Goal: Task Accomplishment & Management: Manage account settings

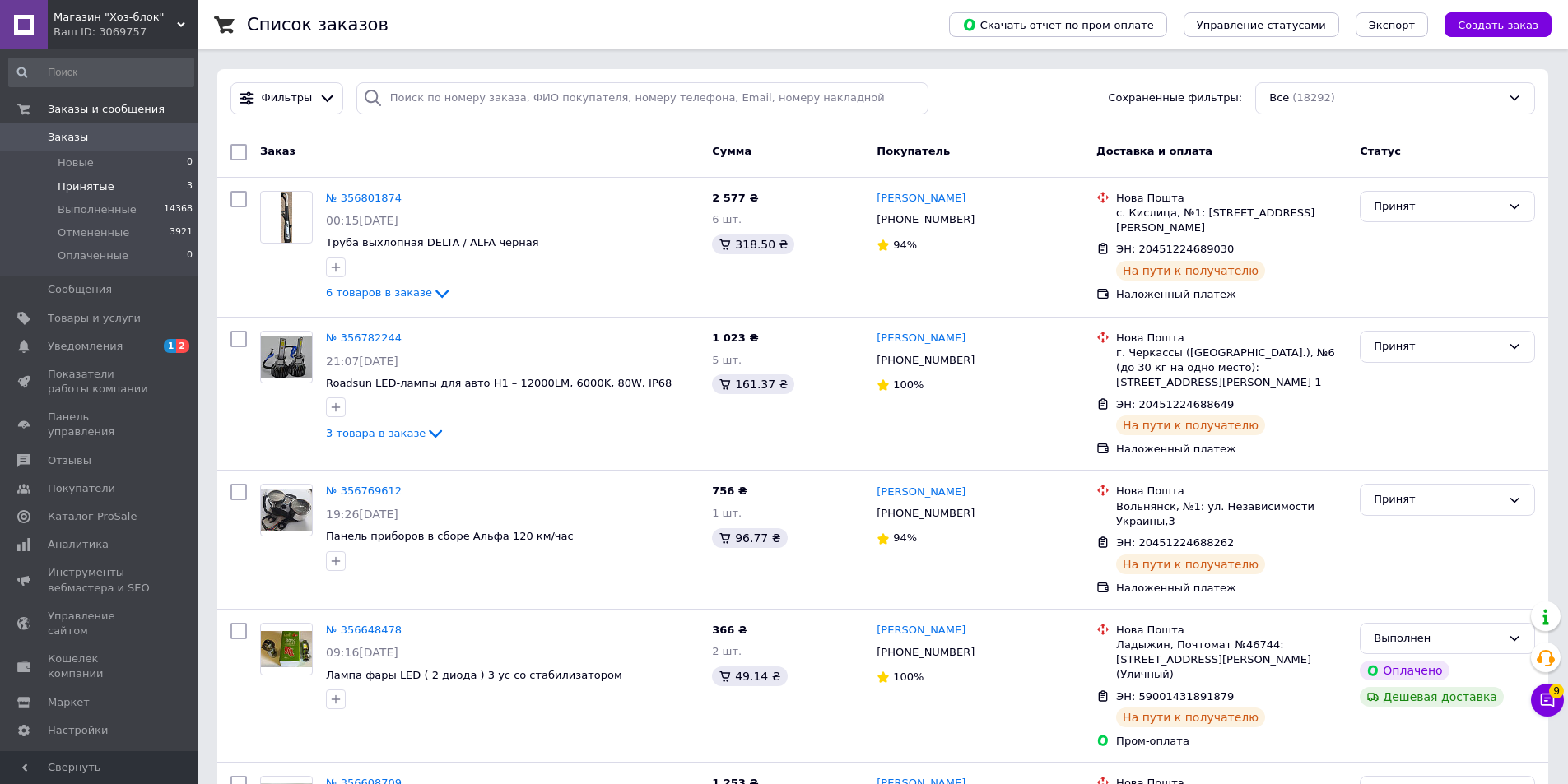
click at [150, 186] on li "Принятые 3" at bounding box center [101, 187] width 203 height 23
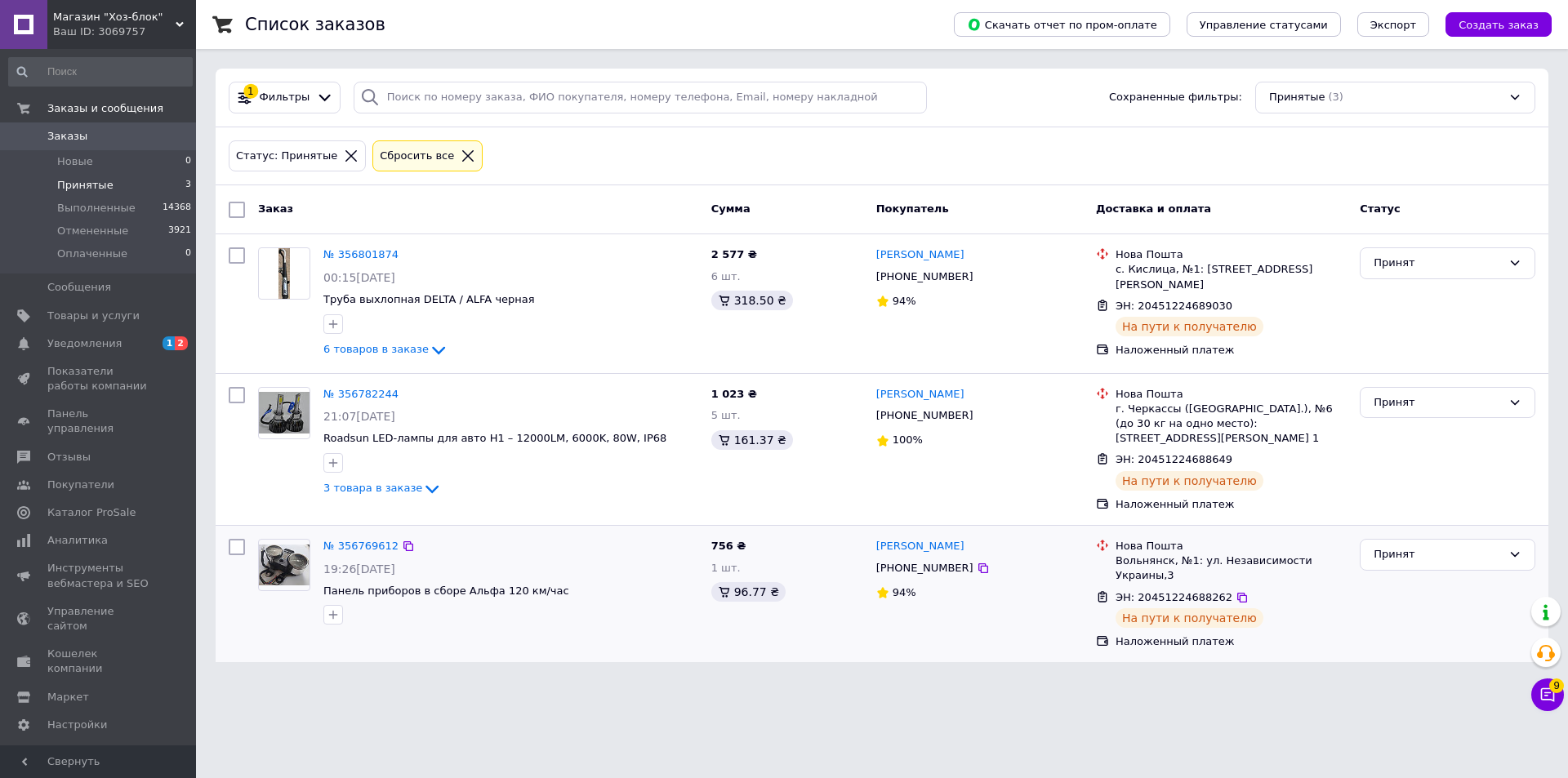
click at [238, 539] on input "checkbox" at bounding box center [237, 547] width 16 height 16
checkbox input "true"
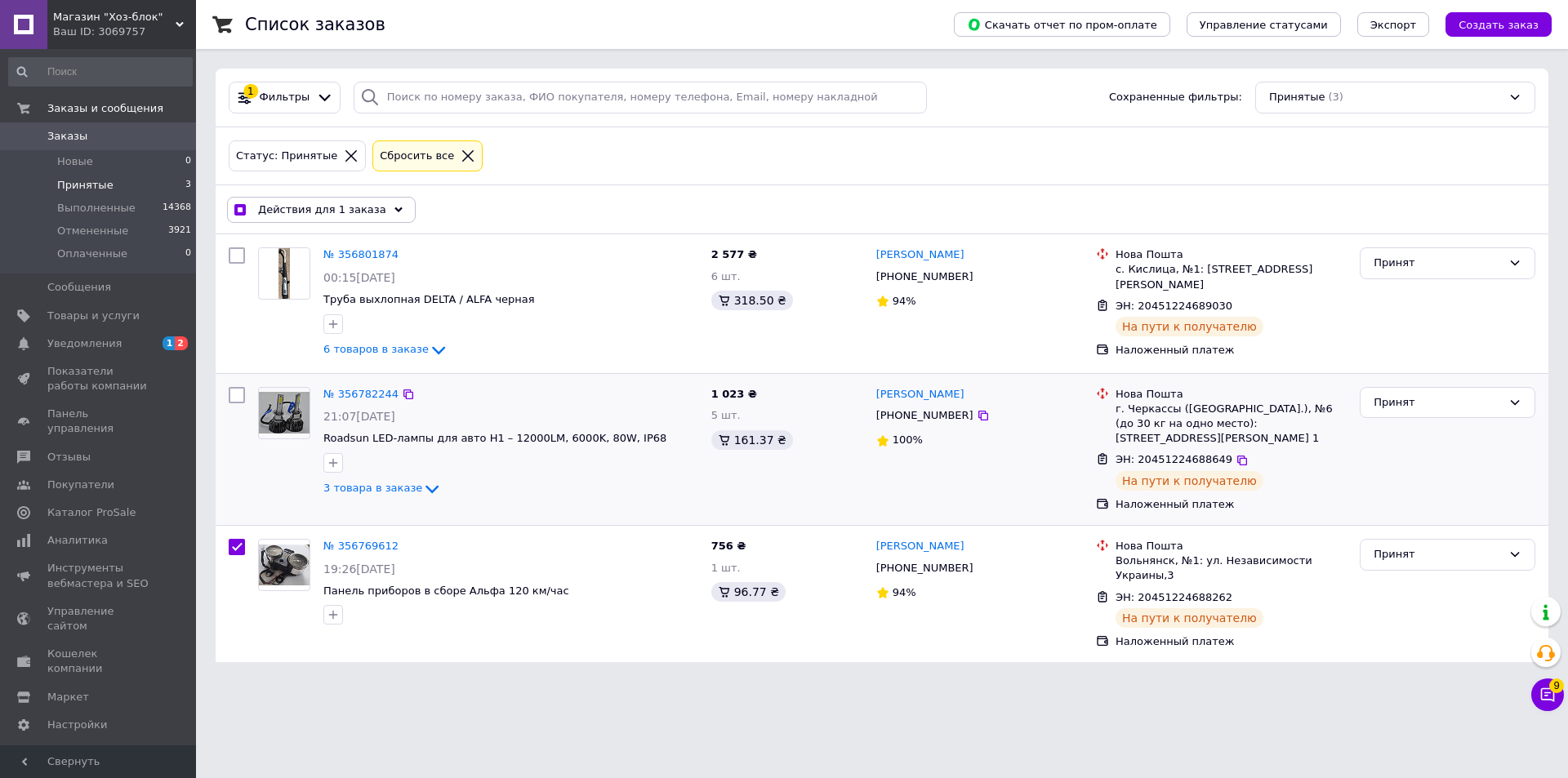
click at [230, 397] on input "checkbox" at bounding box center [237, 395] width 16 height 16
checkbox input "true"
click at [236, 254] on input "checkbox" at bounding box center [237, 255] width 16 height 16
click at [305, 219] on div "Действия для 3 заказов" at bounding box center [324, 209] width 195 height 26
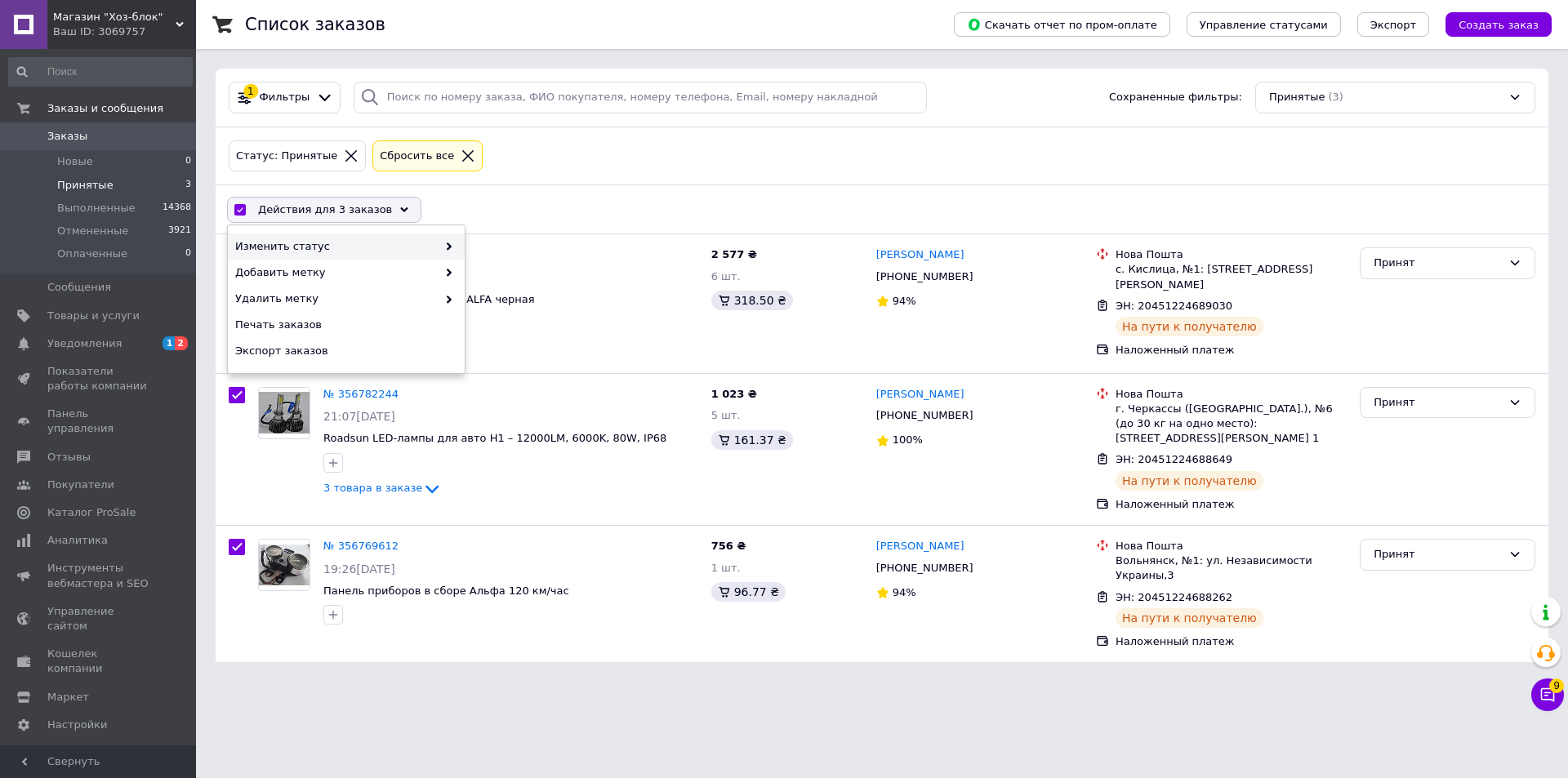
click at [457, 245] on div "Изменить статус" at bounding box center [346, 246] width 237 height 26
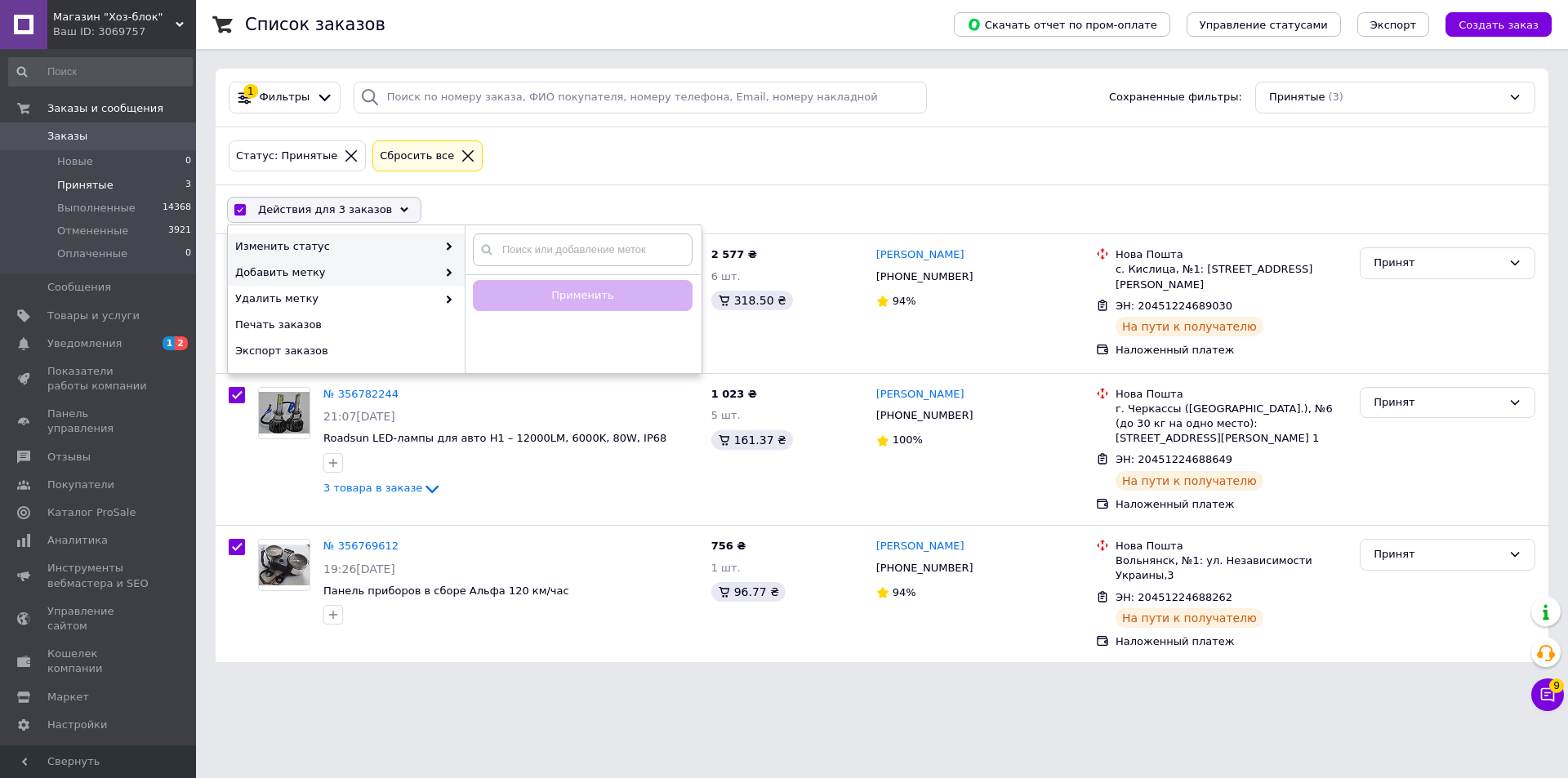
click at [455, 251] on div "Изменить статус" at bounding box center [346, 246] width 237 height 26
click at [496, 274] on div "Выполнен" at bounding box center [583, 272] width 237 height 26
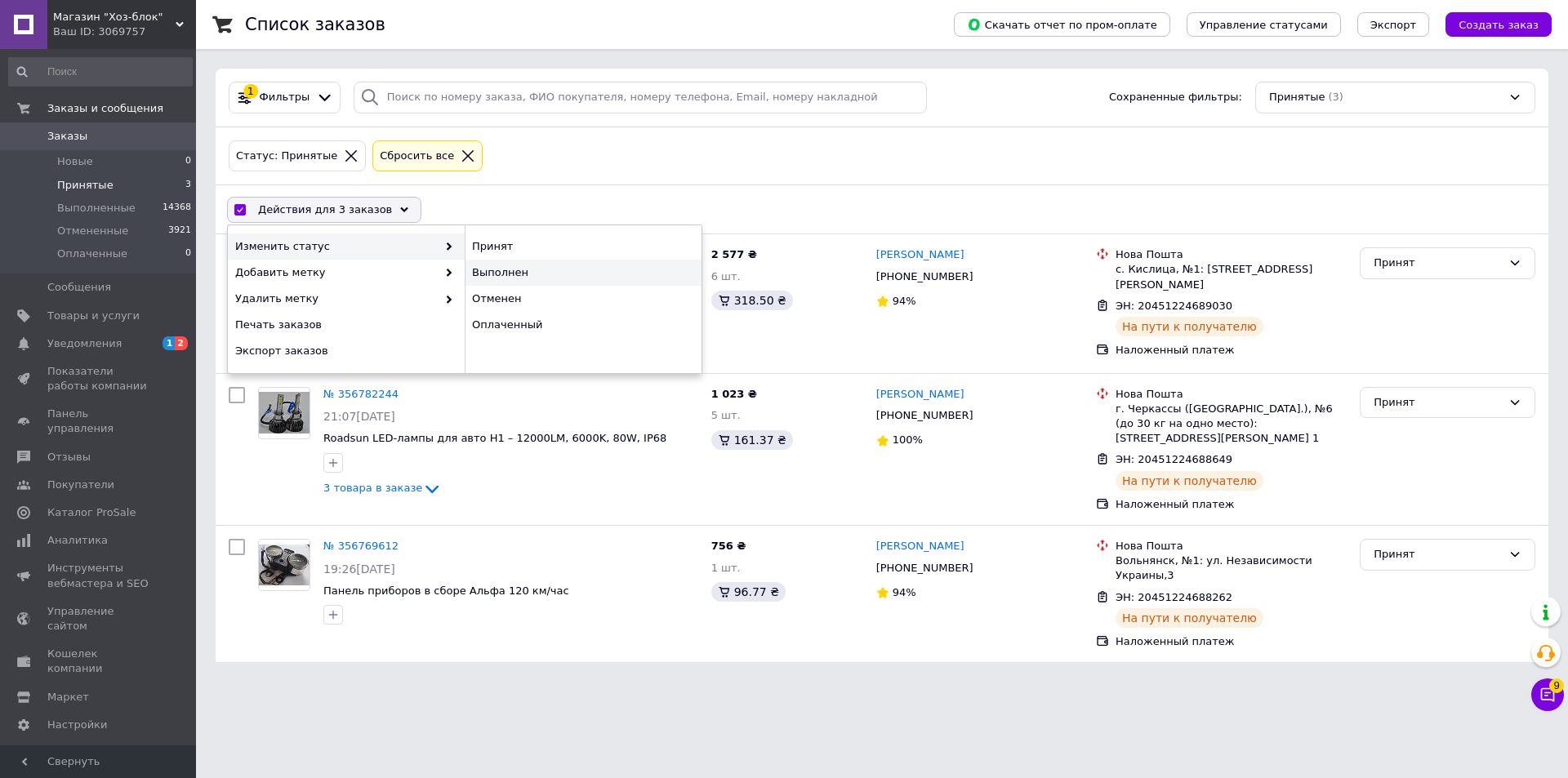
checkbox input "false"
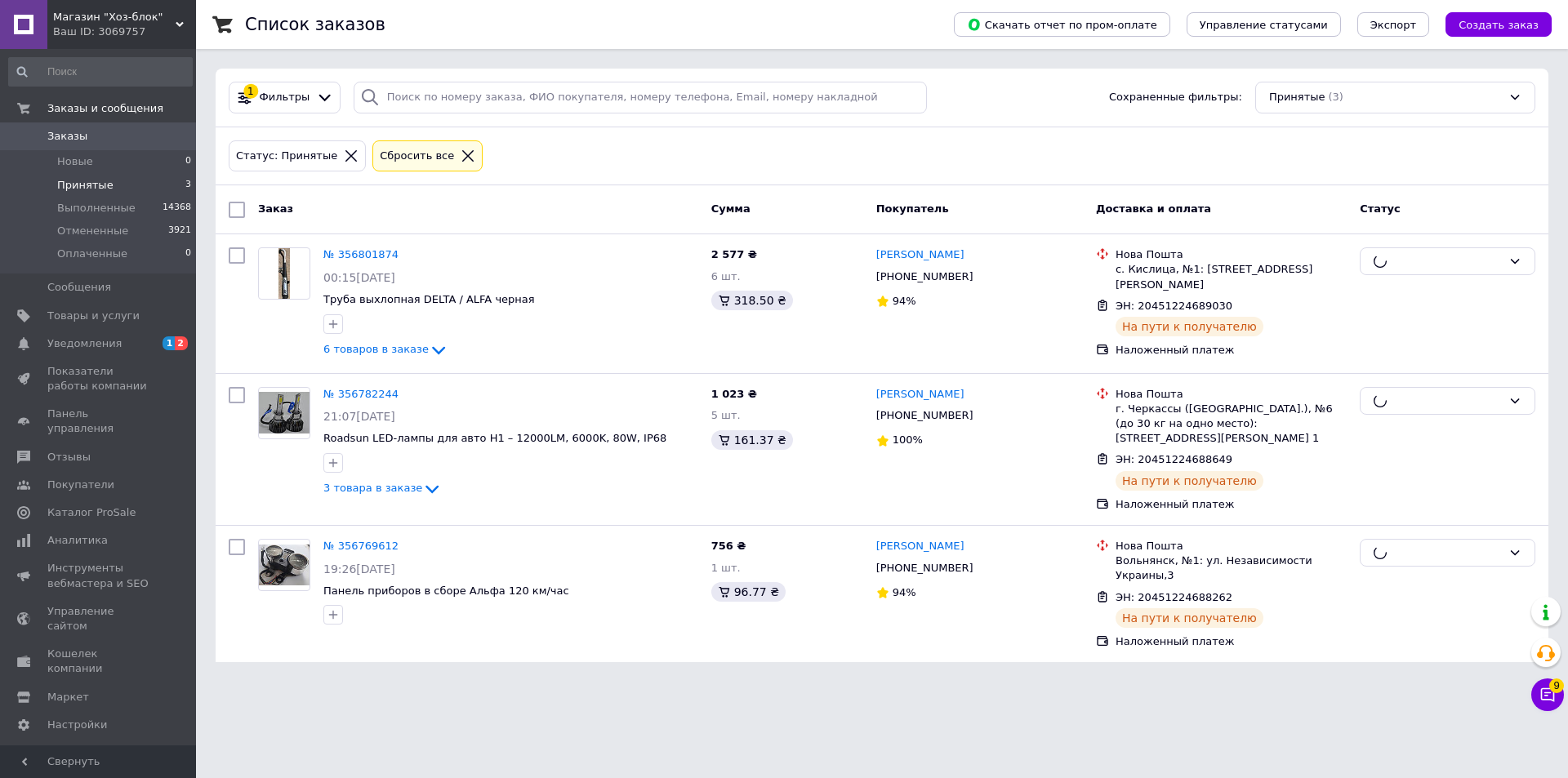
click at [156, 42] on div "Магазин "Хоз-блок" Ваш ID: 3069757" at bounding box center [121, 24] width 149 height 49
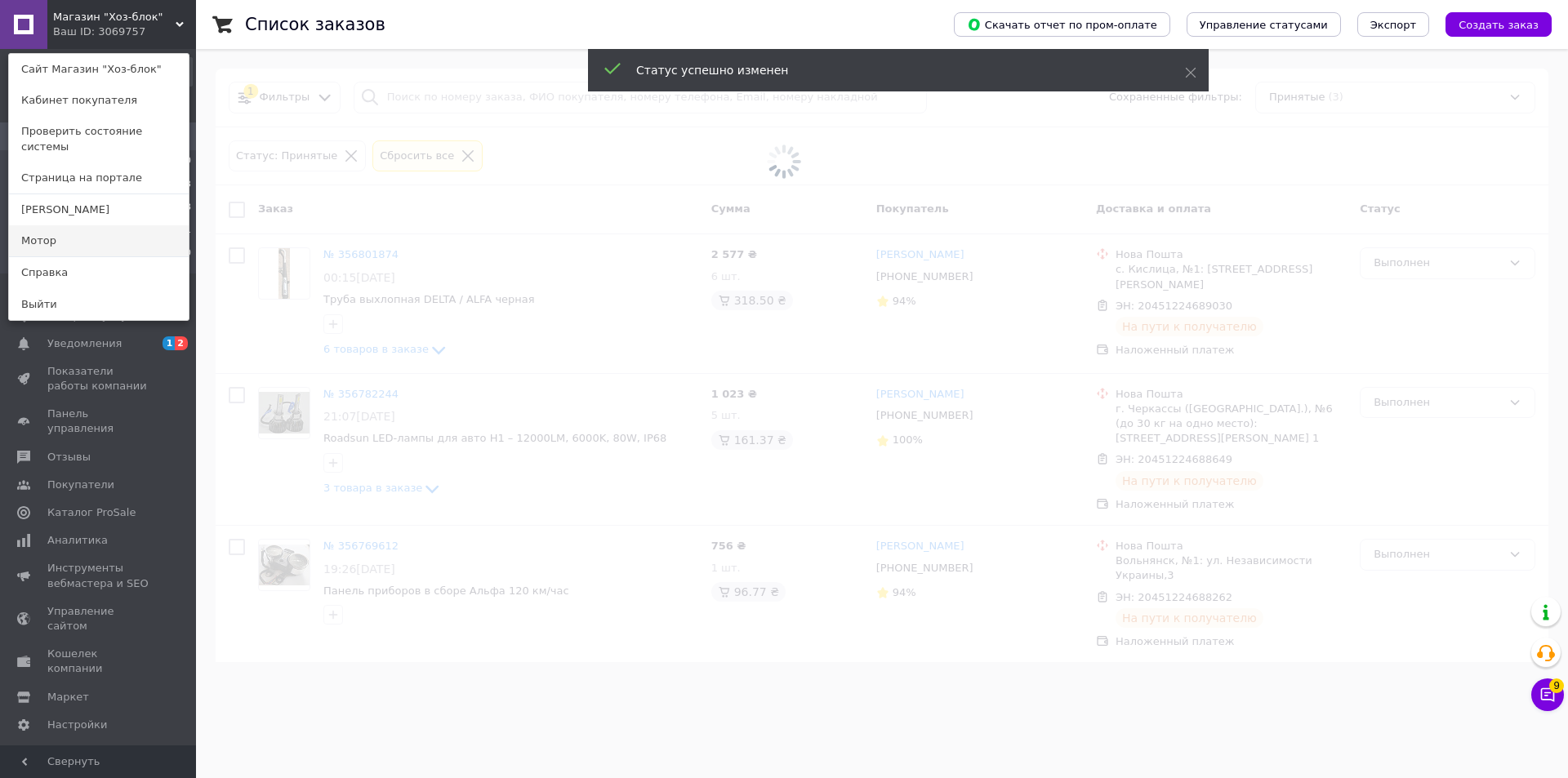
click at [137, 225] on link "Мотор" at bounding box center [99, 240] width 180 height 31
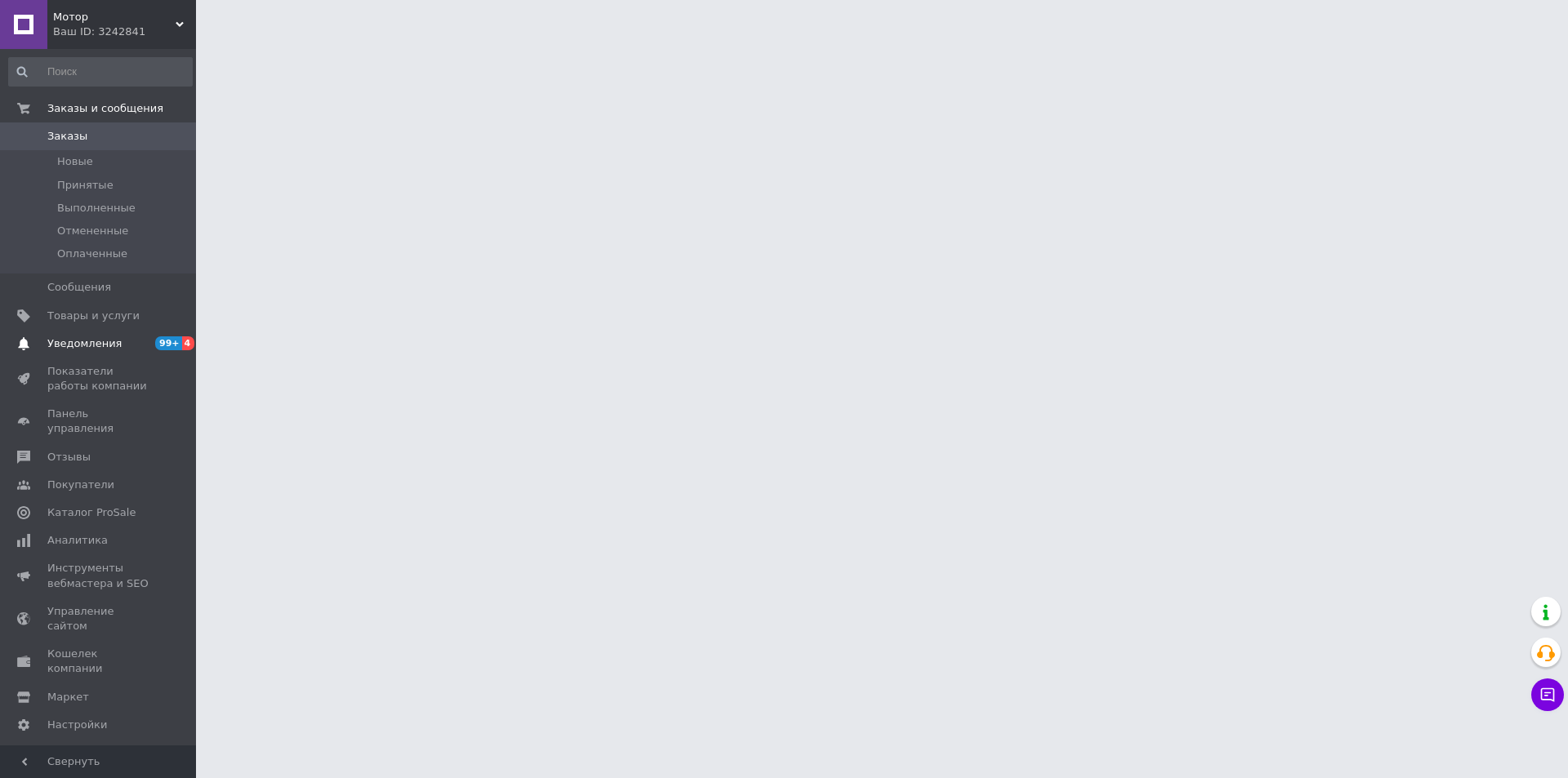
click at [154, 350] on span "99+ 4" at bounding box center [173, 343] width 45 height 14
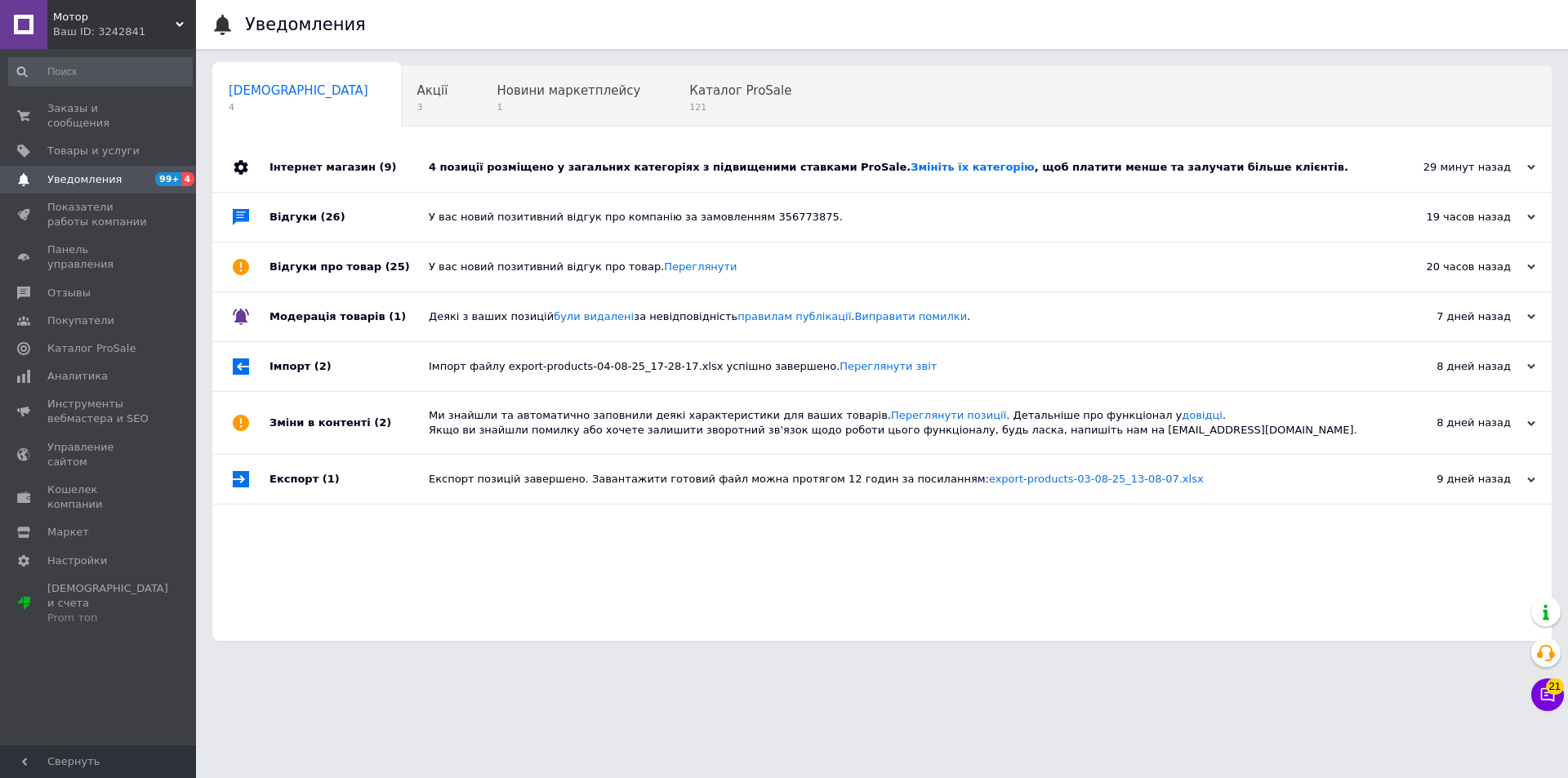
click at [470, 164] on div "4 позиції розміщено у загальних категоріях з підвищеними ставками ProSale. Змін…" at bounding box center [900, 167] width 943 height 14
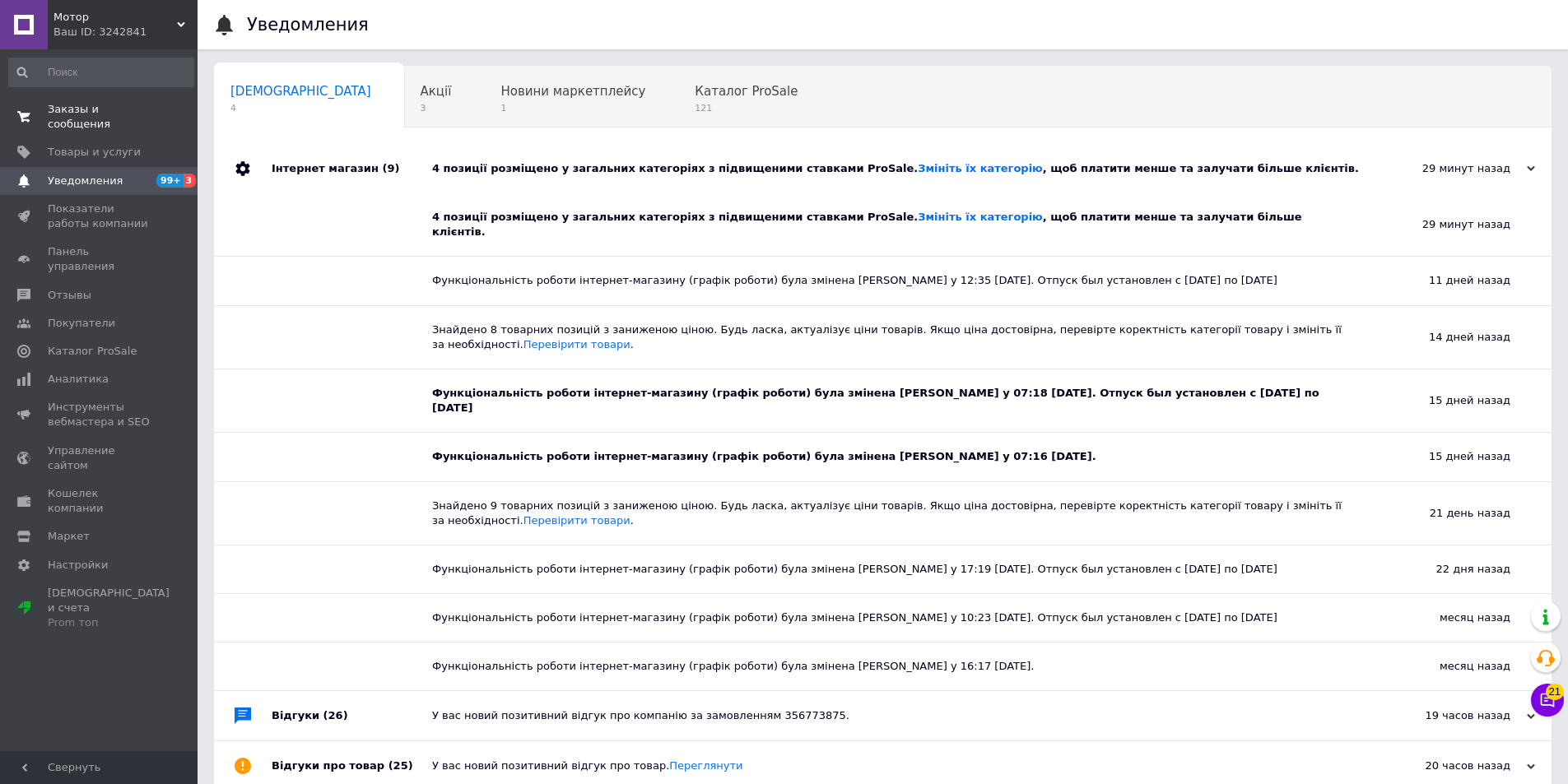
click at [135, 105] on span "Заказы и сообщения" at bounding box center [99, 117] width 104 height 30
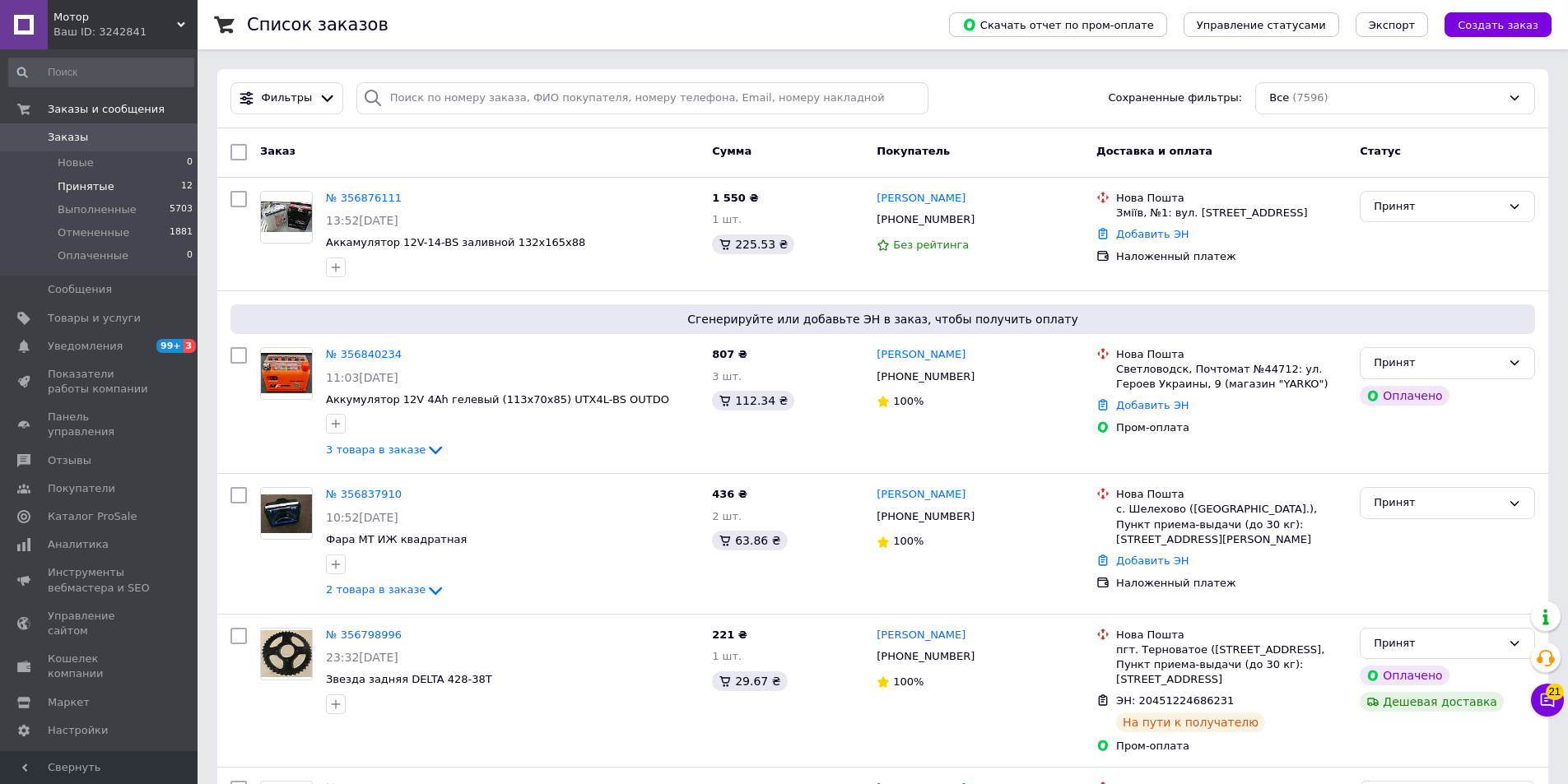
click at [154, 199] on li "Выполненные 5703" at bounding box center [101, 210] width 203 height 23
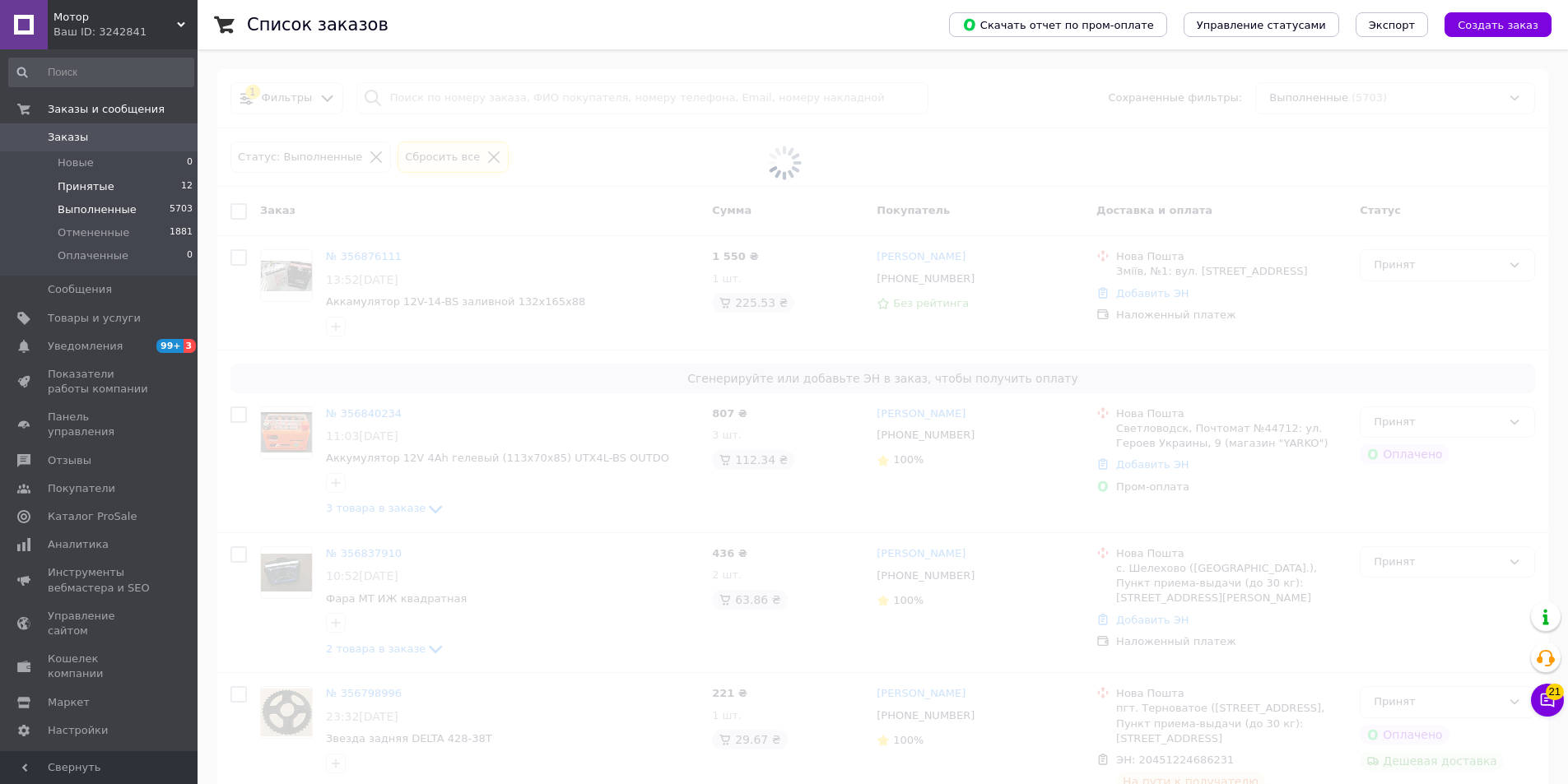
click at [154, 184] on li "Принятые 12" at bounding box center [101, 187] width 203 height 23
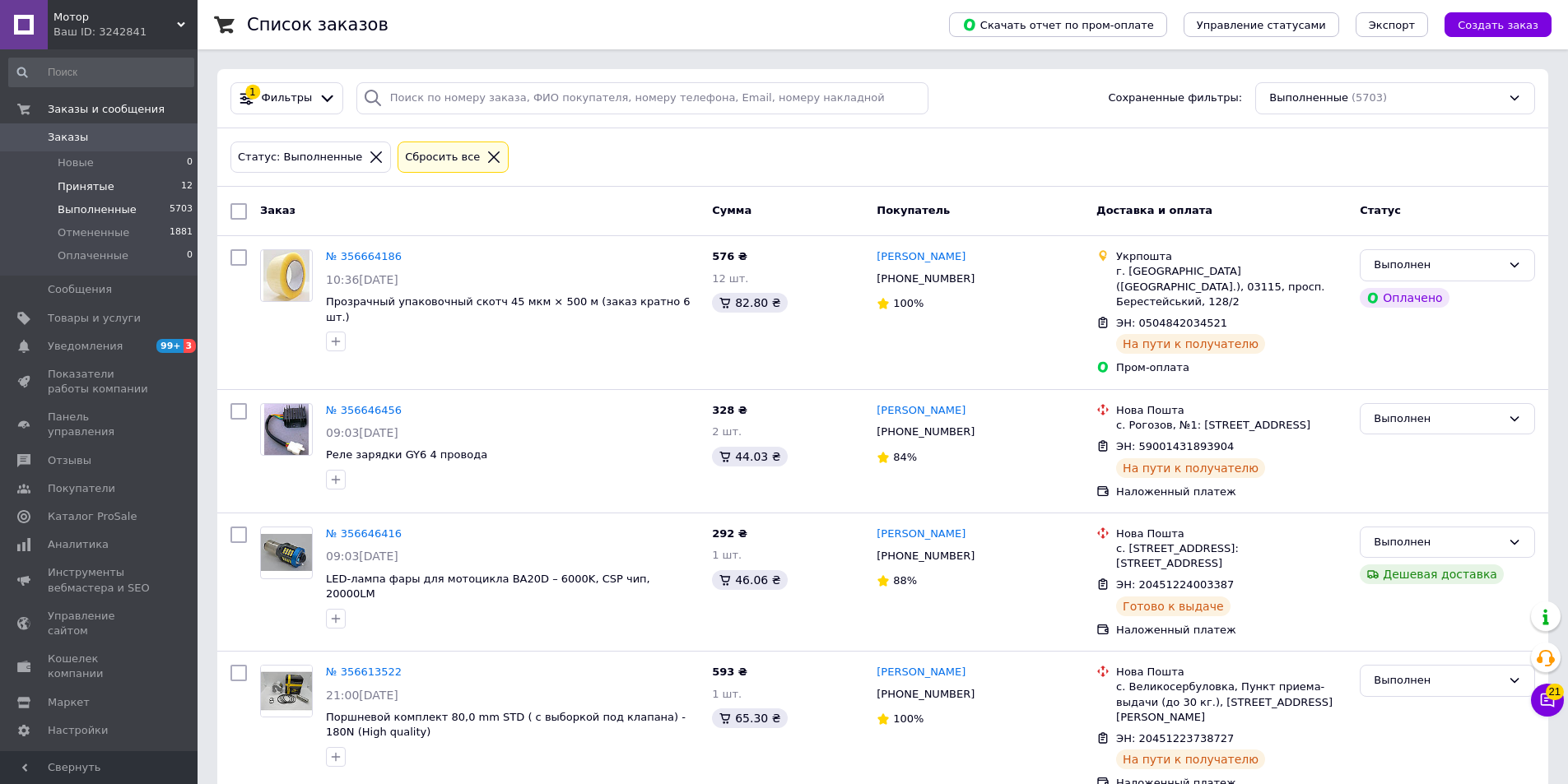
click at [149, 186] on li "Принятые 12" at bounding box center [101, 187] width 203 height 23
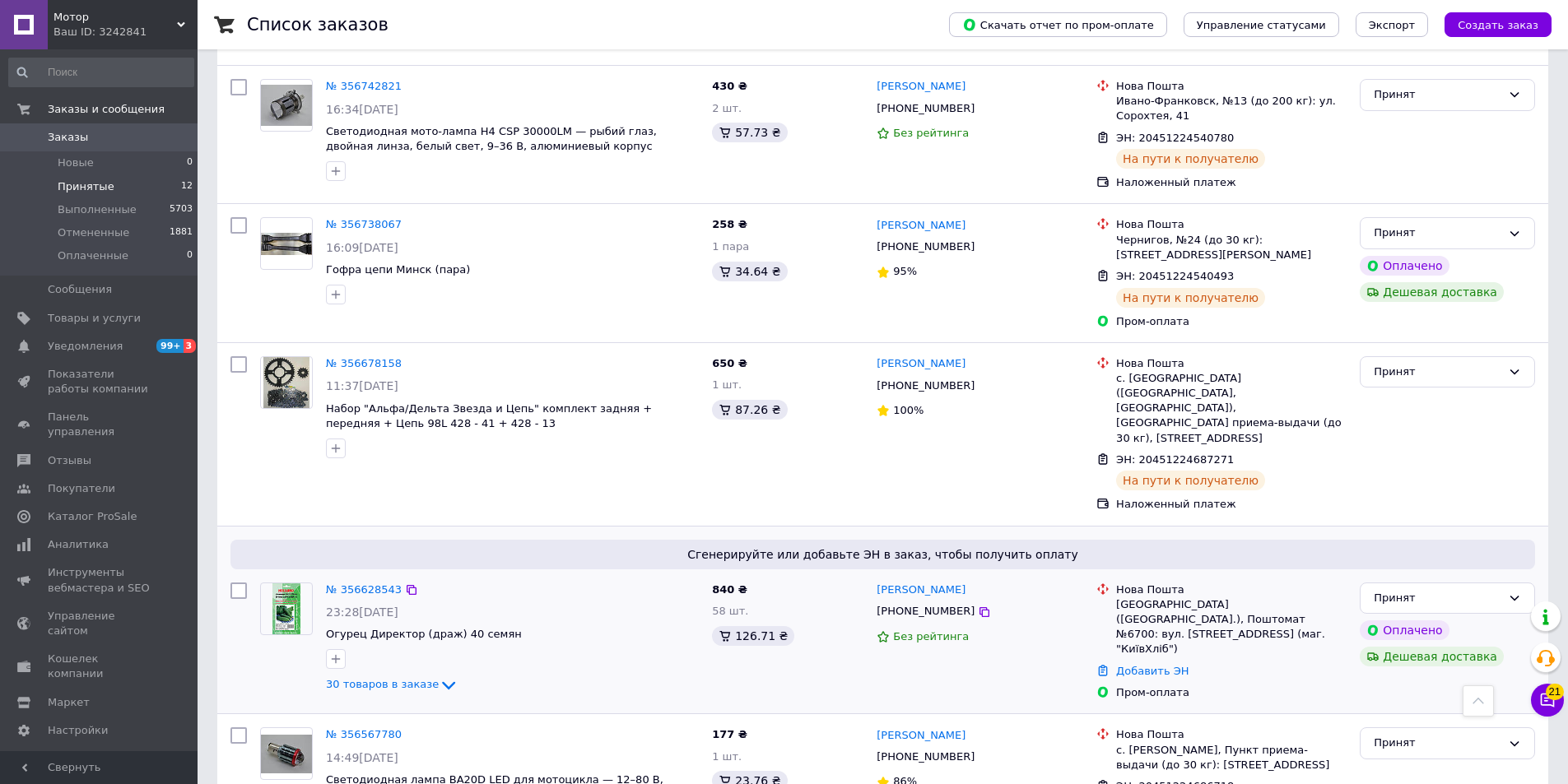
scroll to position [1216, 0]
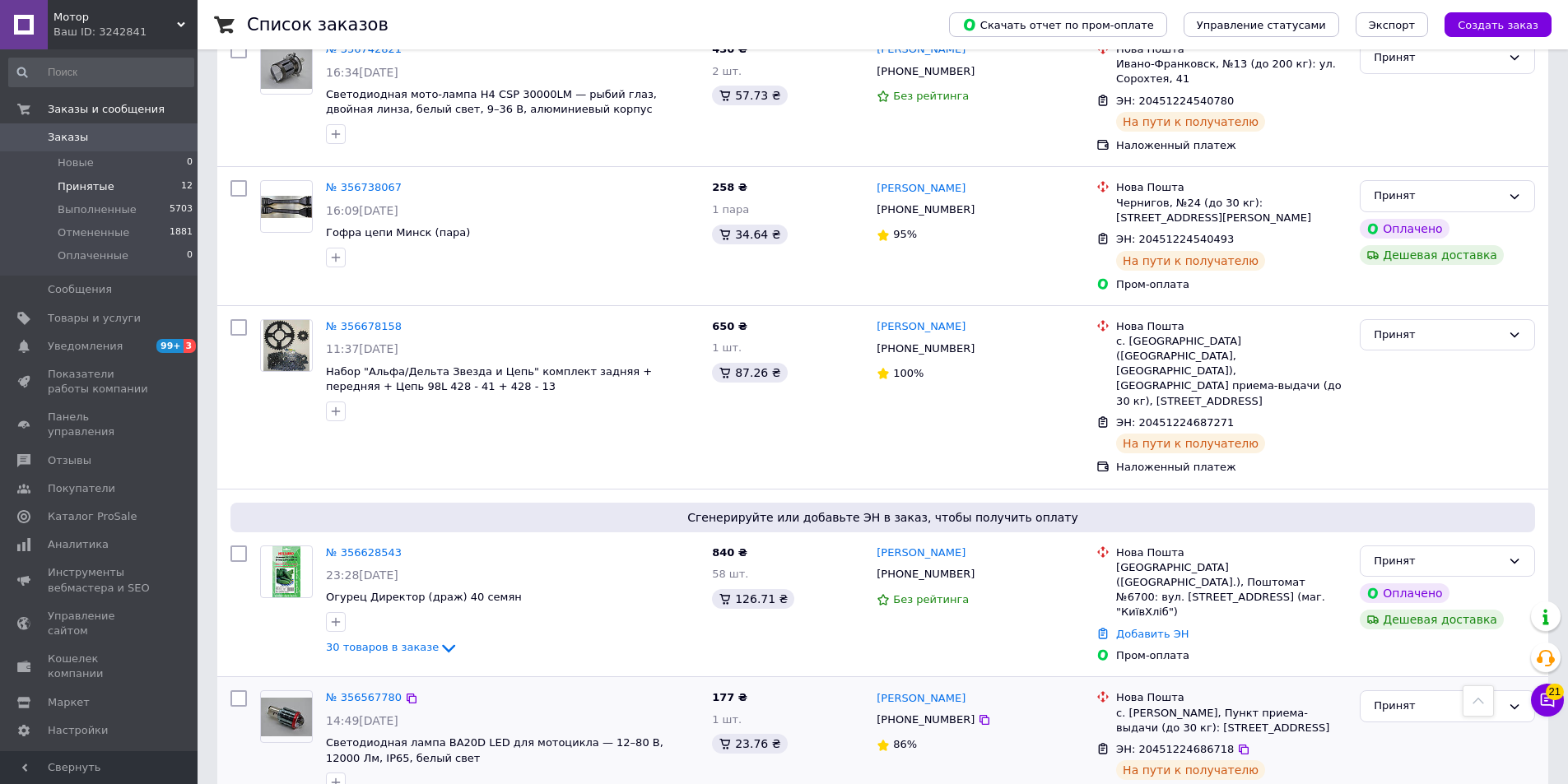
click at [238, 690] on input "checkbox" at bounding box center [238, 698] width 16 height 16
checkbox input "true"
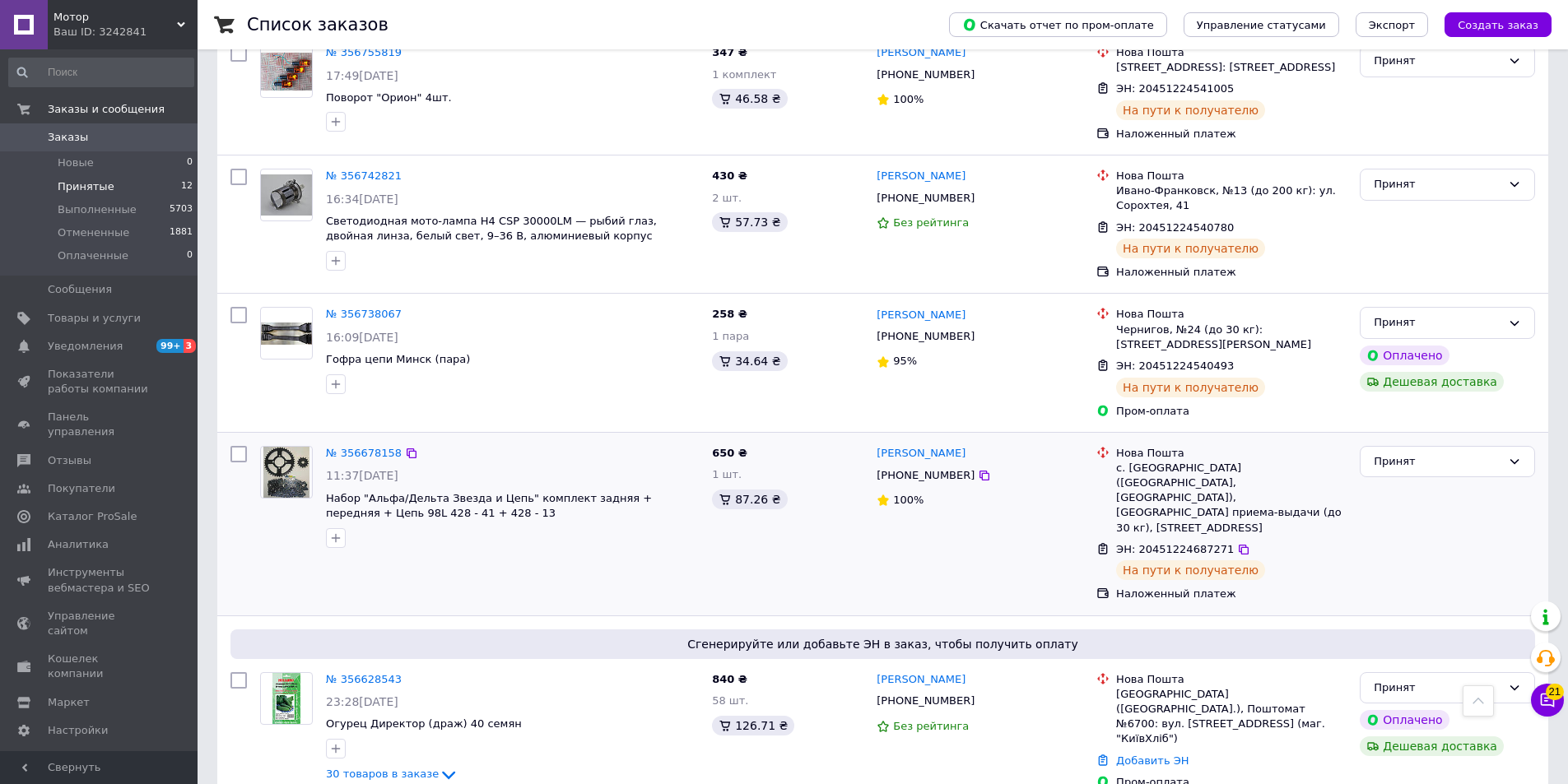
scroll to position [1050, 0]
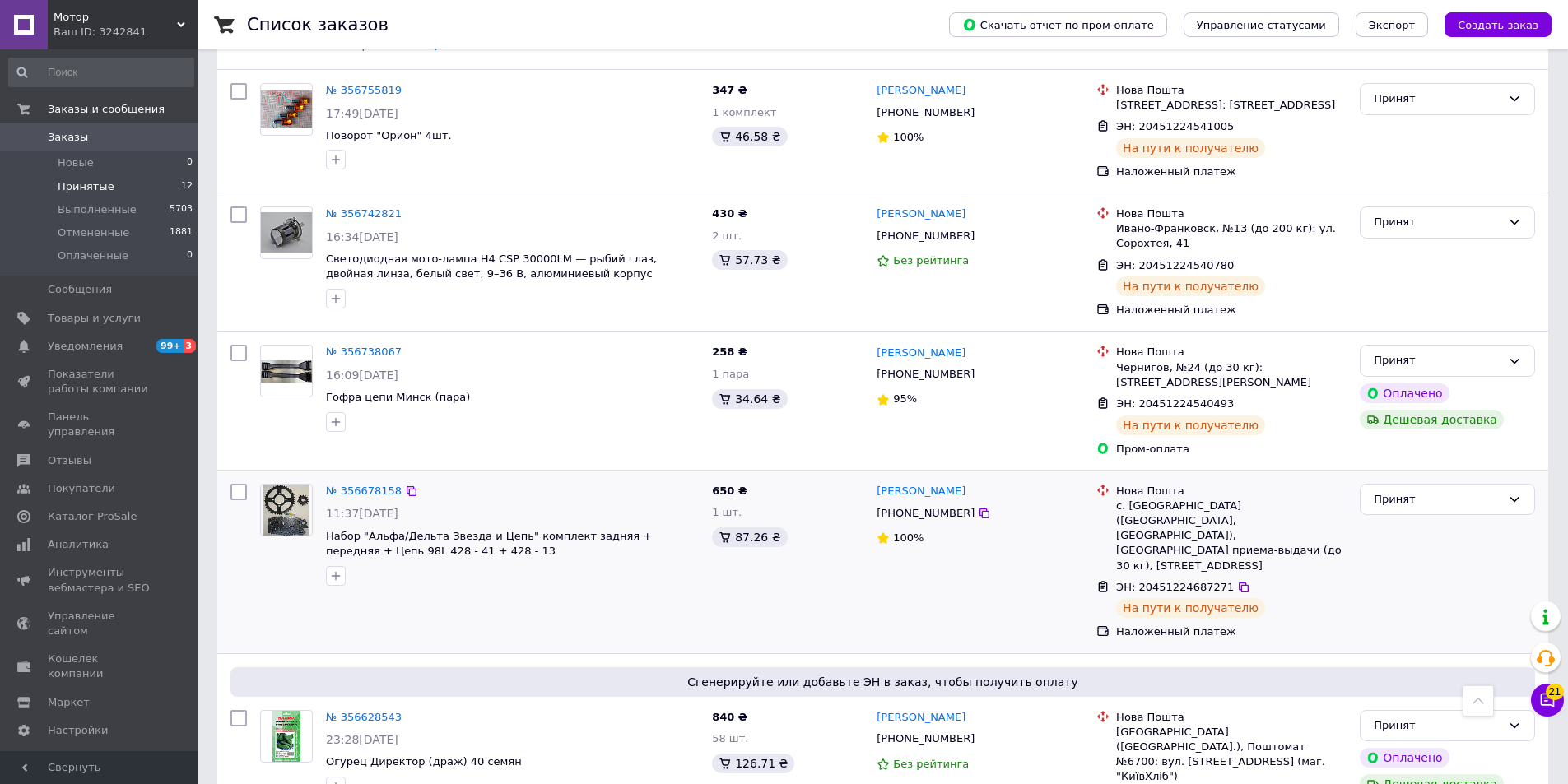
click at [237, 484] on input "checkbox" at bounding box center [238, 491] width 16 height 16
checkbox input "true"
click at [238, 347] on input "checkbox" at bounding box center [238, 352] width 16 height 16
checkbox input "true"
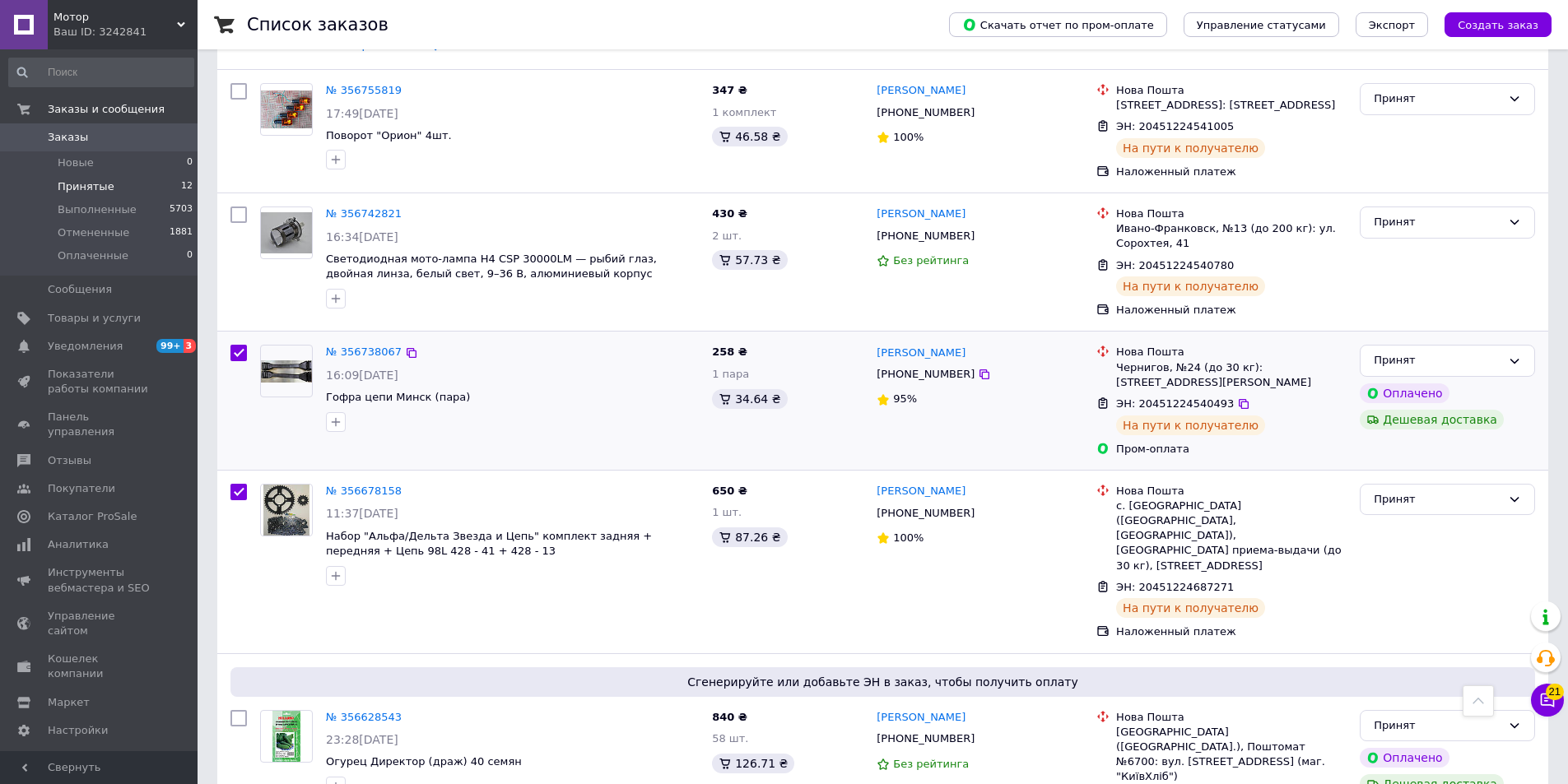
checkbox input "true"
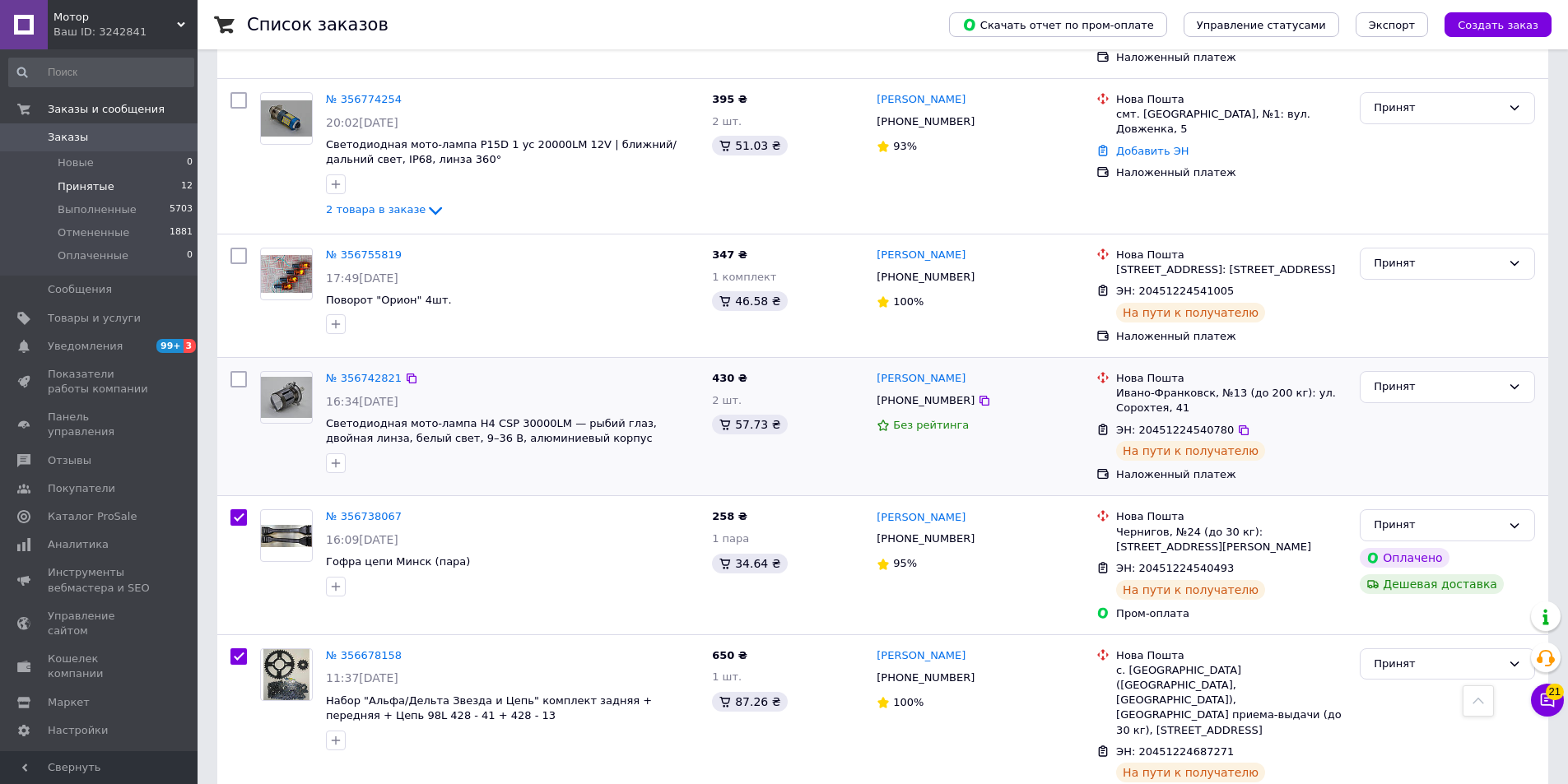
click at [237, 386] on input "checkbox" at bounding box center [238, 378] width 16 height 16
checkbox input "true"
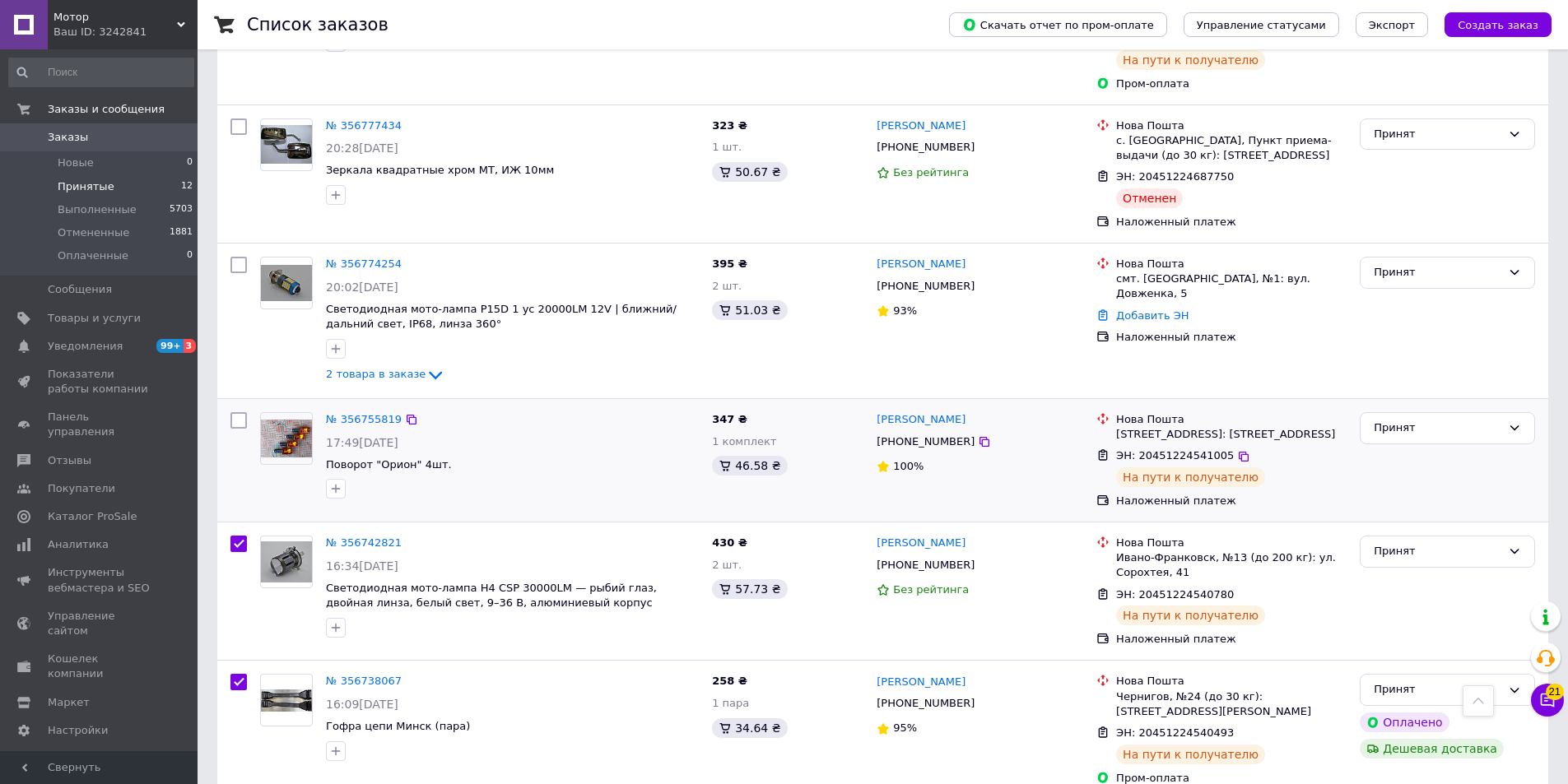
click at [237, 423] on input "checkbox" at bounding box center [238, 420] width 16 height 16
checkbox input "true"
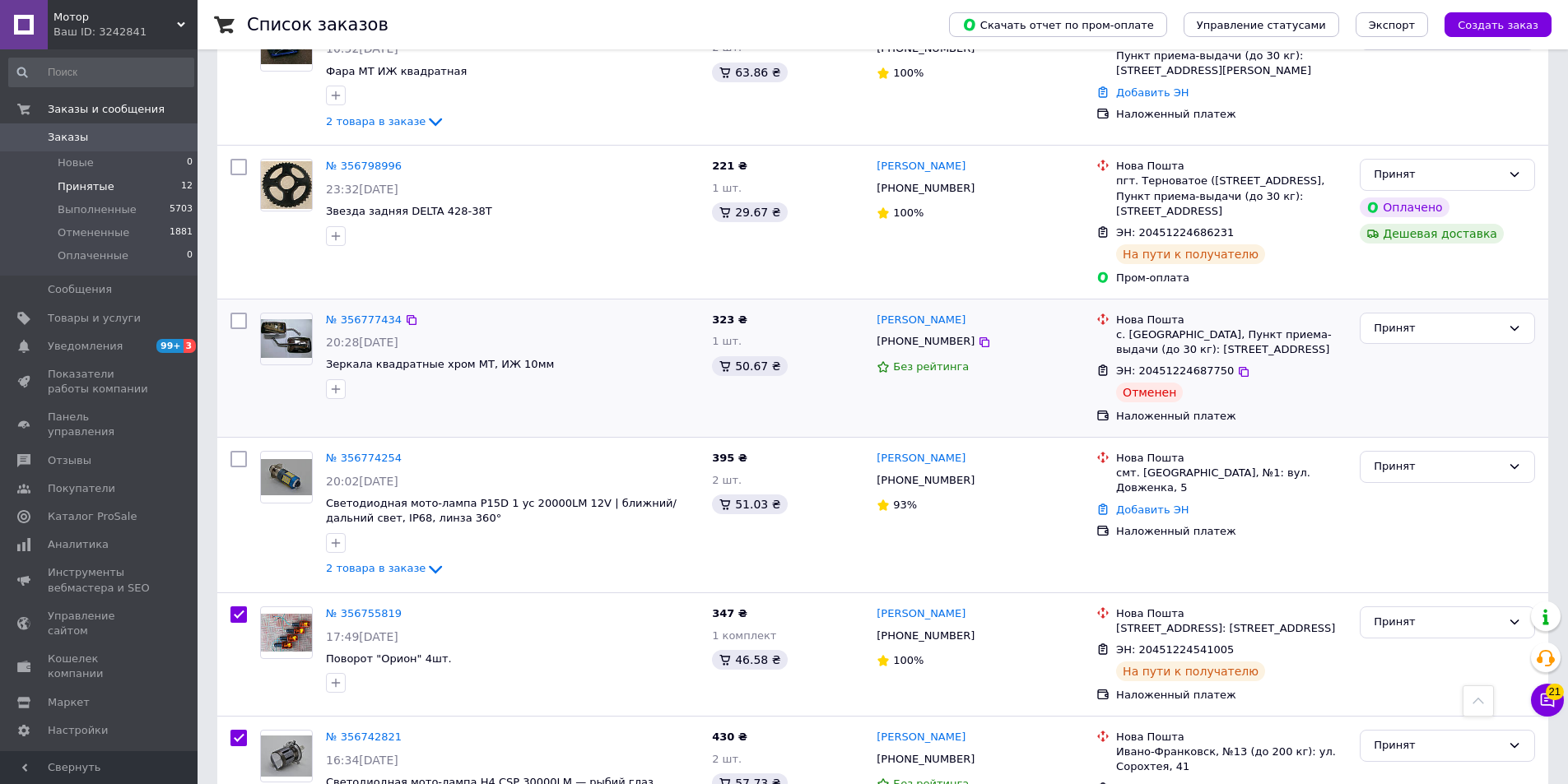
scroll to position [475, 0]
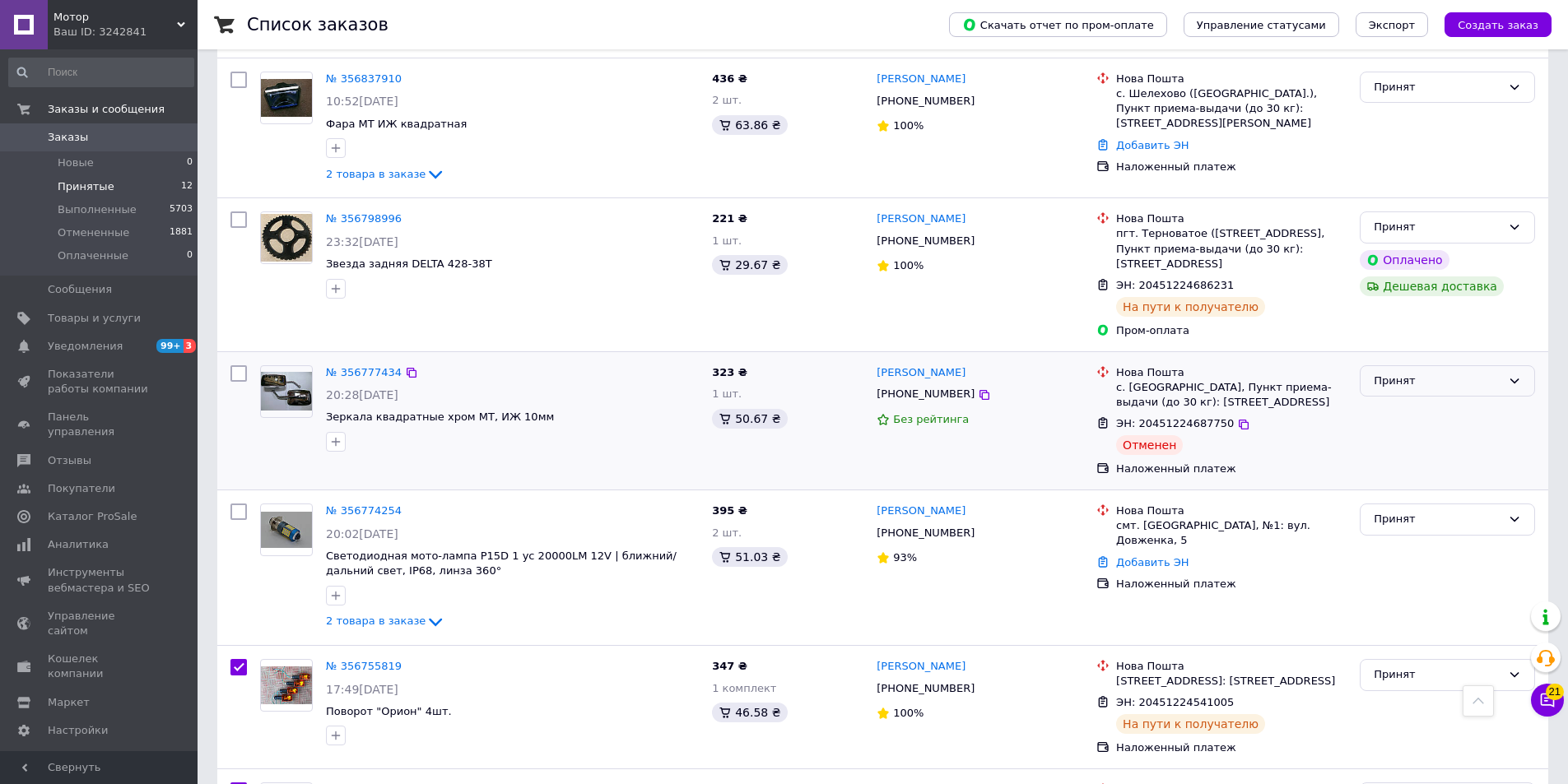
click at [1397, 393] on div "Принят" at bounding box center [1447, 380] width 176 height 32
click at [1399, 437] on li "Отменен" at bounding box center [1447, 446] width 174 height 31
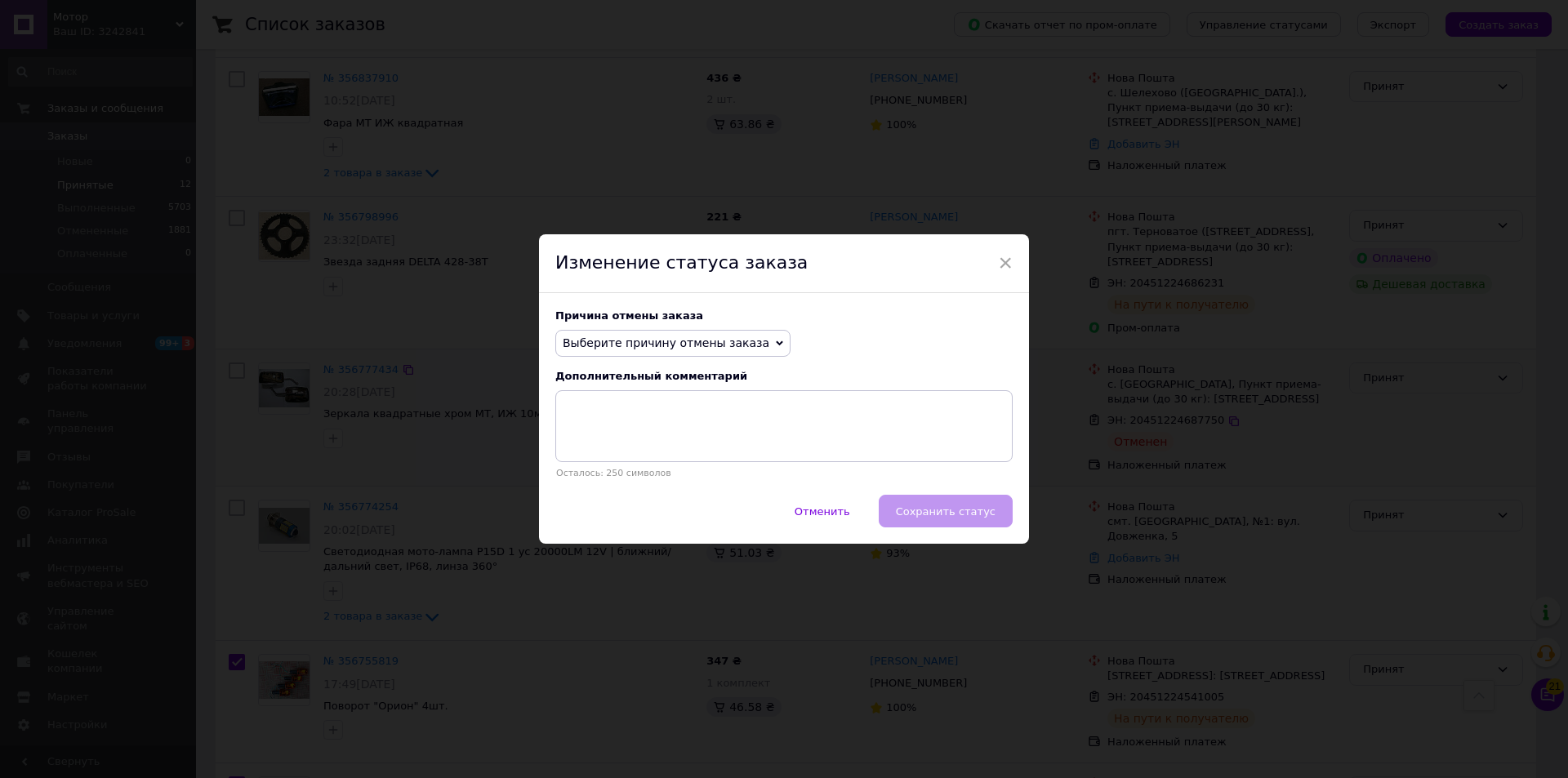
click at [729, 346] on span "Выберите причину отмены заказа" at bounding box center [666, 343] width 207 height 13
click at [688, 368] on li "Нет в наличии" at bounding box center [673, 375] width 234 height 23
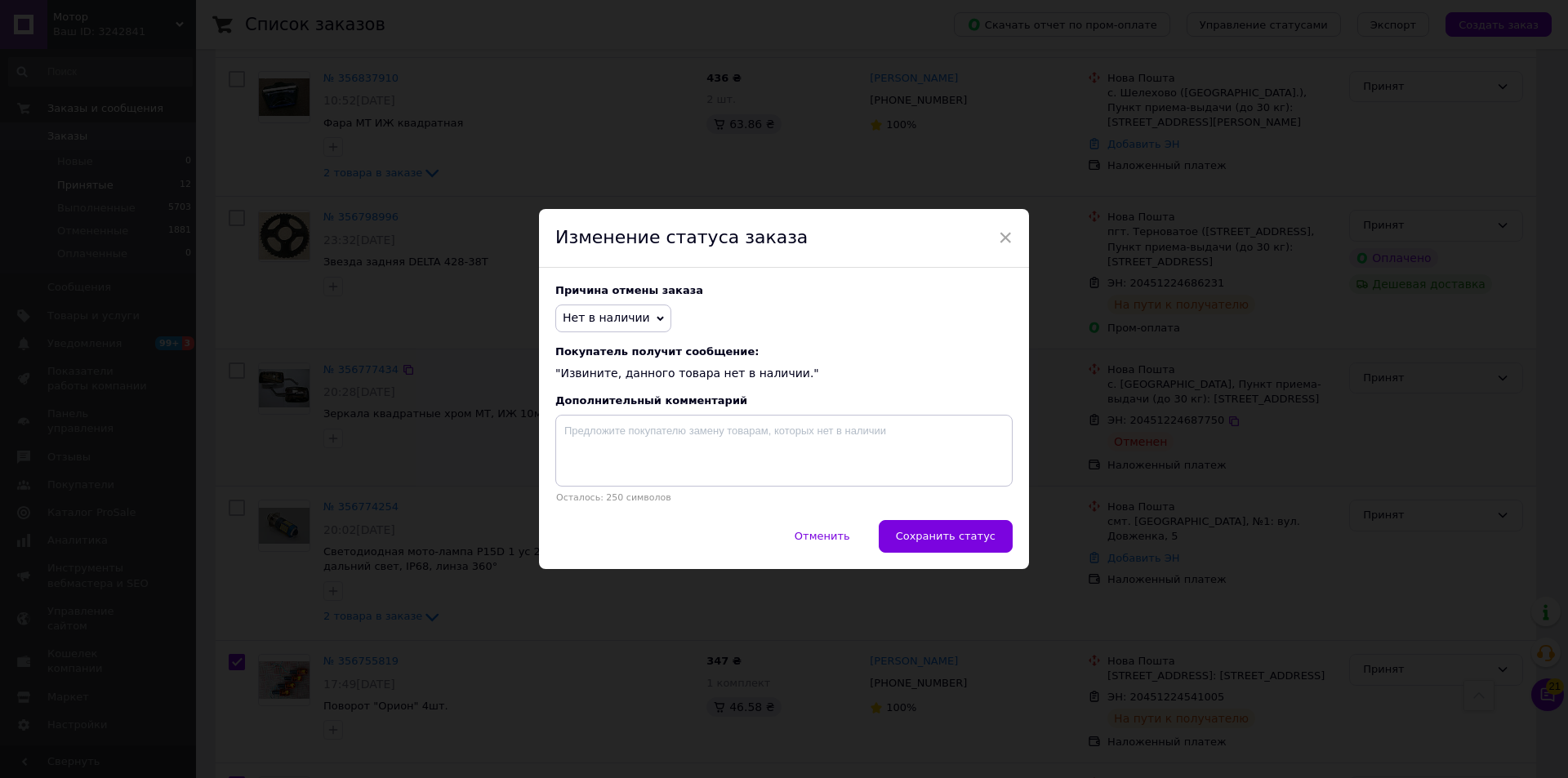
click at [899, 503] on p "Осталось: 250 символов" at bounding box center [784, 497] width 457 height 11
checkbox input "true"
click at [910, 524] on button "Сохранить статус" at bounding box center [946, 537] width 134 height 33
checkbox input "false"
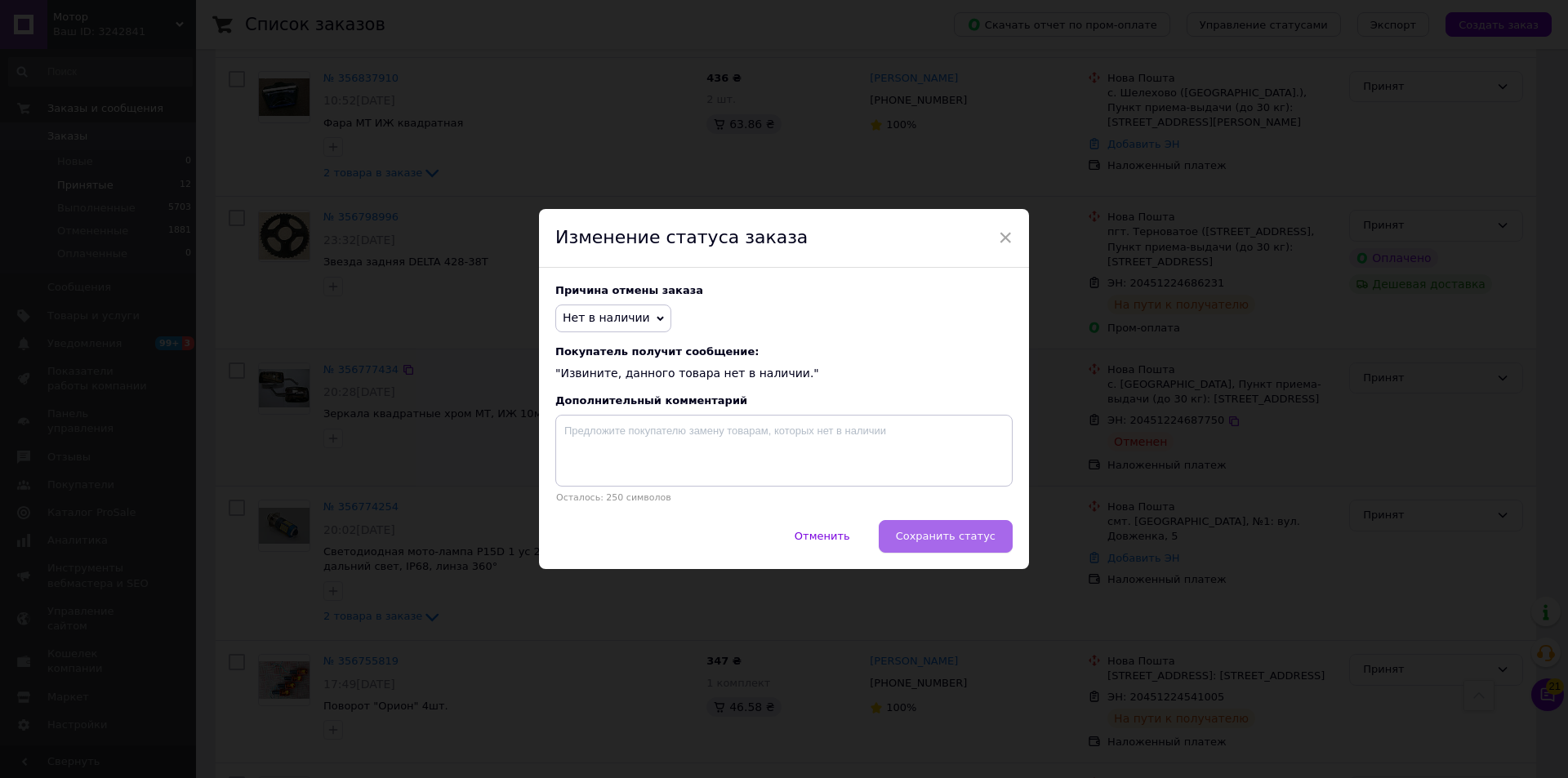
checkbox input "false"
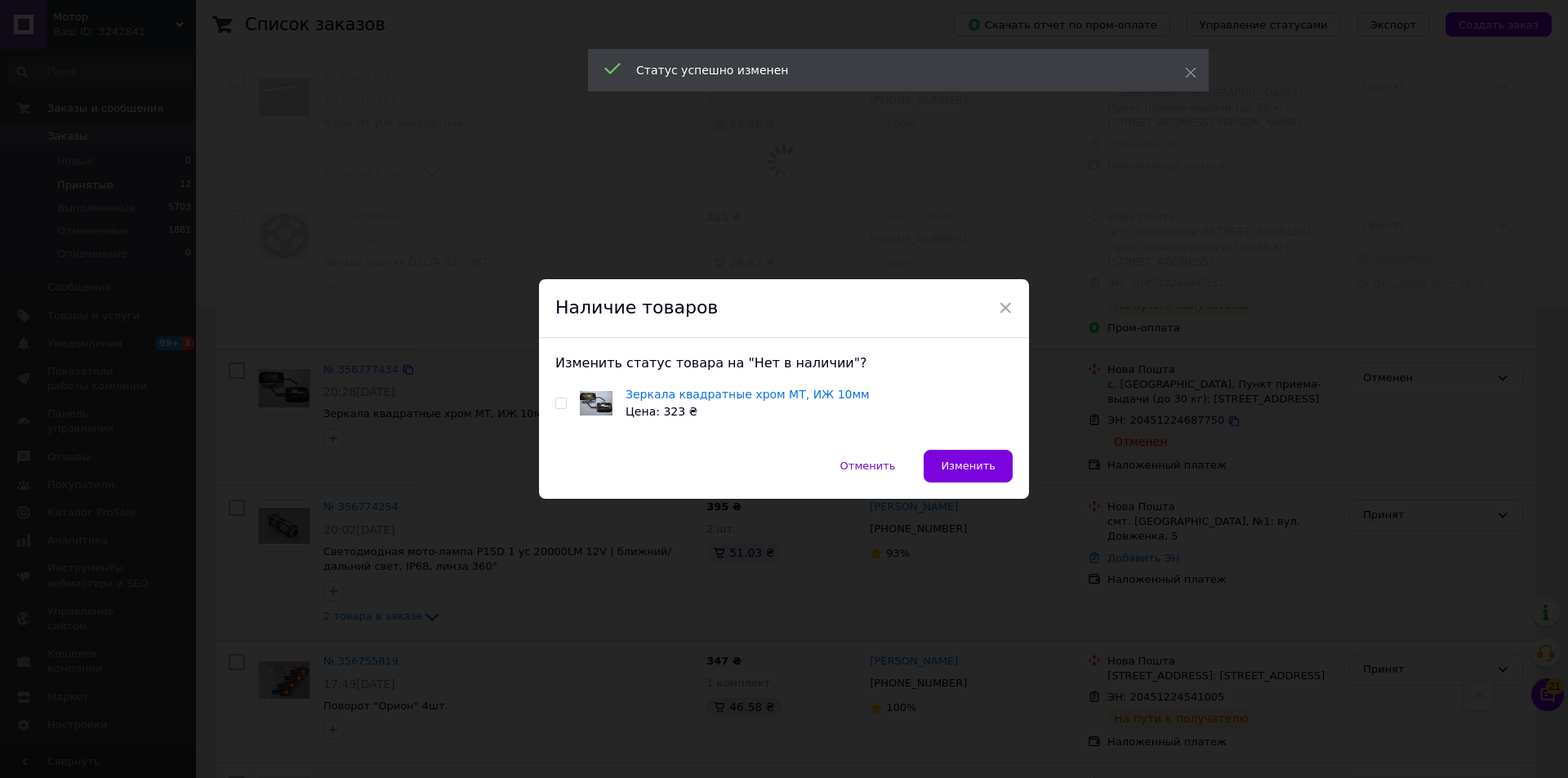
click at [547, 402] on div "Изменить статус товара на "Нет в наличии"? Зеркала квадратные хром МТ, ИЖ 10мм …" at bounding box center [784, 394] width 490 height 111
click at [565, 400] on div "Зеркала квадратные хром МТ, ИЖ 10мм Цена: 323 ₴" at bounding box center [784, 403] width 457 height 34
click at [557, 400] on input "checkbox" at bounding box center [561, 403] width 11 height 11
checkbox input "true"
click at [970, 479] on button "Изменить" at bounding box center [968, 467] width 89 height 33
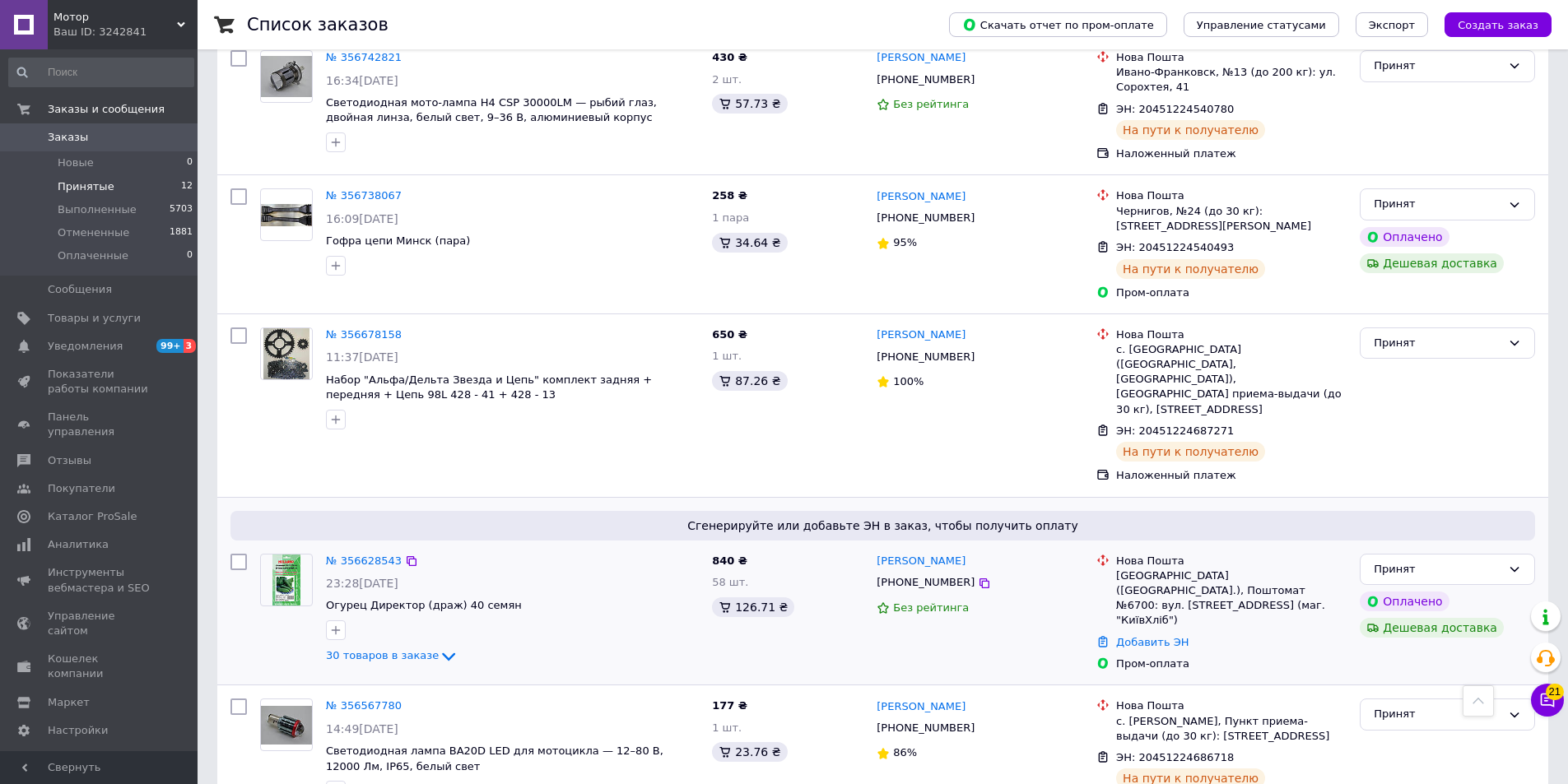
scroll to position [1216, 0]
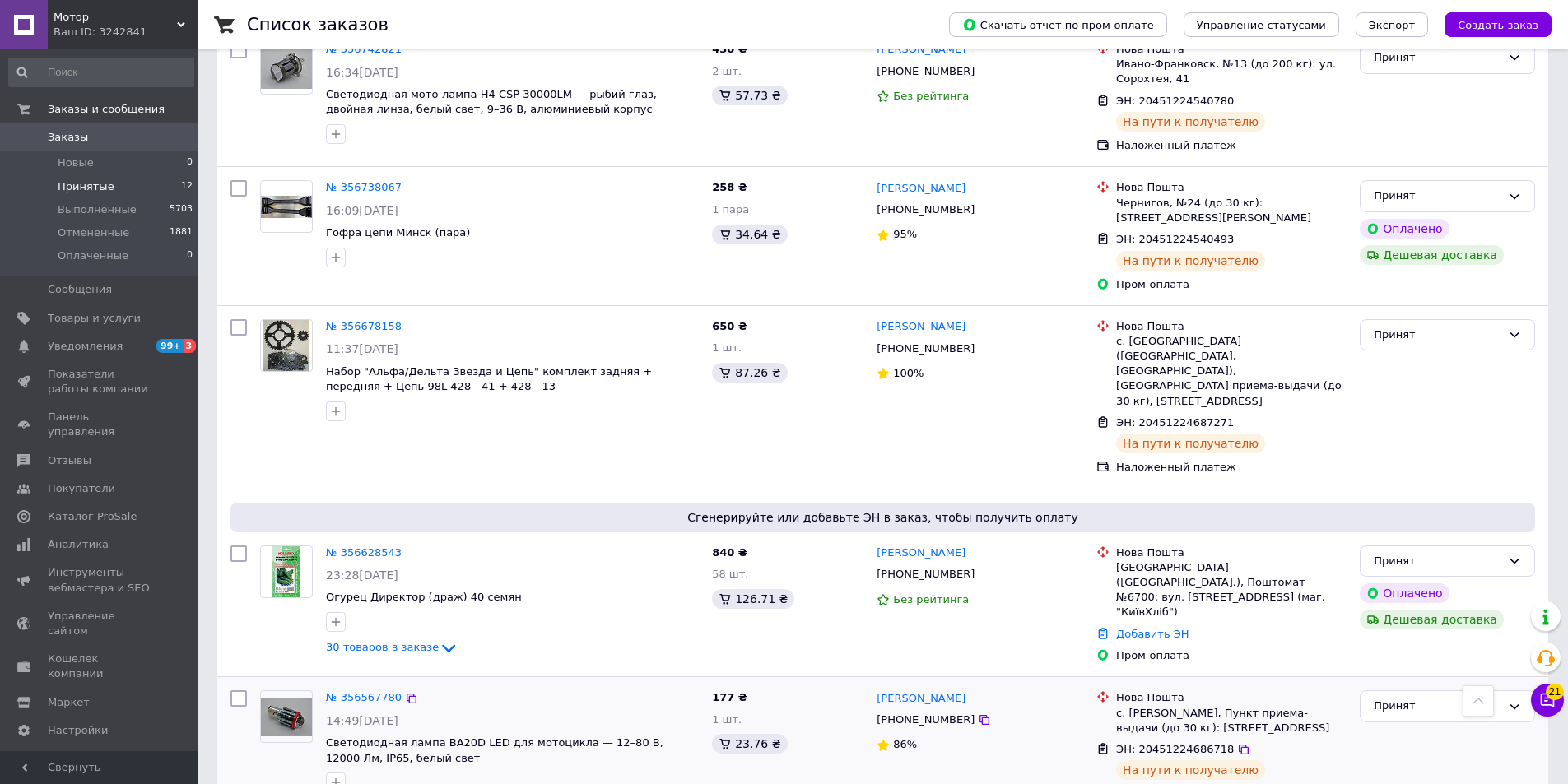
click at [227, 684] on div at bounding box center [238, 745] width 30 height 125
click at [237, 690] on input "checkbox" at bounding box center [238, 698] width 16 height 16
checkbox input "true"
click at [244, 320] on input "checkbox" at bounding box center [238, 327] width 16 height 16
checkbox input "true"
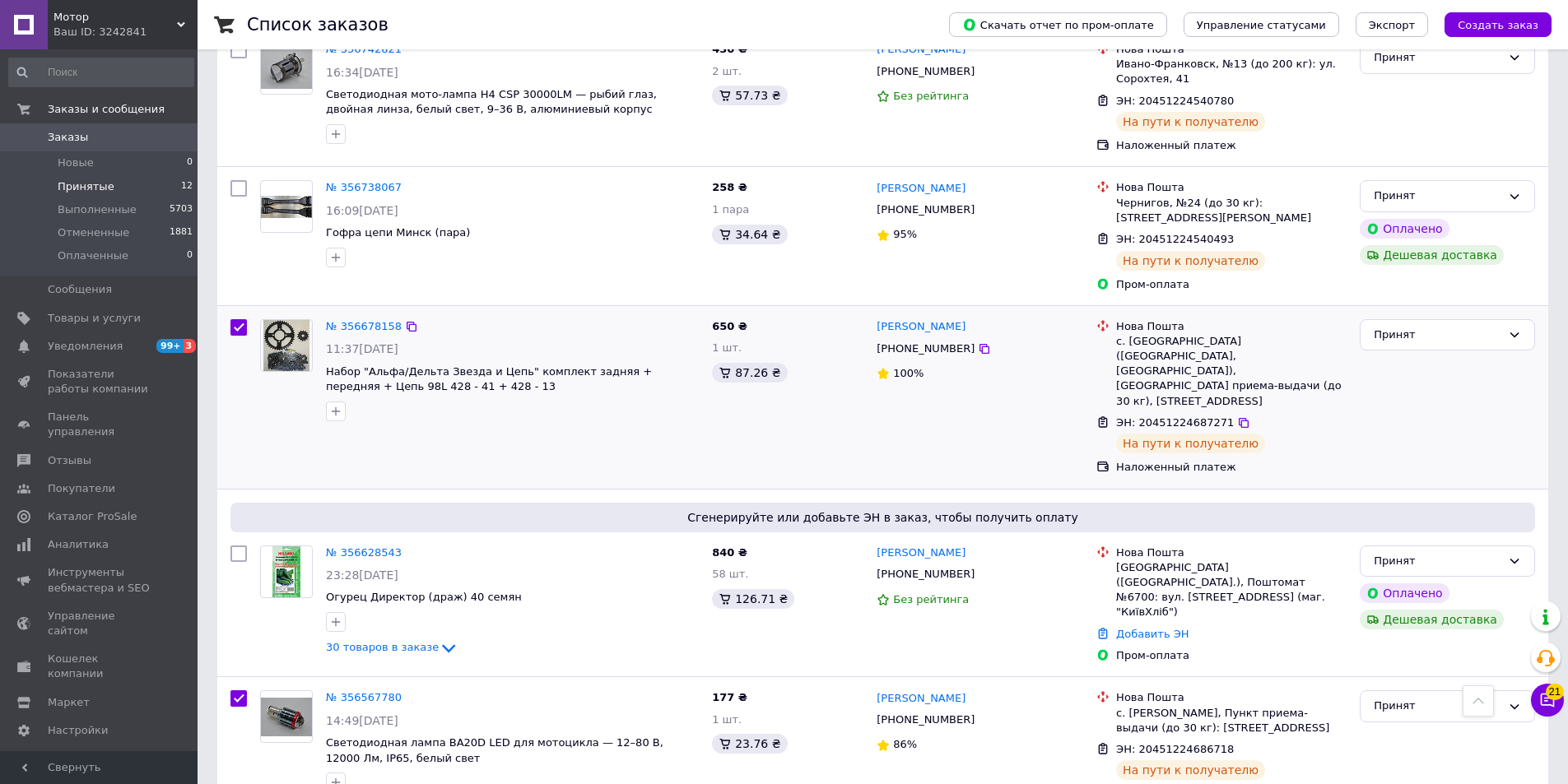
checkbox input "true"
click at [242, 189] on input "checkbox" at bounding box center [238, 188] width 16 height 16
checkbox input "true"
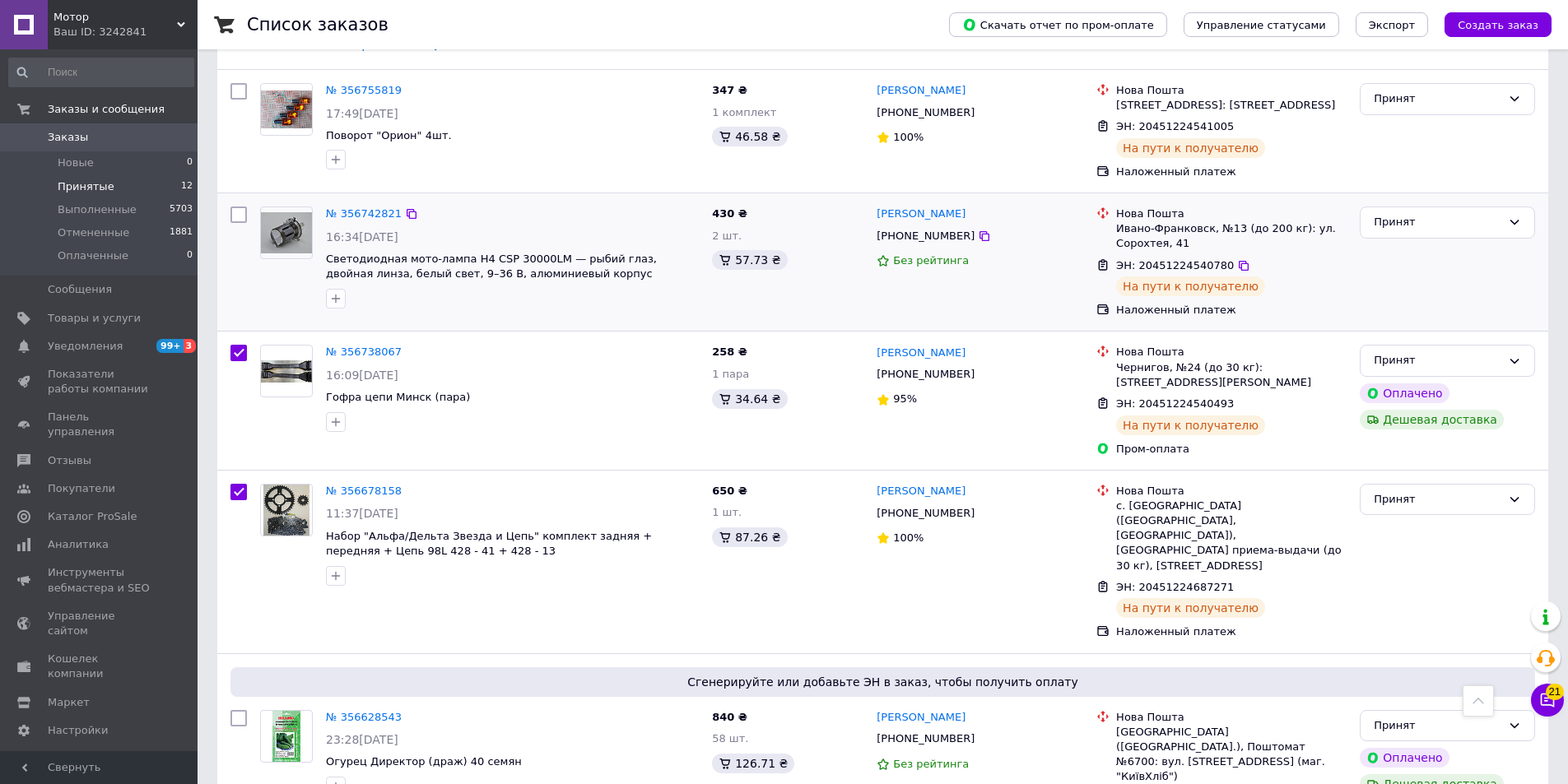
click at [240, 220] on input "checkbox" at bounding box center [238, 214] width 16 height 16
checkbox input "true"
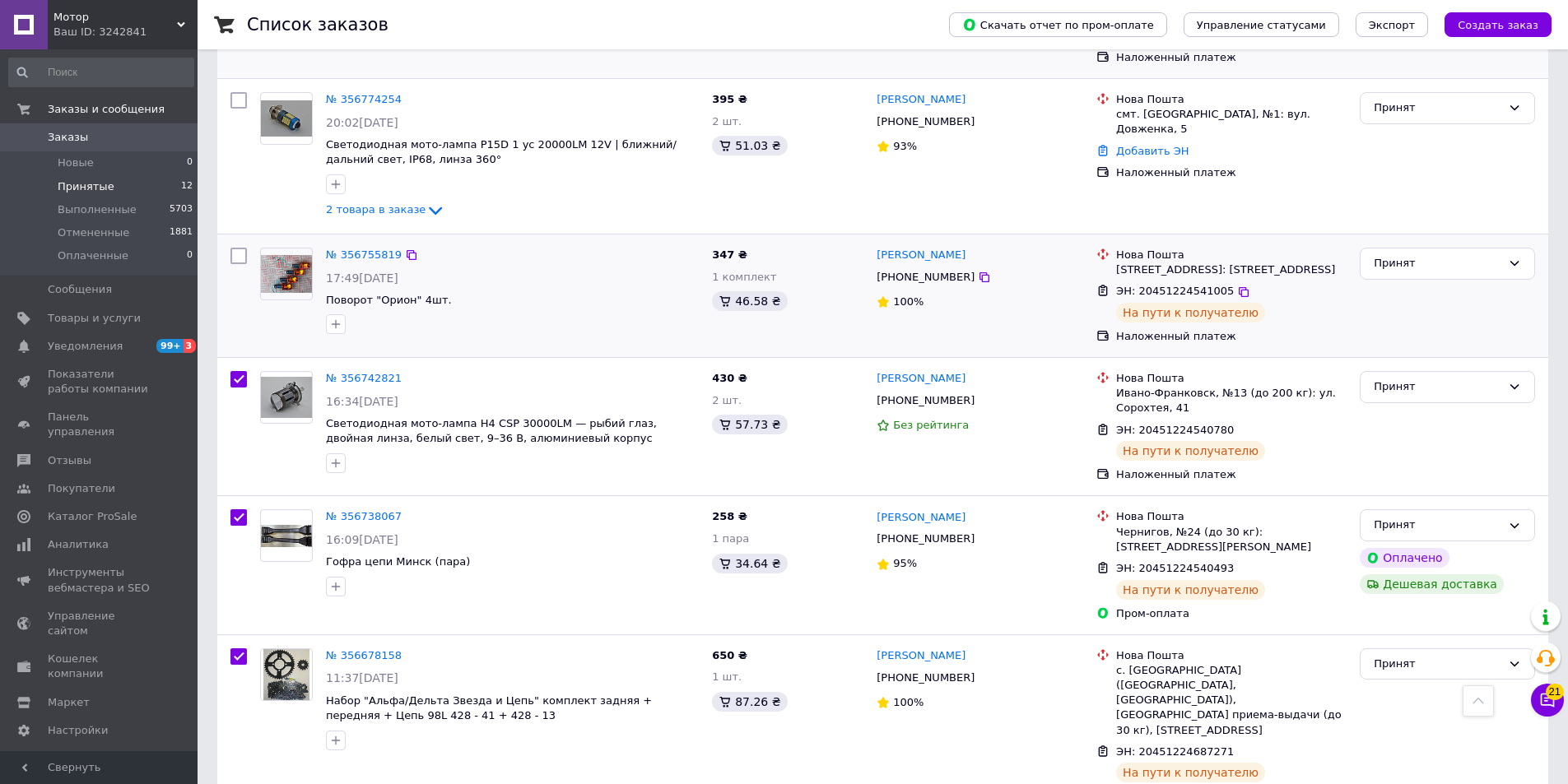
click at [241, 255] on input "checkbox" at bounding box center [238, 256] width 16 height 16
checkbox input "true"
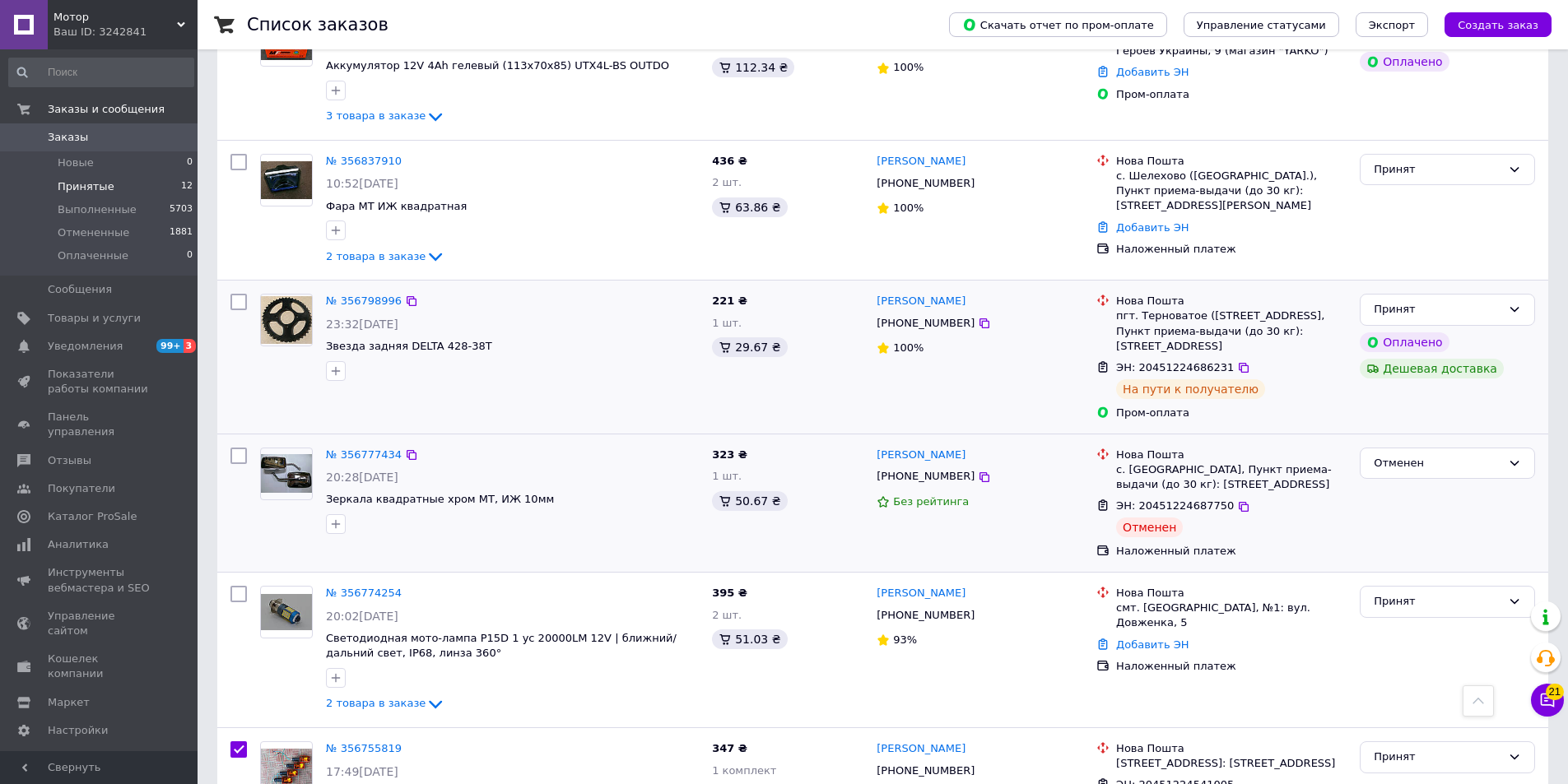
click at [242, 300] on input "checkbox" at bounding box center [238, 301] width 16 height 16
checkbox input "true"
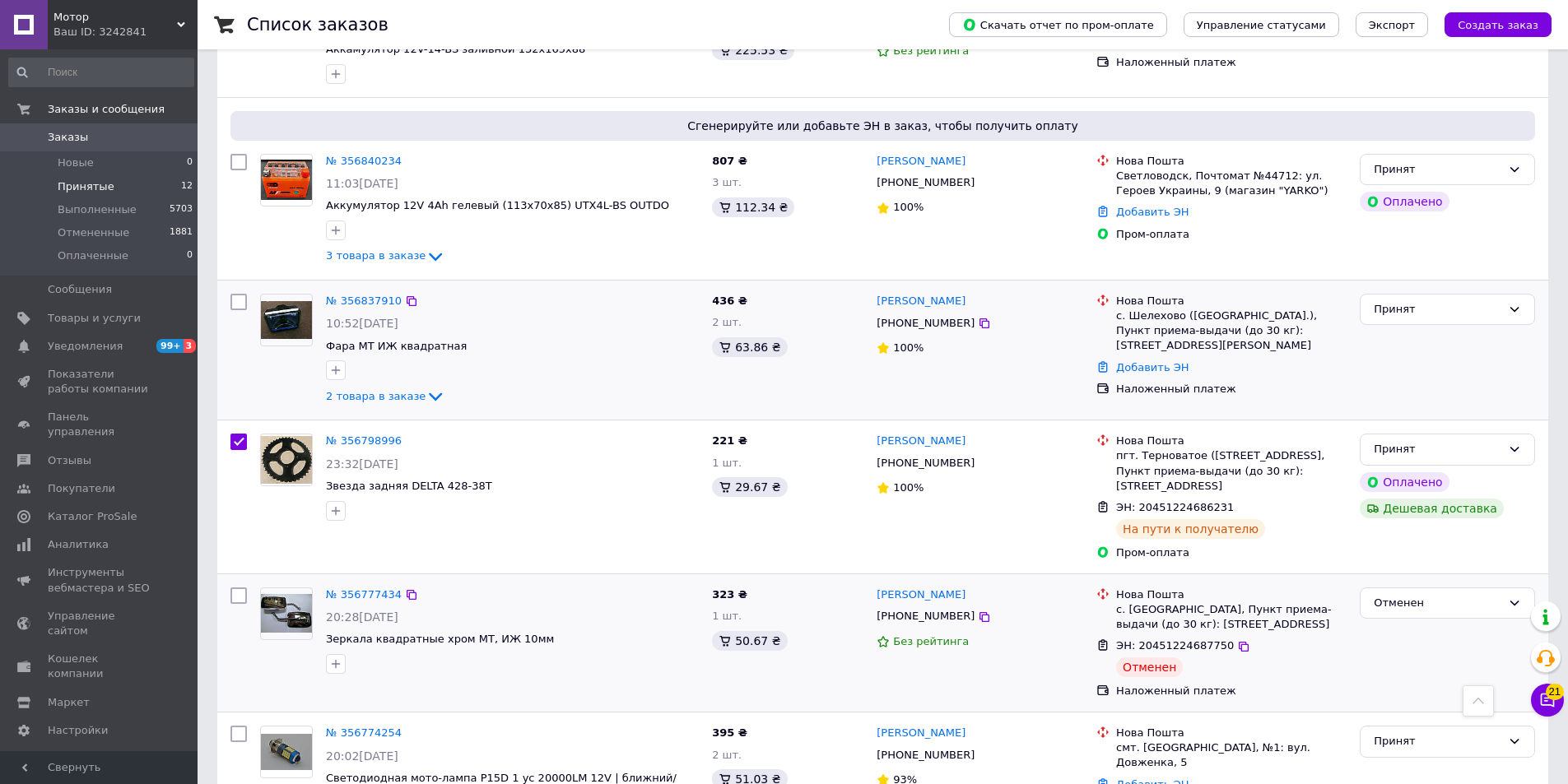
scroll to position [228, 0]
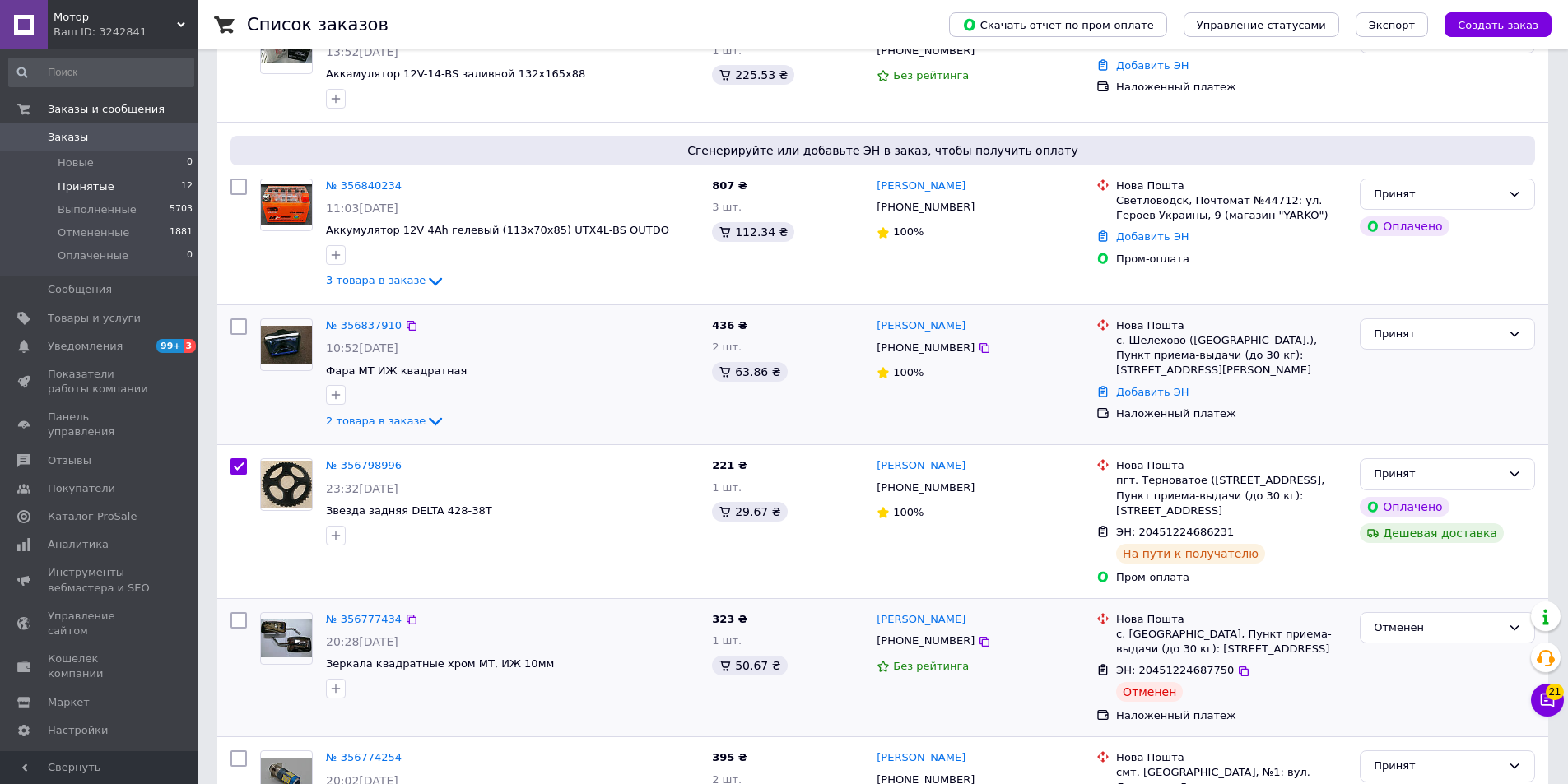
click at [380, 431] on div "2 товара в заказе" at bounding box center [513, 421] width 373 height 19
click at [383, 422] on span "2 товара в заказе" at bounding box center [376, 421] width 99 height 13
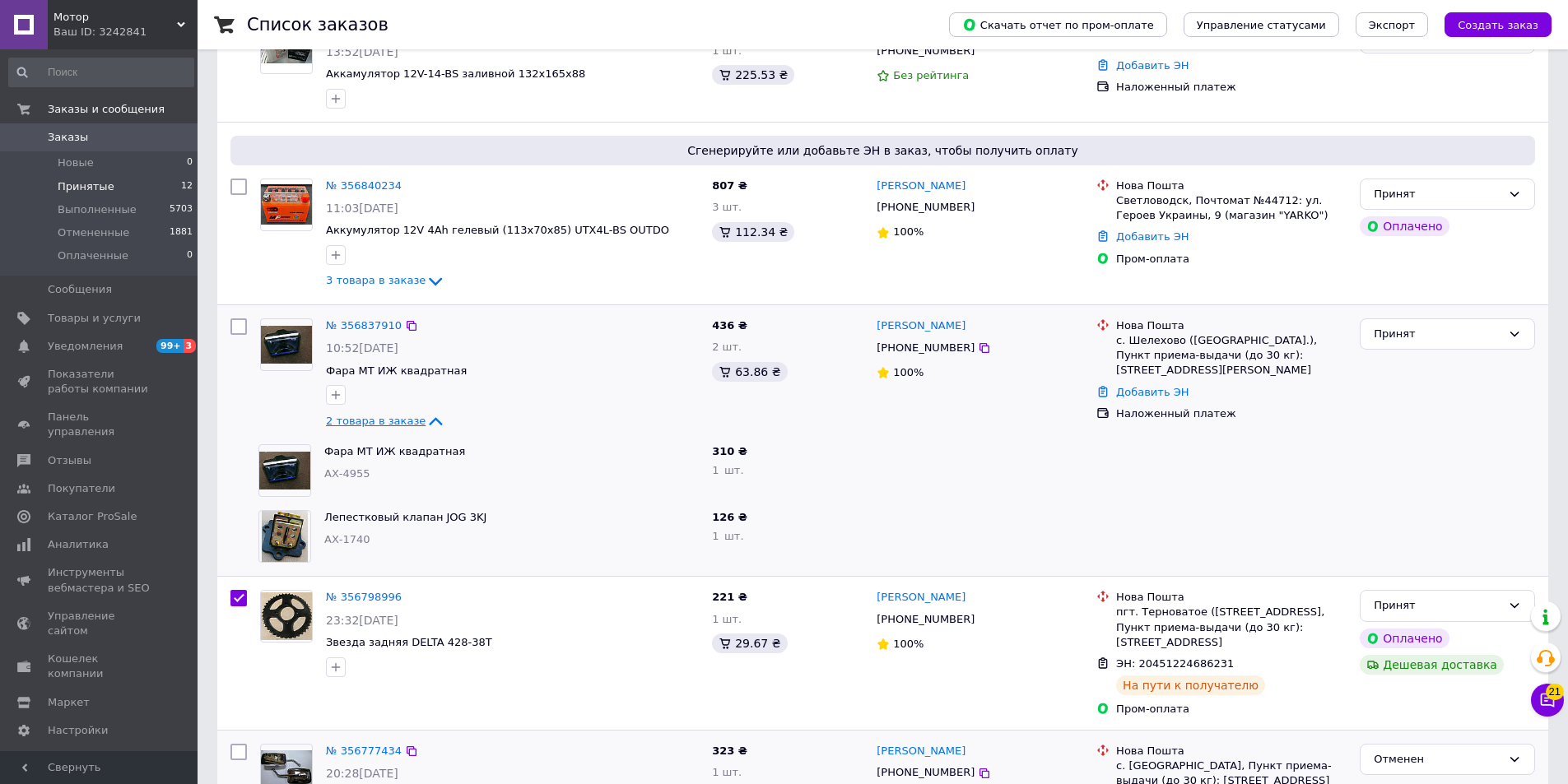
click at [404, 415] on span "2 товара в заказе" at bounding box center [376, 421] width 99 height 13
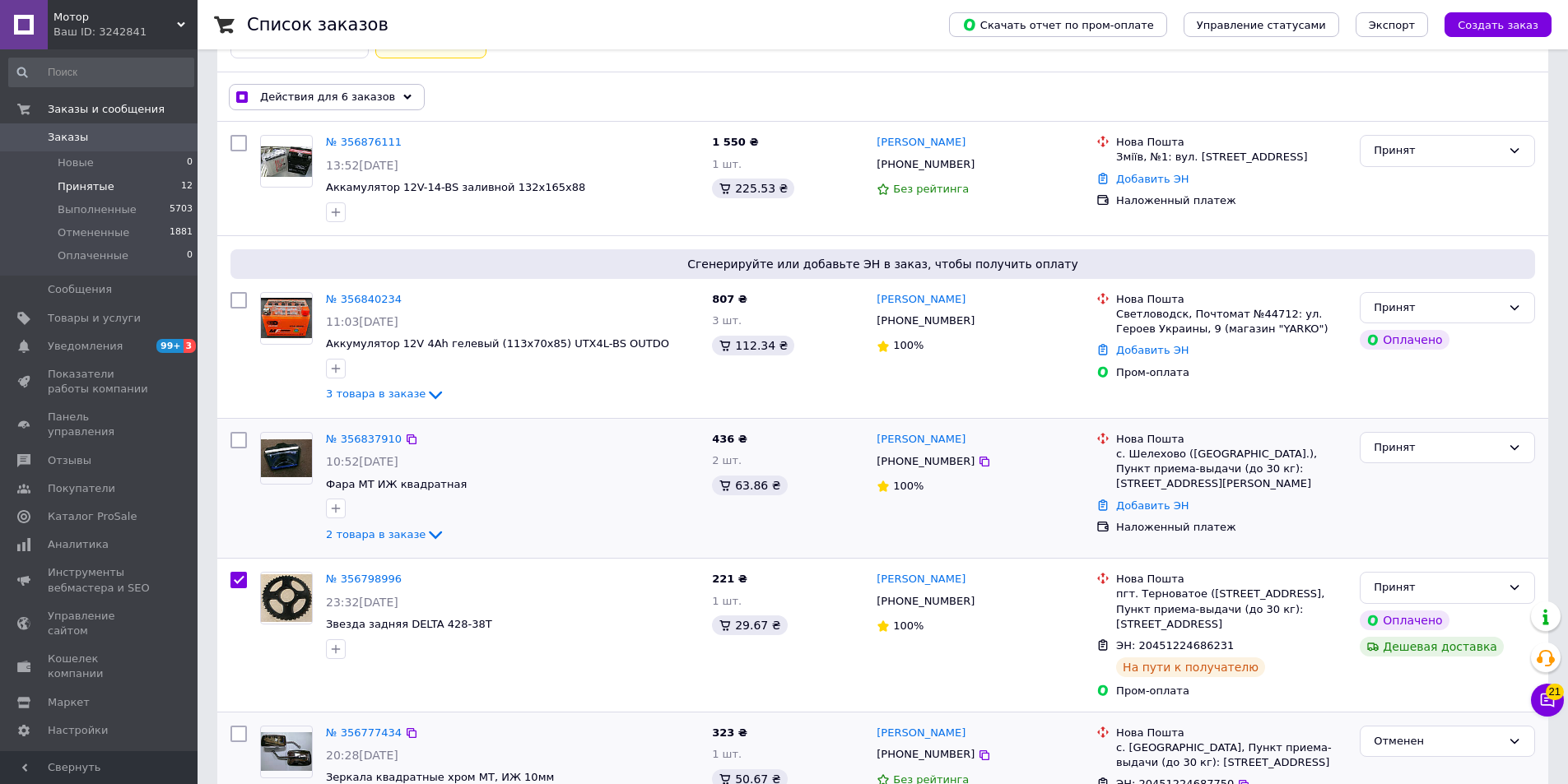
scroll to position [64, 0]
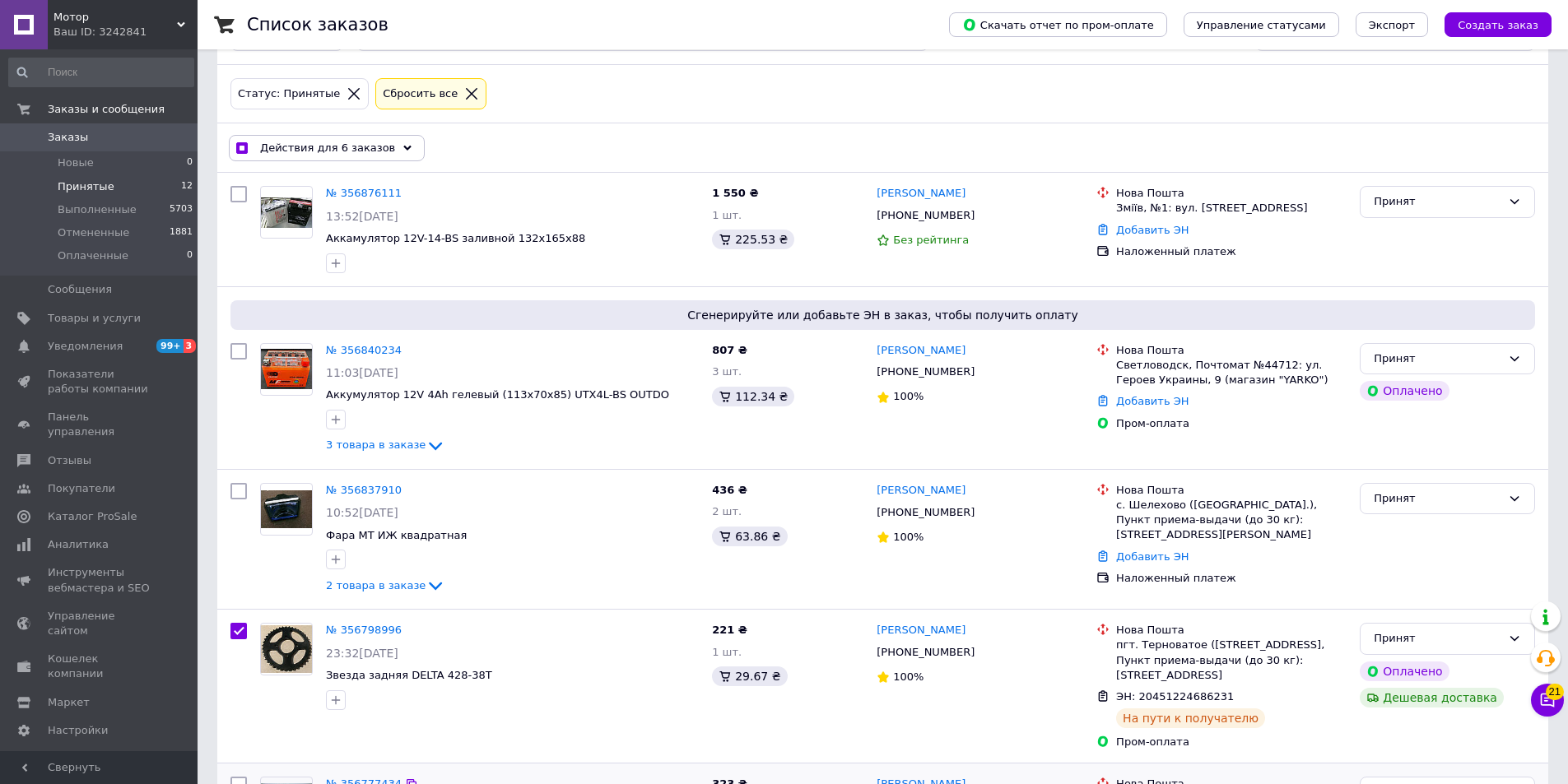
click at [404, 151] on icon at bounding box center [407, 148] width 9 height 9
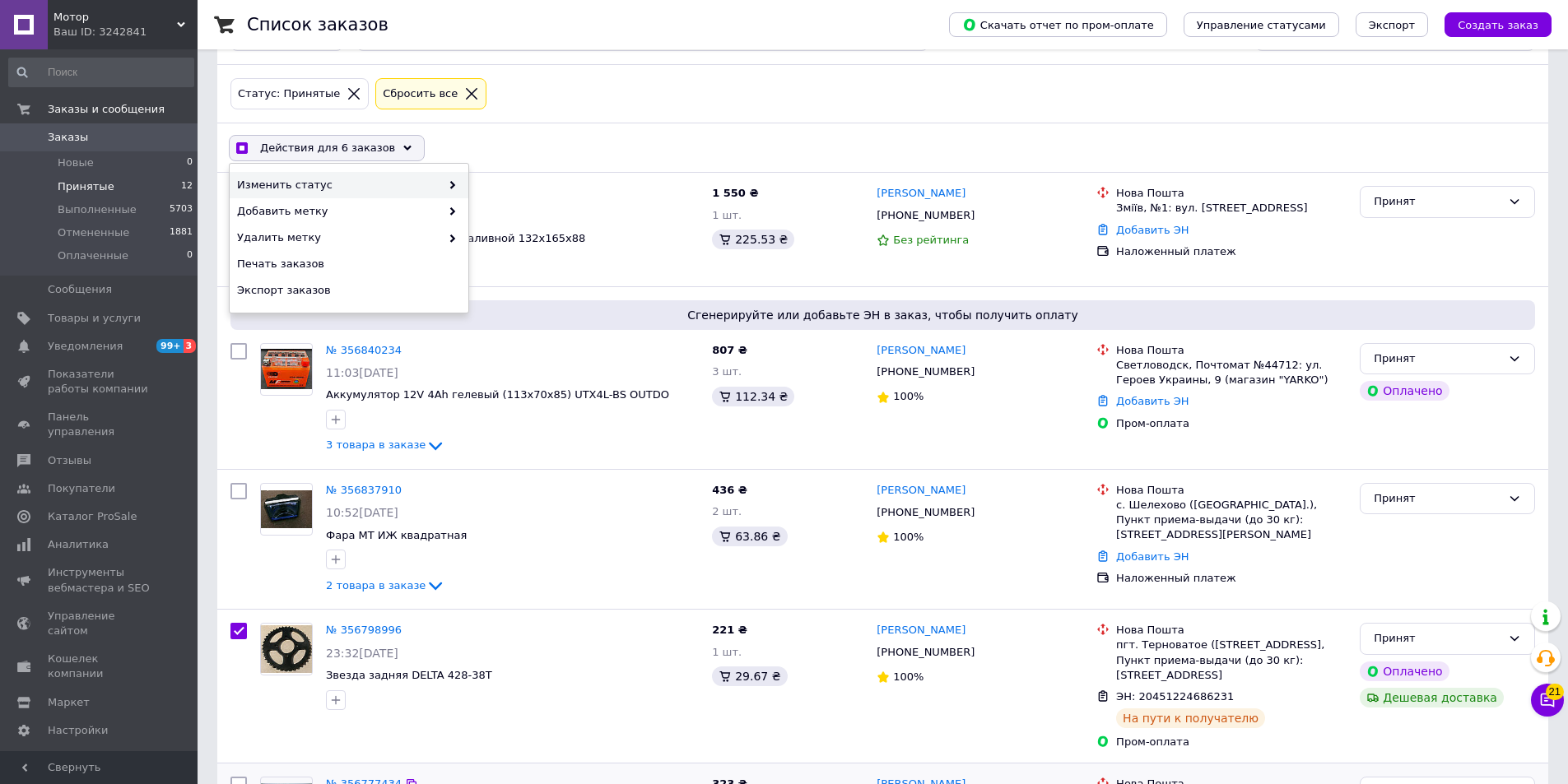
click at [437, 186] on span "Изменить статус" at bounding box center [338, 184] width 204 height 14
checkbox input "true"
click at [507, 208] on div "Выполнен" at bounding box center [587, 210] width 238 height 26
checkbox input "false"
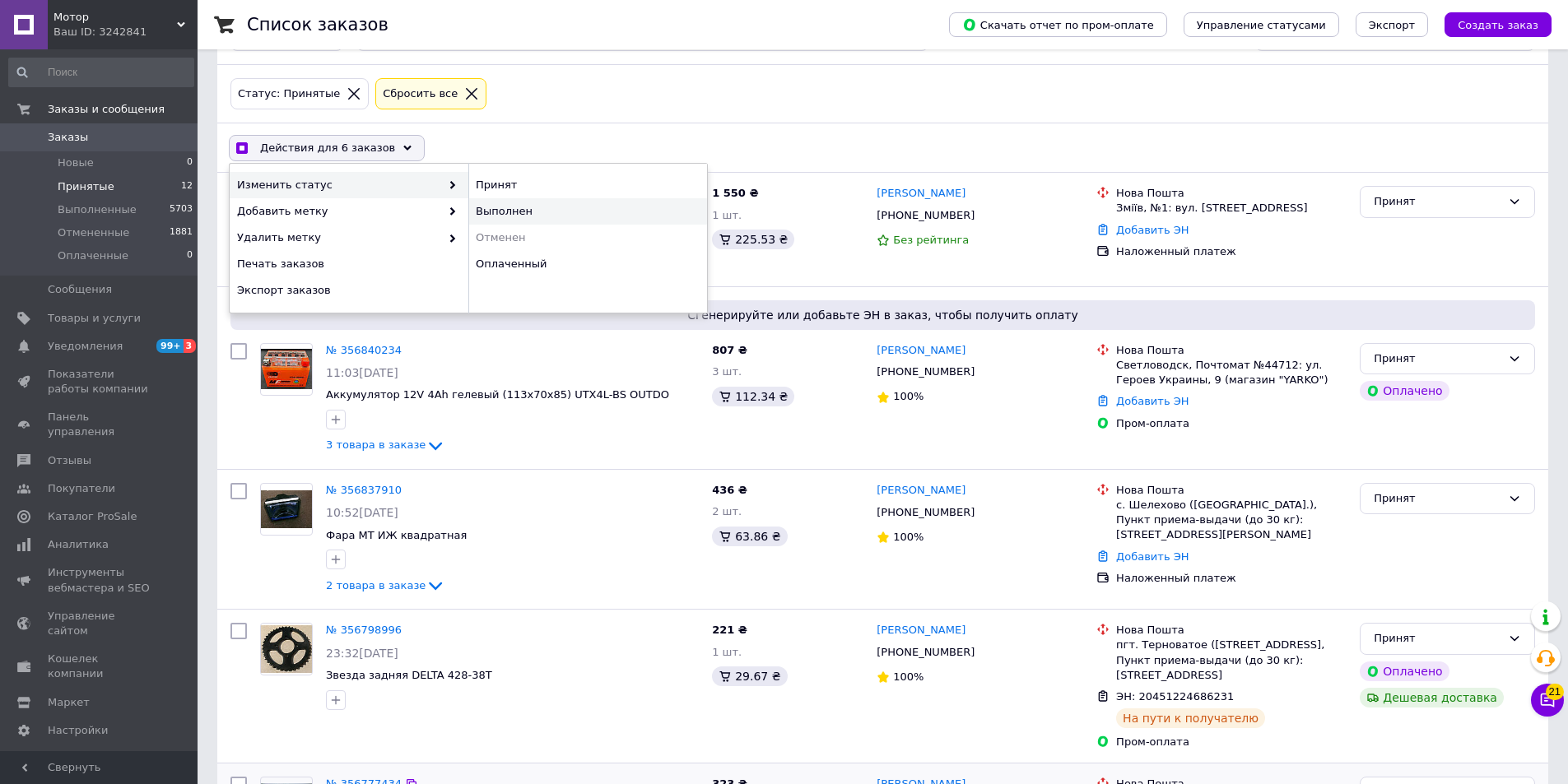
checkbox input "false"
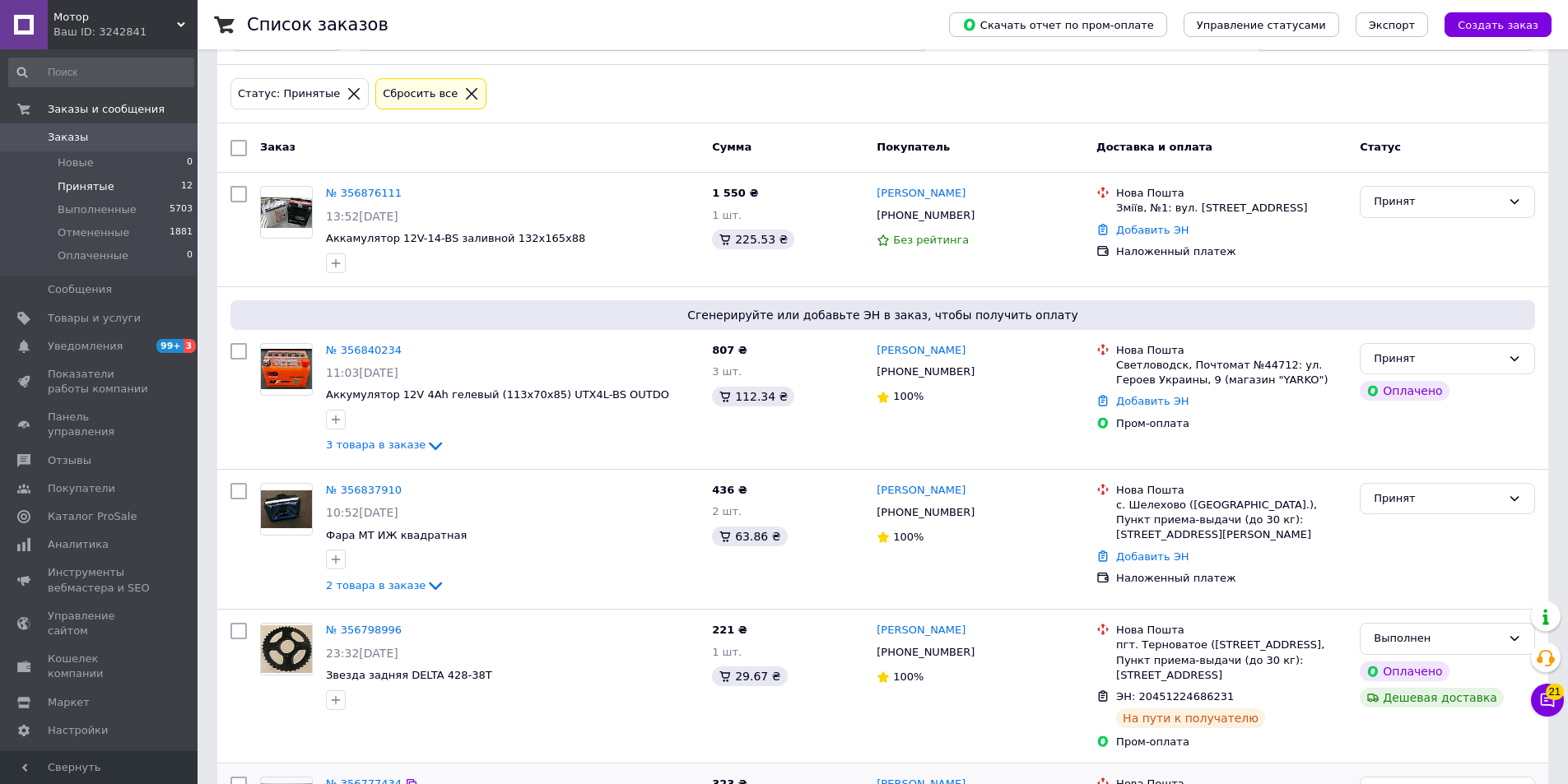
click at [125, 132] on span "Заказы" at bounding box center [99, 137] width 104 height 14
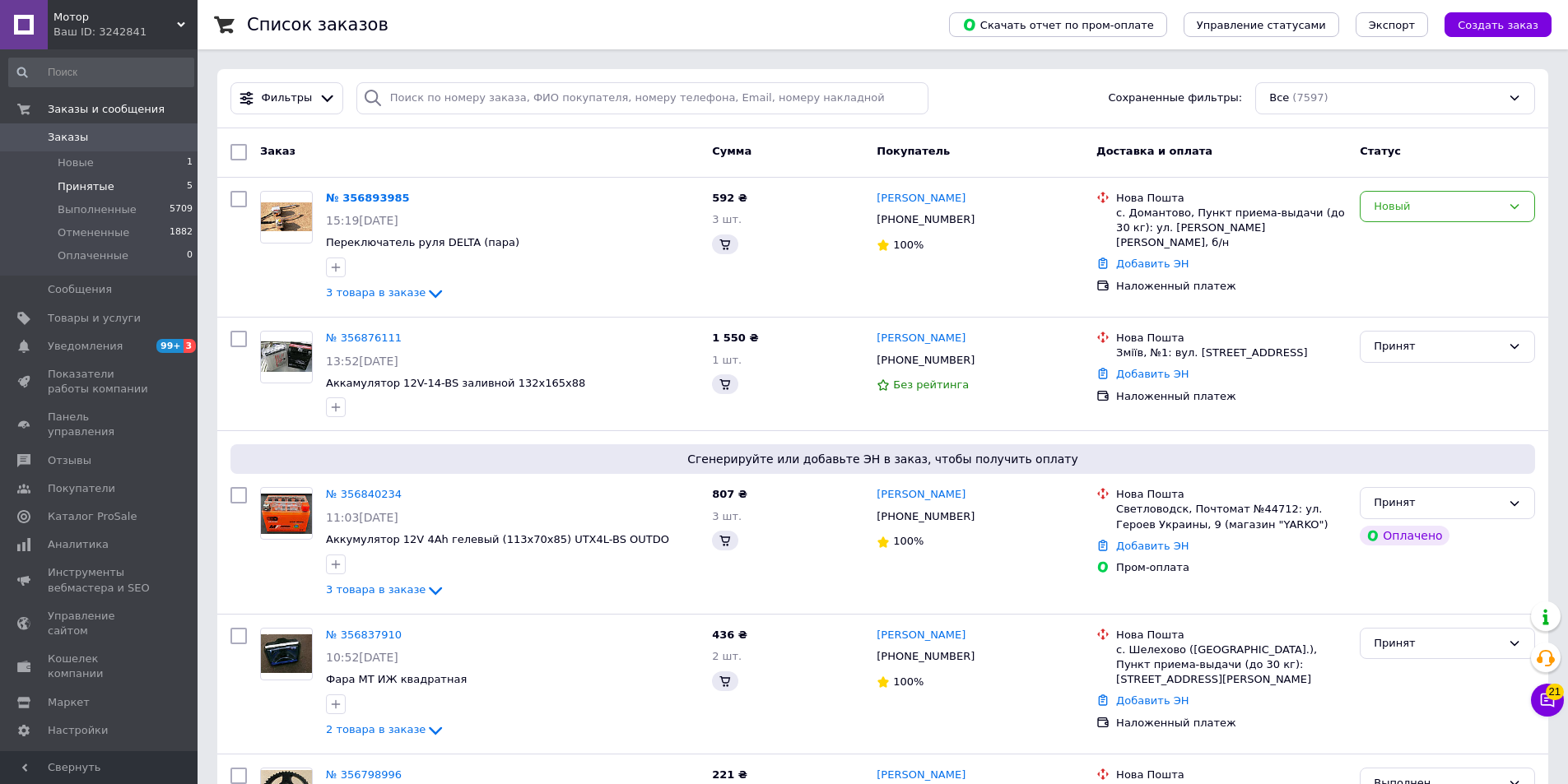
click at [145, 188] on li "Принятые 5" at bounding box center [101, 187] width 203 height 23
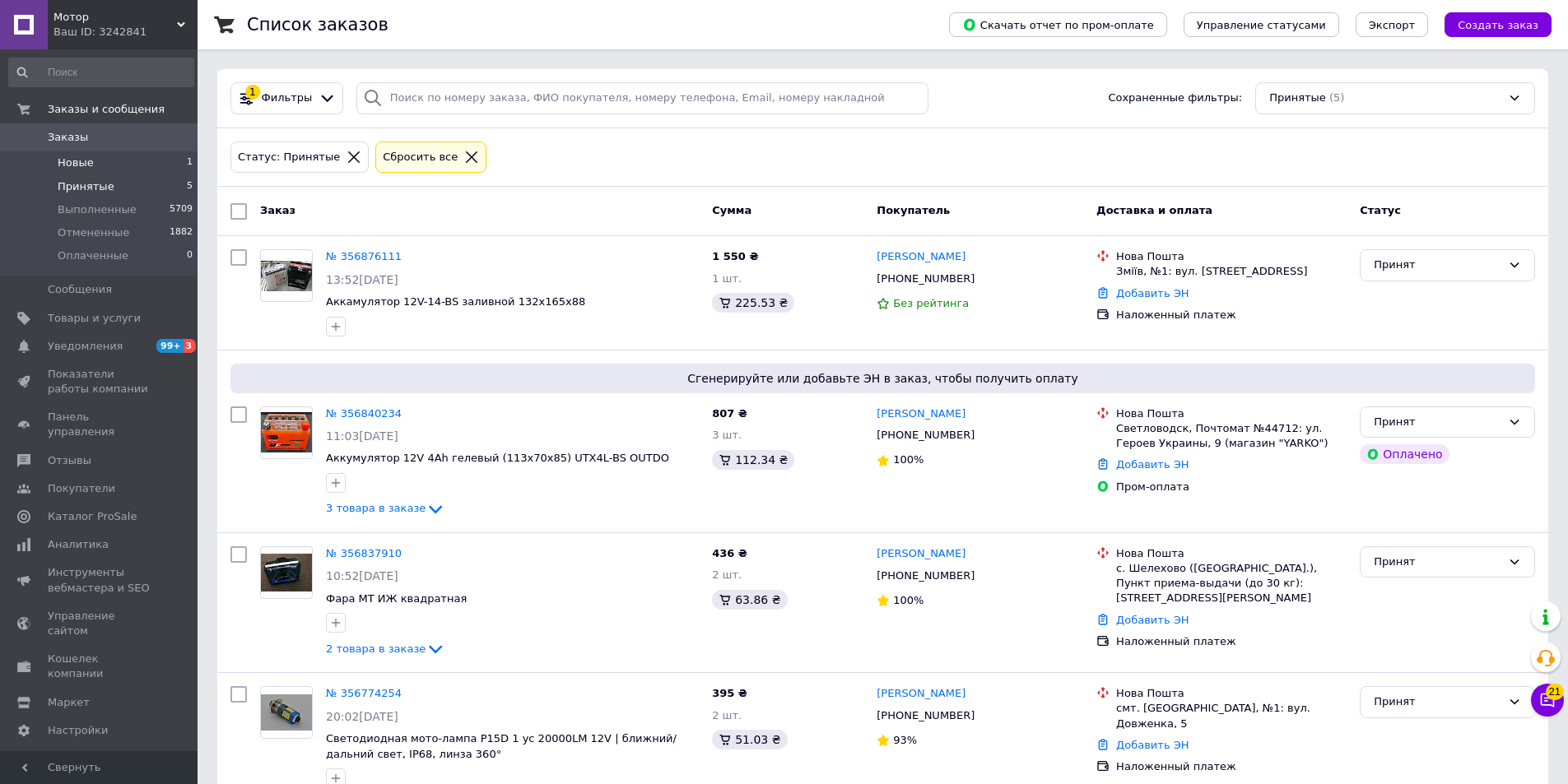
click at [156, 170] on li "Новые 1" at bounding box center [101, 163] width 203 height 23
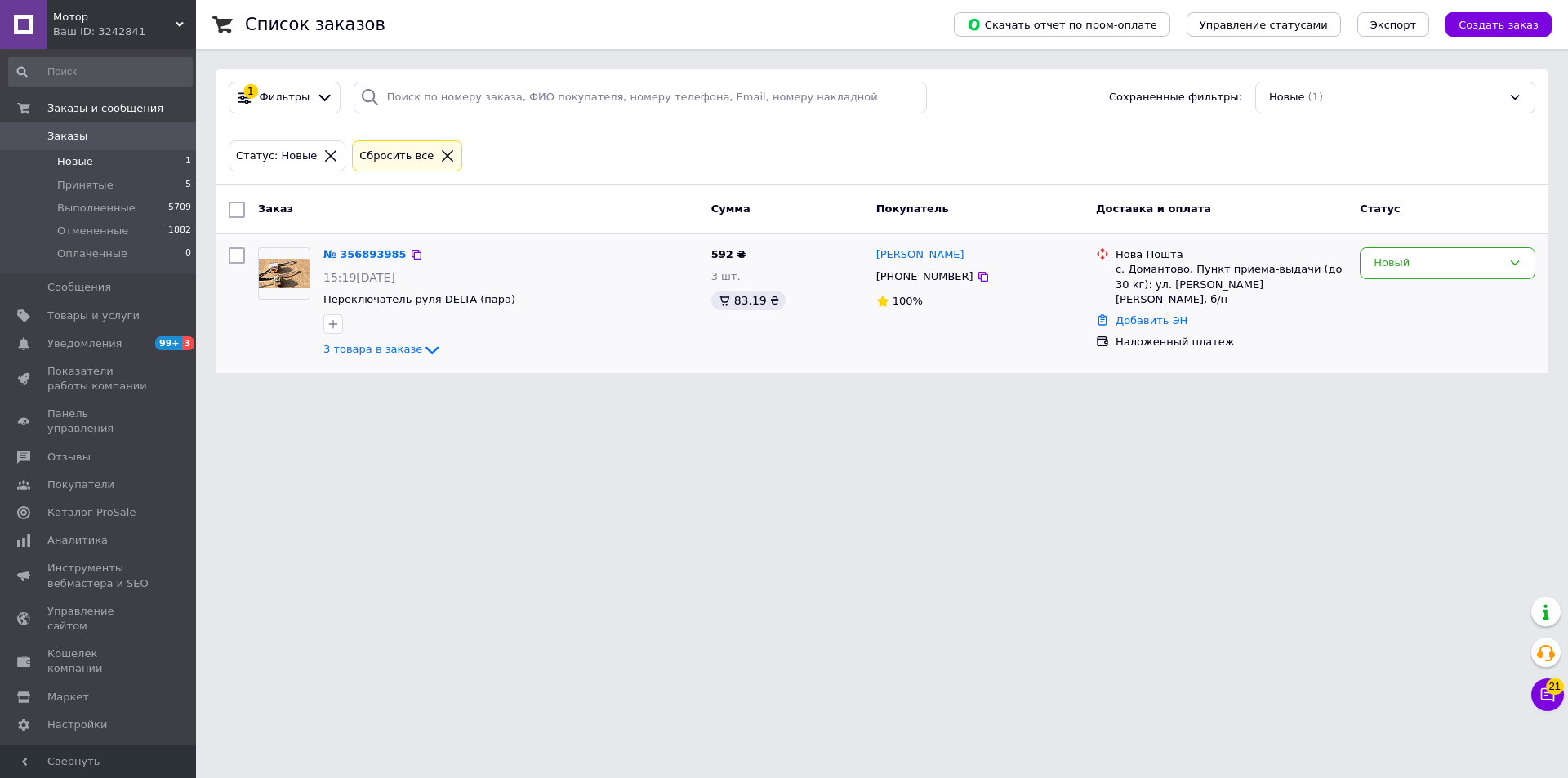
click at [394, 360] on div "№ 356893985 15:19, 12.08.2025 Переключатель руля DELTA (пара) 3 товара в заказе" at bounding box center [511, 303] width 388 height 125
click at [395, 356] on div "3 товара в заказе" at bounding box center [511, 350] width 375 height 19
click at [395, 349] on span "3 товара в заказе" at bounding box center [373, 349] width 99 height 12
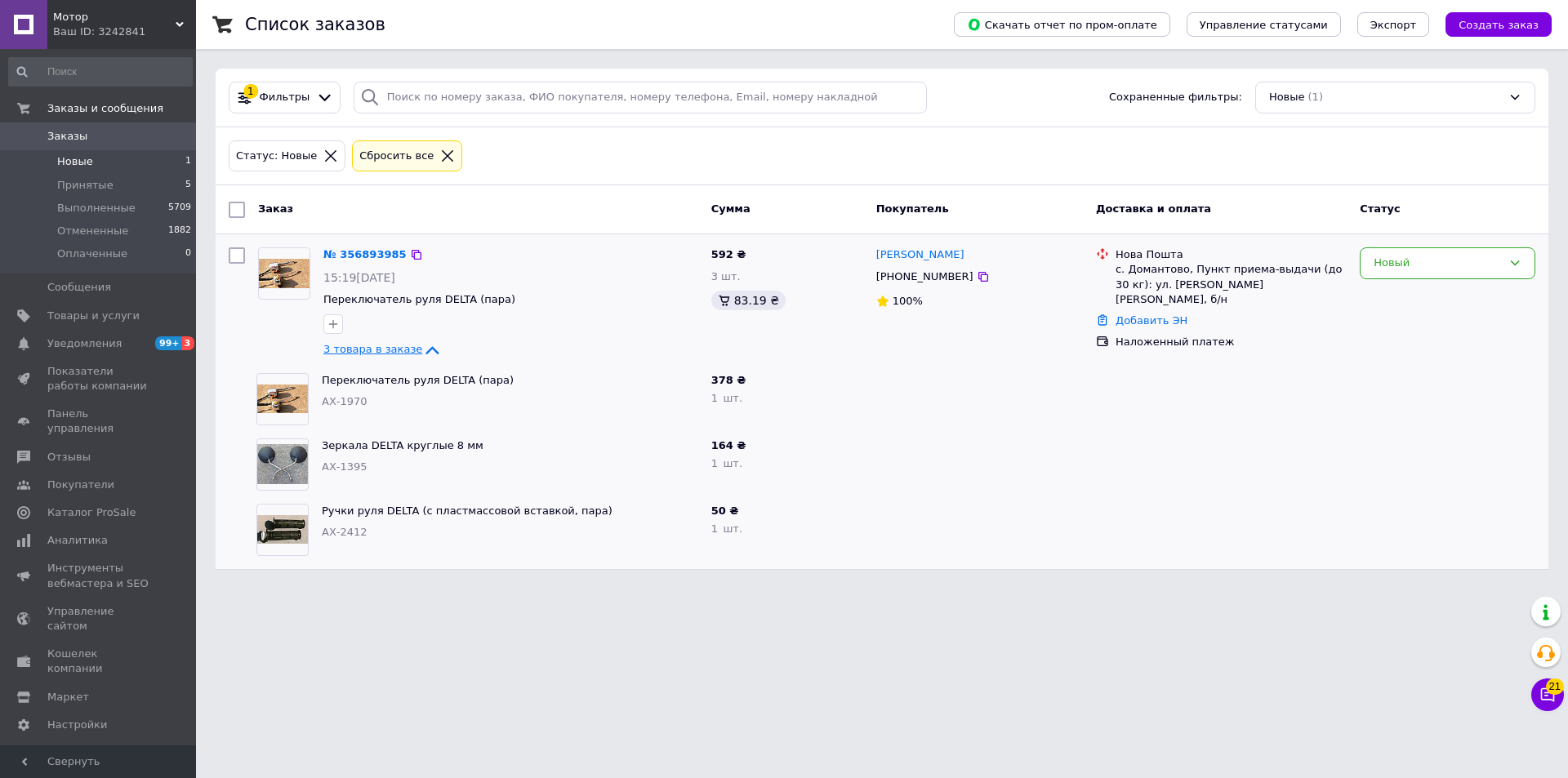
click at [404, 350] on span "3 товара в заказе" at bounding box center [373, 349] width 99 height 12
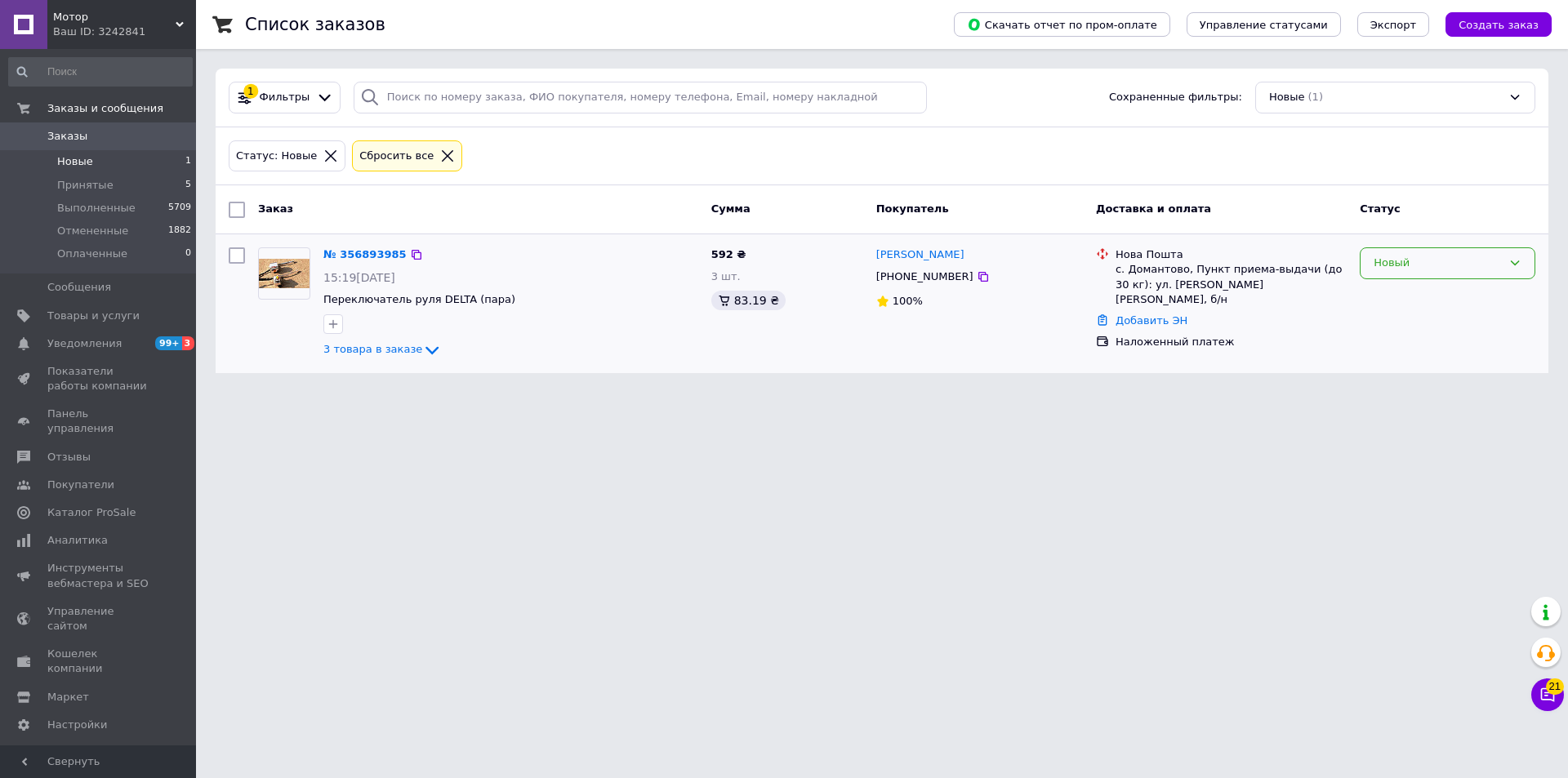
click at [1395, 263] on div "Новый" at bounding box center [1439, 263] width 128 height 17
click at [1388, 288] on li "Принят" at bounding box center [1448, 298] width 174 height 31
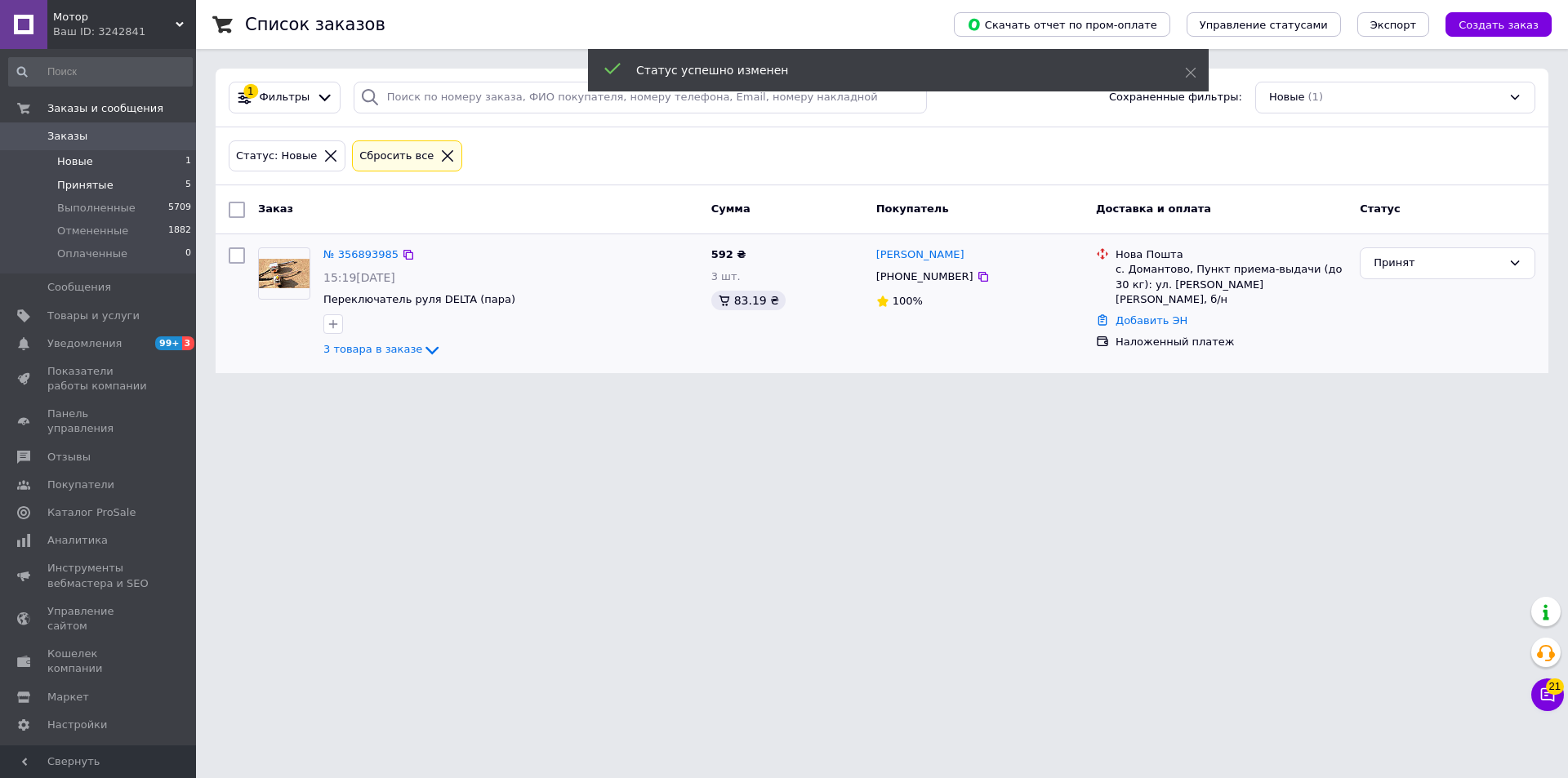
click at [158, 185] on li "Принятые 5" at bounding box center [101, 186] width 201 height 23
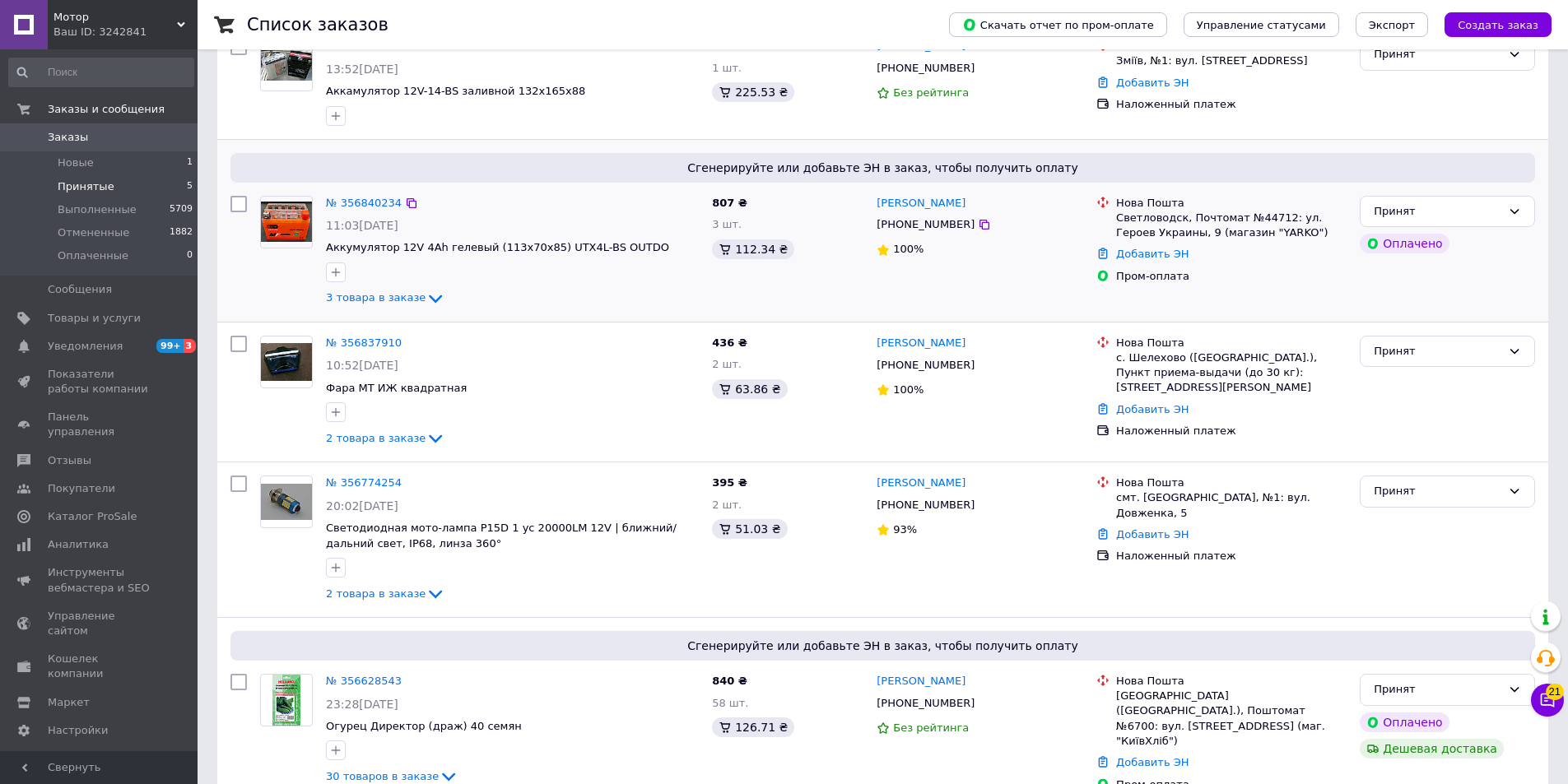
scroll to position [81, 0]
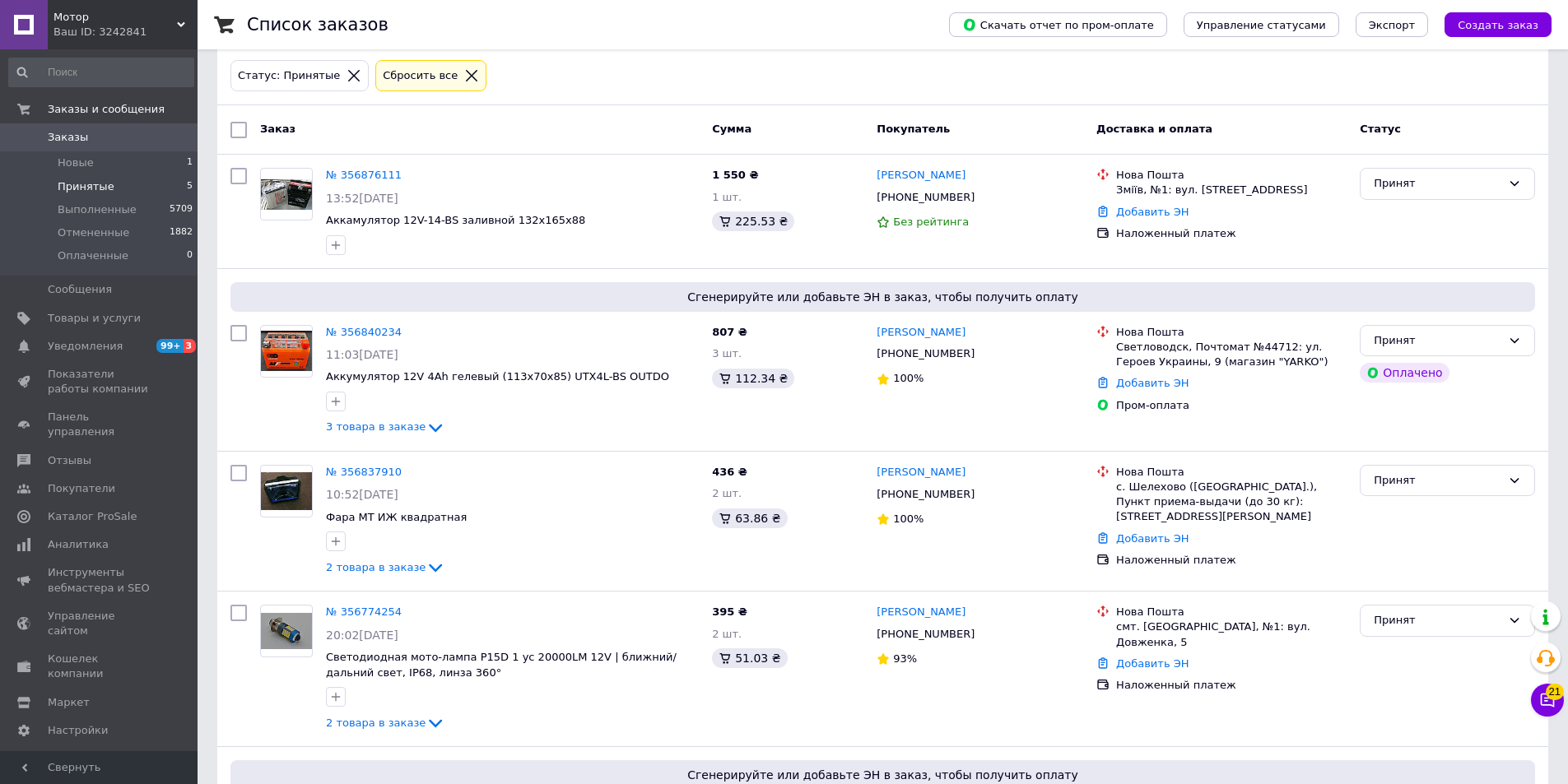
click at [214, 37] on div at bounding box center [231, 24] width 33 height 49
drag, startPoint x: 169, startPoint y: 35, endPoint x: 165, endPoint y: 120, distance: 85.1
click at [169, 34] on div "Ваш ID: 3242841" at bounding box center [125, 32] width 144 height 14
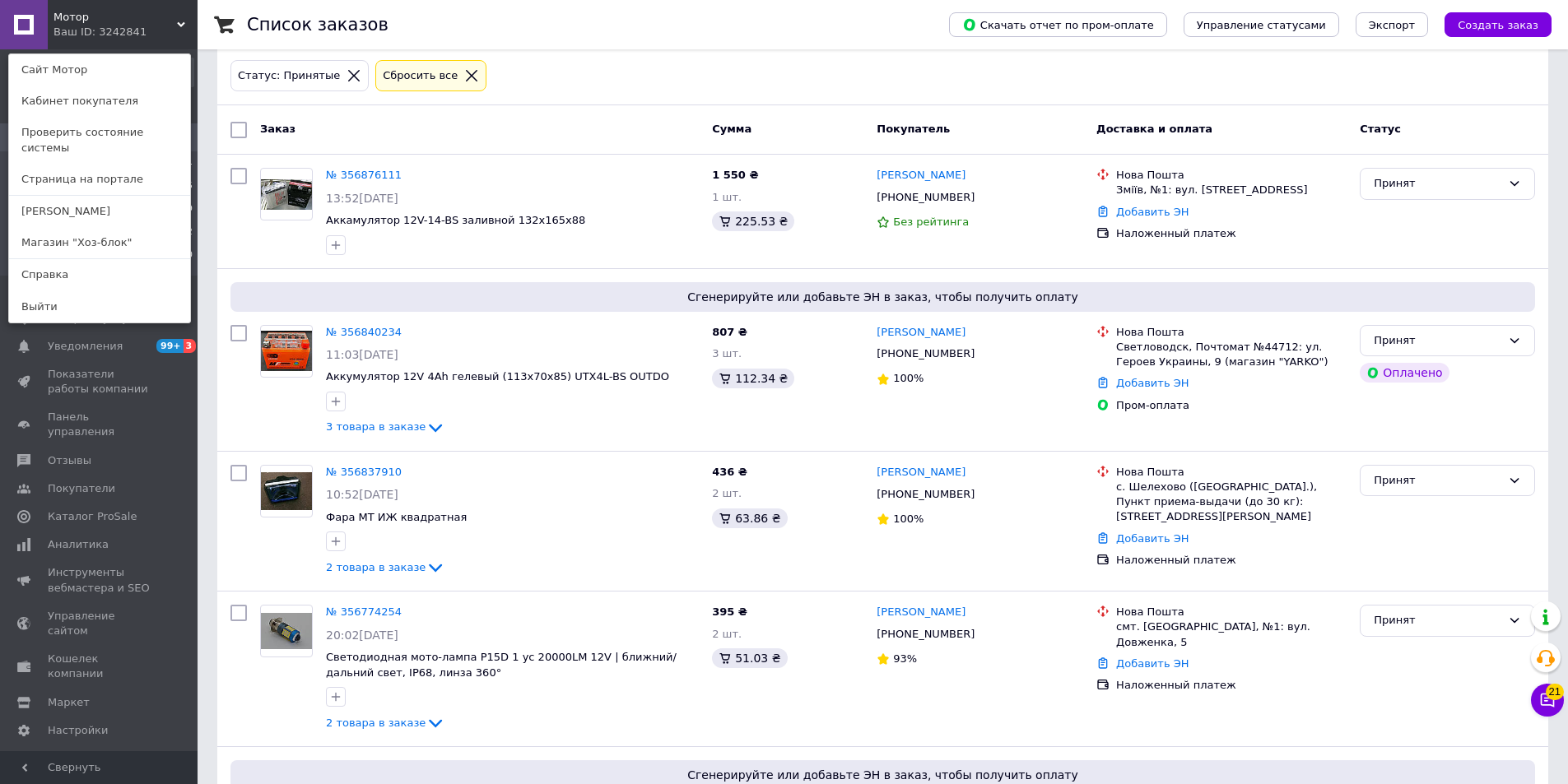
click at [132, 227] on link "Магазин "Хоз-блок"" at bounding box center [99, 242] width 182 height 31
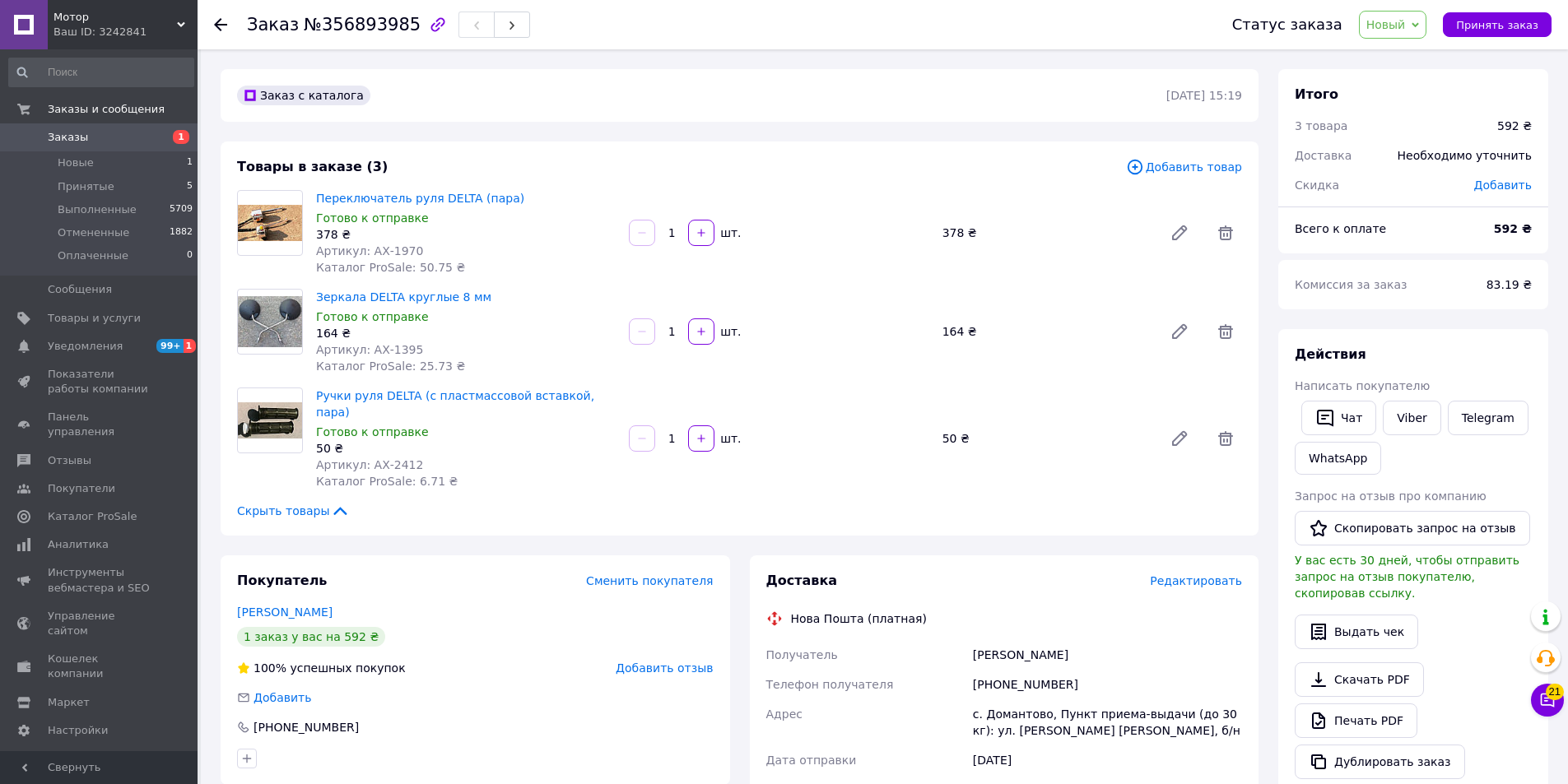
click at [488, 70] on div "Заказ с каталога [DATE] 15:19" at bounding box center [739, 96] width 1038 height 53
click at [860, 131] on div "Заказ с каталога 12.08.2025 | 15:19 Товары в заказе (3) Добавить товар Переключ…" at bounding box center [739, 659] width 1057 height 1180
click at [1021, 670] on div "+380502704459" at bounding box center [1107, 685] width 276 height 30
copy div "380502704459"
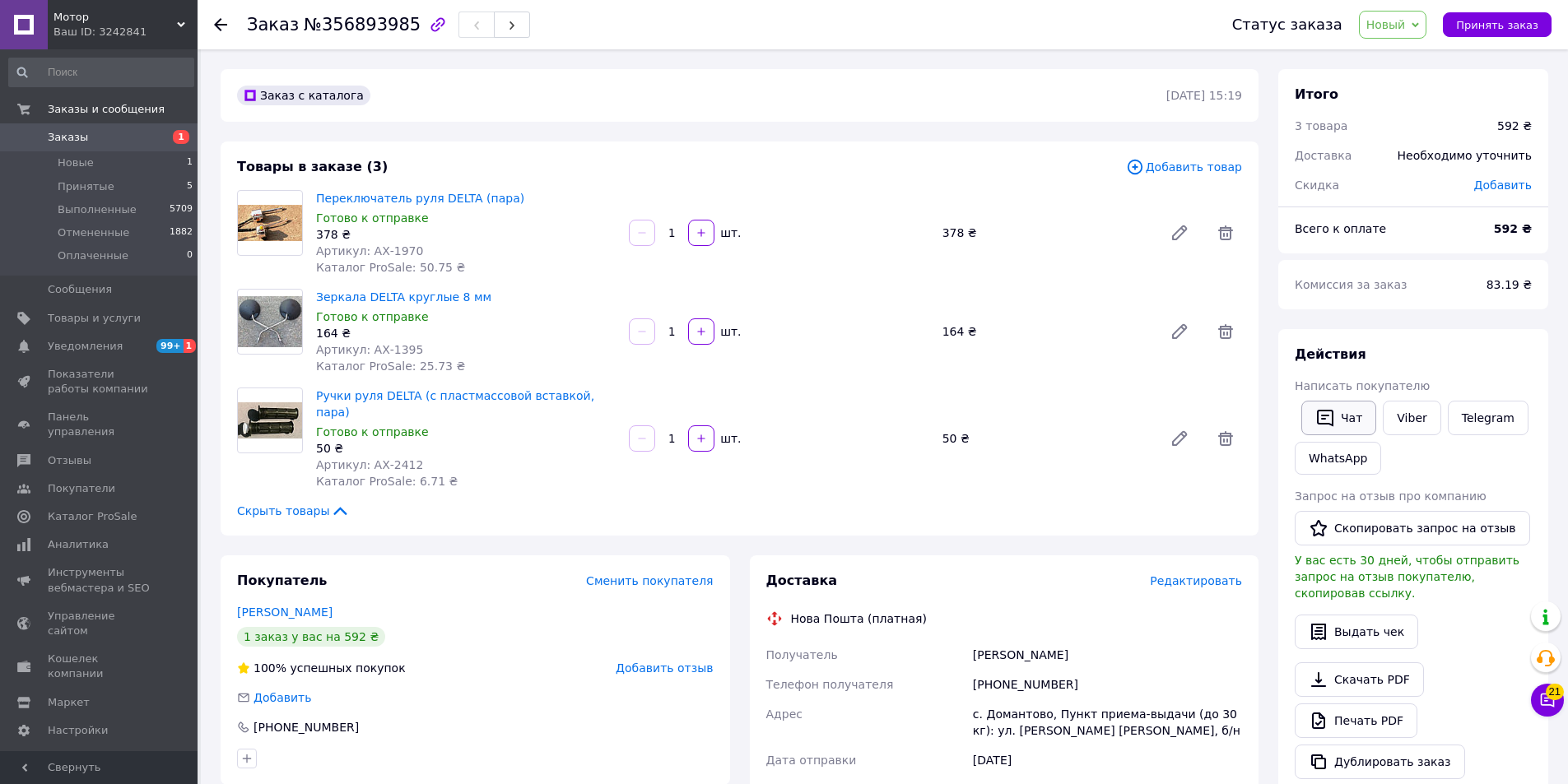
click at [1316, 396] on div "Действия Написать покупателю   Чат Viber Telegram WhatsApp Запрос на отзыв про …" at bounding box center [1413, 562] width 237 height 434
click at [1330, 417] on icon "button" at bounding box center [1325, 418] width 19 height 19
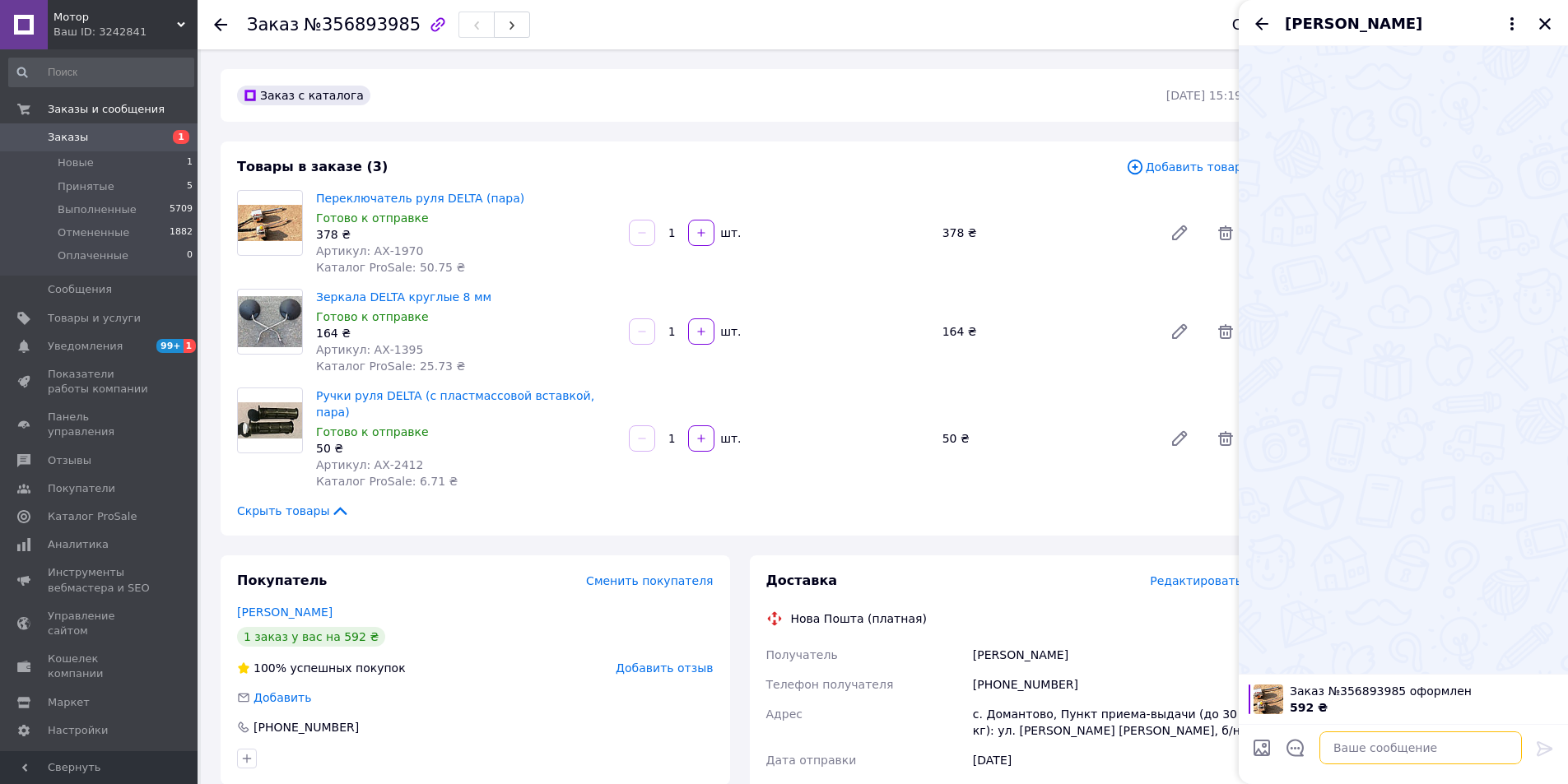
click at [1386, 749] on textarea at bounding box center [1420, 748] width 203 height 33
paste textarea "Вам не можливо дозвонитись, відправляти замовлення?"
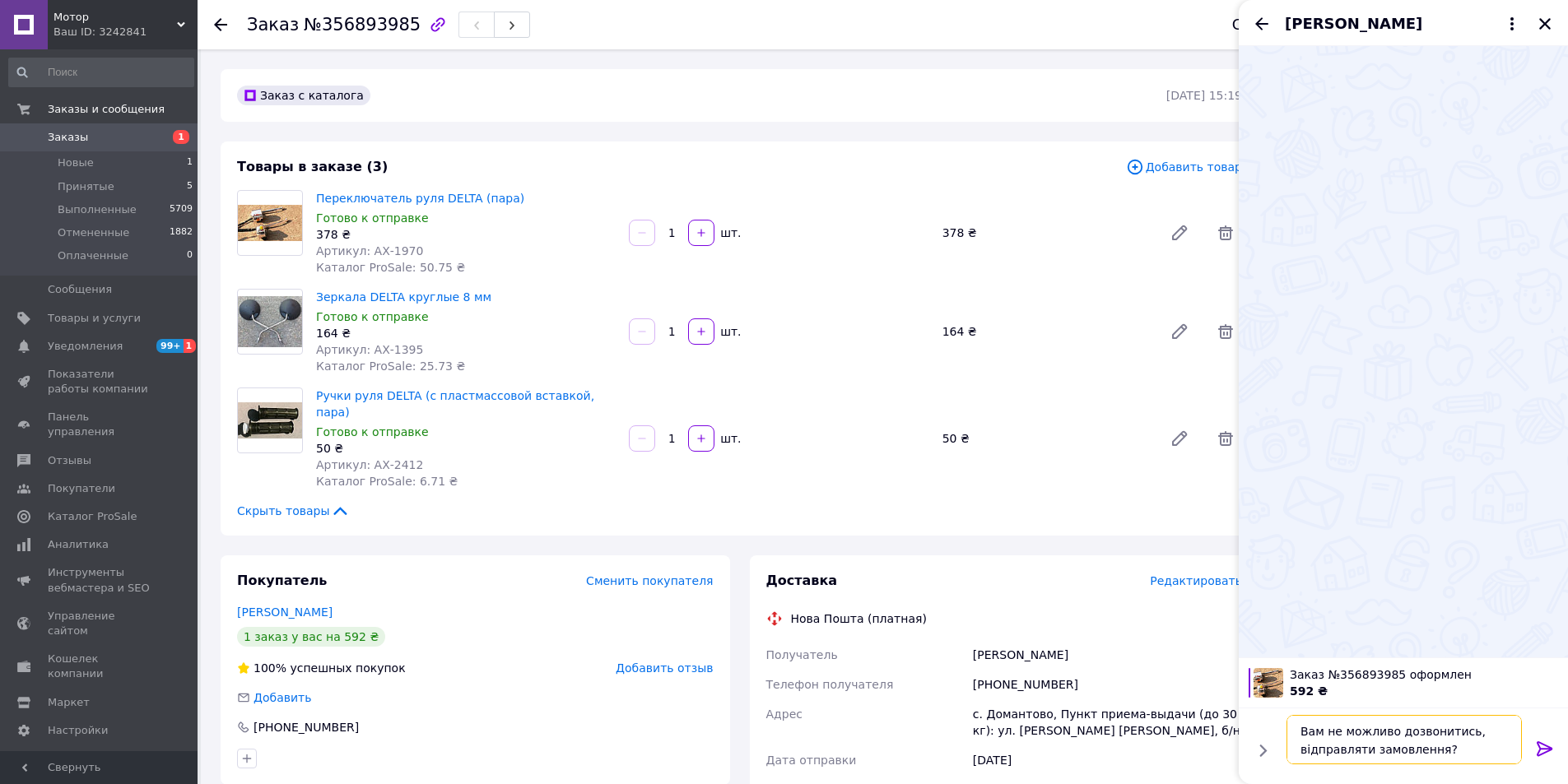
type textarea "Вам не можливо дозвонитись, відправляти замовлення?"
click at [816, 523] on div "Заказ с каталога 12.08.2025 | 15:19 Товары в заказе (3) Добавить товар Переключ…" at bounding box center [739, 659] width 1057 height 1180
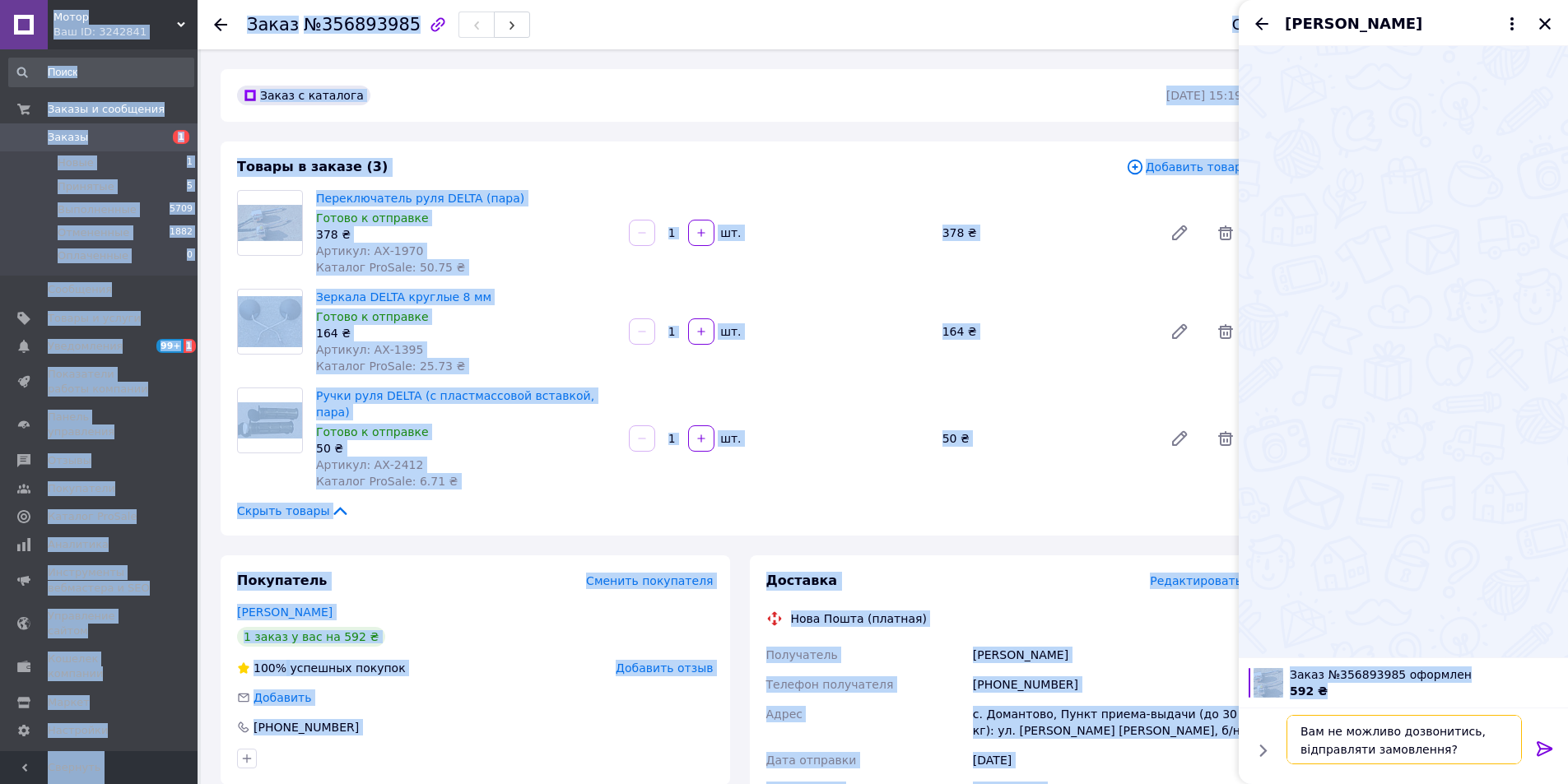
click at [1451, 749] on textarea "Вам не можливо дозвонитись, відправляти замовлення?" at bounding box center [1404, 740] width 236 height 49
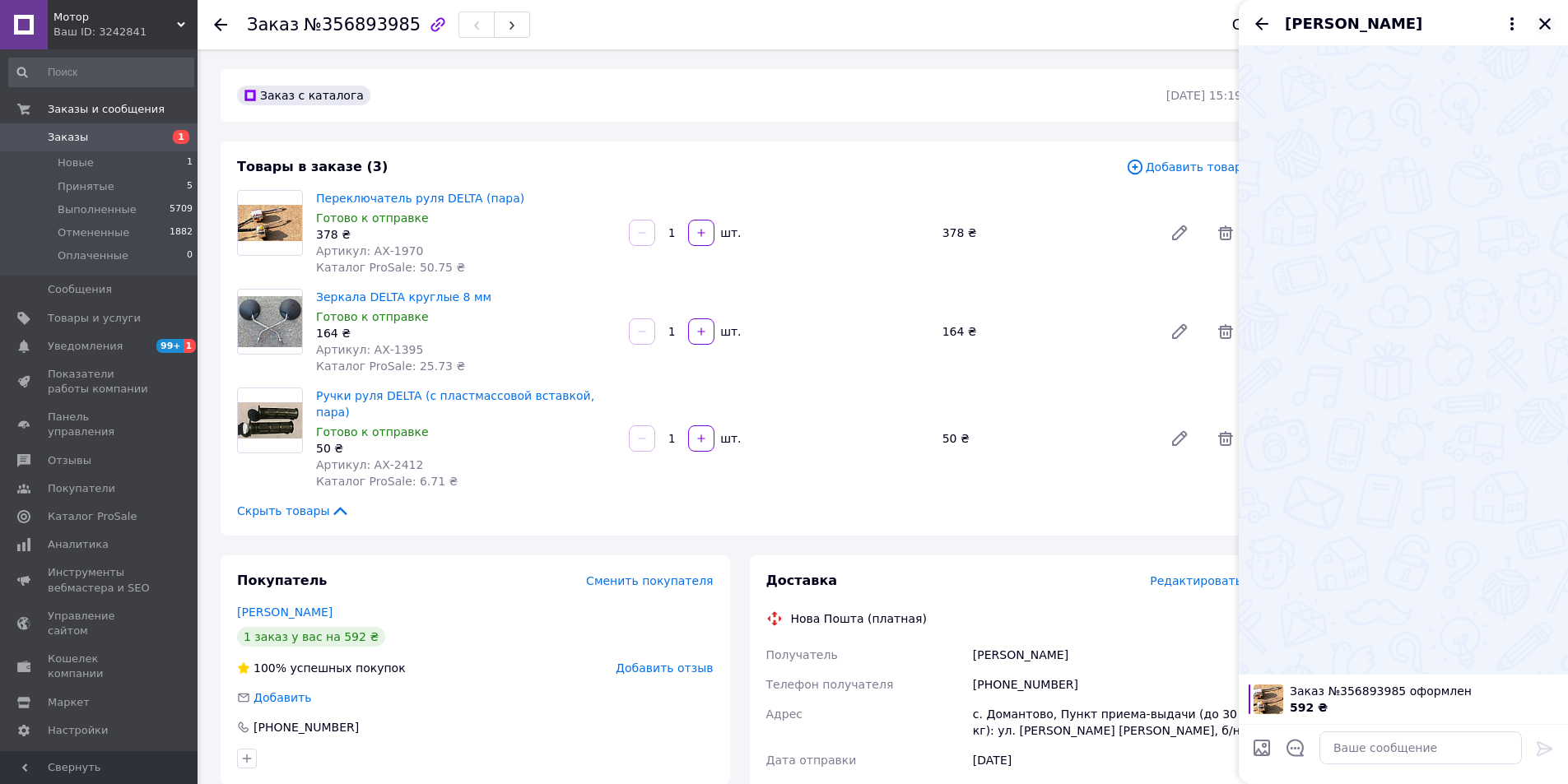
click at [1546, 18] on icon "Закрыть" at bounding box center [1544, 23] width 14 height 14
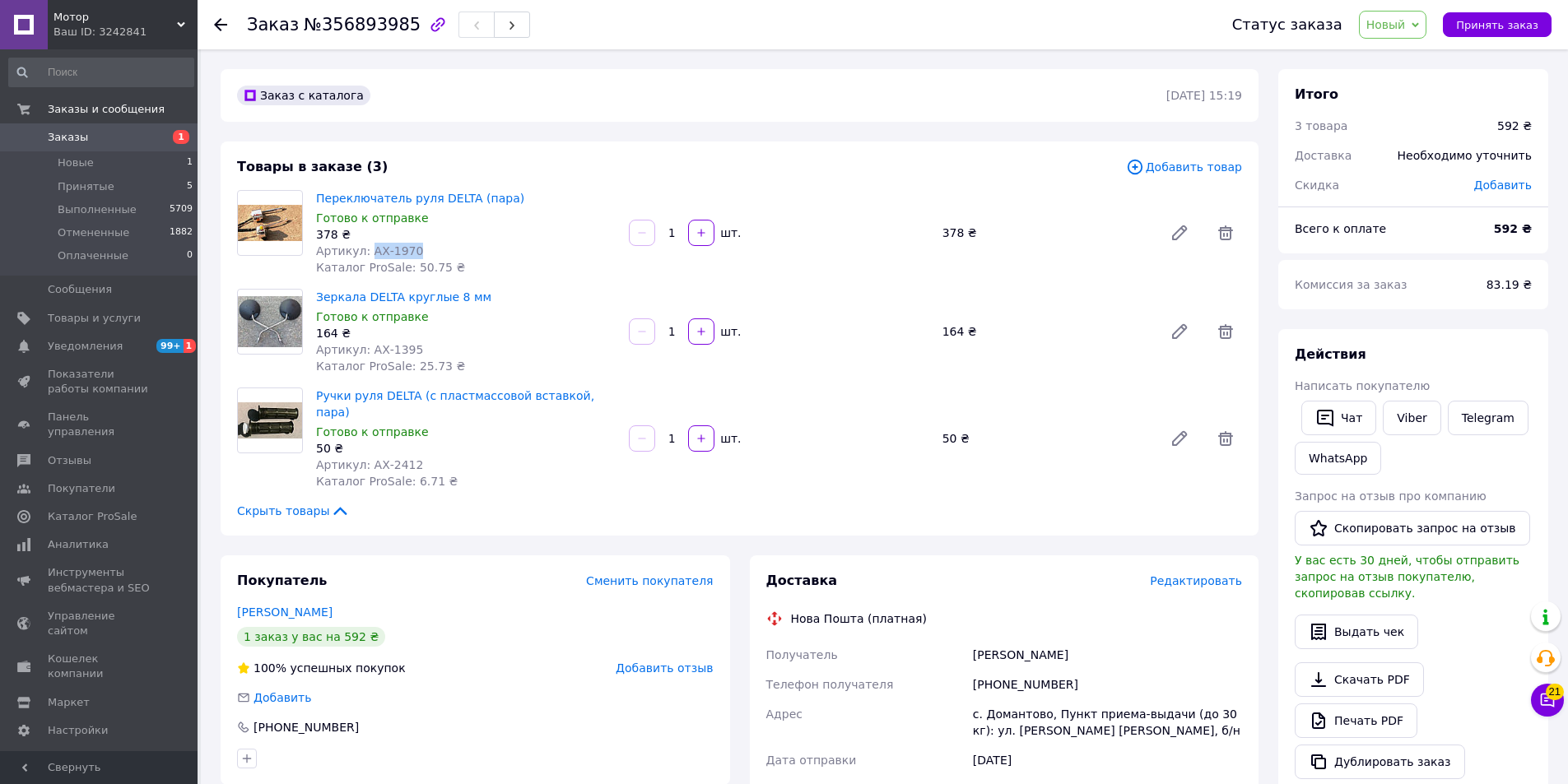
drag, startPoint x: 423, startPoint y: 243, endPoint x: 366, endPoint y: 254, distance: 58.1
click at [366, 254] on div "Артикул: АХ-1970" at bounding box center [465, 250] width 299 height 16
copy span "АХ-1970"
click at [471, 210] on div "Готово к отправке" at bounding box center [465, 217] width 299 height 16
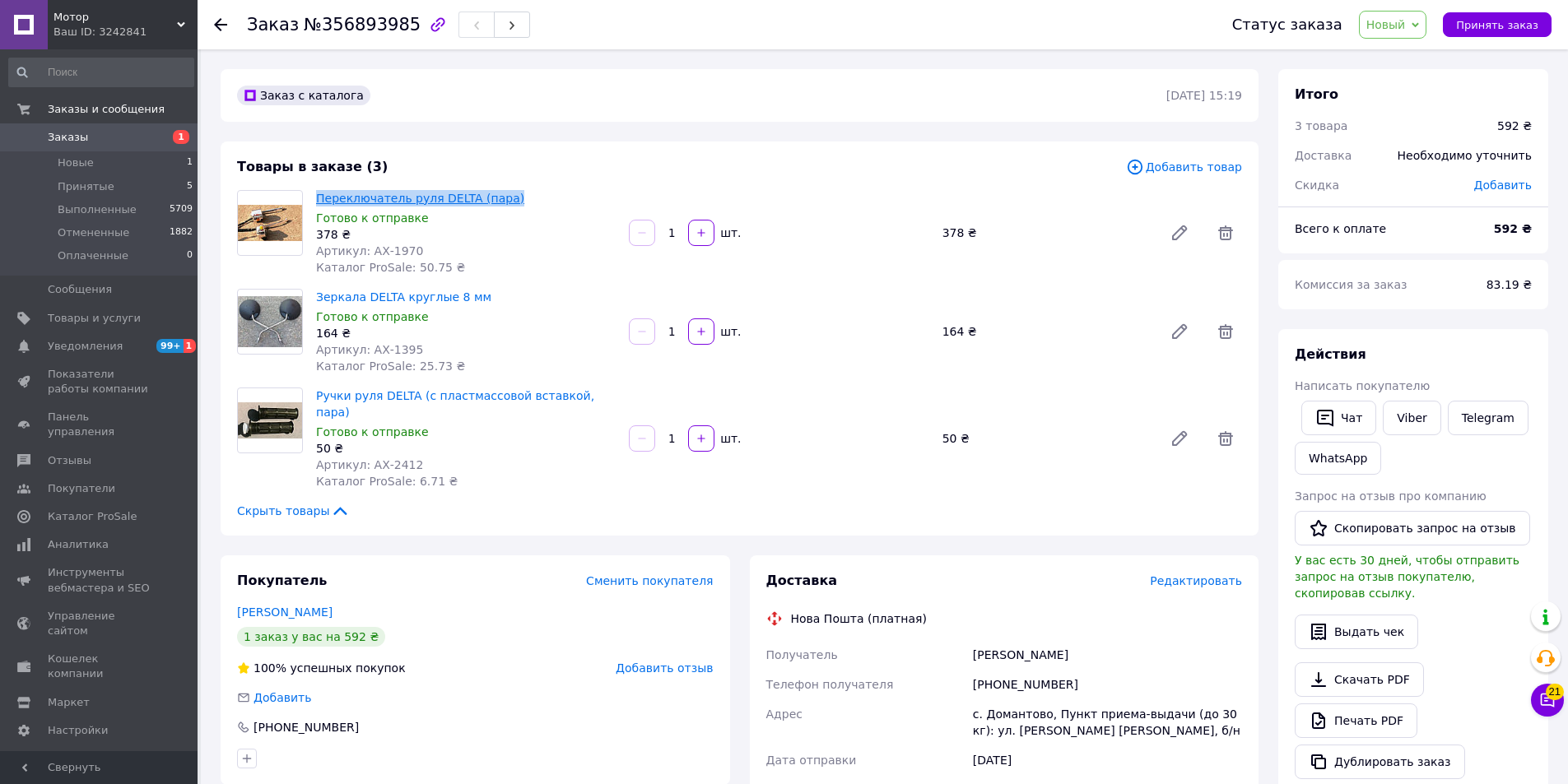
drag, startPoint x: 490, startPoint y: 194, endPoint x: 316, endPoint y: 190, distance: 174.0
click at [316, 190] on span "Переключатель руля DELTA (пара)" at bounding box center [465, 198] width 299 height 16
copy link "Переключатель руля DELTA (пара)"
drag, startPoint x: 417, startPoint y: 336, endPoint x: 404, endPoint y: 343, distance: 14.8
click at [403, 342] on div "Зеркала DELTA круглые 8 мм Готово к отправке 164 ₴ Артикул: АХ-1395 Каталог Pro…" at bounding box center [465, 331] width 313 height 92
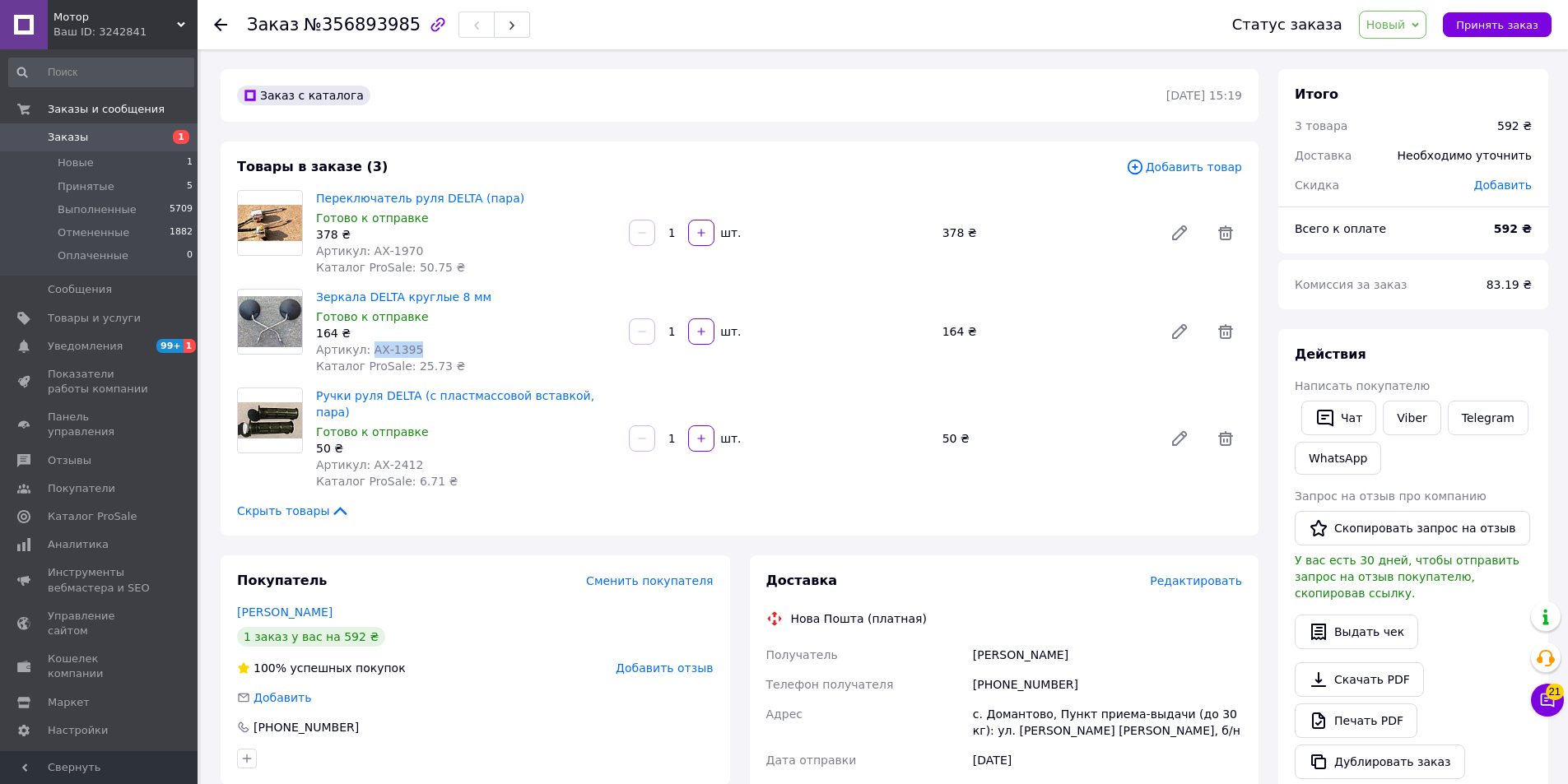
drag, startPoint x: 419, startPoint y: 350, endPoint x: 367, endPoint y: 353, distance: 52.1
click at [367, 353] on div "Артикул: АХ-1395" at bounding box center [465, 350] width 299 height 16
copy span "АХ-1395"
click at [440, 424] on div "Готово к отправке" at bounding box center [465, 432] width 299 height 16
drag, startPoint x: 482, startPoint y: 303, endPoint x: 315, endPoint y: 294, distance: 167.2
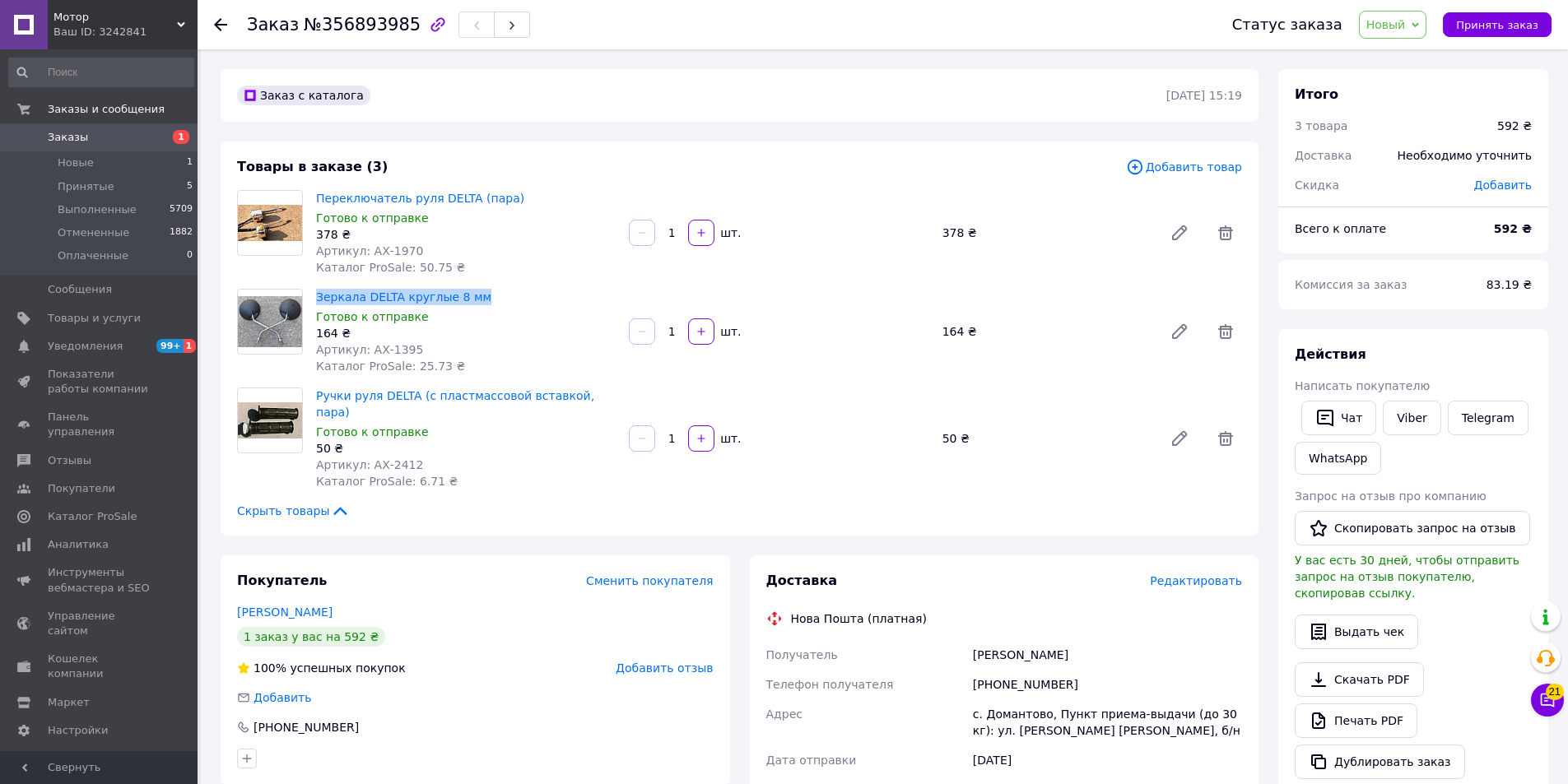
click at [315, 294] on div "Зеркала DELTA круглые 8 мм Готово к отправке 164 ₴ Артикул: АХ-1395 Каталог Pro…" at bounding box center [465, 331] width 313 height 92
copy link "Зеркала DELTA круглые 8 мм"
drag, startPoint x: 384, startPoint y: 451, endPoint x: 366, endPoint y: 453, distance: 18.1
click at [367, 457] on div "Артикул: АХ-2412" at bounding box center [465, 464] width 299 height 16
copy span "АХ-2412"
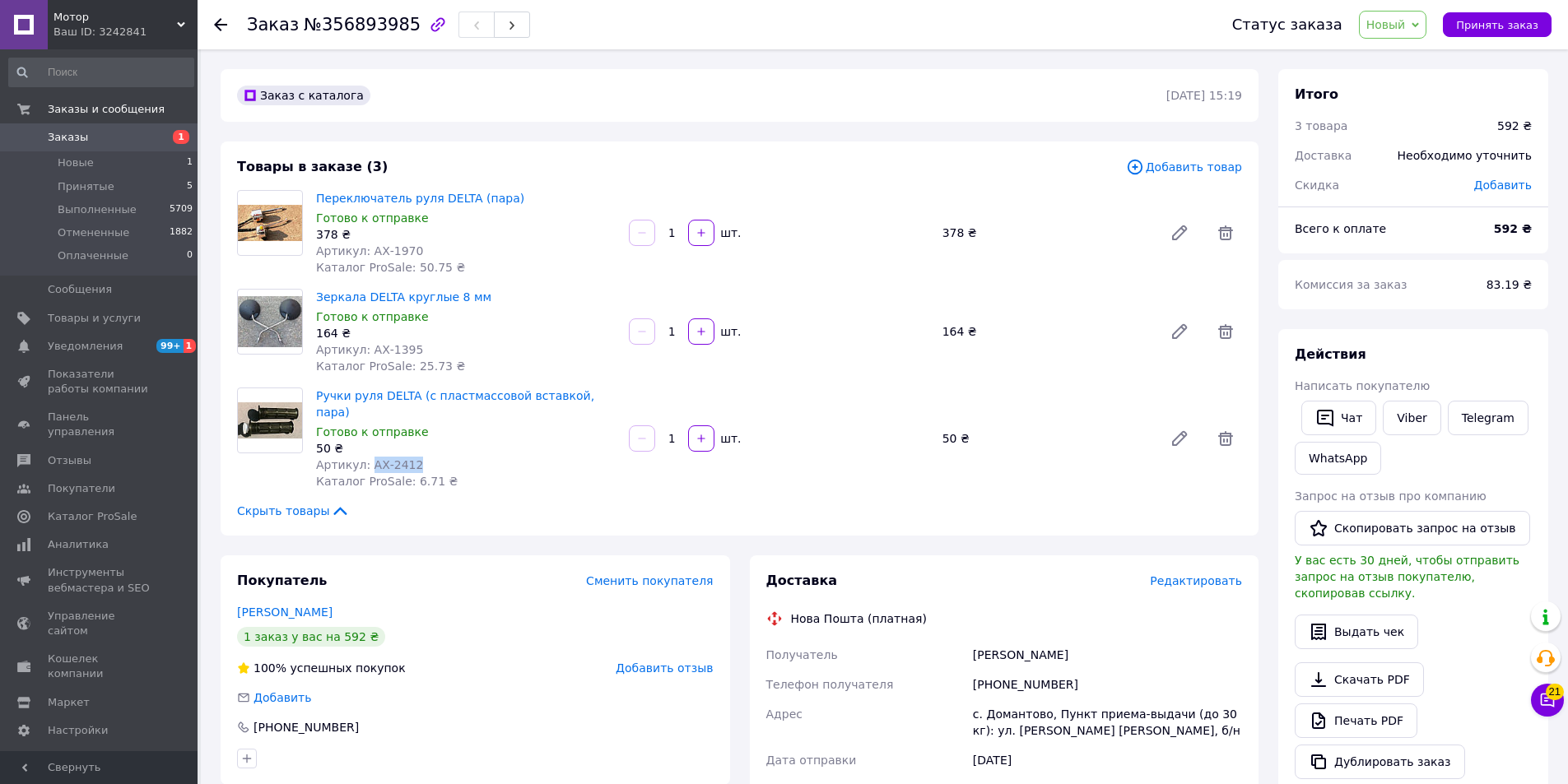
click at [498, 457] on div "Артикул: АХ-2412" at bounding box center [465, 464] width 299 height 16
click at [598, 402] on span "Ручки руля DELTA (с пластмассовой вставкой, пара)" at bounding box center [465, 404] width 299 height 33
drag, startPoint x: 427, startPoint y: 399, endPoint x: 315, endPoint y: 399, distance: 112.0
click at [315, 399] on div "Ручки руля DELTA (с пластмассовой вставкой, пара) Готово к отправке 50 ₴ Артику…" at bounding box center [465, 438] width 313 height 109
copy link "Ручки руля DELTA (с пластмассовой вставкой, пара)"
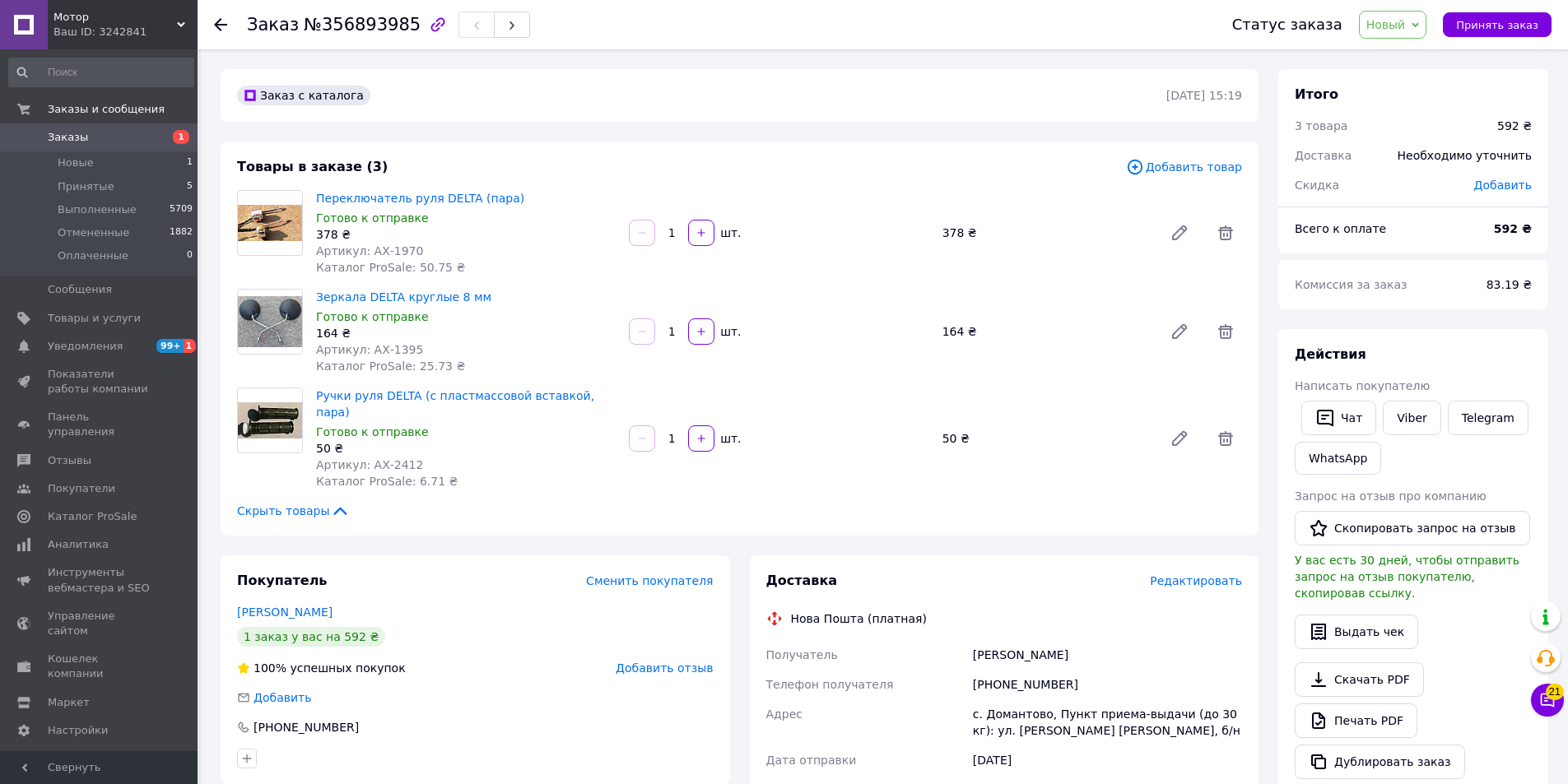
click at [989, 640] on div "Козин Игорь" at bounding box center [1107, 655] width 276 height 30
copy div "Козин"
click at [1019, 699] on div "с. Домантово, Пункт приема-выдачи (до 30 кг): ул. [PERSON_NAME] [PERSON_NAME], …" at bounding box center [1107, 722] width 276 height 46
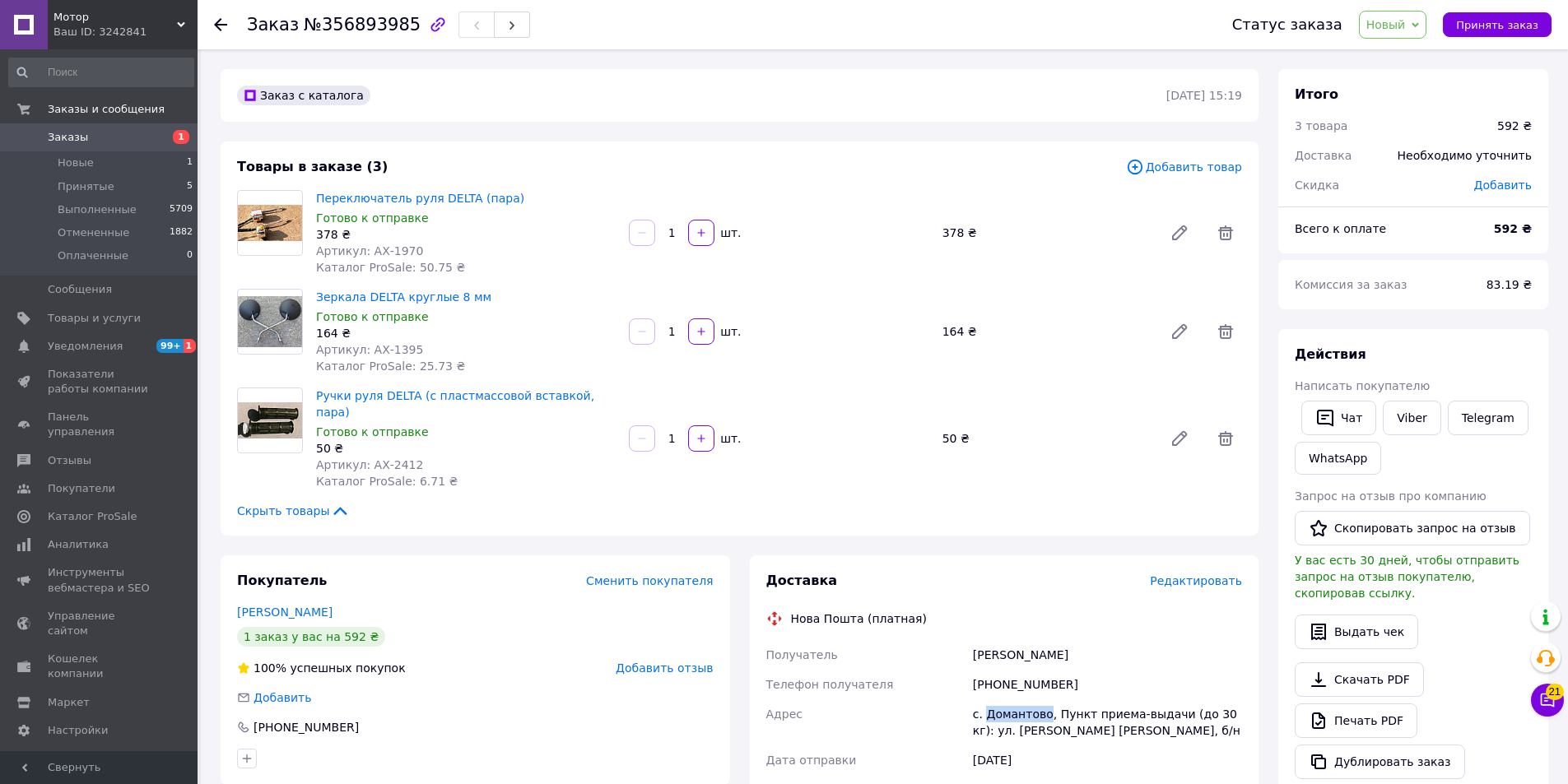
copy div "Домантово"
click at [1012, 670] on div "[PHONE_NUMBER]" at bounding box center [1107, 685] width 276 height 30
click at [131, 25] on div "Ваш ID: 3242841" at bounding box center [125, 32] width 144 height 14
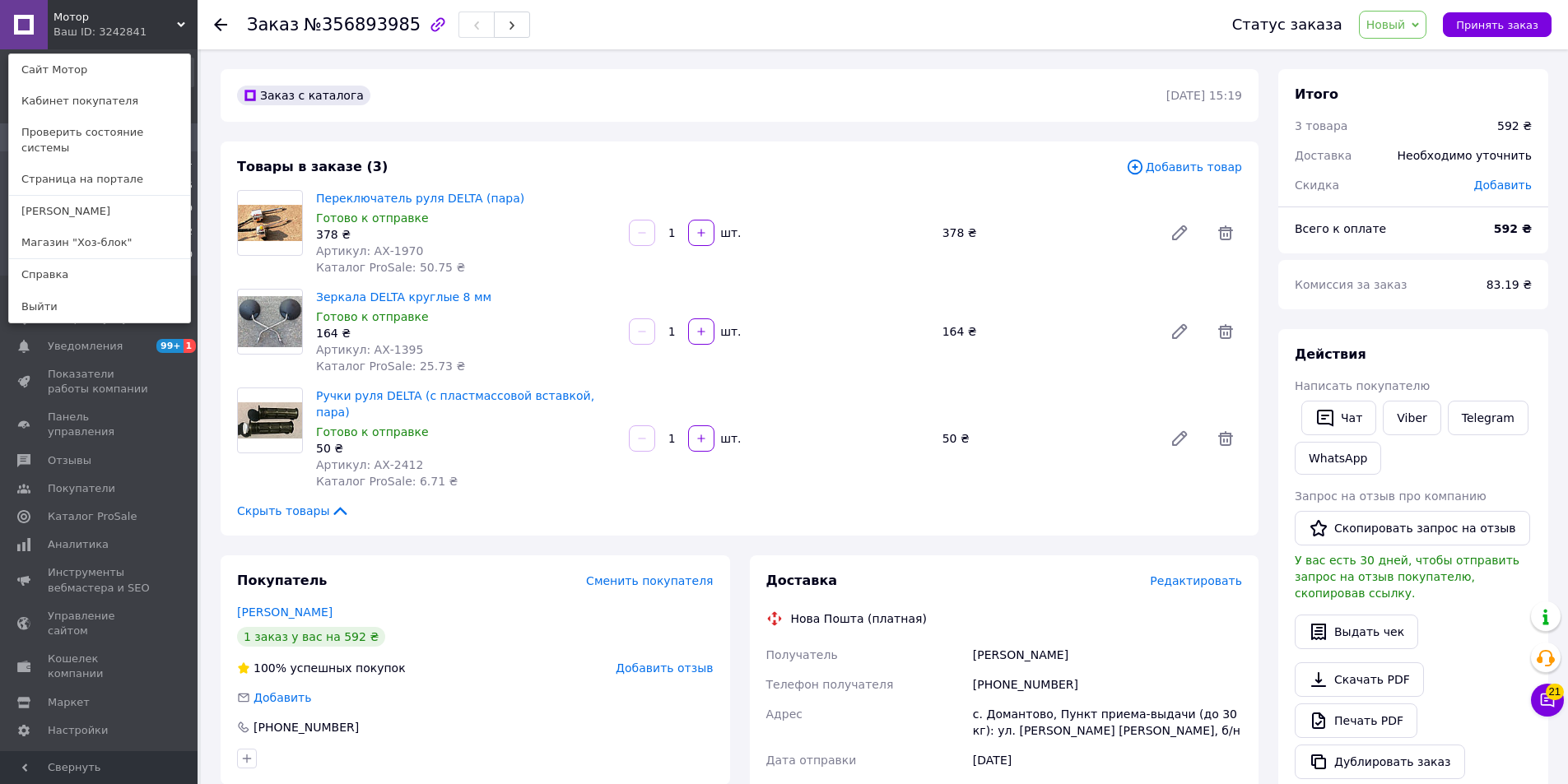
click at [154, 18] on div "Мотор Ваш ID: 3242841 Сайт Мотор Кабинет покупателя Проверить состояние системы…" at bounding box center [98, 24] width 198 height 49
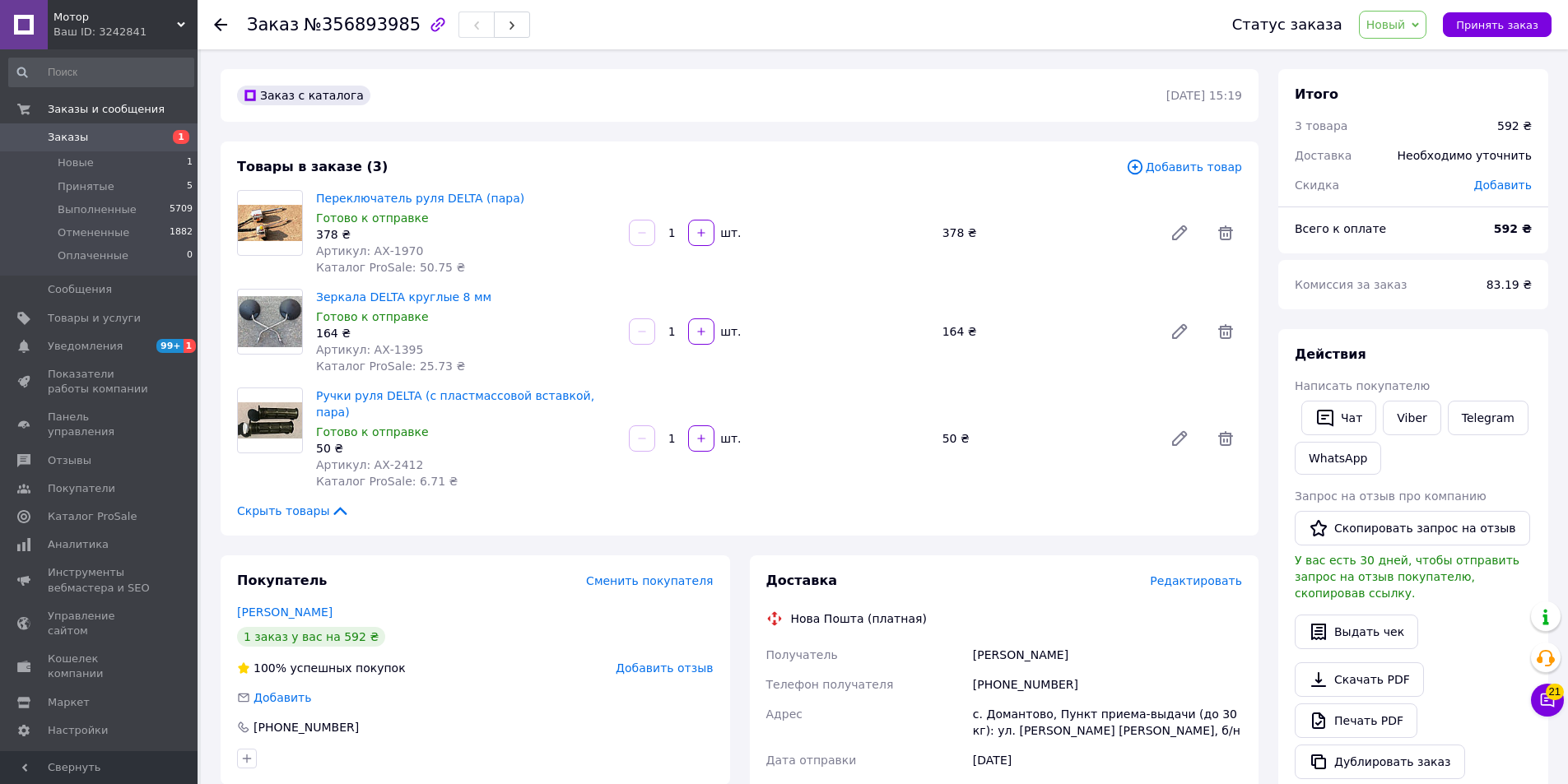
click at [156, 30] on div "Ваш ID: 3242841" at bounding box center [125, 32] width 144 height 14
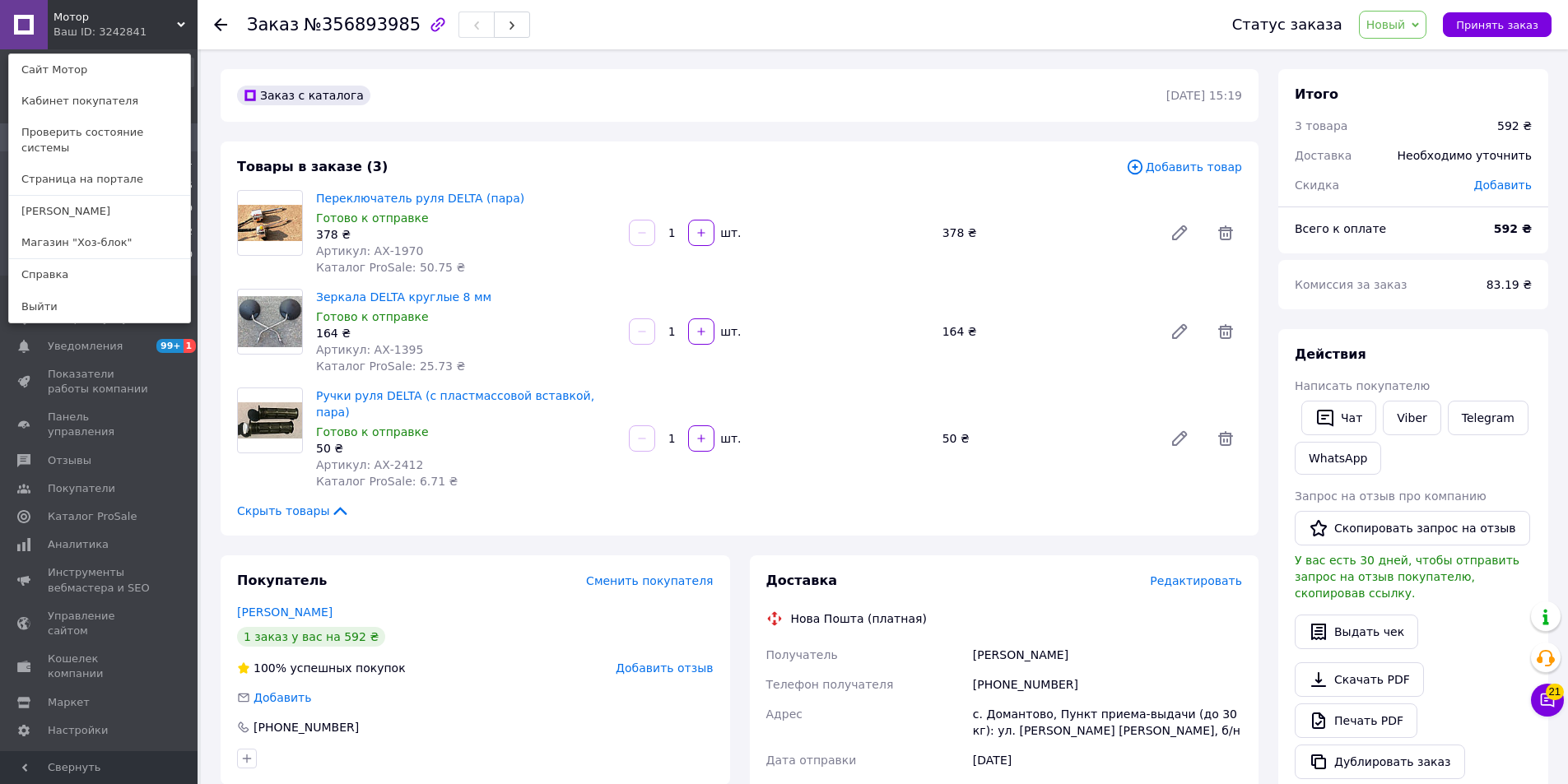
click at [156, 37] on div "Мотор Ваш ID: 3242841 Сайт Мотор Кабинет покупателя Проверить состояние системы…" at bounding box center [98, 24] width 198 height 49
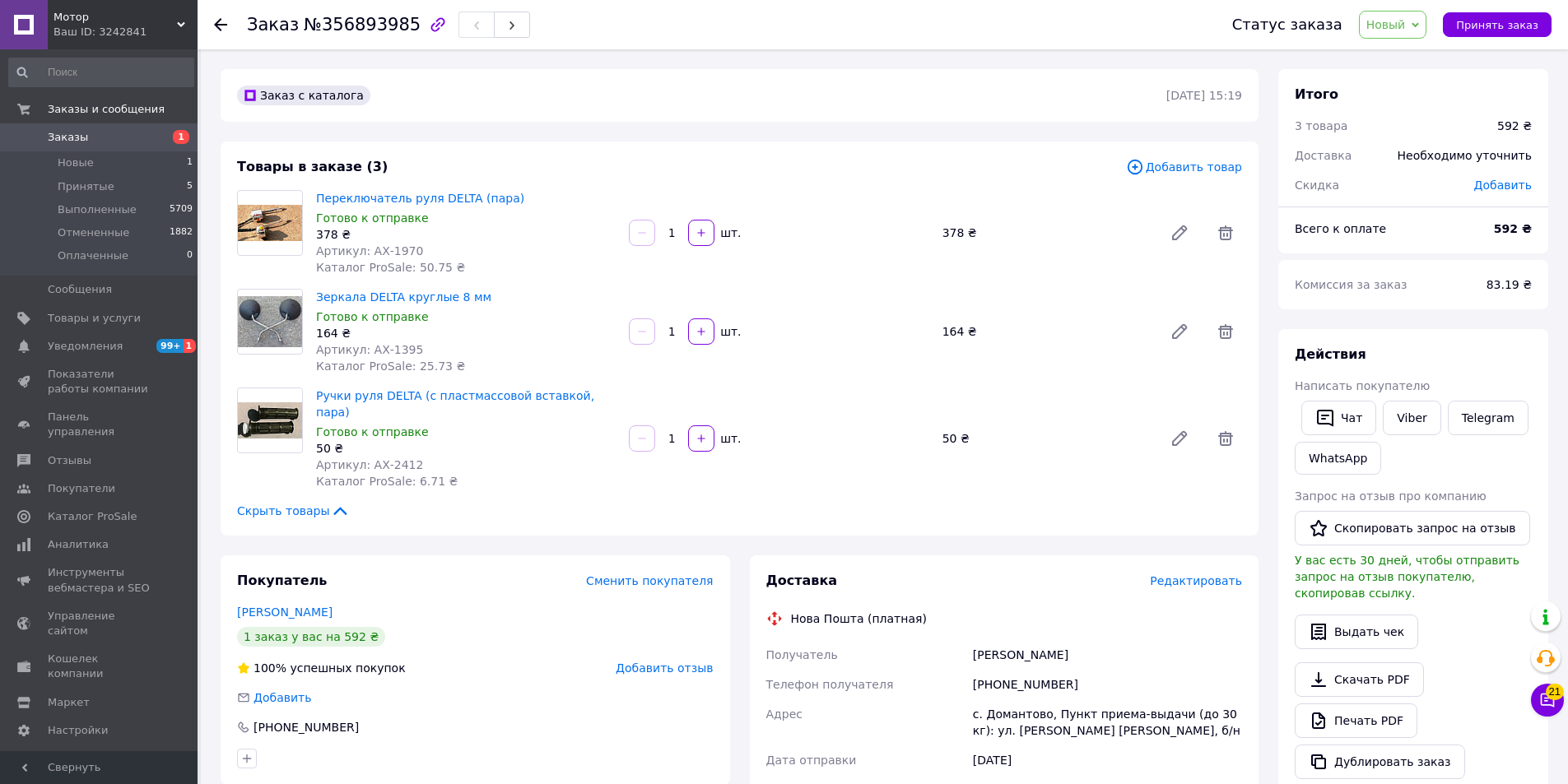
click at [96, 38] on div "Ваш ID: 3242841" at bounding box center [125, 32] width 144 height 14
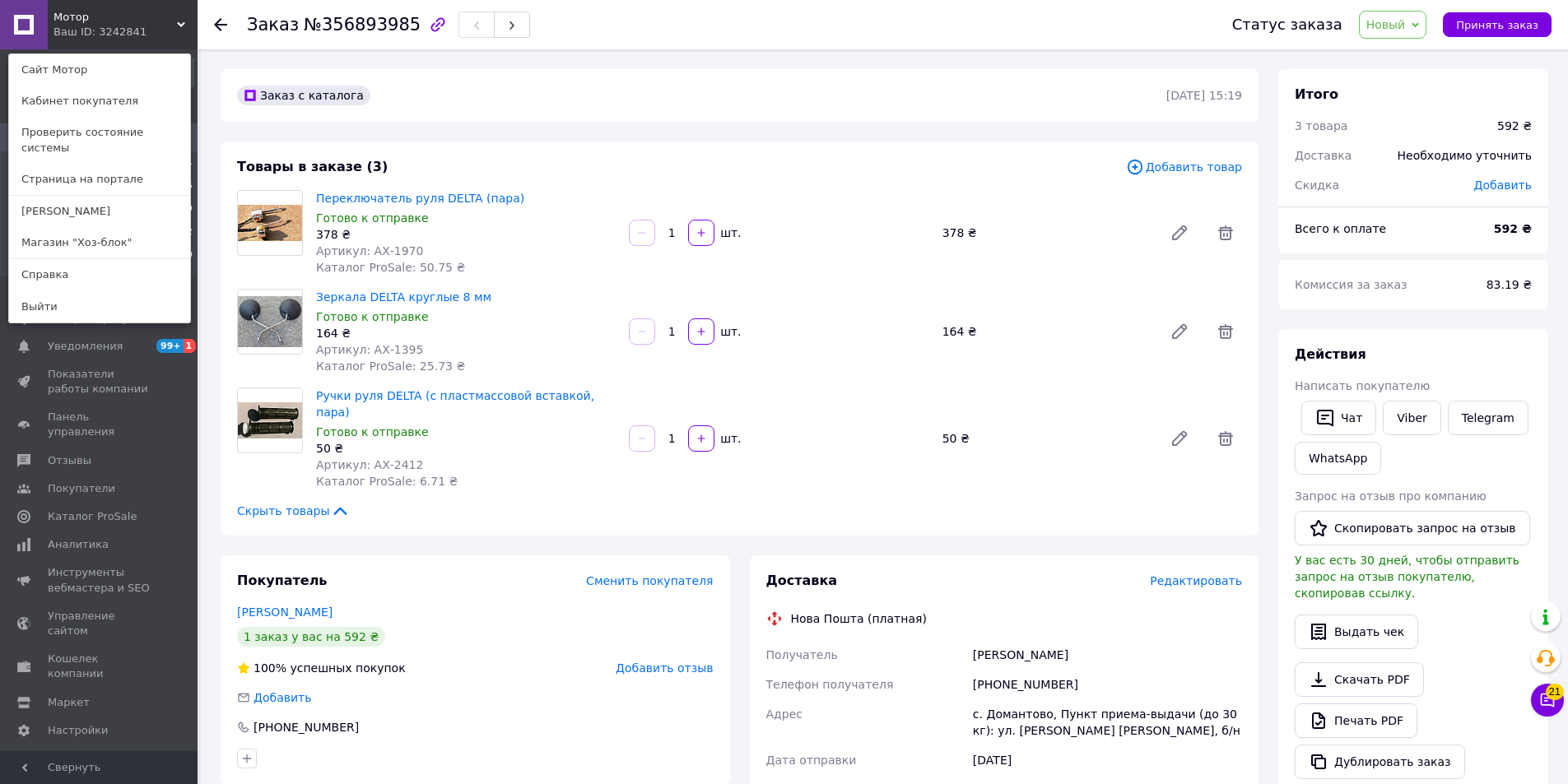
click at [138, 28] on div "Мотор Ваш ID: 3242841 Сайт Мотор Кабинет покупателя Проверить состояние системы…" at bounding box center [98, 24] width 198 height 49
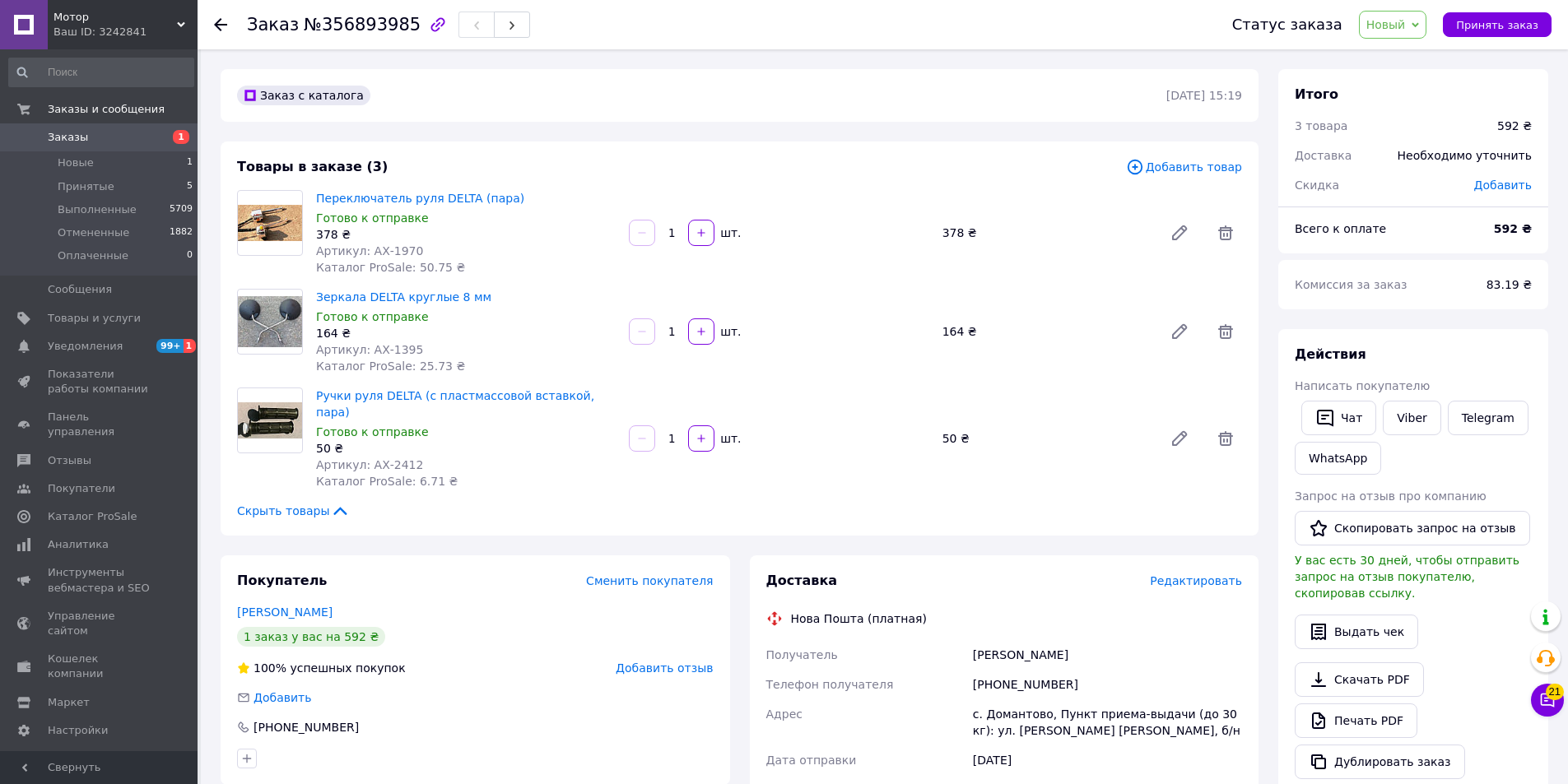
click at [1025, 699] on div "с. Домантово, Пункт приема-выдачи (до 30 кг): ул. [PERSON_NAME] [PERSON_NAME], …" at bounding box center [1107, 722] width 276 height 46
click at [1026, 670] on div "[PHONE_NUMBER]" at bounding box center [1107, 685] width 276 height 30
click at [991, 646] on div "Козин Игорь" at bounding box center [1107, 655] width 276 height 30
click at [994, 643] on div "Козин Игорь" at bounding box center [1107, 655] width 276 height 30
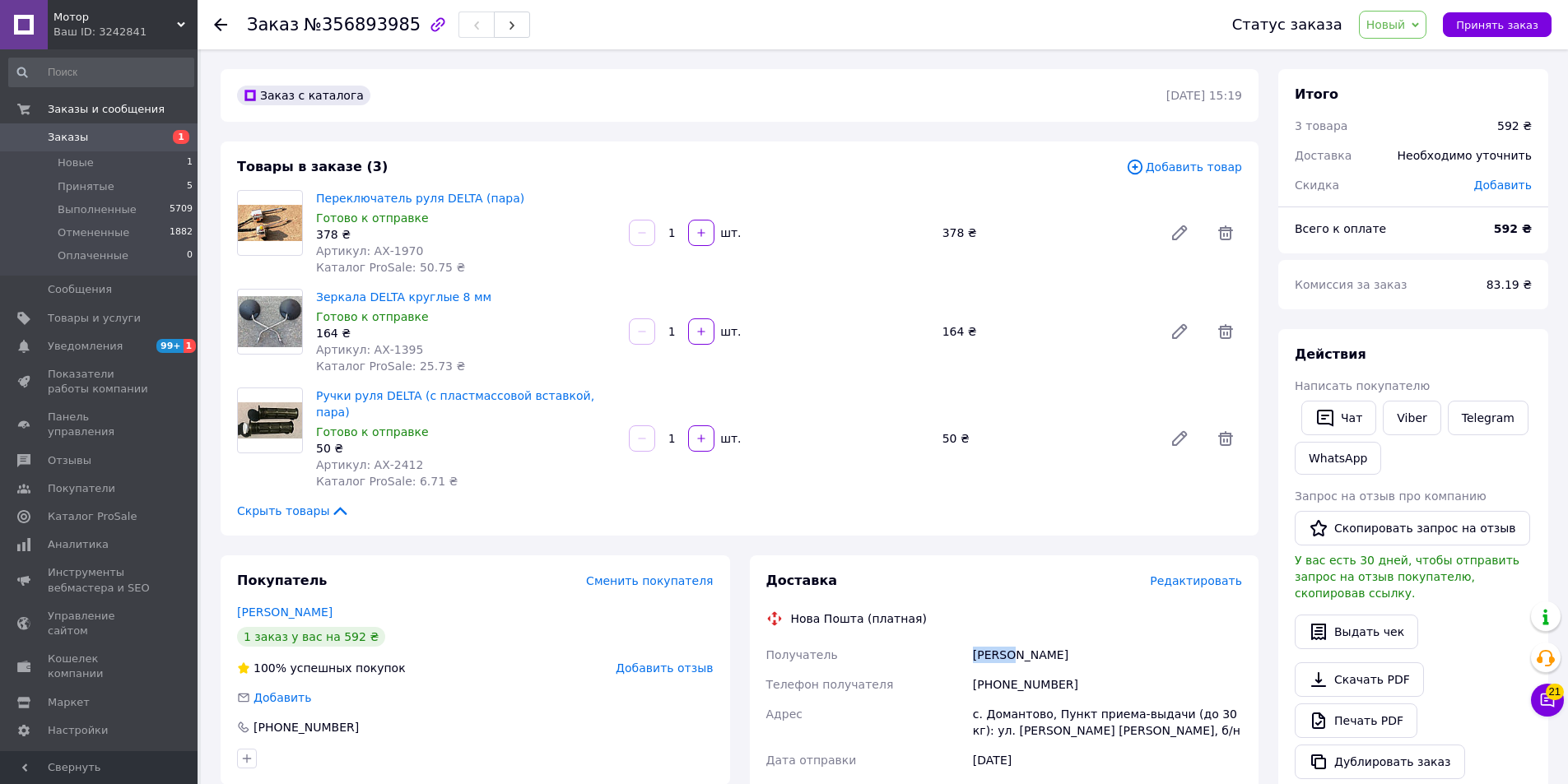
click at [994, 643] on div "Козин Игорь" at bounding box center [1107, 655] width 276 height 30
click at [1070, 649] on div "Козин Игорь" at bounding box center [1107, 655] width 276 height 30
click at [1021, 640] on div "Козин Игорь" at bounding box center [1107, 655] width 276 height 30
click at [1005, 705] on div "с. Домантово, Пункт приема-выдачи (до 30 кг): ул. [PERSON_NAME] [PERSON_NAME], …" at bounding box center [1107, 722] width 276 height 46
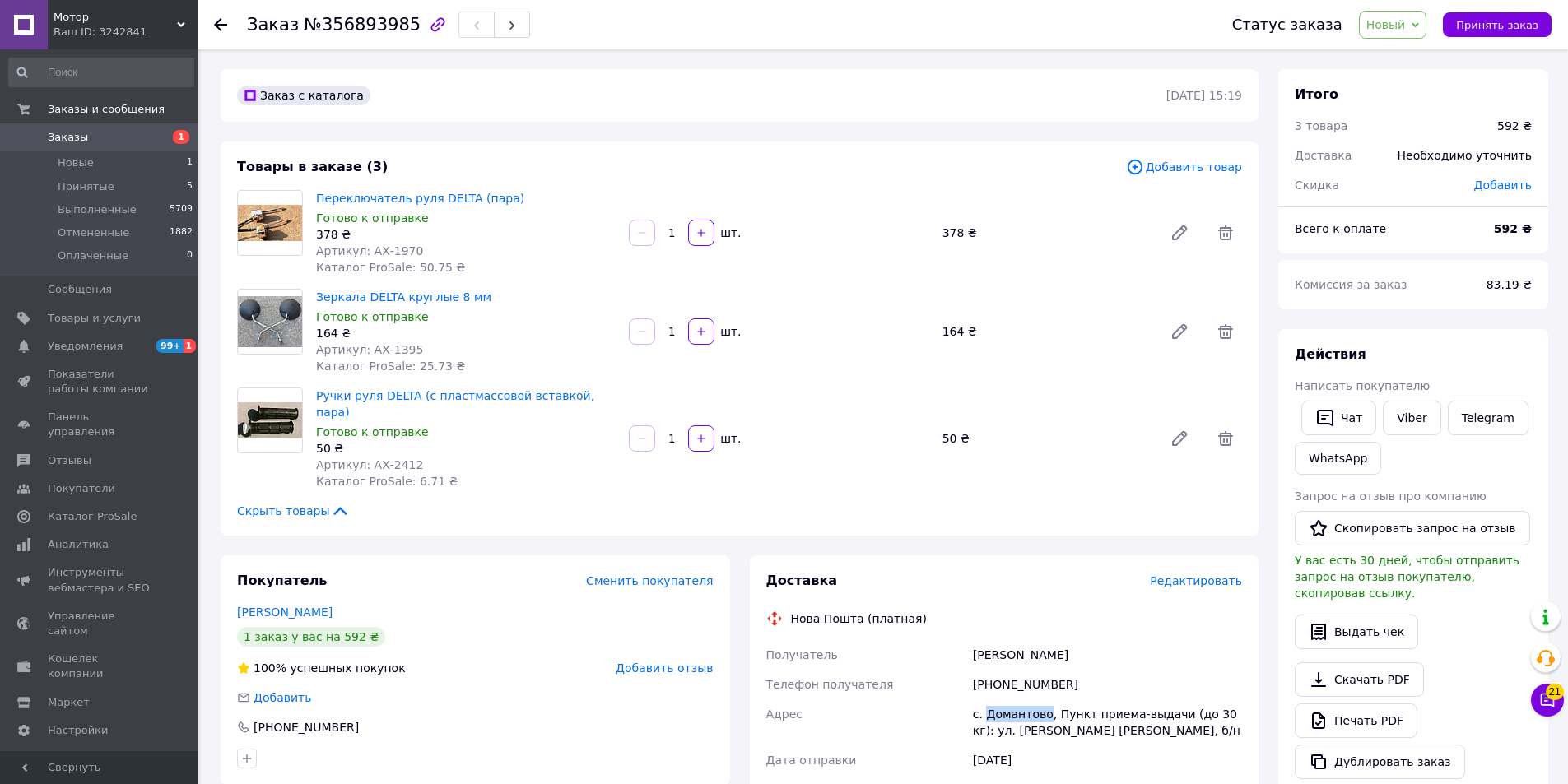
click at [1005, 705] on div "с. Домантово, Пункт приема-выдачи (до 30 кг): ул. [PERSON_NAME] [PERSON_NAME], …" at bounding box center [1107, 722] width 276 height 46
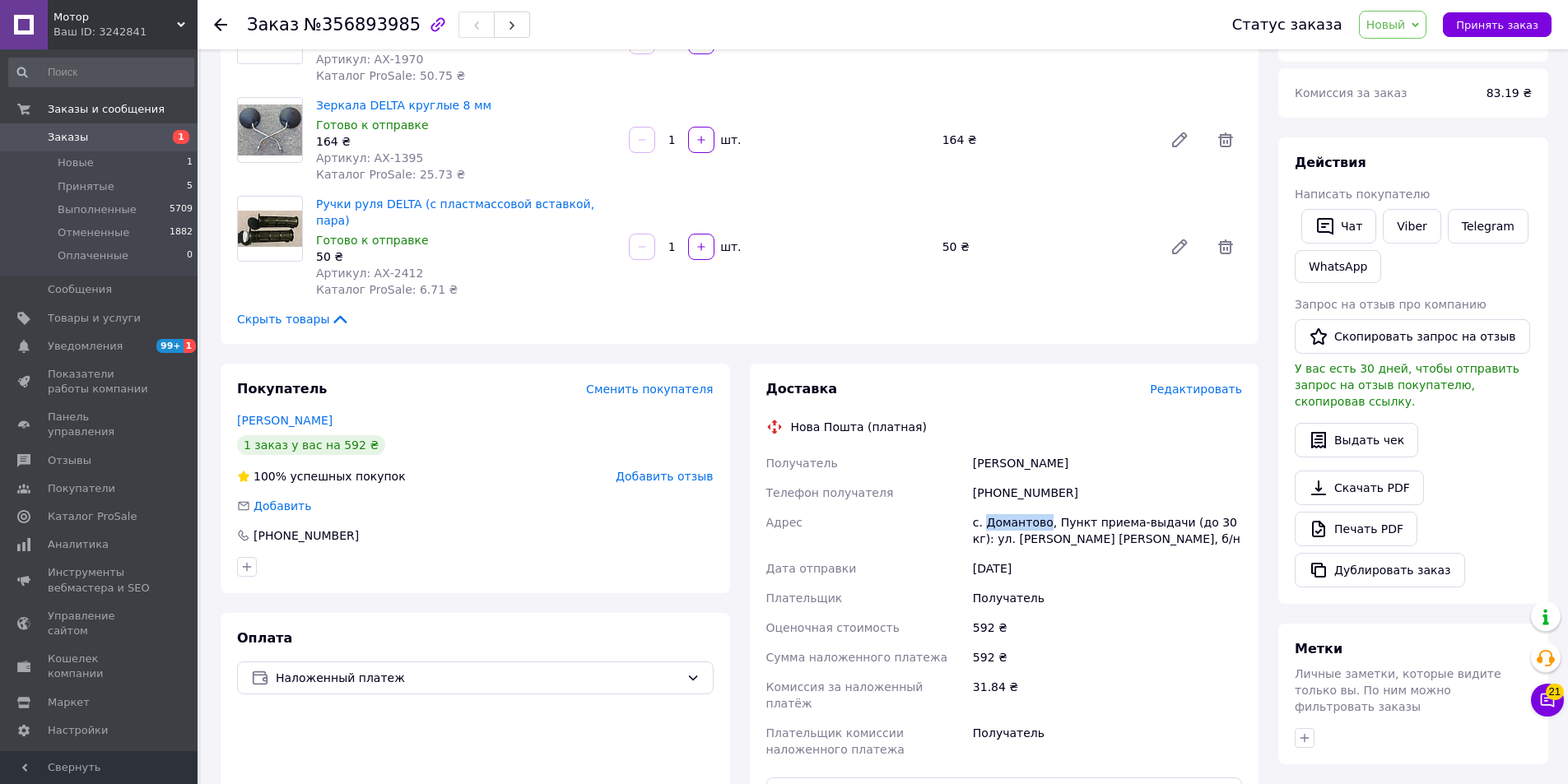
scroll to position [247, 0]
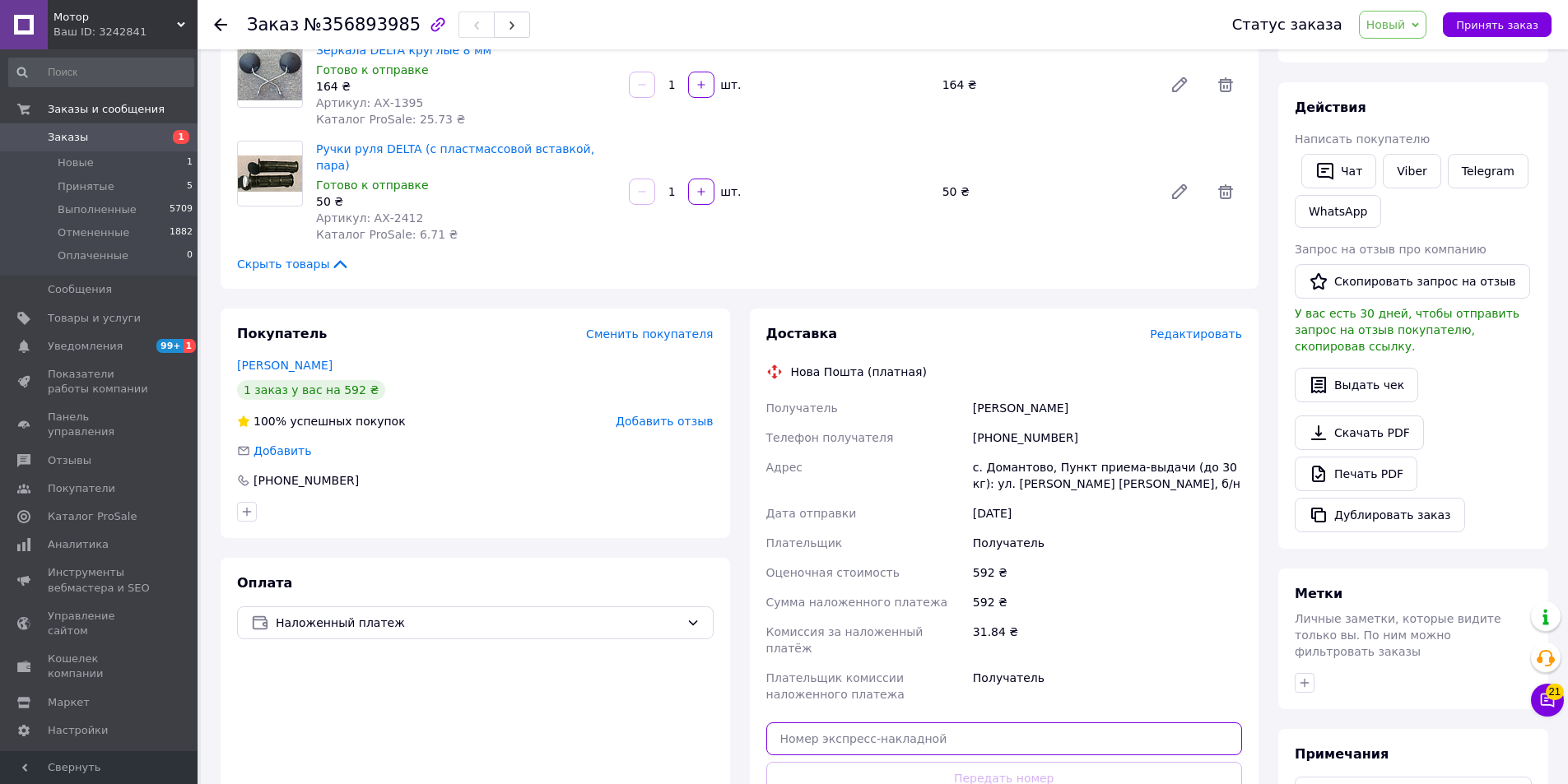
click at [883, 722] on input "text" at bounding box center [1003, 739] width 476 height 33
paste input "20451225194827"
type input "20451225194827"
click at [871, 762] on button "Передать номер" at bounding box center [1003, 778] width 476 height 33
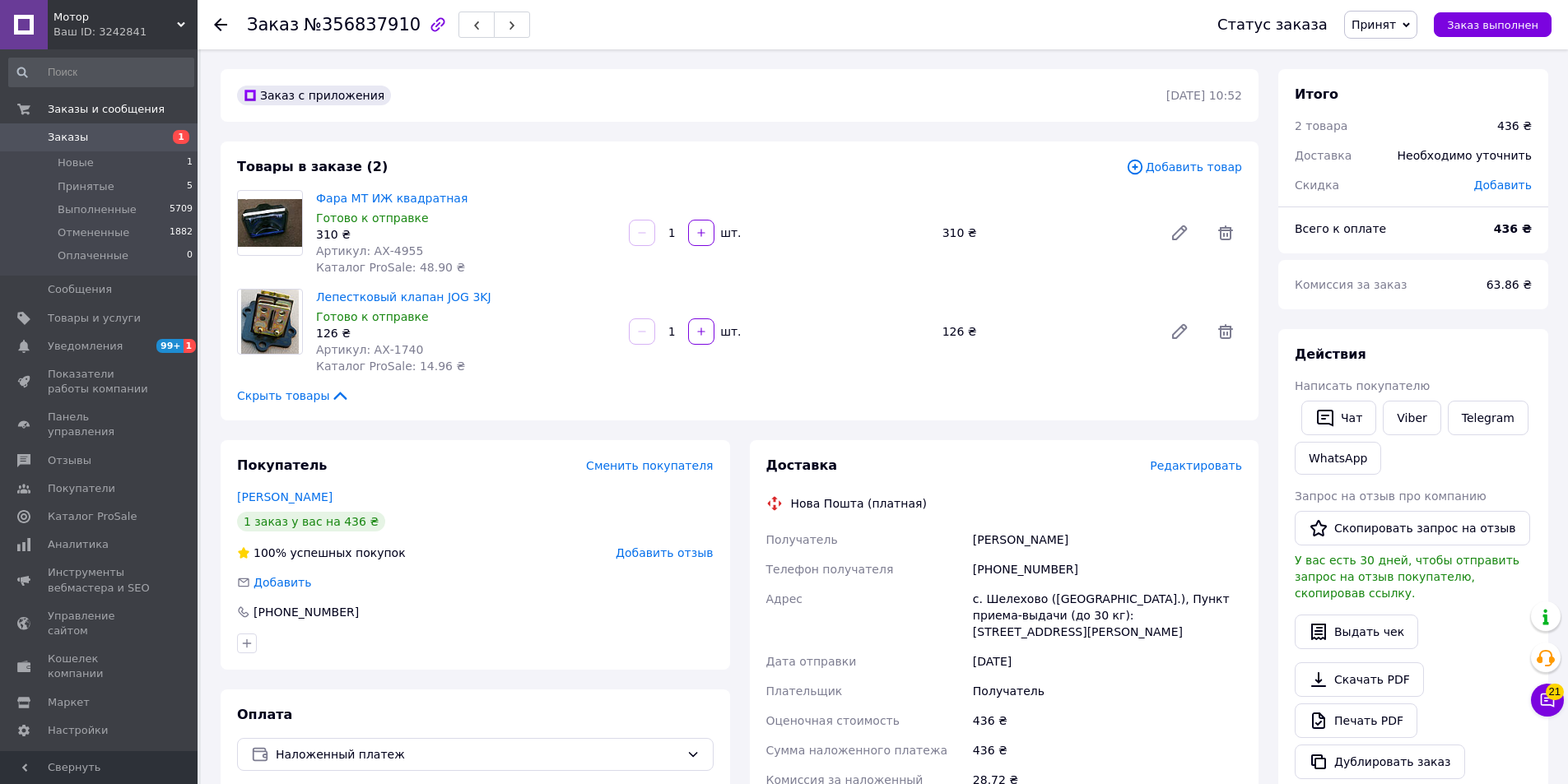
click at [812, 111] on div "Заказ с приложения [DATE] 10:52" at bounding box center [739, 96] width 1038 height 53
drag, startPoint x: 425, startPoint y: 250, endPoint x: 365, endPoint y: 252, distance: 60.0
click at [365, 252] on div "Артикул: АХ-4955" at bounding box center [465, 250] width 299 height 16
copy span "АХ-4955"
click at [1023, 573] on div "+380684405901" at bounding box center [1107, 569] width 276 height 30
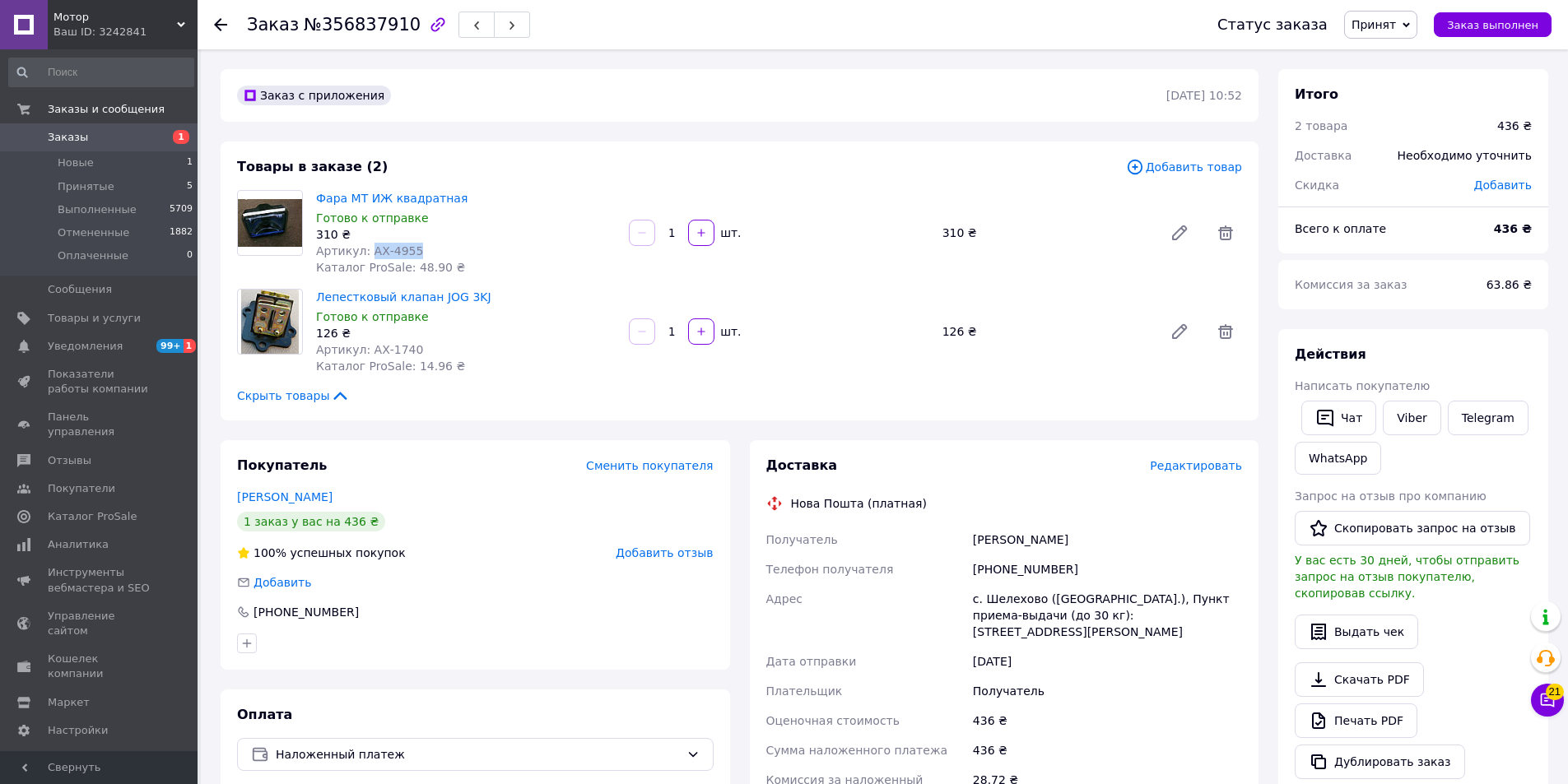
drag, startPoint x: 409, startPoint y: 256, endPoint x: 365, endPoint y: 254, distance: 44.0
click at [365, 254] on div "Артикул: АХ-4955" at bounding box center [465, 250] width 299 height 16
copy span "АХ-4955"
click at [473, 226] on div "310 ₴" at bounding box center [465, 234] width 299 height 16
drag, startPoint x: 471, startPoint y: 199, endPoint x: 312, endPoint y: 199, distance: 159.0
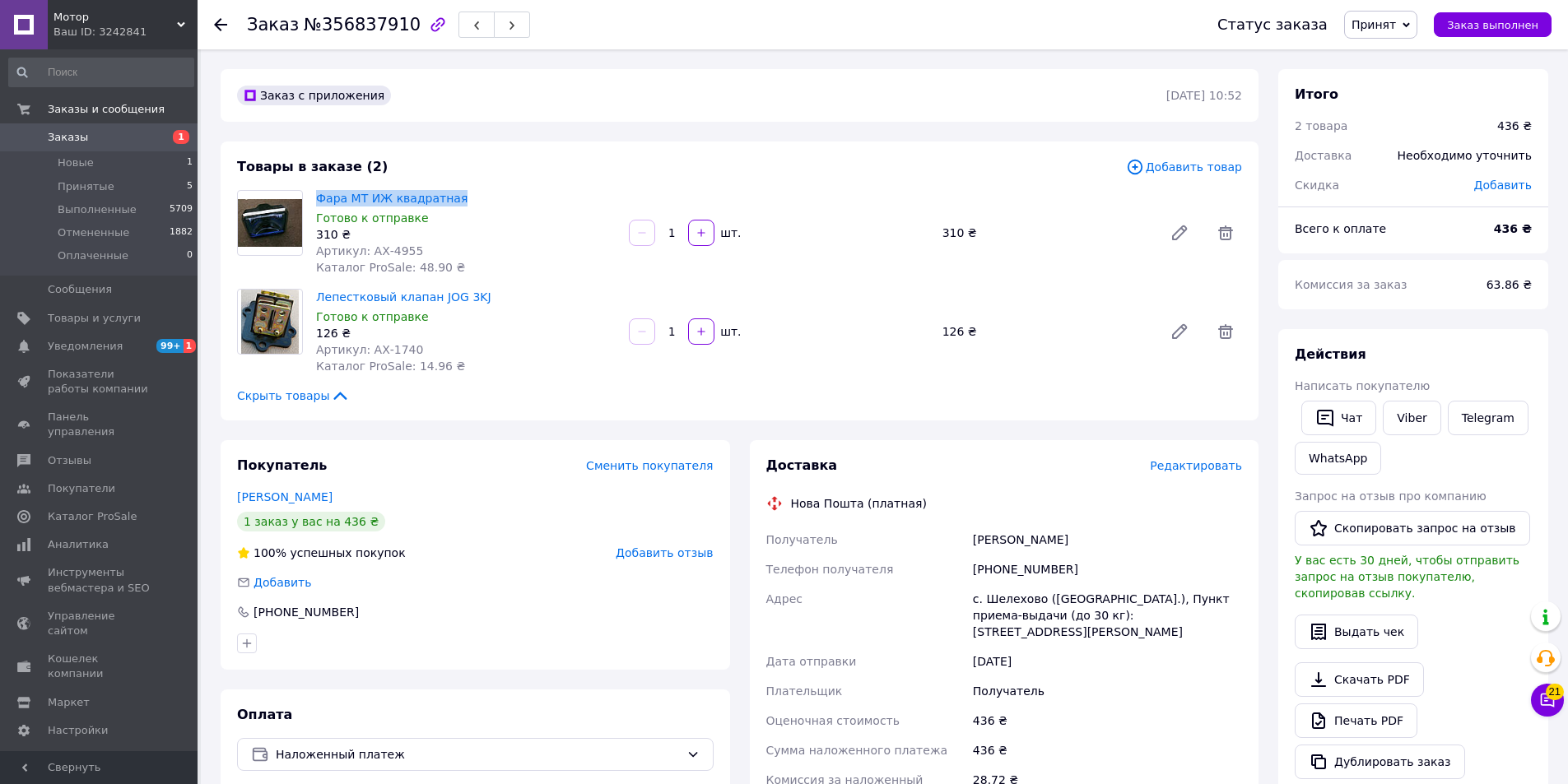
click at [312, 199] on div "Фара МТ ИЖ квадратная Готово к отправке 310 ₴ Артикул: АХ-4955 Каталог ProSale:…" at bounding box center [465, 232] width 313 height 92
copy link "Фара МТ ИЖ квадратная"
drag, startPoint x: 408, startPoint y: 347, endPoint x: 365, endPoint y: 349, distance: 43.0
click at [365, 349] on div "Артикул: АХ-1740" at bounding box center [465, 350] width 299 height 16
copy span "АХ-1740"
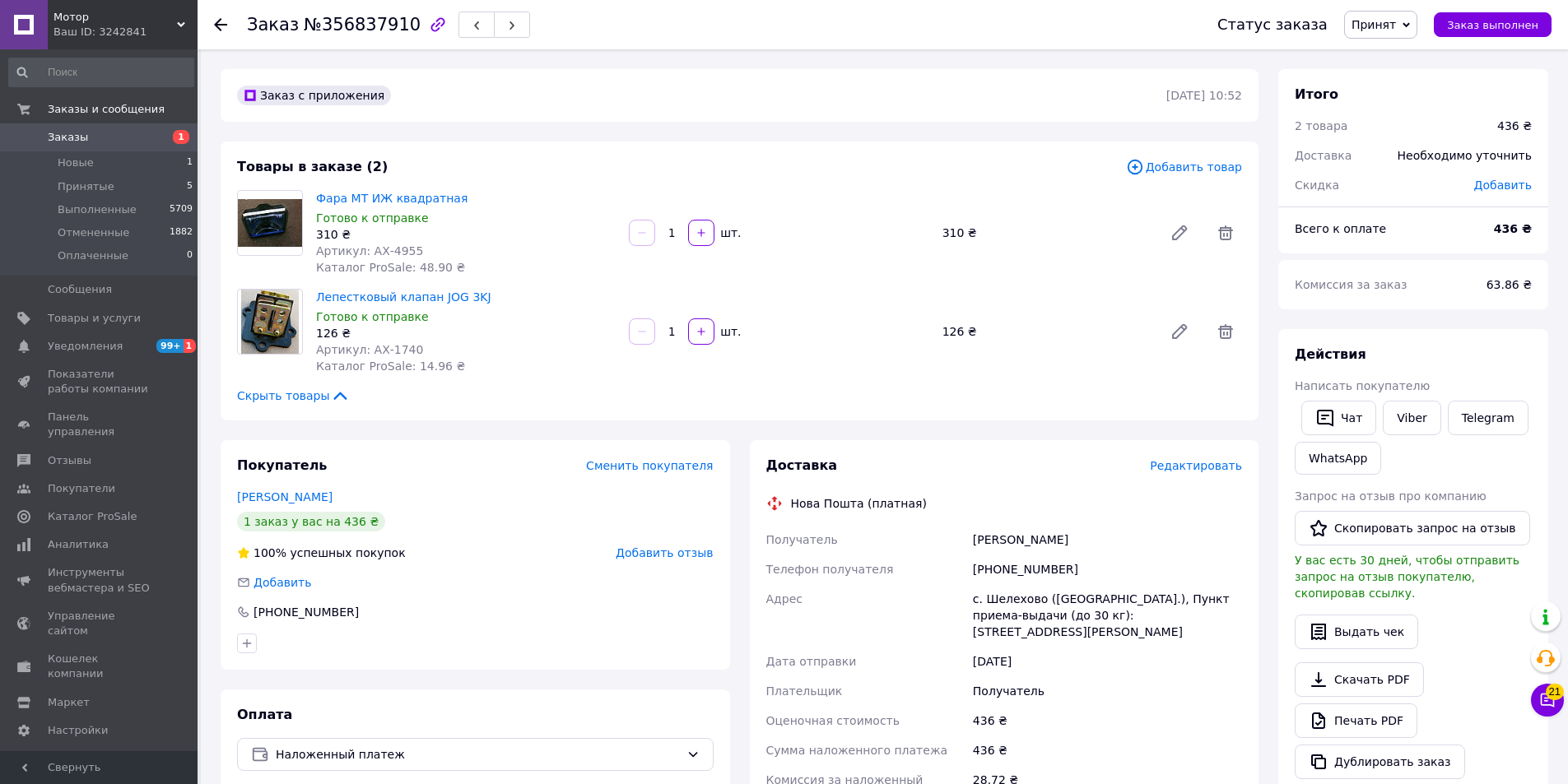
click at [477, 377] on div "Лепестковый клапан JOG 3KJ Готово к отправке 126 ₴ Артикул: АХ-1740 Каталог Pro…" at bounding box center [465, 331] width 313 height 92
drag, startPoint x: 477, startPoint y: 301, endPoint x: 311, endPoint y: 294, distance: 166.1
click at [311, 294] on div "Лепестковый клапан JOG 3KJ Готово к отправке 126 ₴ Артикул: АХ-1740 Каталог Pro…" at bounding box center [465, 331] width 313 height 92
copy link "Лепестковый клапан JOG 3KJ"
click at [984, 541] on div "Чулик Олег" at bounding box center [1107, 540] width 276 height 30
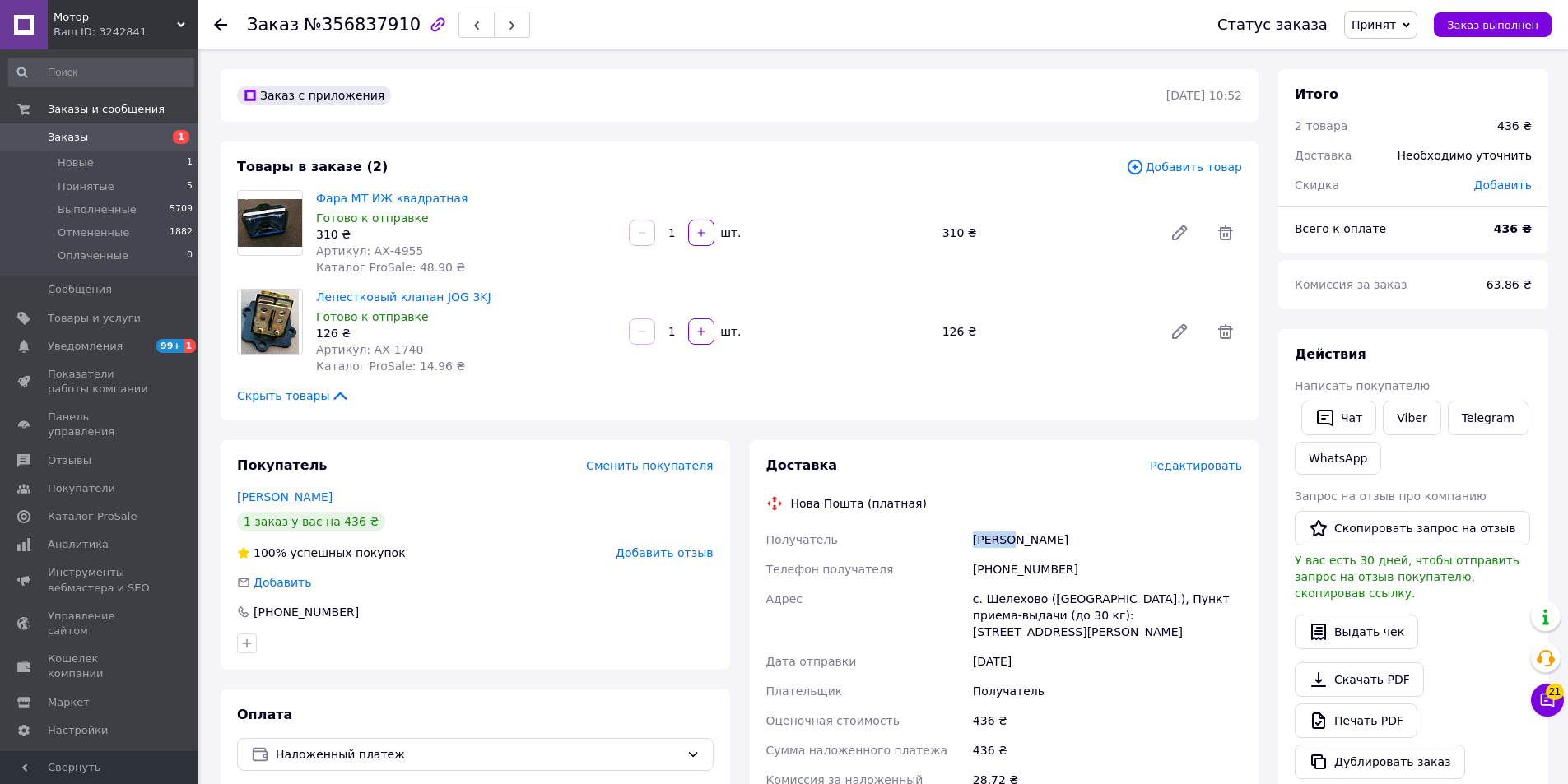
click at [984, 541] on div "Чулик Олег" at bounding box center [1107, 540] width 276 height 30
copy div "Чулик"
click at [1010, 599] on div "с. Шелехово (Одесская обл.), Пункт приема-выдачи (до 30 кг): ул. Леси Украински…" at bounding box center [1107, 615] width 276 height 63
copy div "Шелехово"
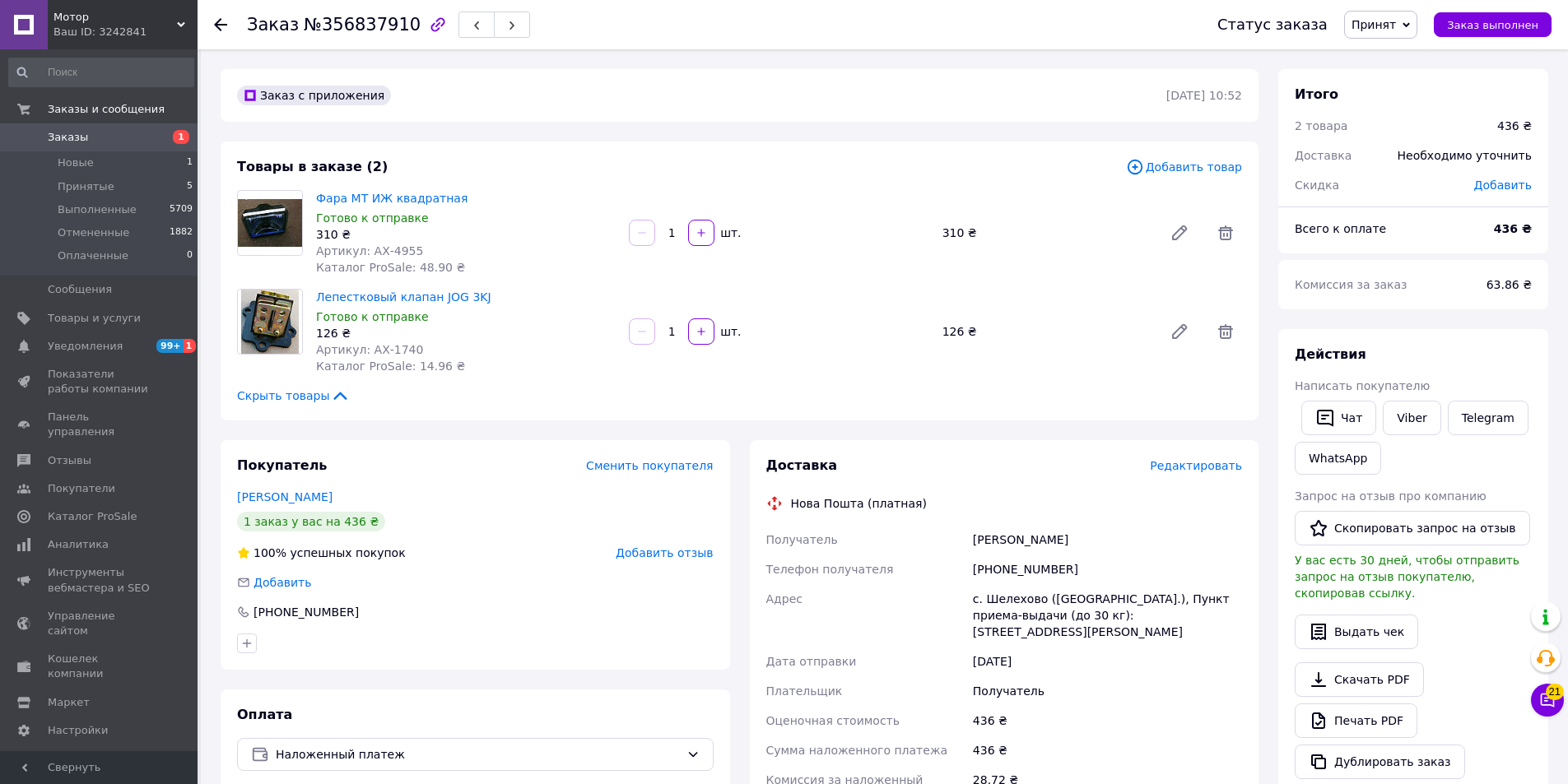
click at [1030, 566] on div "+380684405901" at bounding box center [1107, 569] width 276 height 30
copy div "380684405901"
click at [995, 528] on div "Чулик Олег" at bounding box center [1107, 540] width 276 height 30
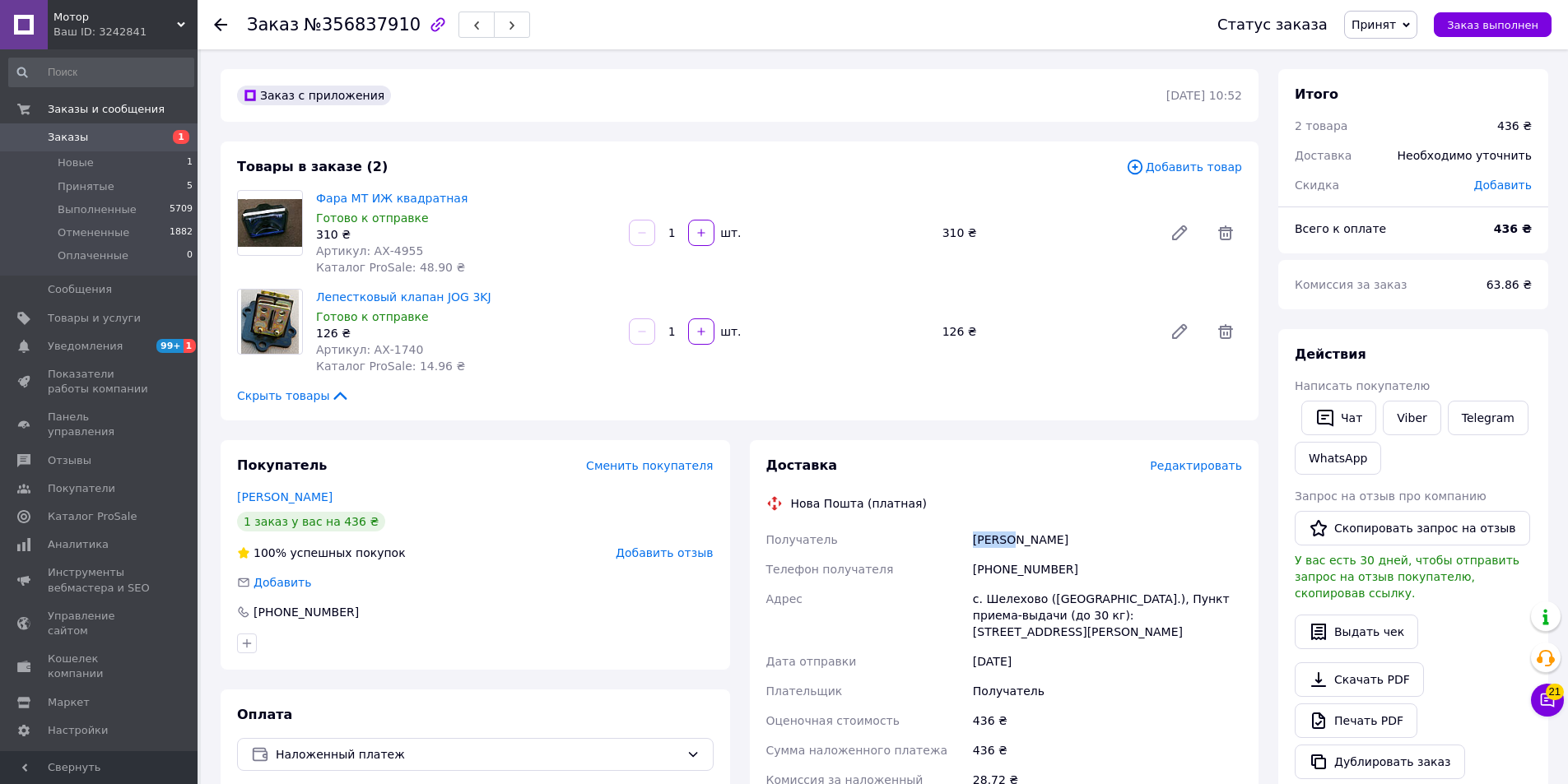
click at [995, 528] on div "Чулик Олег" at bounding box center [1107, 540] width 276 height 30
copy div "Чулик"
click at [1022, 538] on div "Чулик Олег" at bounding box center [1107, 540] width 276 height 30
click at [1000, 600] on div "с. Шелехово (Одесская обл.), Пункт приема-выдачи (до 30 кг): ул. Леси Украински…" at bounding box center [1107, 615] width 276 height 63
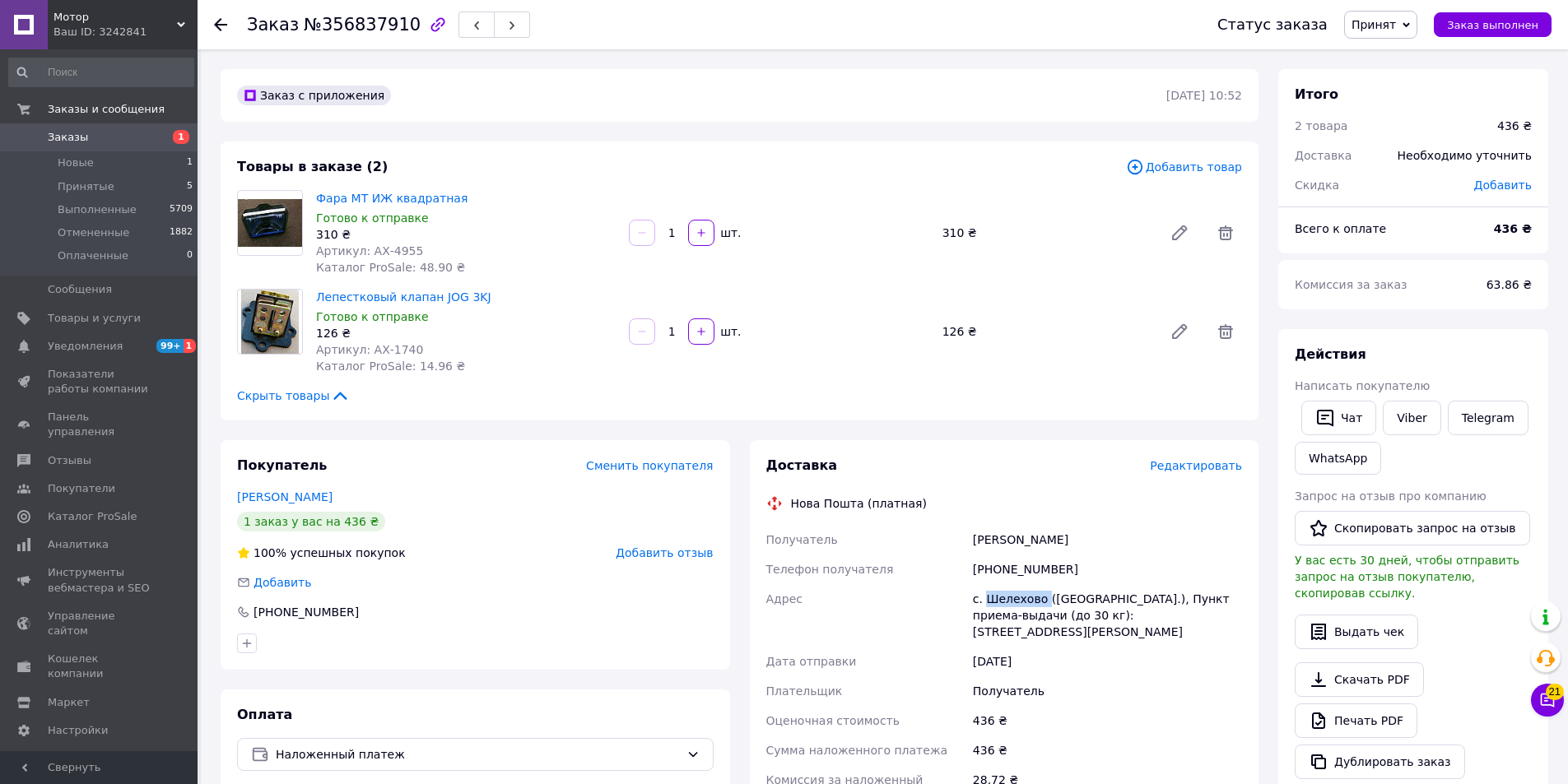
click at [1000, 600] on div "с. Шелехово (Одесская обл.), Пункт приема-выдачи (до 30 кг): ул. Леси Украински…" at bounding box center [1107, 615] width 276 height 63
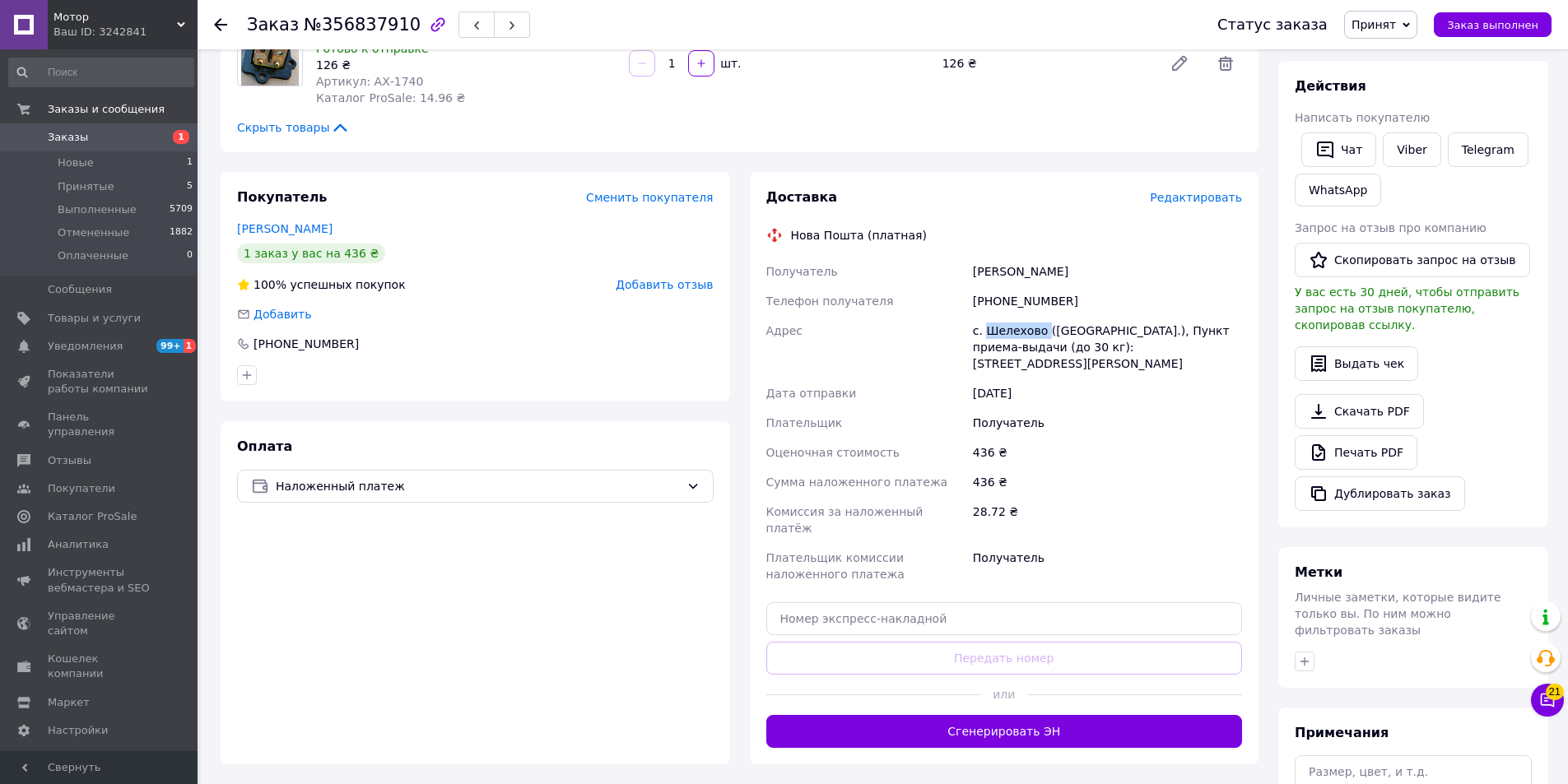
scroll to position [329, 0]
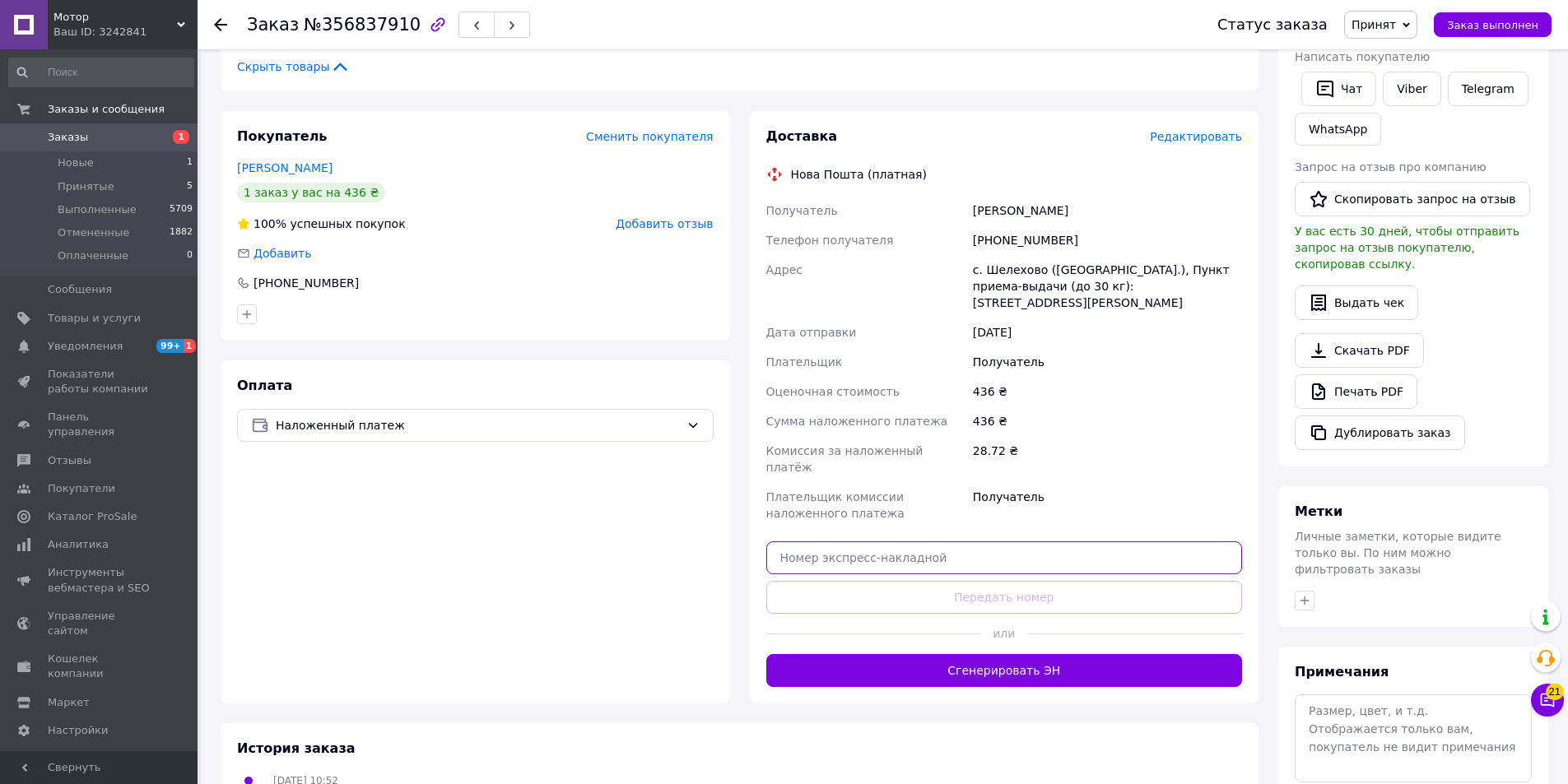
click at [871, 542] on input "text" at bounding box center [1003, 558] width 476 height 33
paste input "20451225197361"
type input "20451225197361"
click at [857, 581] on button "Передать номер" at bounding box center [1003, 598] width 476 height 33
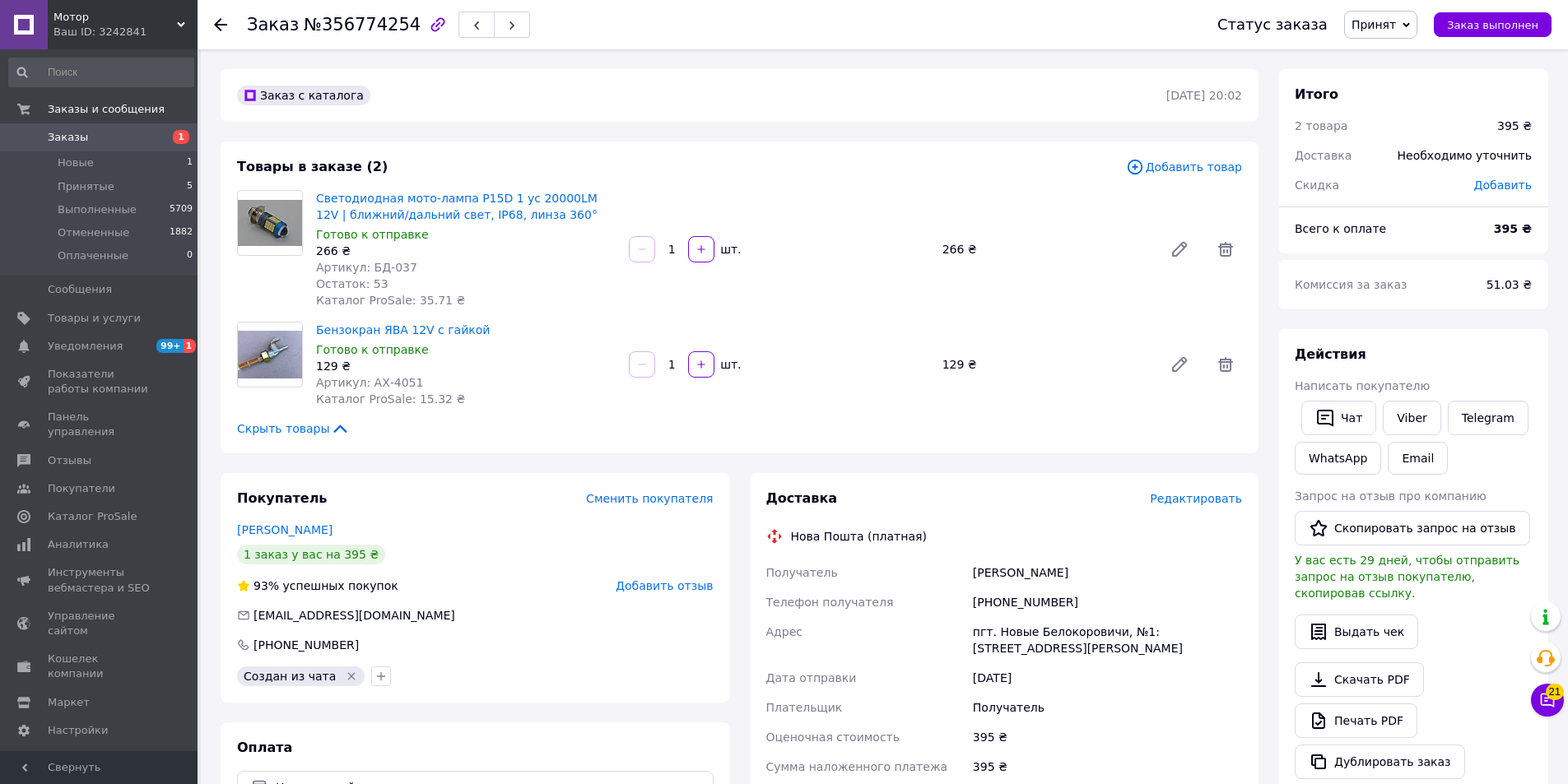
click at [1019, 178] on div "Товары в заказе (2) Добавить товар Светодиодная мото-лампа P15D 1 ус 20000LM 12…" at bounding box center [739, 297] width 1038 height 312
click at [1015, 596] on div "[PHONE_NUMBER]" at bounding box center [1107, 602] width 276 height 30
copy div "380983370602"
drag, startPoint x: 409, startPoint y: 265, endPoint x: 365, endPoint y: 264, distance: 44.0
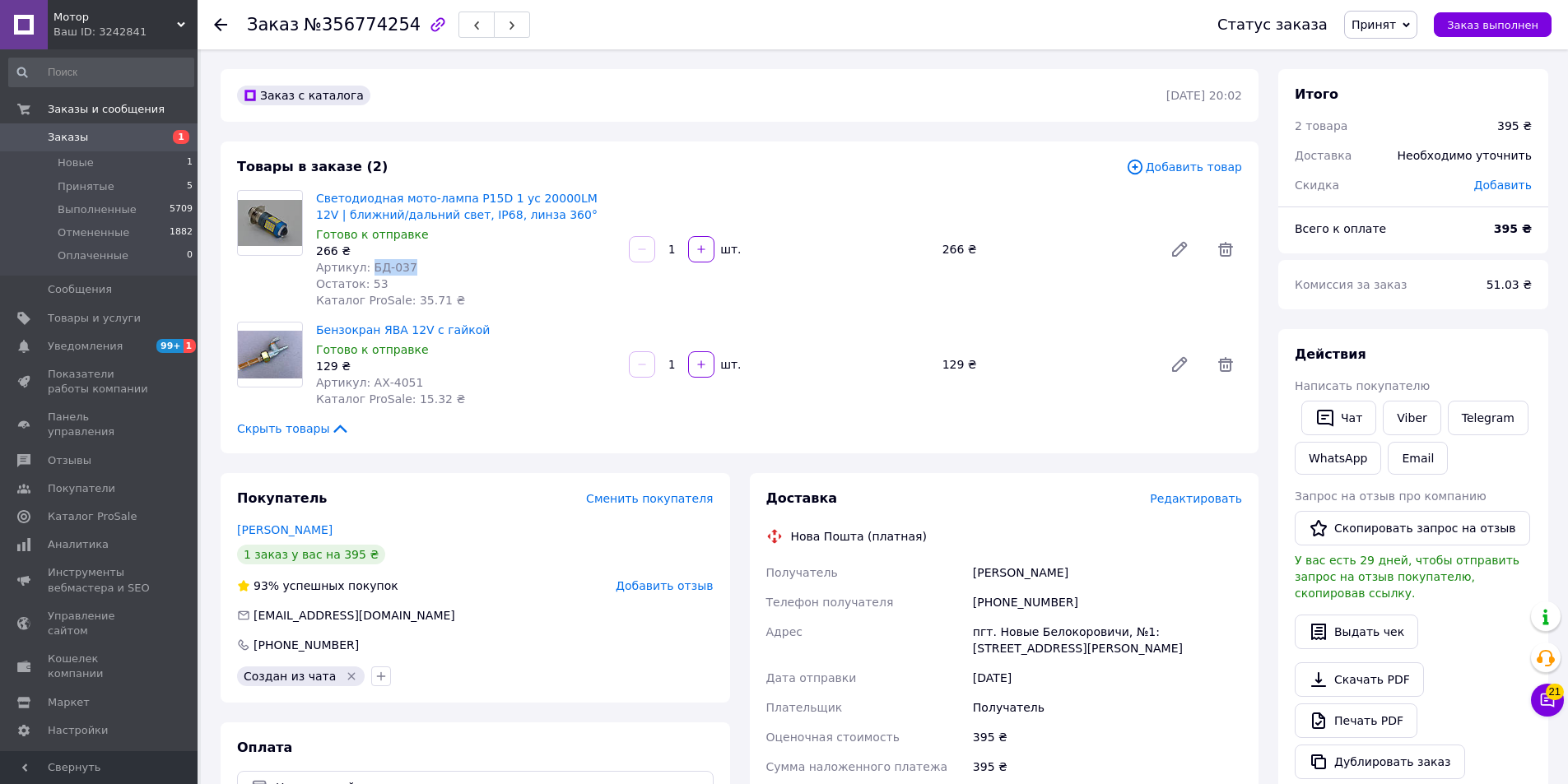
click at [365, 264] on div "Артикул: БД-037" at bounding box center [465, 266] width 299 height 16
copy span "БД-037"
click at [496, 255] on div "266 ₴" at bounding box center [465, 250] width 299 height 16
drag, startPoint x: 545, startPoint y: 214, endPoint x: 316, endPoint y: 189, distance: 230.4
click at [316, 190] on span "Светодиодная мото-лампа P15D 1 ус 20000LM 12V | ближний/дальний свет, IP68, лин…" at bounding box center [465, 207] width 299 height 33
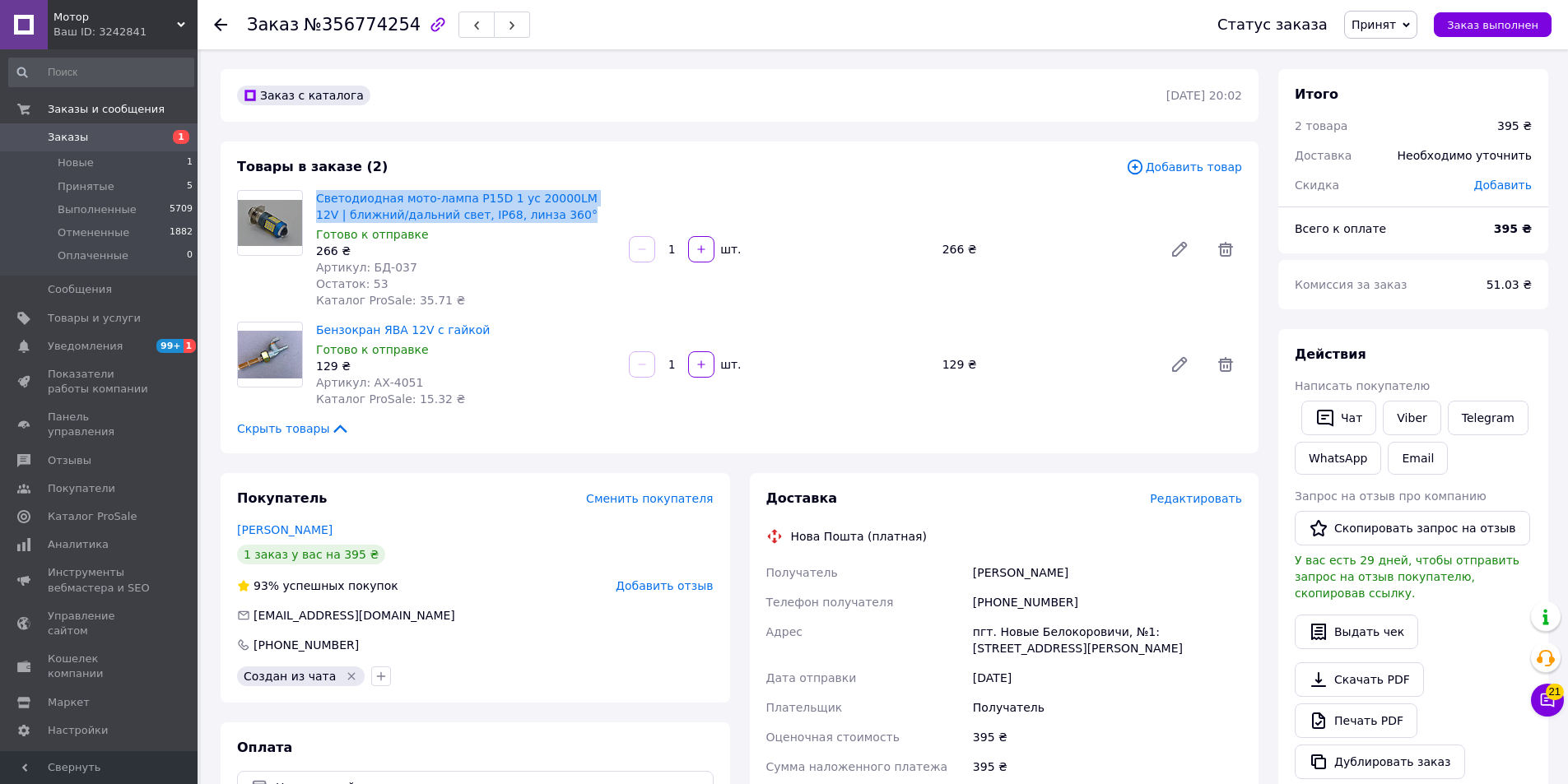
copy link "Светодиодная мото-лампа P15D 1 ус 20000LM 12V | ближний/дальний свет, IP68, лин…"
drag, startPoint x: 395, startPoint y: 375, endPoint x: 382, endPoint y: 378, distance: 13.3
click at [379, 378] on div "Бензокран ЯВА 12V с гайкой Готово к отправке 129 ₴ Артикул: АХ-4051 Каталог Pro…" at bounding box center [465, 364] width 313 height 92
drag, startPoint x: 418, startPoint y: 376, endPoint x: 367, endPoint y: 381, distance: 51.2
click at [367, 381] on div "Артикул: АХ-4051" at bounding box center [465, 382] width 299 height 16
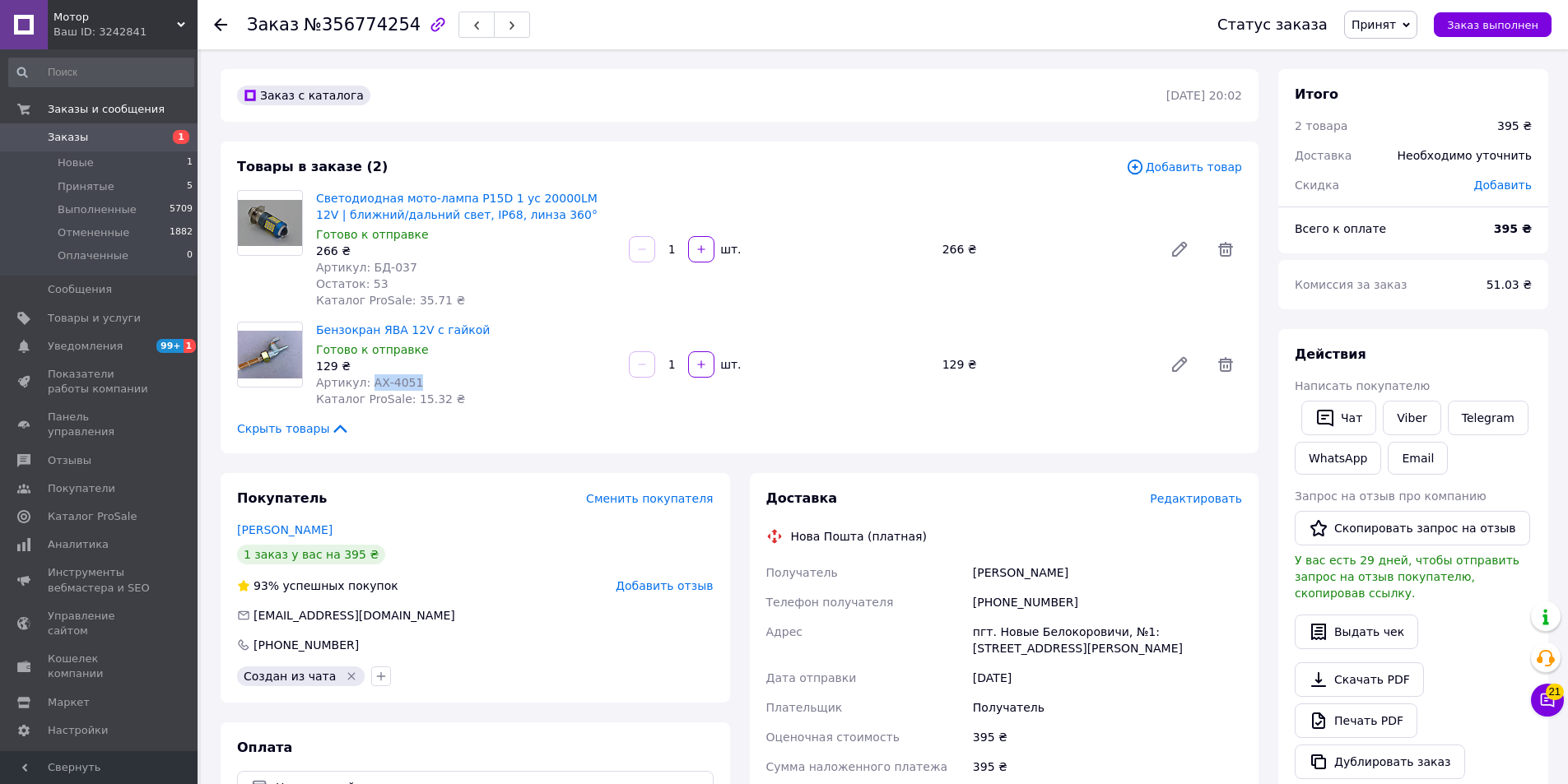
copy span "АХ-4051"
click at [462, 397] on div "Бензокран ЯВА 12V с гайкой Готово к отправке 129 ₴ Артикул: АХ-4051 Каталог Pro…" at bounding box center [465, 364] width 313 height 92
drag, startPoint x: 483, startPoint y: 329, endPoint x: 318, endPoint y: 331, distance: 165.0
click at [318, 331] on span "Бензокран ЯВА 12V с гайкой" at bounding box center [465, 329] width 299 height 16
copy link "Бензокран ЯВА 12V с гайкой"
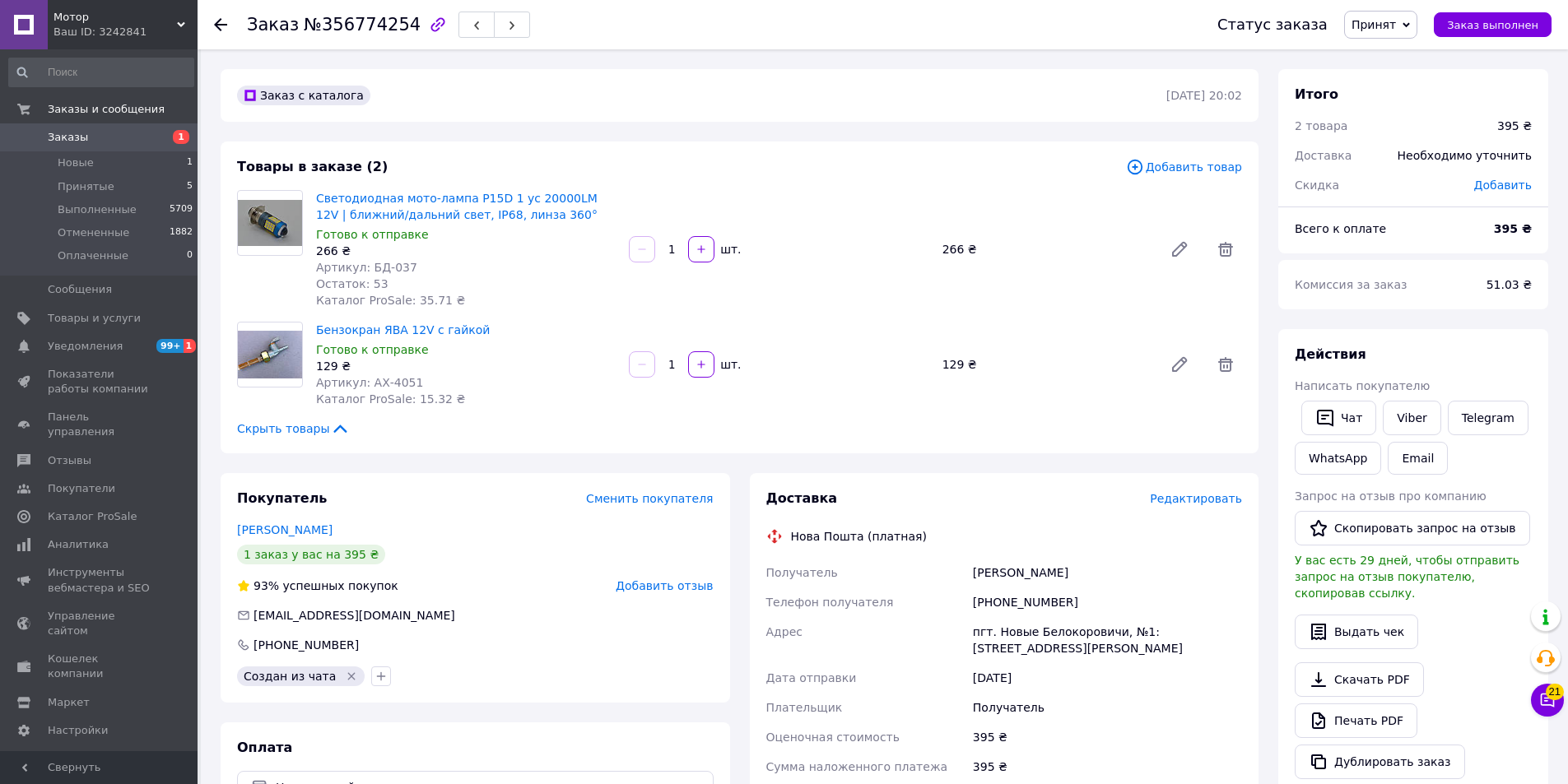
click at [974, 586] on div "Величко Витя" at bounding box center [1107, 573] width 276 height 30
click at [977, 582] on div "Величко Витя" at bounding box center [1107, 573] width 276 height 30
click at [978, 574] on div "Величко Витя" at bounding box center [1107, 573] width 276 height 30
copy div "Величко"
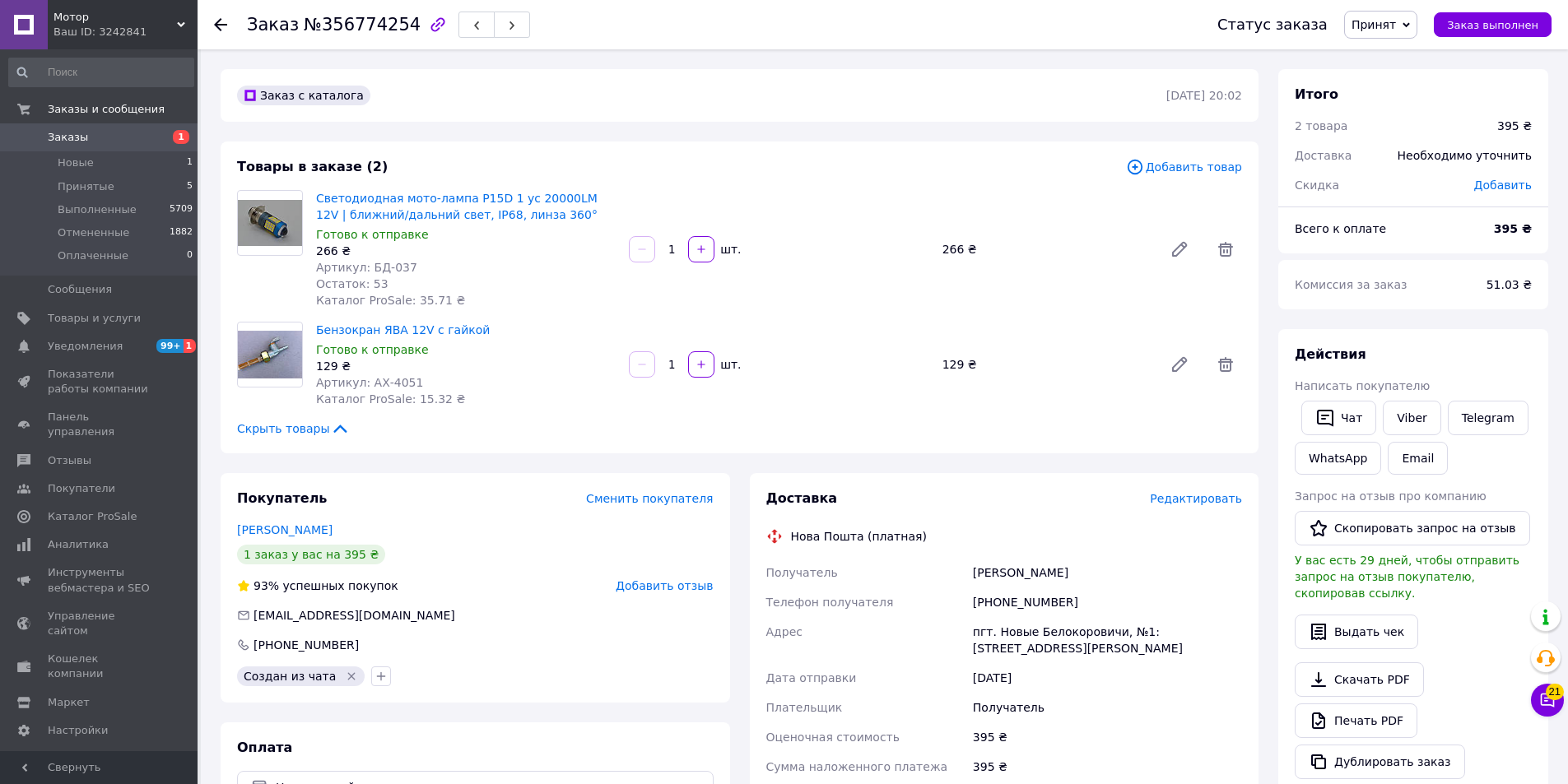
click at [1004, 630] on div "пгт. Новые Белокоровичи, №1: ул. Довженко, 5" at bounding box center [1107, 640] width 276 height 46
drag, startPoint x: 996, startPoint y: 636, endPoint x: 1107, endPoint y: 633, distance: 111.0
click at [1107, 633] on div "пгт. Новые Белокоровичи, №1: ул. Довженко, 5" at bounding box center [1107, 640] width 276 height 46
copy div "Новые Белокоровичи"
click at [1021, 583] on div "Величко Витя" at bounding box center [1107, 573] width 276 height 30
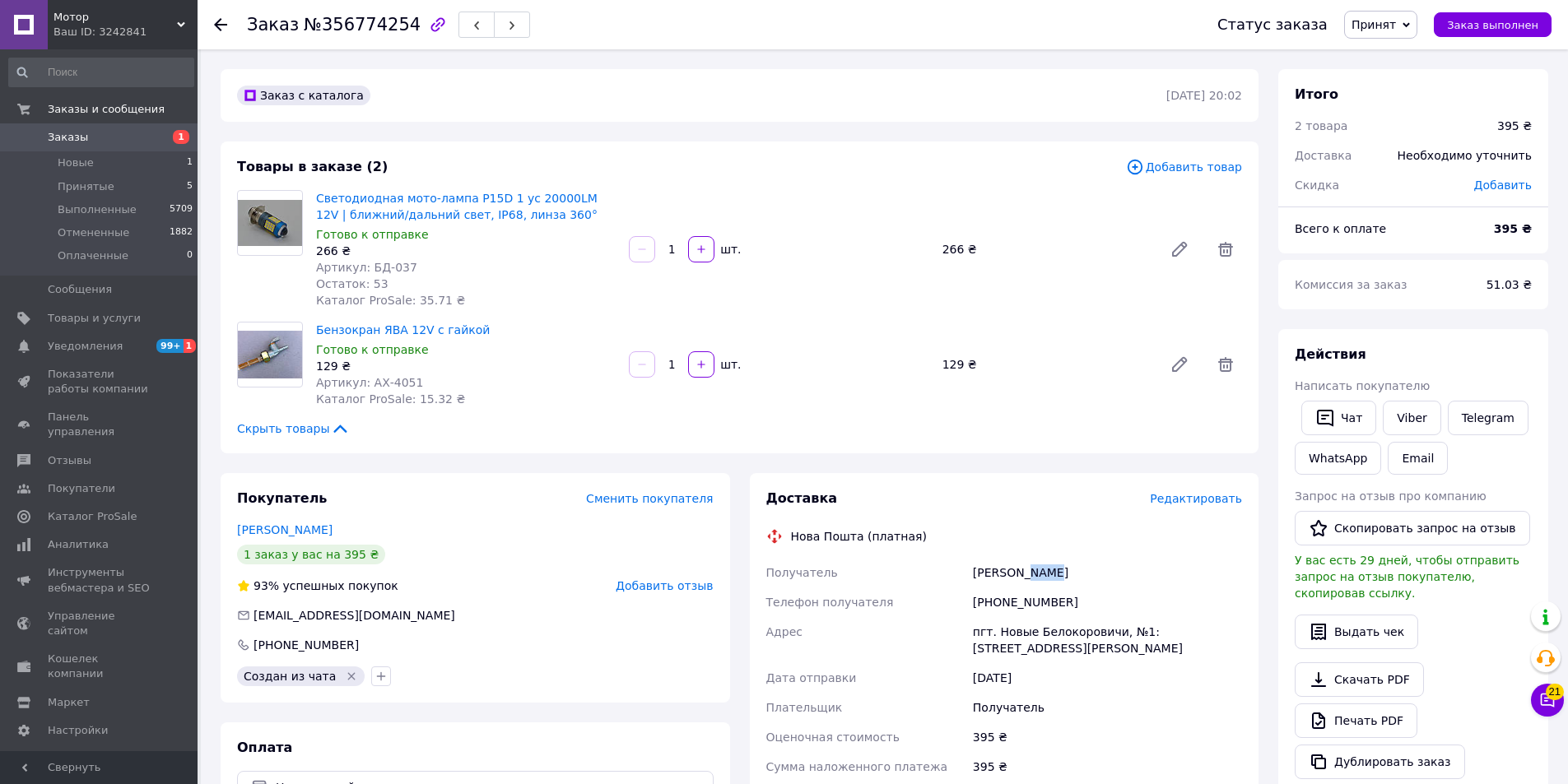
click at [1021, 583] on div "Величко Витя" at bounding box center [1107, 573] width 276 height 30
click at [1021, 600] on div "[PHONE_NUMBER]" at bounding box center [1107, 602] width 276 height 30
copy div "380983370602"
click at [83, 19] on span "Мотор" at bounding box center [115, 16] width 124 height 14
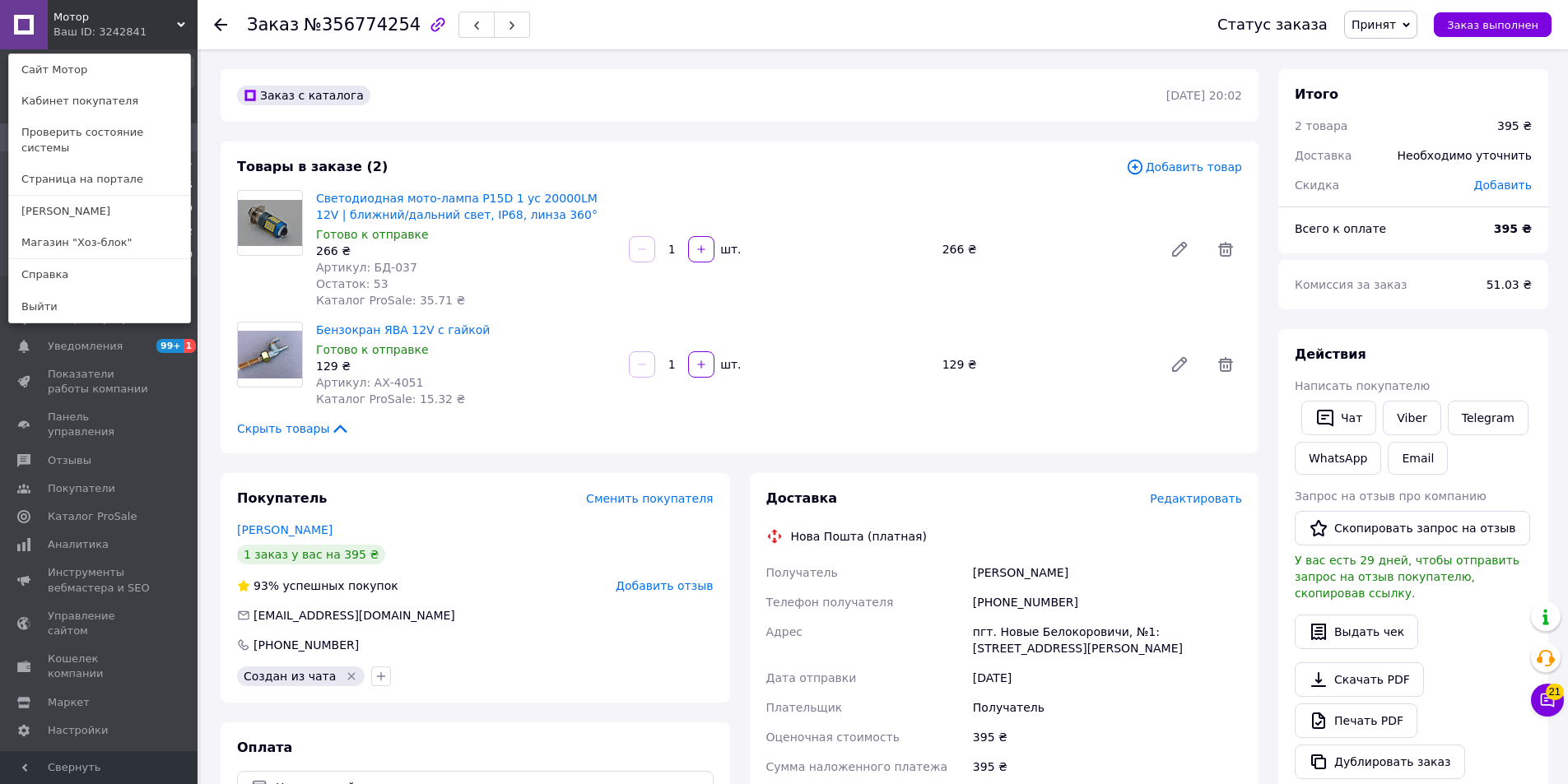
click at [138, 30] on div "Мотор Ваш ID: 3242841 Сайт Мотор Кабинет покупателя Проверить состояние системы…" at bounding box center [98, 24] width 198 height 49
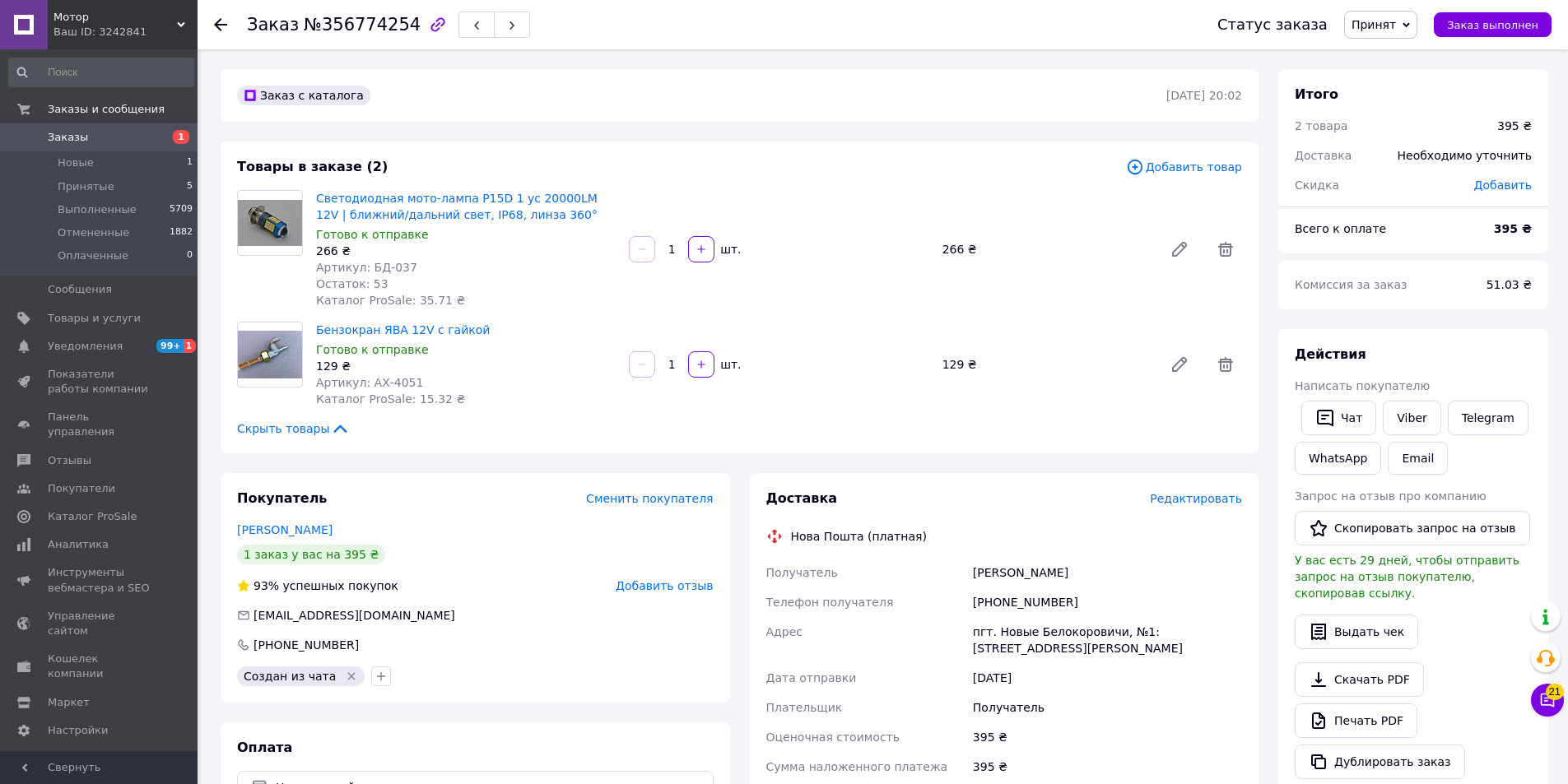
click at [1027, 599] on div "[PHONE_NUMBER]" at bounding box center [1107, 602] width 276 height 30
click at [1026, 599] on div "[PHONE_NUMBER]" at bounding box center [1107, 602] width 276 height 30
copy div "380983370602"
click at [996, 553] on div "Доставка Редактировать Нова Пошта (платная) Получатель Величко Витя Телефон пол…" at bounding box center [1003, 761] width 476 height 544
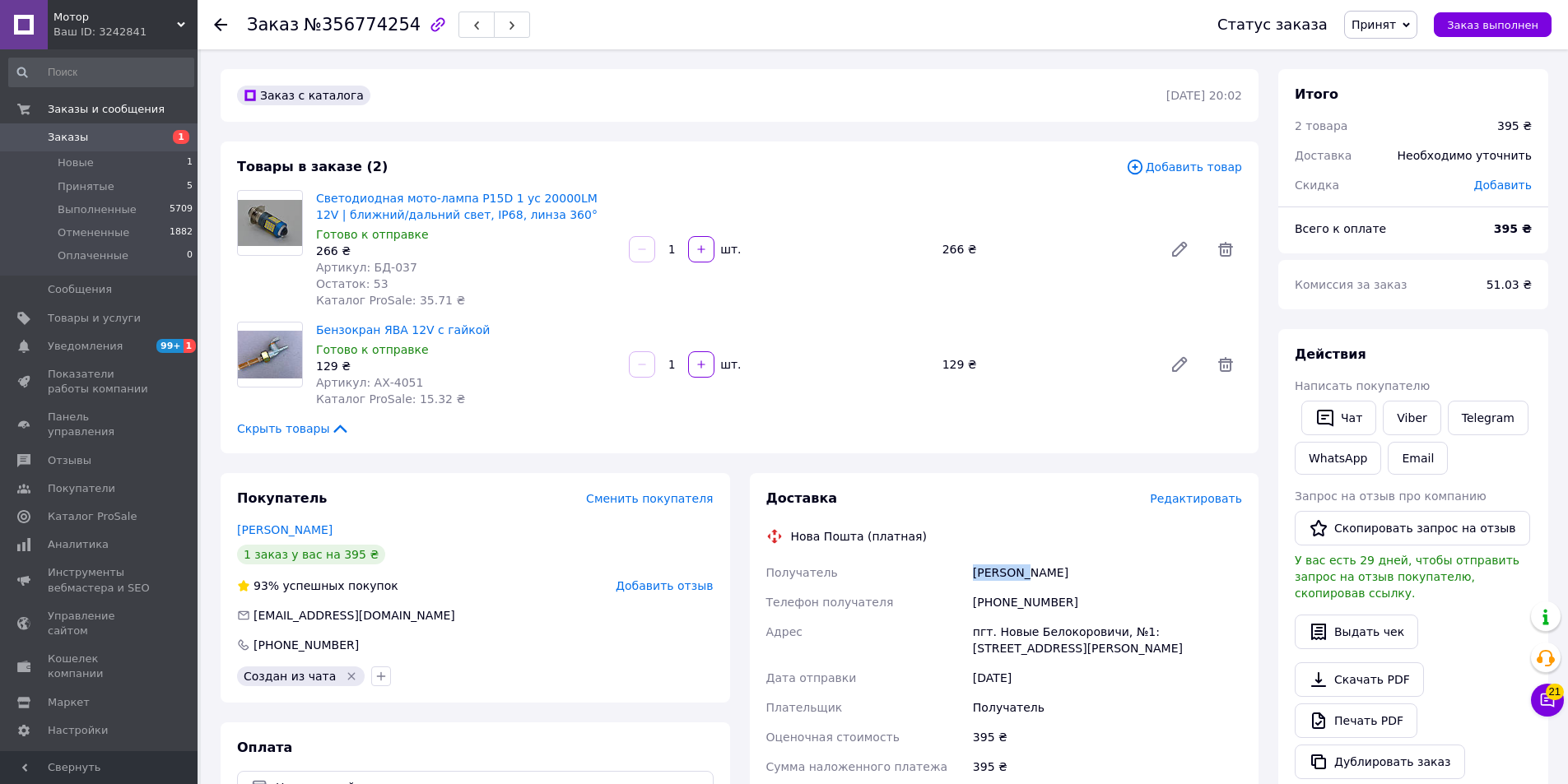
click at [996, 553] on div "Доставка Редактировать Нова Пошта (платная) Получатель Величко Витя Телефон пол…" at bounding box center [1003, 761] width 476 height 544
click at [1031, 566] on div "Величко Витя" at bounding box center [1107, 573] width 276 height 30
click at [1033, 574] on div "Величко Витя" at bounding box center [1107, 573] width 276 height 30
click at [1002, 624] on div "пгт. Новые Белокоровичи, №1: ул. Довженко, 5" at bounding box center [1107, 640] width 276 height 46
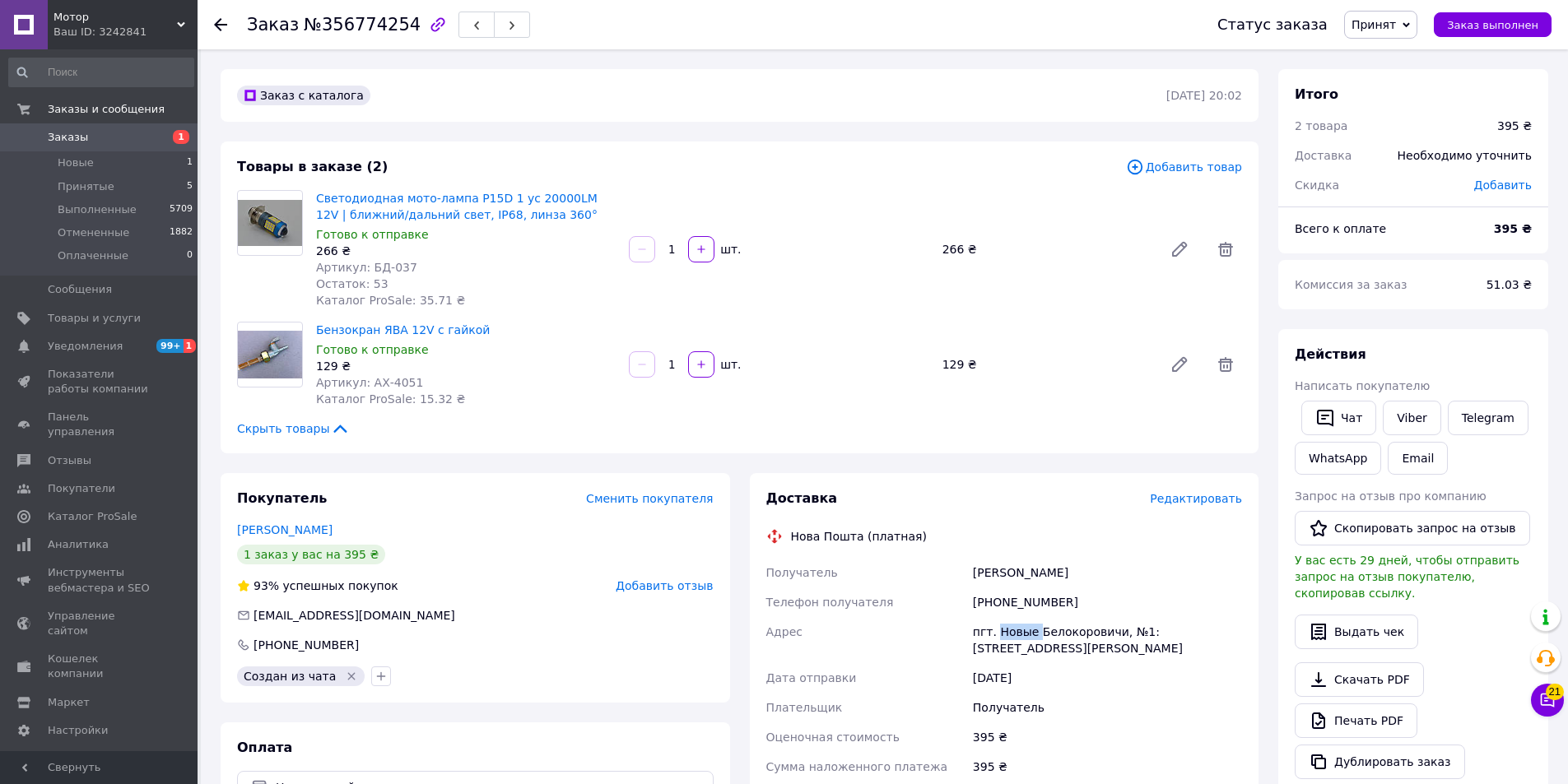
click at [1002, 624] on div "пгт. Новые Белокоровичи, №1: ул. Довженко, 5" at bounding box center [1107, 640] width 276 height 46
click at [996, 638] on div "пгт. Новые Белокоровичи, №1: ул. Довженко, 5" at bounding box center [1107, 640] width 276 height 46
click at [998, 630] on div "пгт. Новые Белокоровичи, №1: ул. Довженко, 5" at bounding box center [1107, 640] width 276 height 46
drag, startPoint x: 994, startPoint y: 624, endPoint x: 1109, endPoint y: 632, distance: 115.3
click at [1109, 632] on div "пгт. Новые Белокоровичи, №1: ул. Довженко, 5" at bounding box center [1107, 640] width 276 height 46
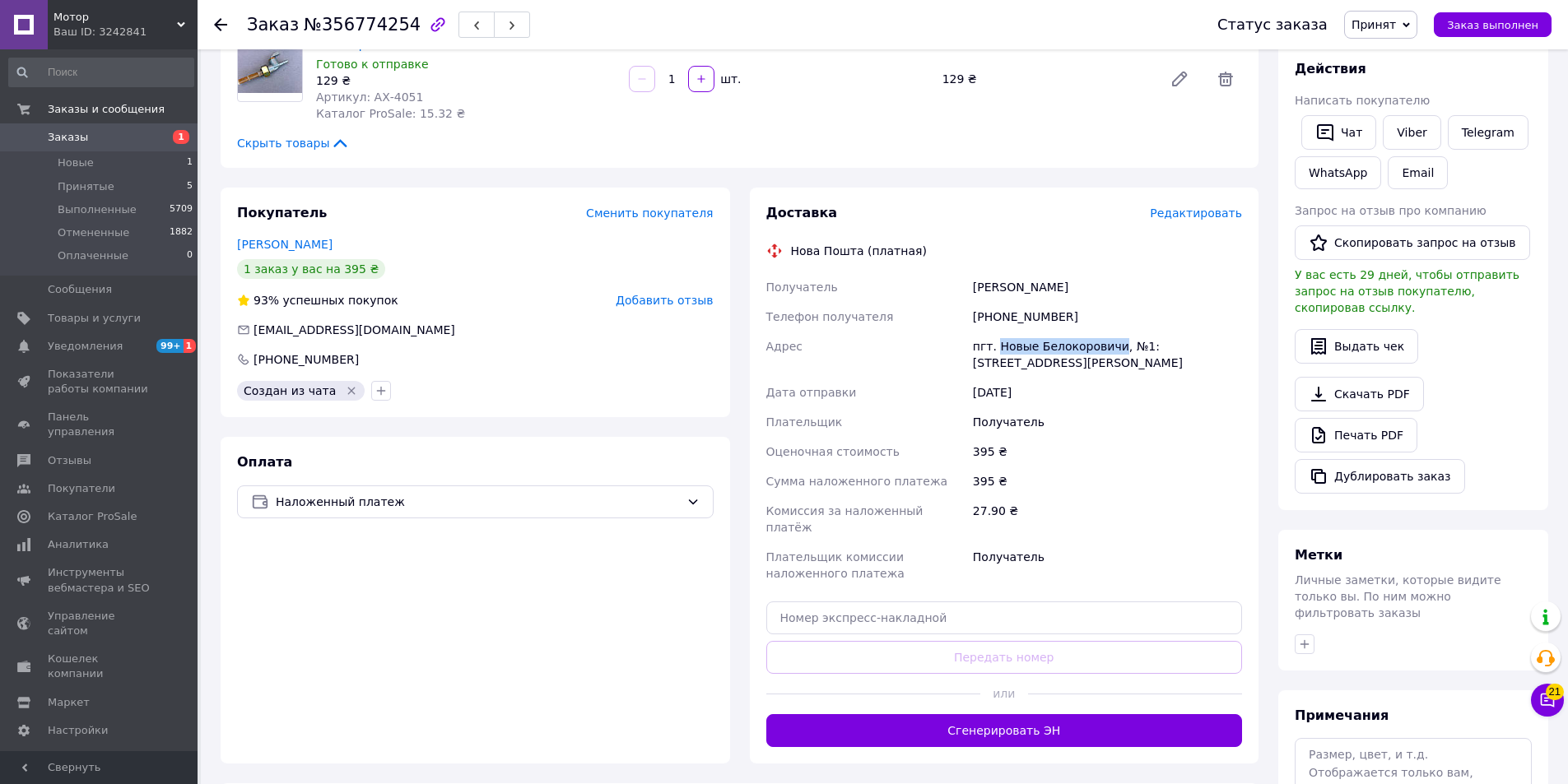
scroll to position [329, 0]
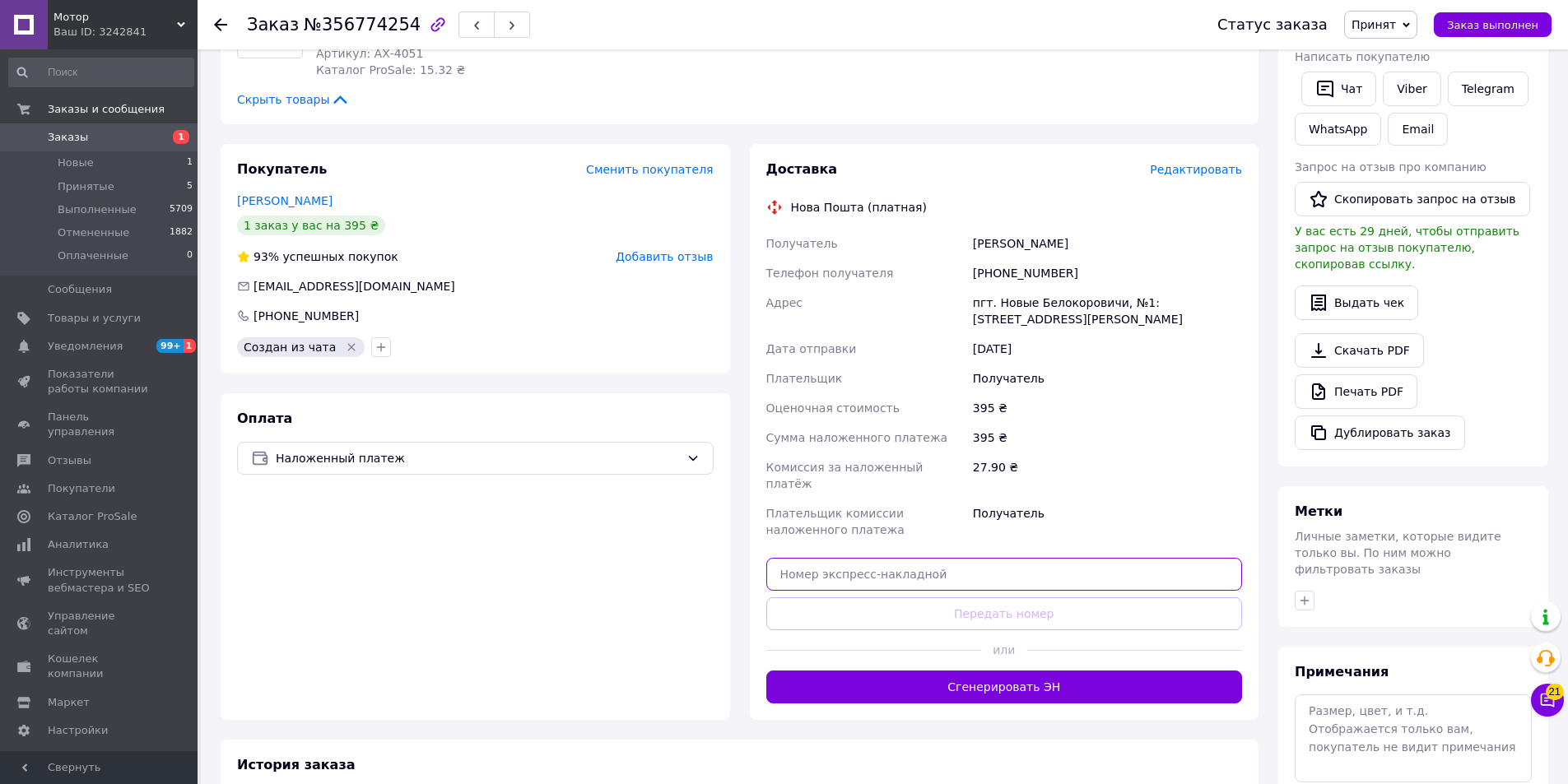
click at [846, 558] on input "text" at bounding box center [1003, 574] width 476 height 33
paste input "20451225196782"
type input "20451225196782"
click at [841, 598] on button "Передать номер" at bounding box center [1003, 614] width 476 height 33
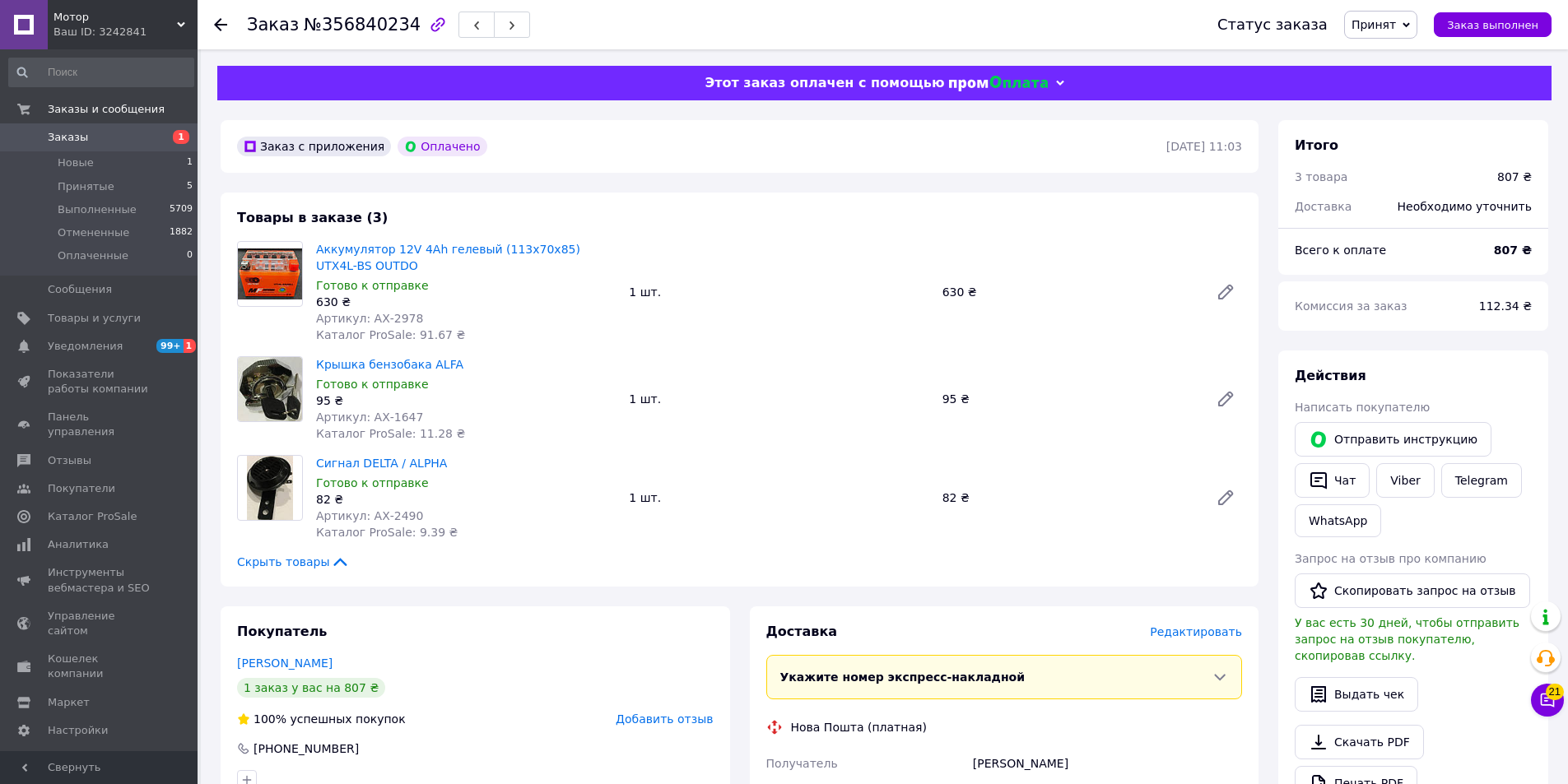
click at [329, 757] on div "[PHONE_NUMBER]" at bounding box center [306, 748] width 109 height 16
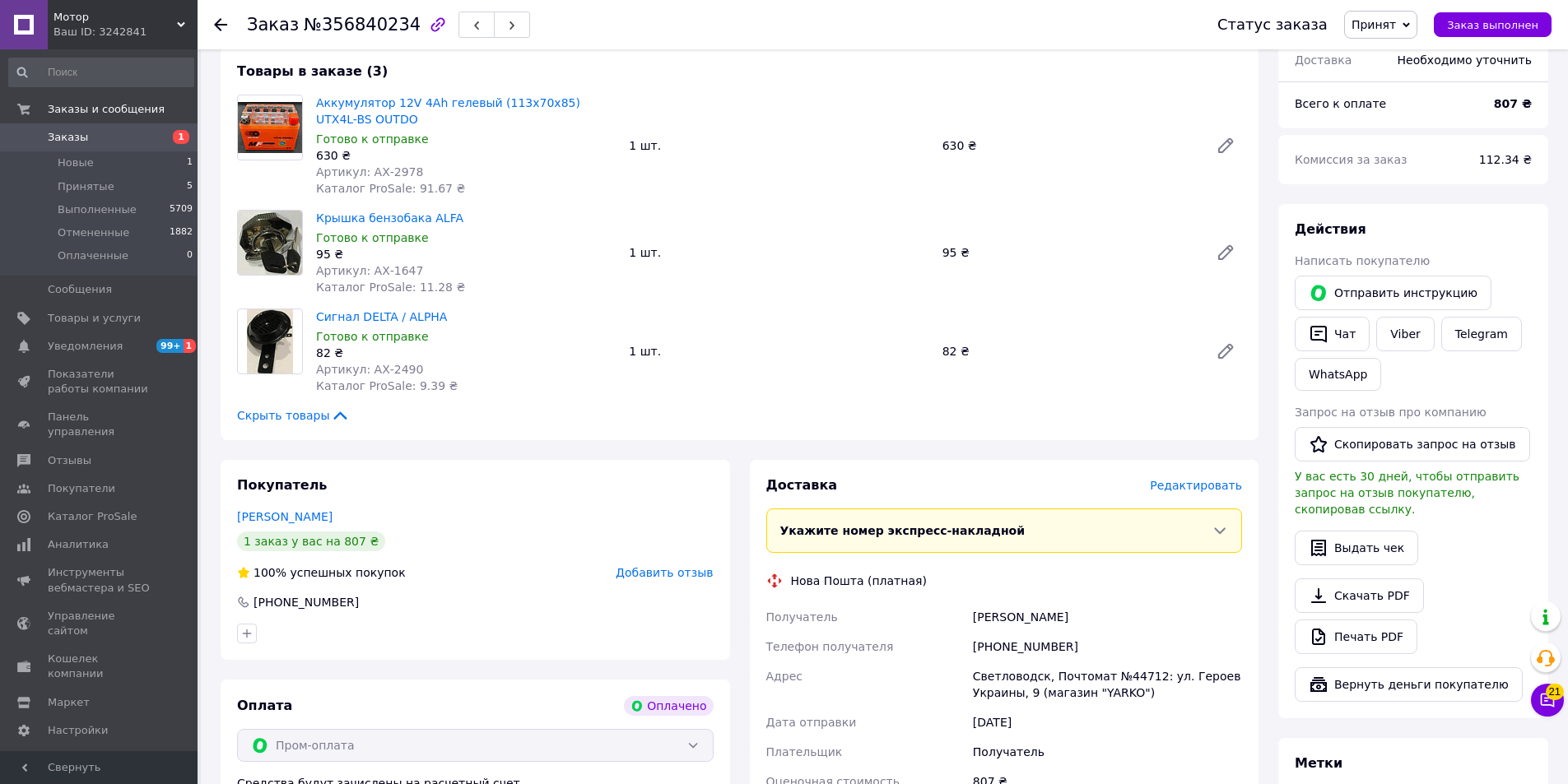
scroll to position [164, 0]
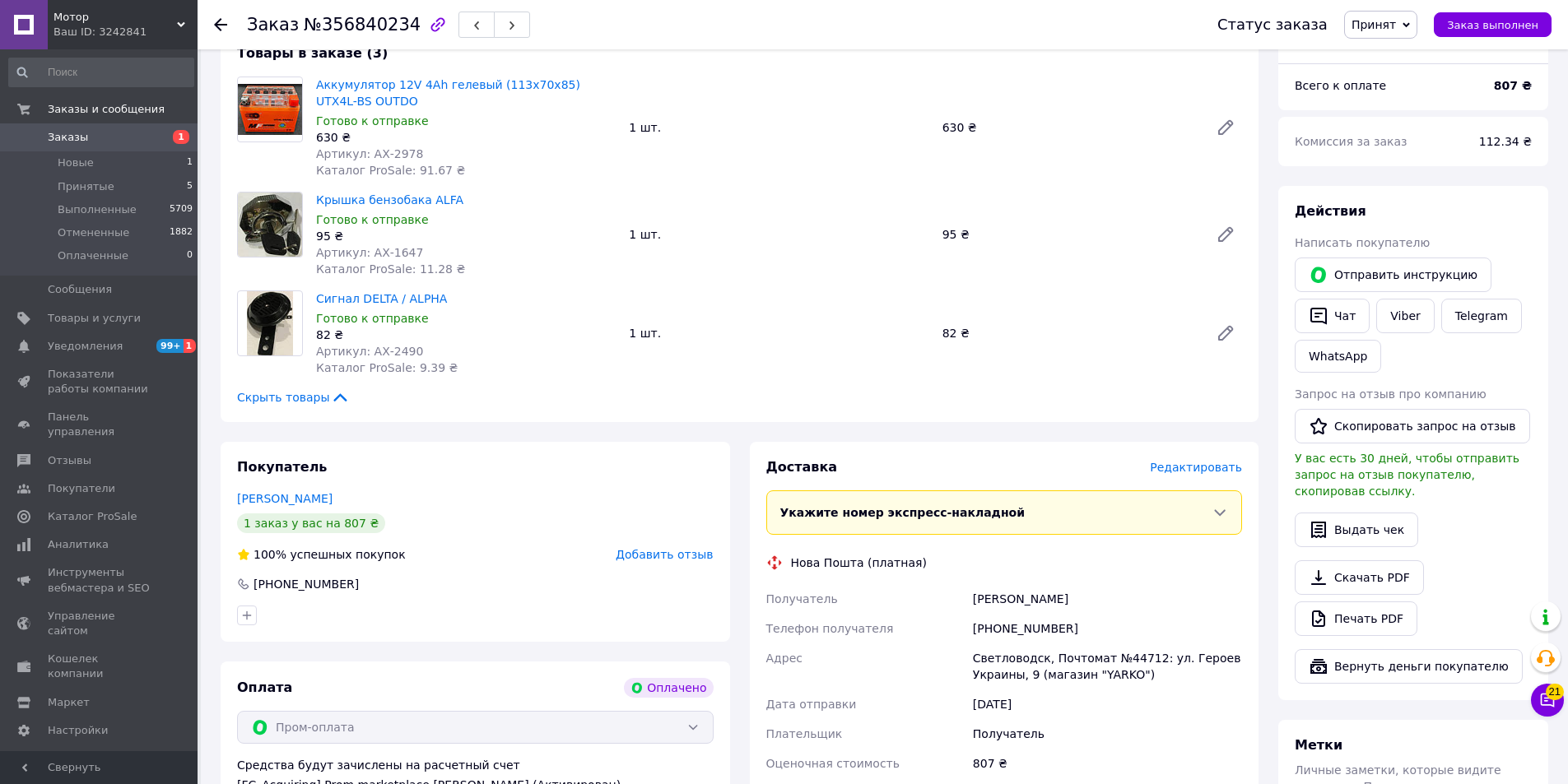
click at [1045, 621] on div "[PHONE_NUMBER]" at bounding box center [1107, 629] width 276 height 30
copy div "380982148220"
click at [1335, 322] on button "Чат" at bounding box center [1332, 316] width 75 height 35
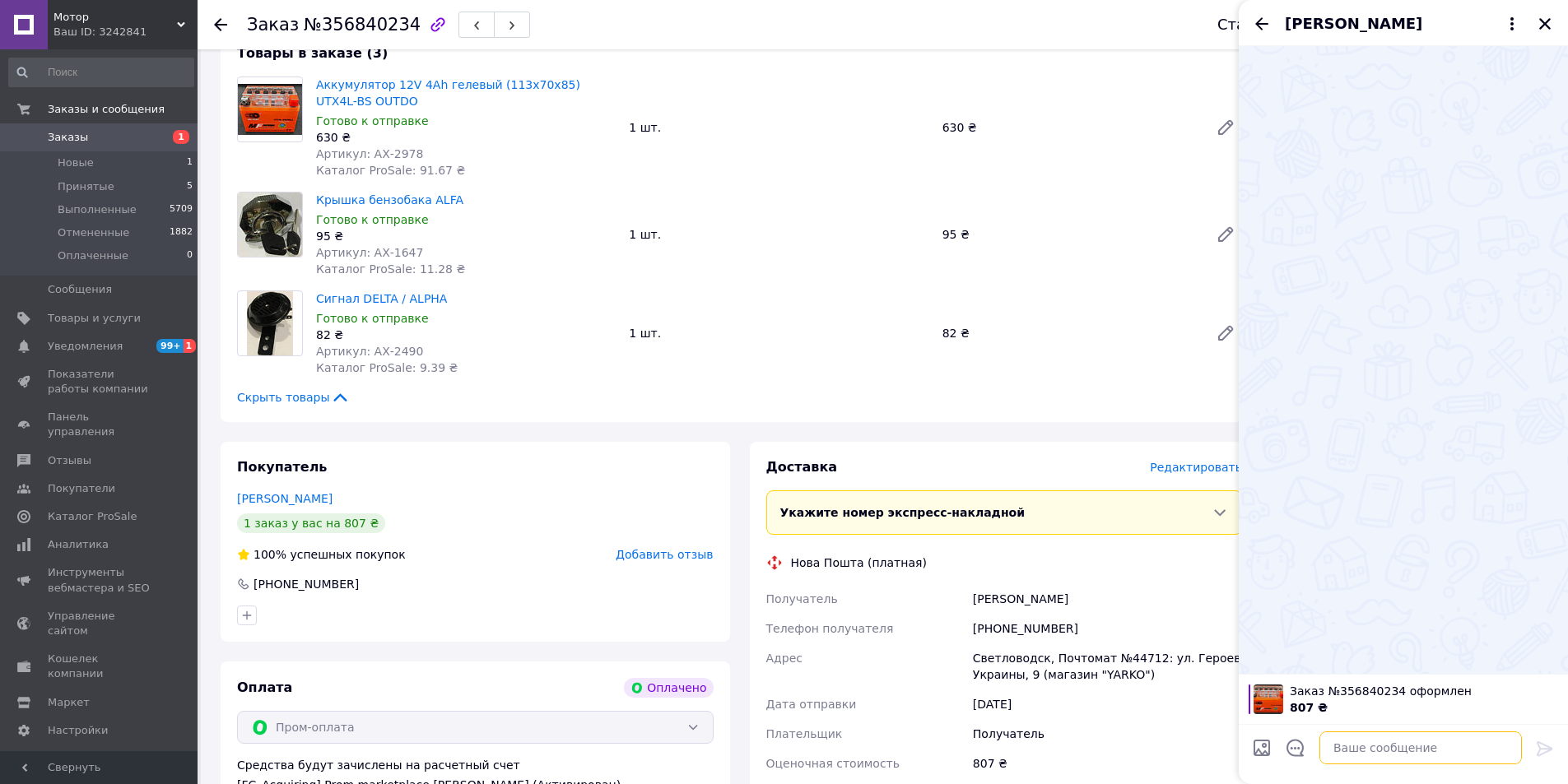
click at [1391, 748] on textarea at bounding box center [1420, 748] width 203 height 33
paste textarea "В четвер відправка, смс вам надішлемо"
type textarea "В четвер відправка, смс вам надішлемо"
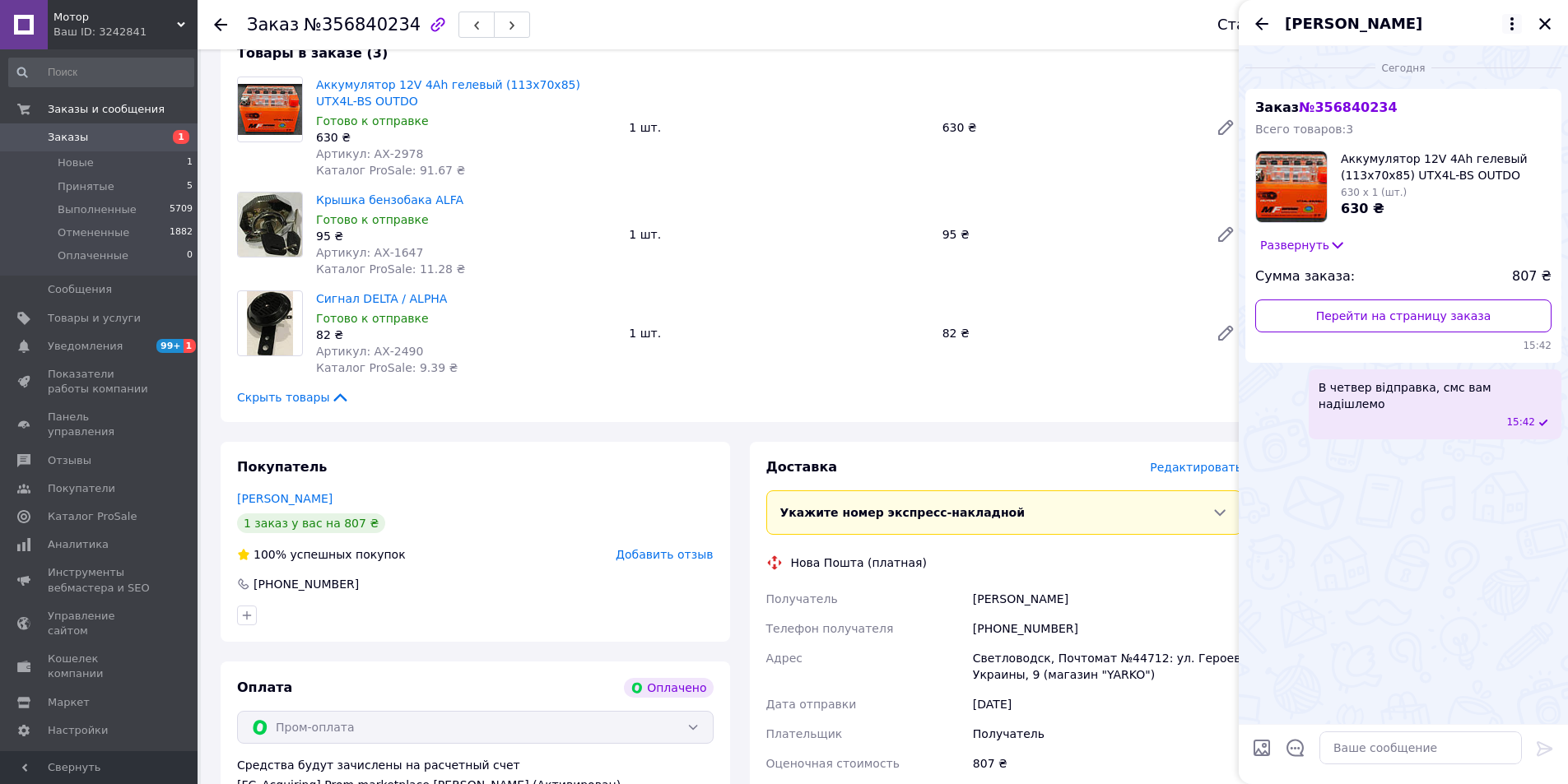
click at [1550, 29] on icon "Закрыть" at bounding box center [1544, 23] width 14 height 14
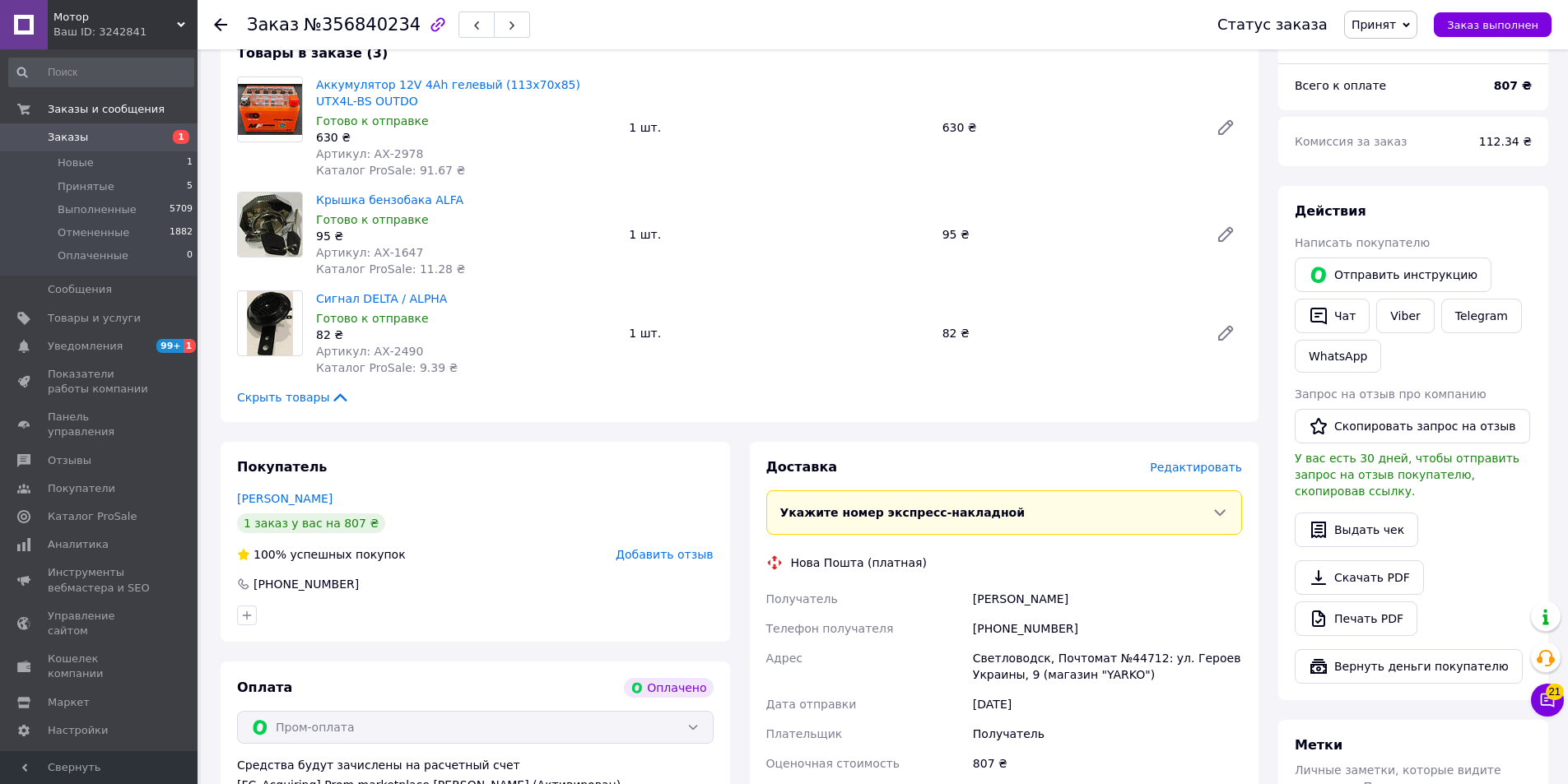
scroll to position [0, 0]
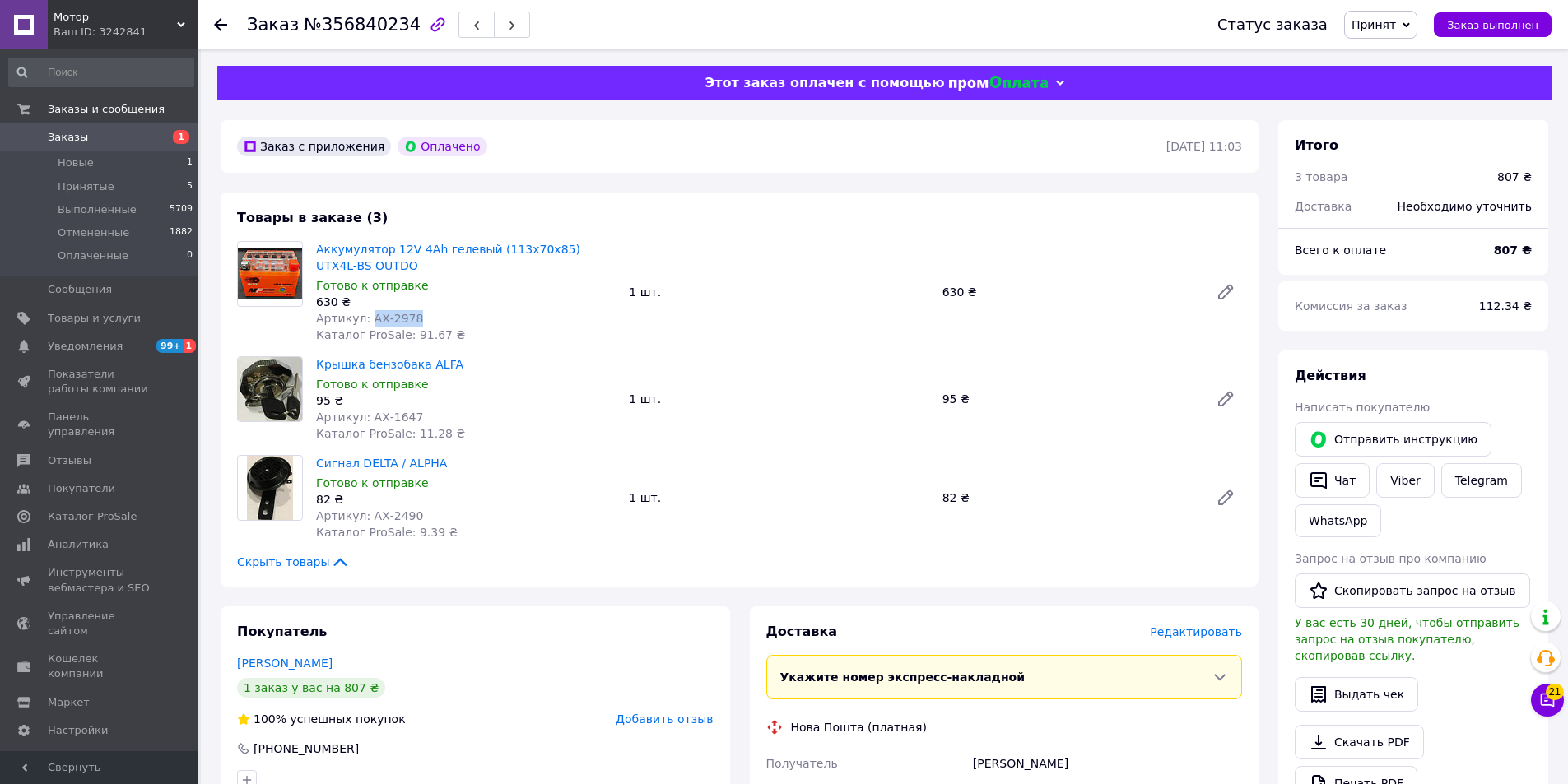
drag, startPoint x: 432, startPoint y: 320, endPoint x: 366, endPoint y: 320, distance: 66.0
click at [366, 320] on div "Артикул: АХ-2978" at bounding box center [465, 318] width 299 height 16
copy span "АХ-2978"
click at [538, 286] on div "Готово к отправке" at bounding box center [465, 285] width 299 height 16
drag, startPoint x: 389, startPoint y: 266, endPoint x: 313, endPoint y: 252, distance: 77.3
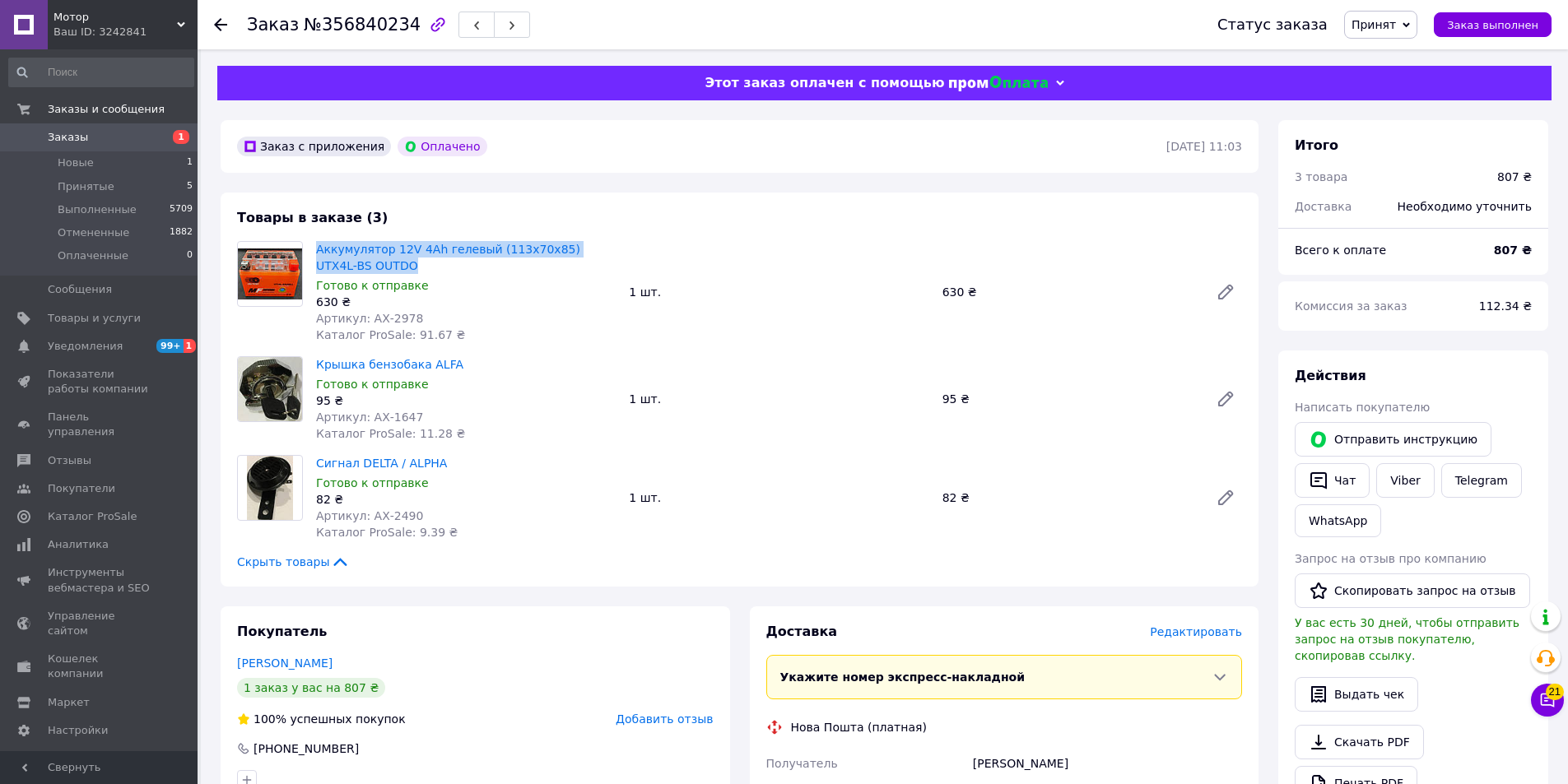
click at [315, 248] on div "Аккумулятор 12V 4Ah гелевый (113х70х85) UTX4L-BS OUTDO Готово к отправке 630 ₴ …" at bounding box center [465, 292] width 313 height 109
copy link "Аккумулятор 12V 4Ah гелевый (113х70х85) UTX4L-BS OUTDO"
drag, startPoint x: 421, startPoint y: 421, endPoint x: 365, endPoint y: 416, distance: 56.2
click at [365, 416] on div "Артикул: АХ-1647" at bounding box center [465, 417] width 299 height 16
copy span "АХ-1647"
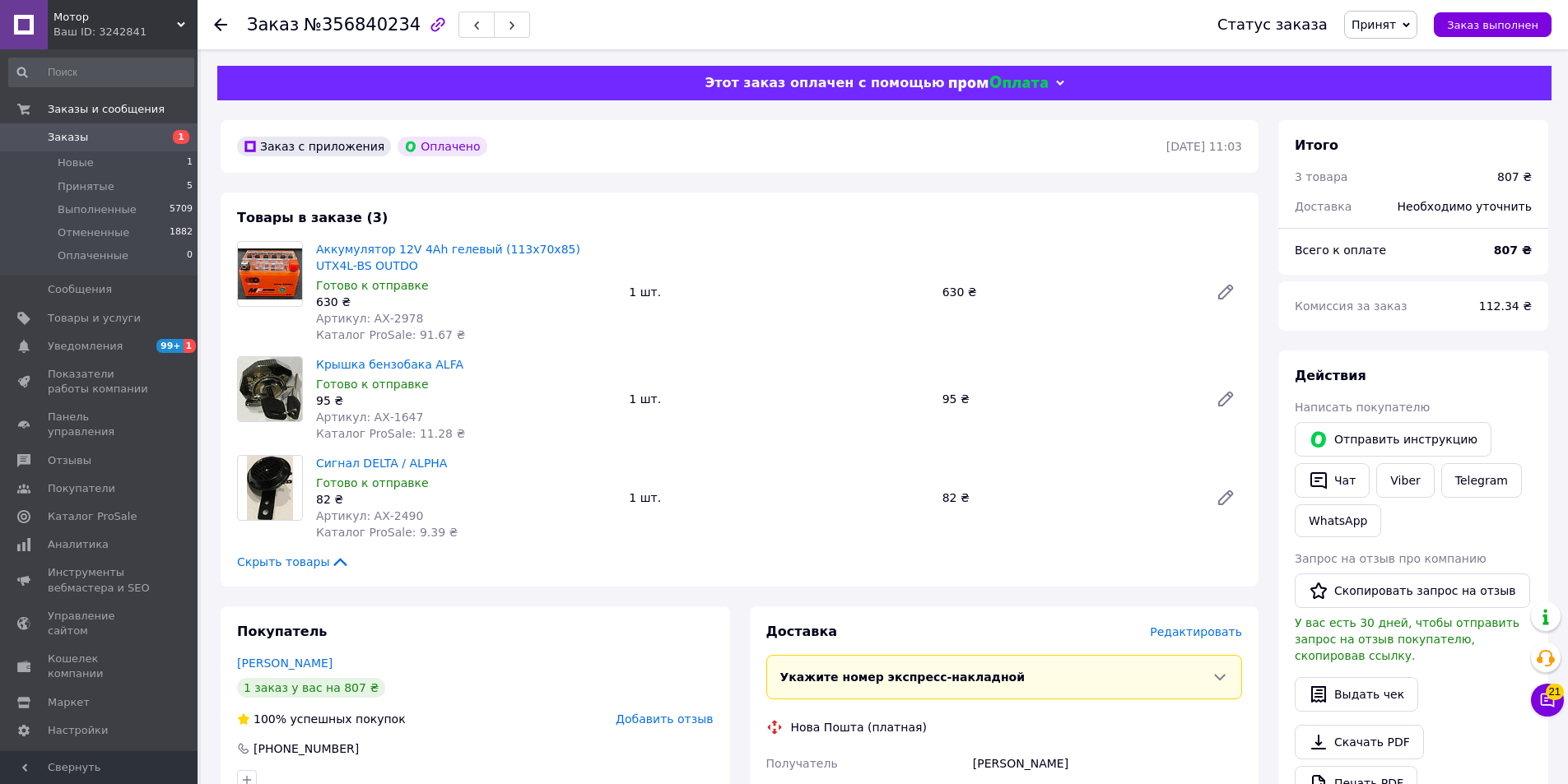
click at [467, 389] on div "Готово к отправке" at bounding box center [465, 383] width 299 height 16
drag, startPoint x: 464, startPoint y: 358, endPoint x: 319, endPoint y: 360, distance: 145.0
click at [319, 360] on span "Крышка бензобака ALFA" at bounding box center [465, 364] width 299 height 16
copy link "Крышка бензобака ALFA"
drag, startPoint x: 388, startPoint y: 517, endPoint x: 365, endPoint y: 520, distance: 23.2
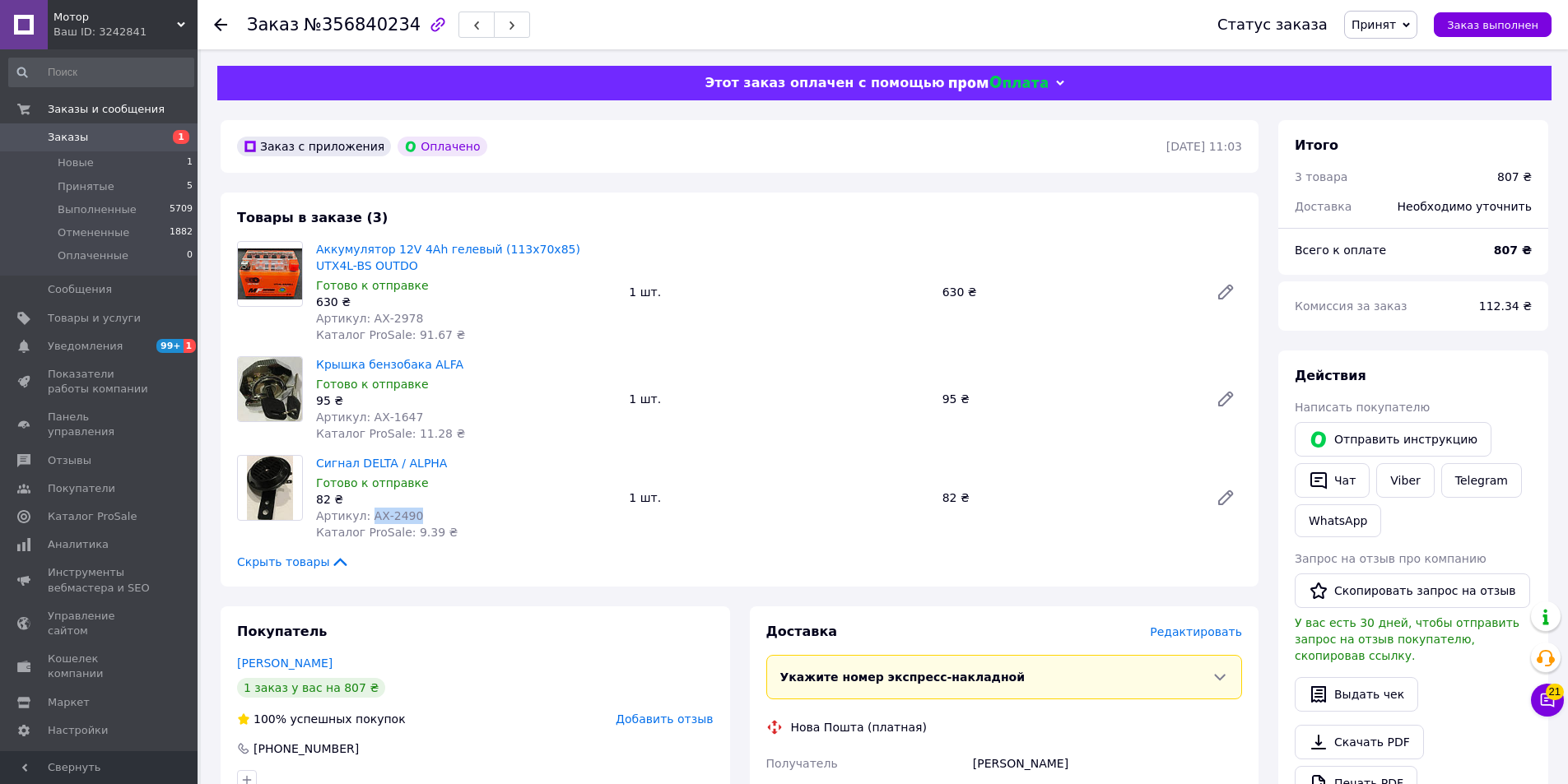
click at [365, 520] on div "Артикул: АХ-2490" at bounding box center [465, 516] width 299 height 16
copy span "АХ-2490"
click at [467, 454] on div "Сигнал DELTA / ALPHA Готово к отправке 82 ₴ Артикул: АХ-2490 Каталог ProSale: 9…" at bounding box center [465, 497] width 313 height 92
drag, startPoint x: 450, startPoint y: 466, endPoint x: 317, endPoint y: 460, distance: 133.1
click at [317, 460] on span "Сигнал DELTA / ALPHA" at bounding box center [465, 462] width 299 height 16
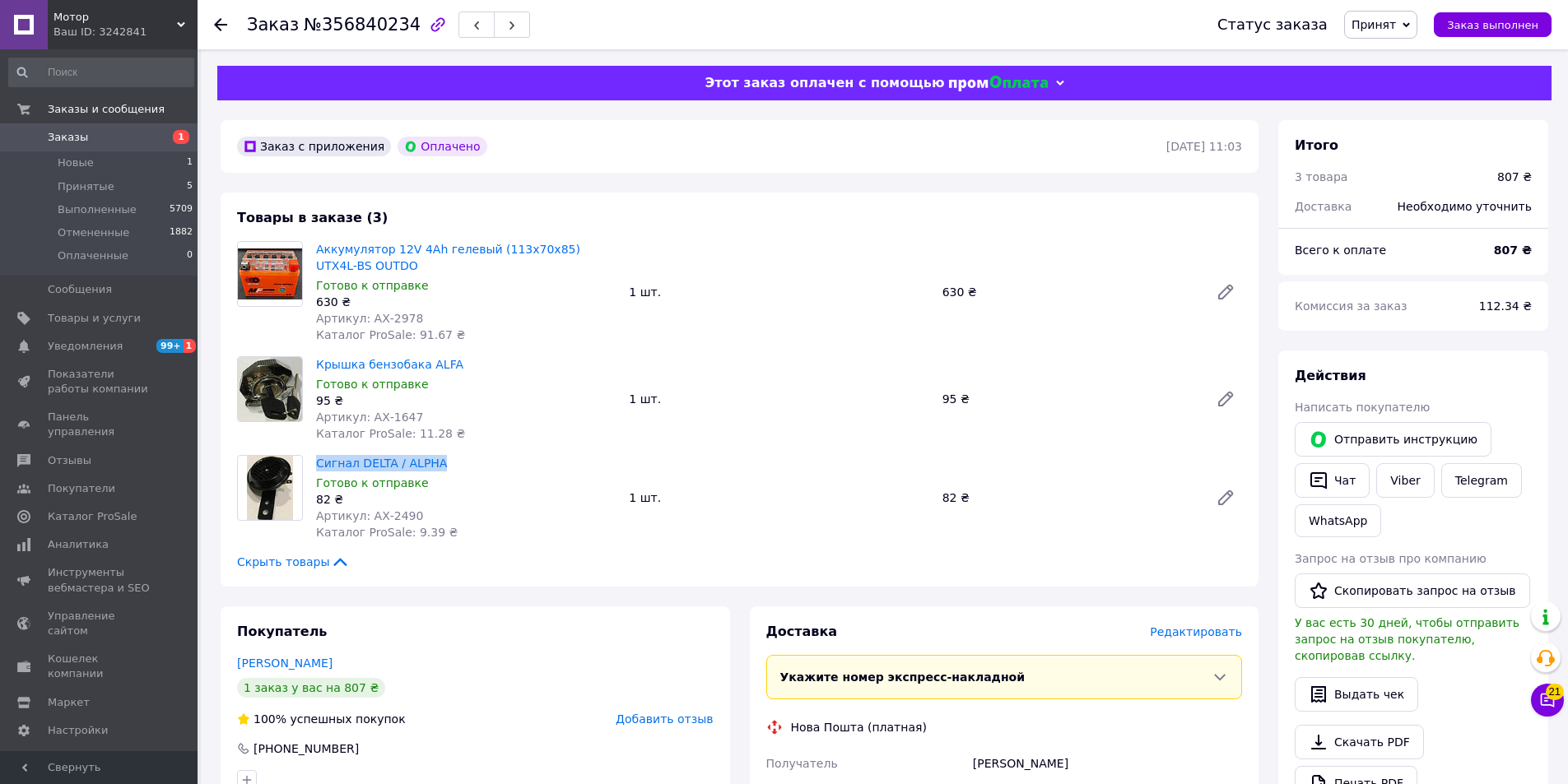
copy link "Сигнал DELTA / ALPHA"
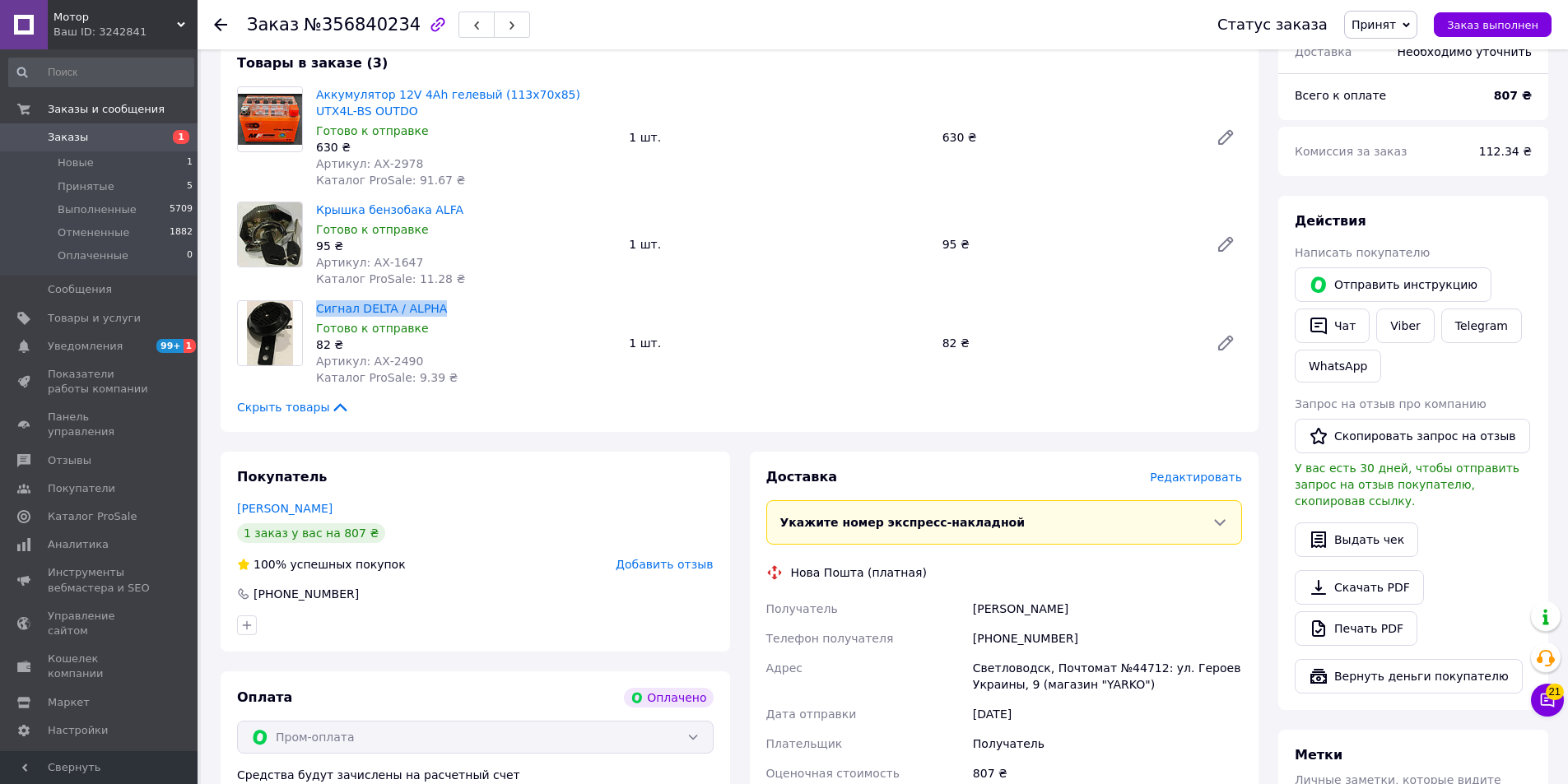
scroll to position [247, 0]
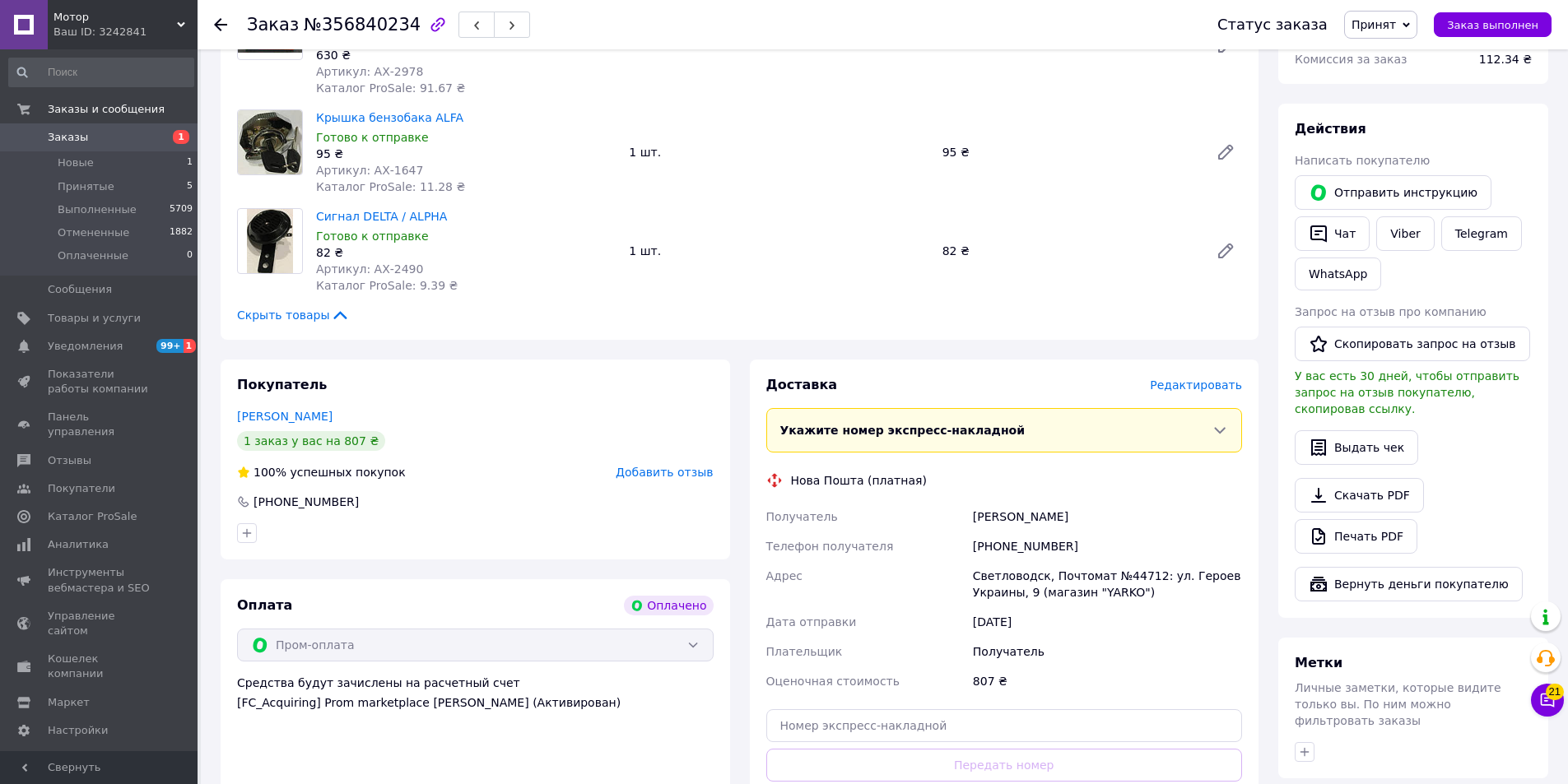
click at [1005, 518] on div "Олійник Ярослав" at bounding box center [1107, 517] width 276 height 30
copy div "Олійник"
click at [1009, 574] on div "Светловодск, Почтомат №44712: ул. Героев Украины, 9 (магазин "YARKO")" at bounding box center [1107, 584] width 276 height 46
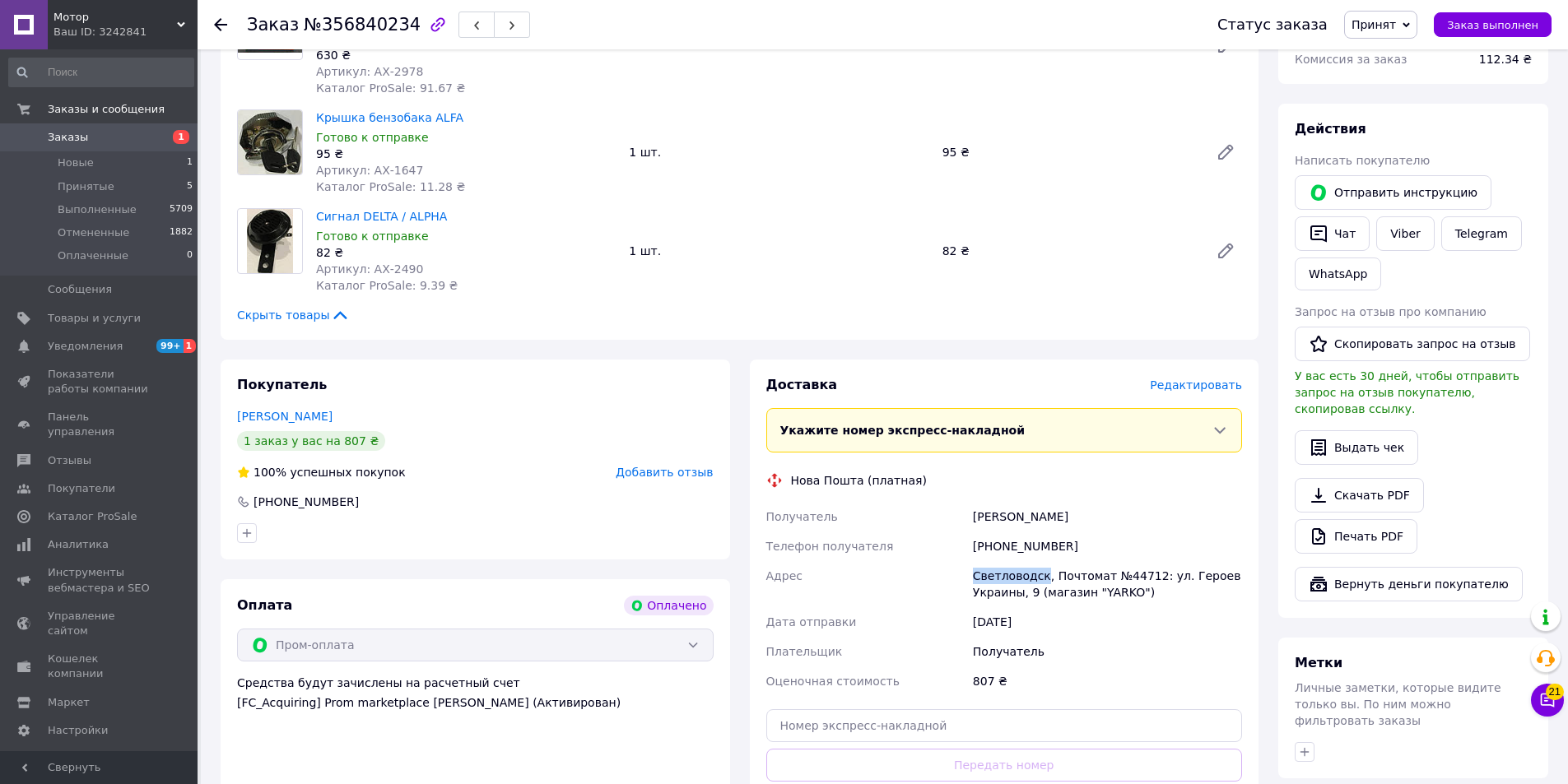
copy div "Светловодск"
click at [1038, 546] on div "+380982148220" at bounding box center [1107, 546] width 276 height 30
copy div "380982148220"
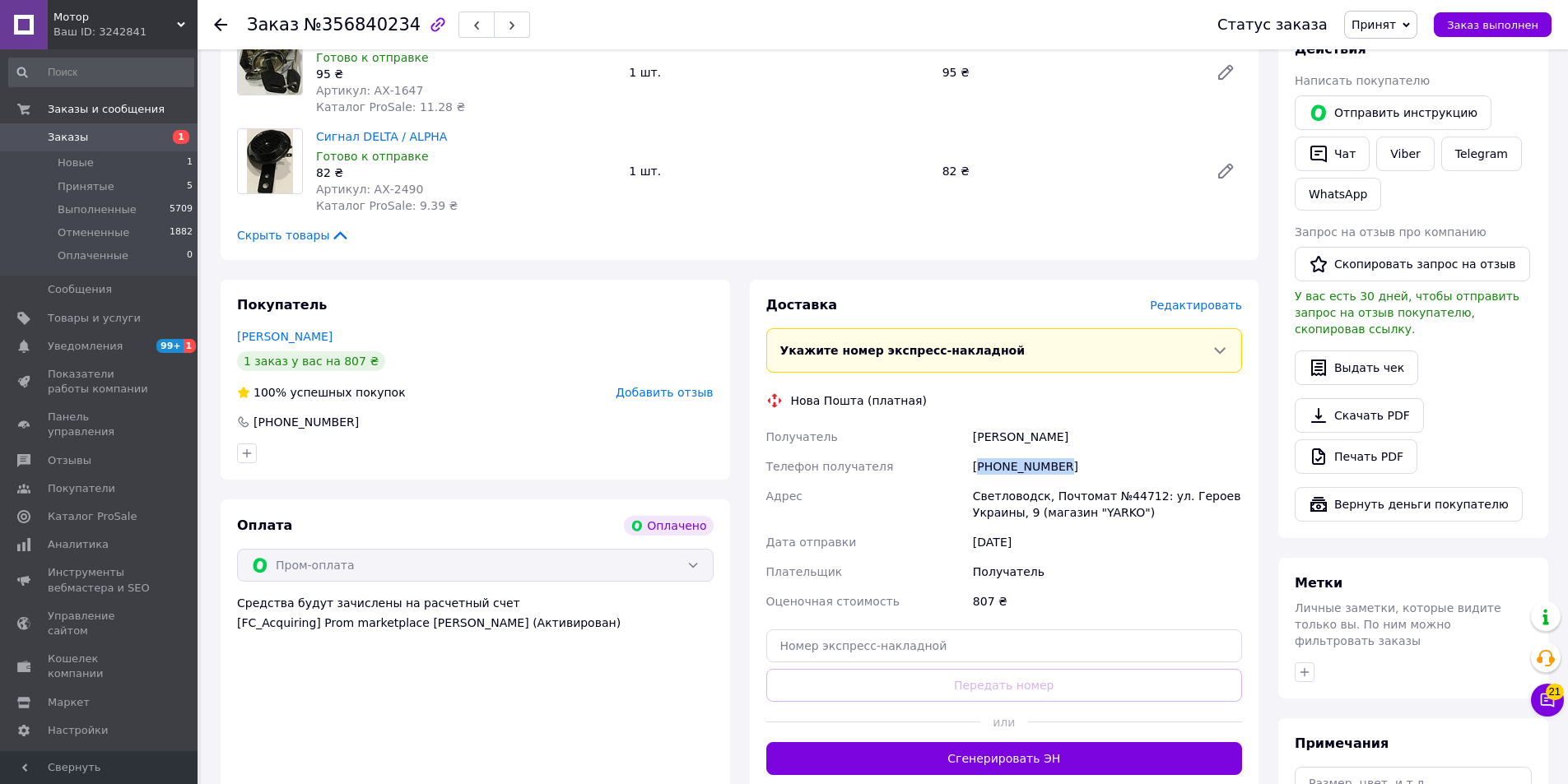
scroll to position [329, 0]
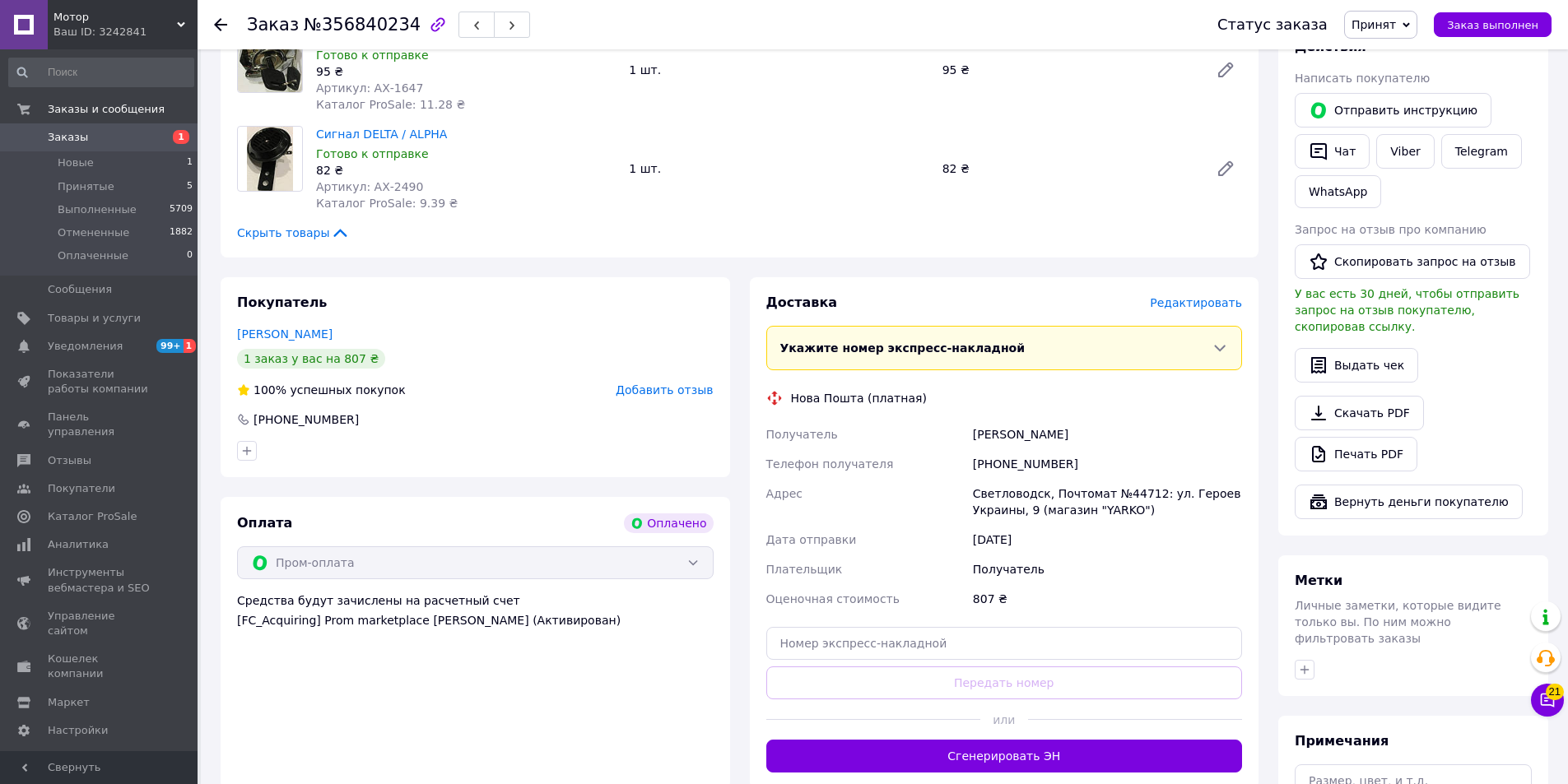
click at [996, 434] on div "Олійник Ярослав" at bounding box center [1107, 434] width 276 height 30
click at [1043, 433] on div "Олійник Ярослав" at bounding box center [1107, 434] width 276 height 30
click at [1042, 431] on div "Олійник Ярослав" at bounding box center [1107, 434] width 276 height 30
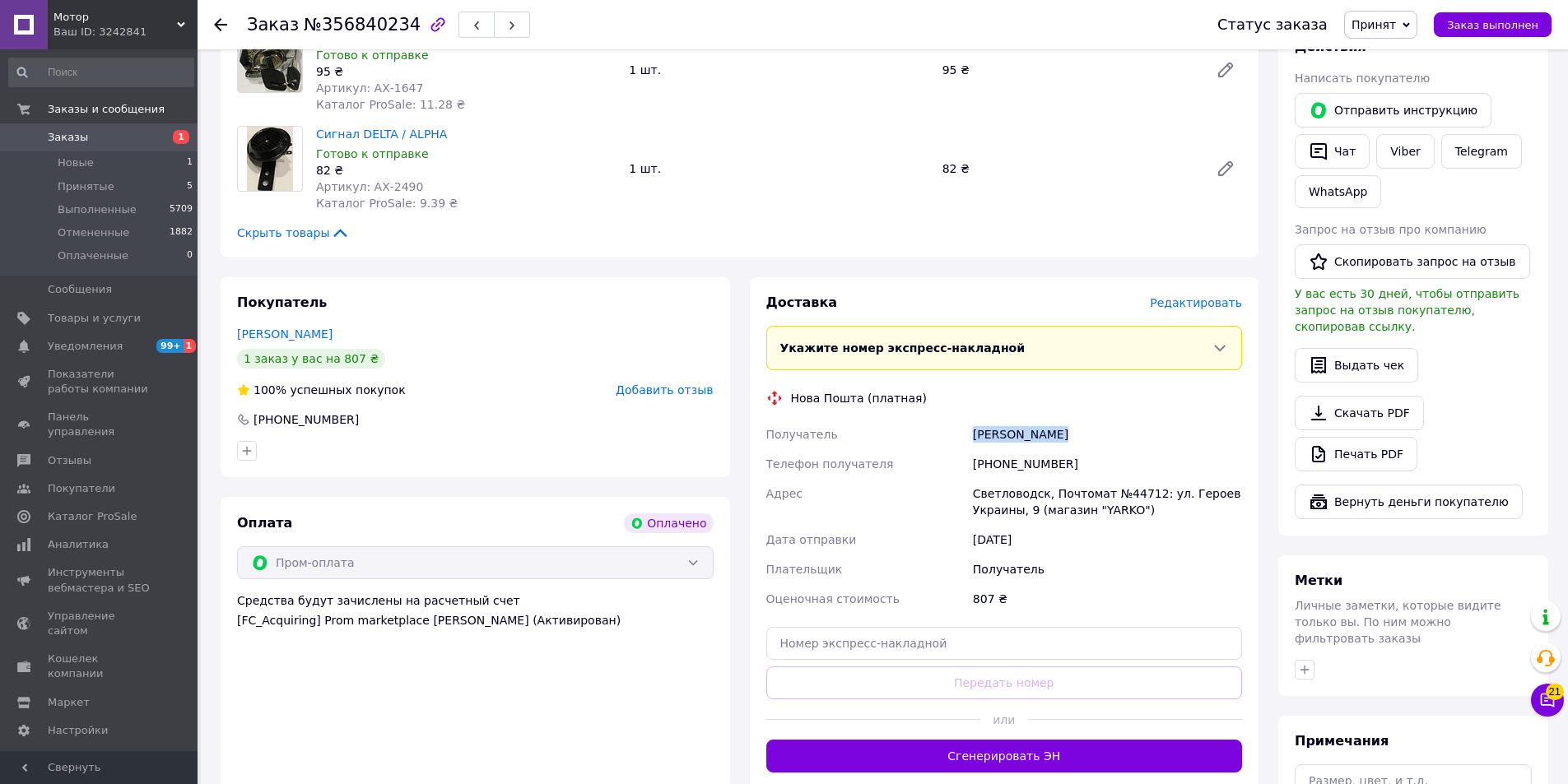
click at [1042, 431] on div "Олійник Ярослав" at bounding box center [1107, 434] width 276 height 30
click at [1039, 432] on div "Олійник Ярослав" at bounding box center [1107, 434] width 276 height 30
click at [1000, 501] on div "Светловодск, Почтомат №44712: ул. Героев Украины, 9 (магазин "YARKO")" at bounding box center [1107, 502] width 276 height 46
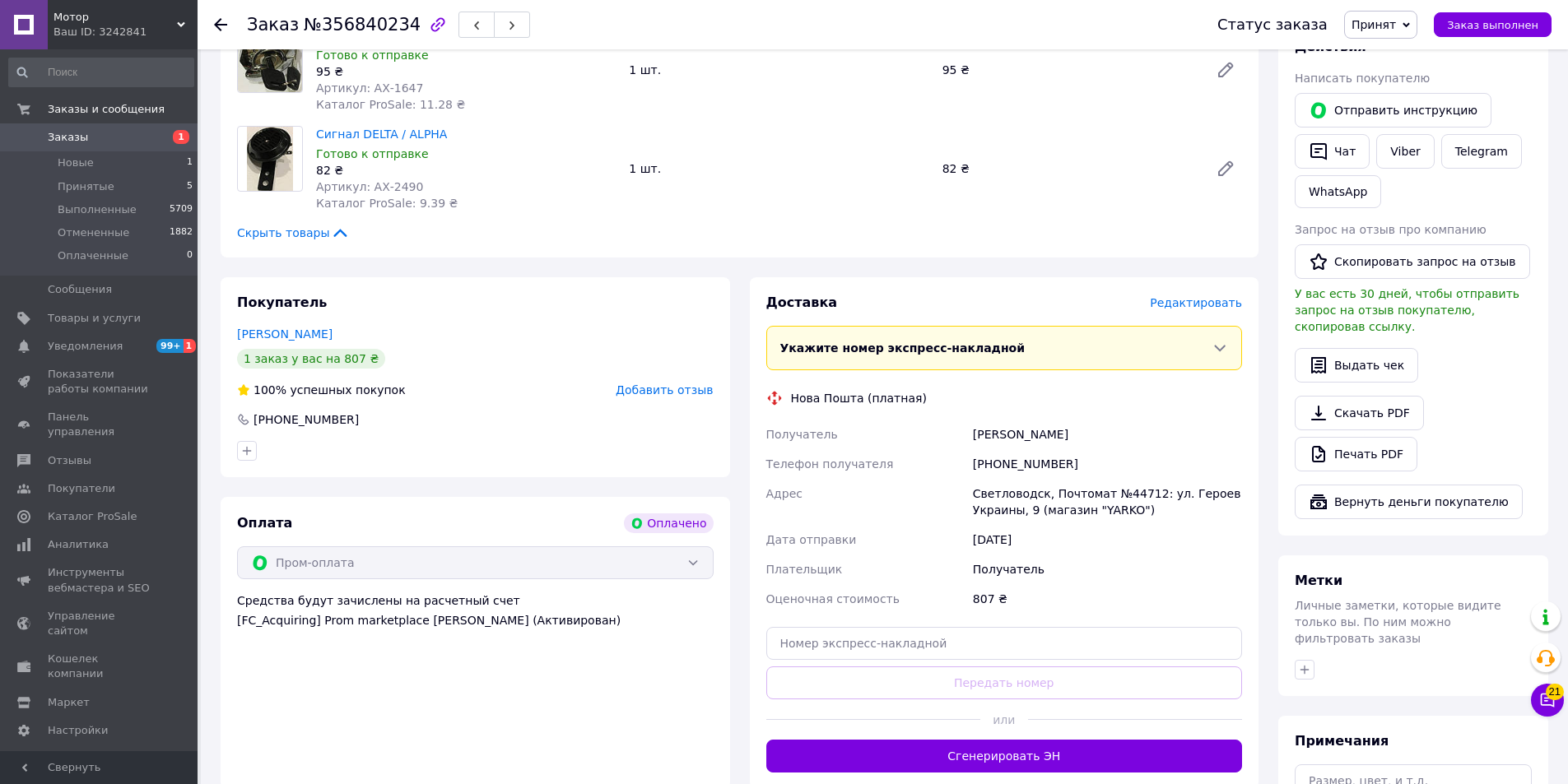
click at [1117, 492] on div "Светловодск, Почтомат №44712: ул. Героев Украины, 9 (магазин "YARKO")" at bounding box center [1107, 502] width 276 height 46
drag, startPoint x: 872, startPoint y: 647, endPoint x: 858, endPoint y: 666, distance: 23.6
click at [871, 647] on input "text" at bounding box center [1003, 643] width 476 height 33
paste input "20451225197961"
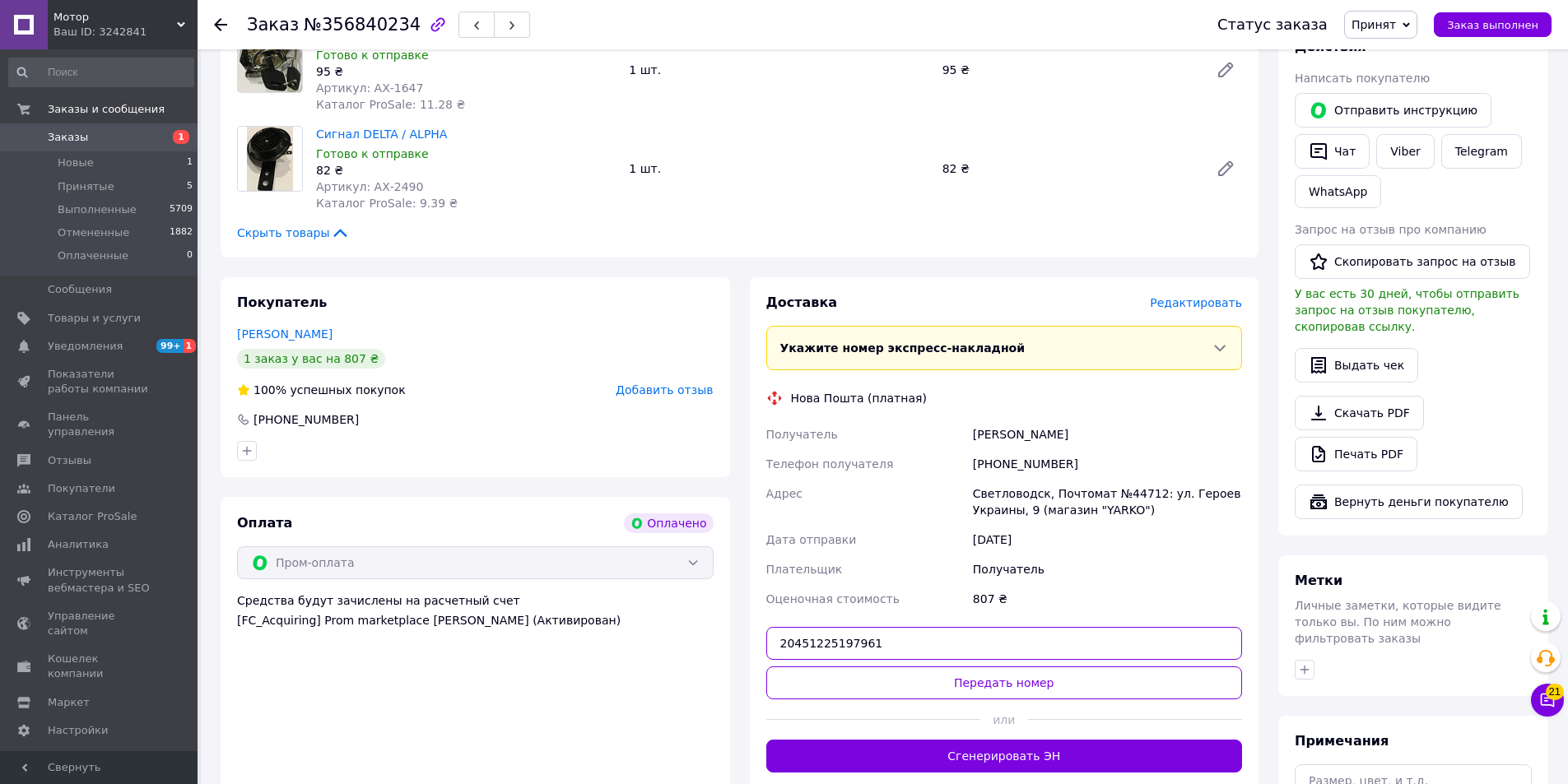
type input "20451225197961"
click at [854, 673] on button "Передать номер" at bounding box center [1003, 683] width 476 height 33
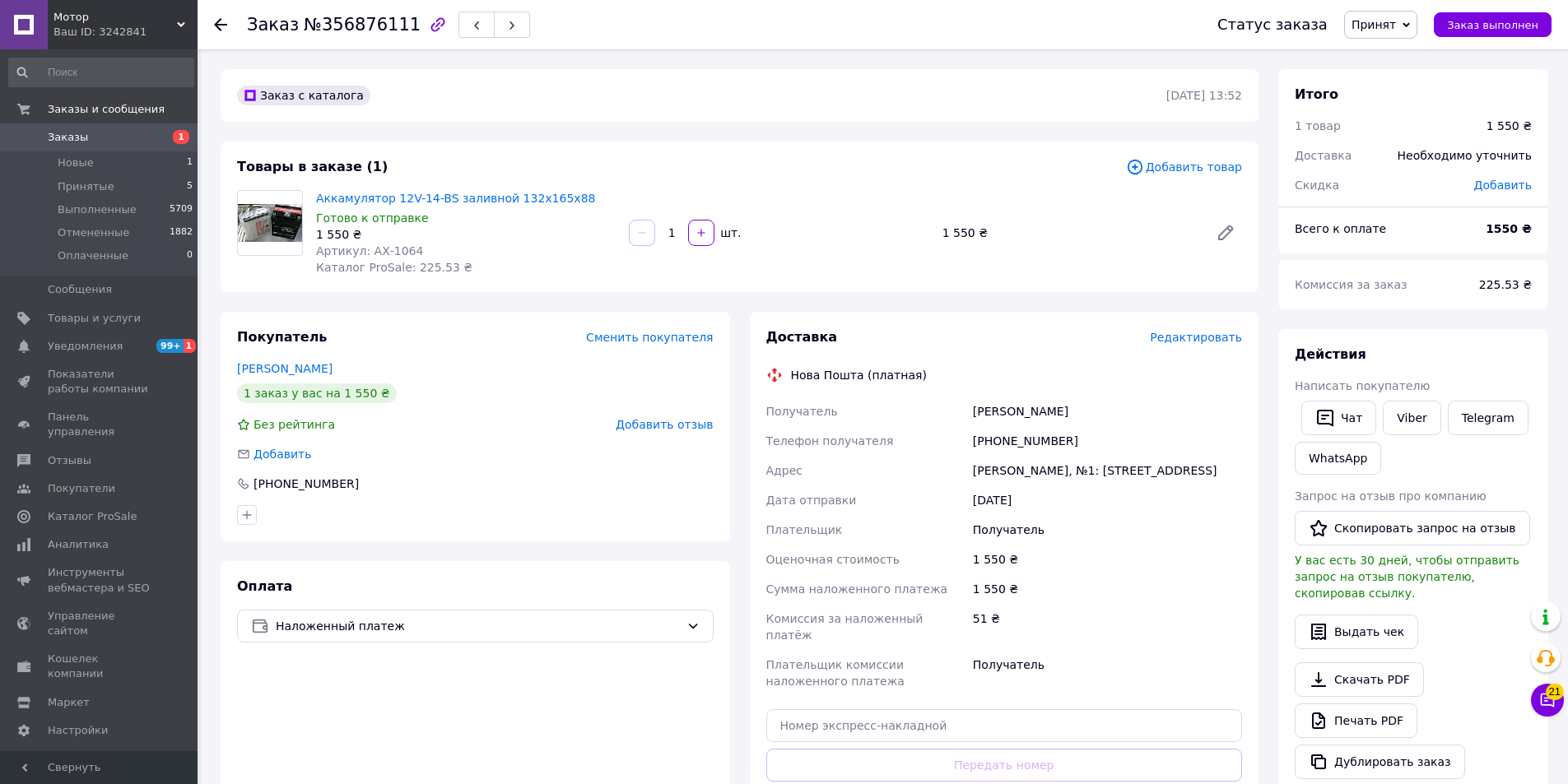
click at [944, 111] on div "Заказ с каталога [DATE] 13:52" at bounding box center [739, 96] width 1038 height 53
drag, startPoint x: 424, startPoint y: 253, endPoint x: 367, endPoint y: 254, distance: 57.0
click at [367, 254] on div "Артикул: АХ-1064" at bounding box center [465, 250] width 299 height 16
copy span "АХ-1064"
drag, startPoint x: 515, startPoint y: 259, endPoint x: 554, endPoint y: 223, distance: 53.1
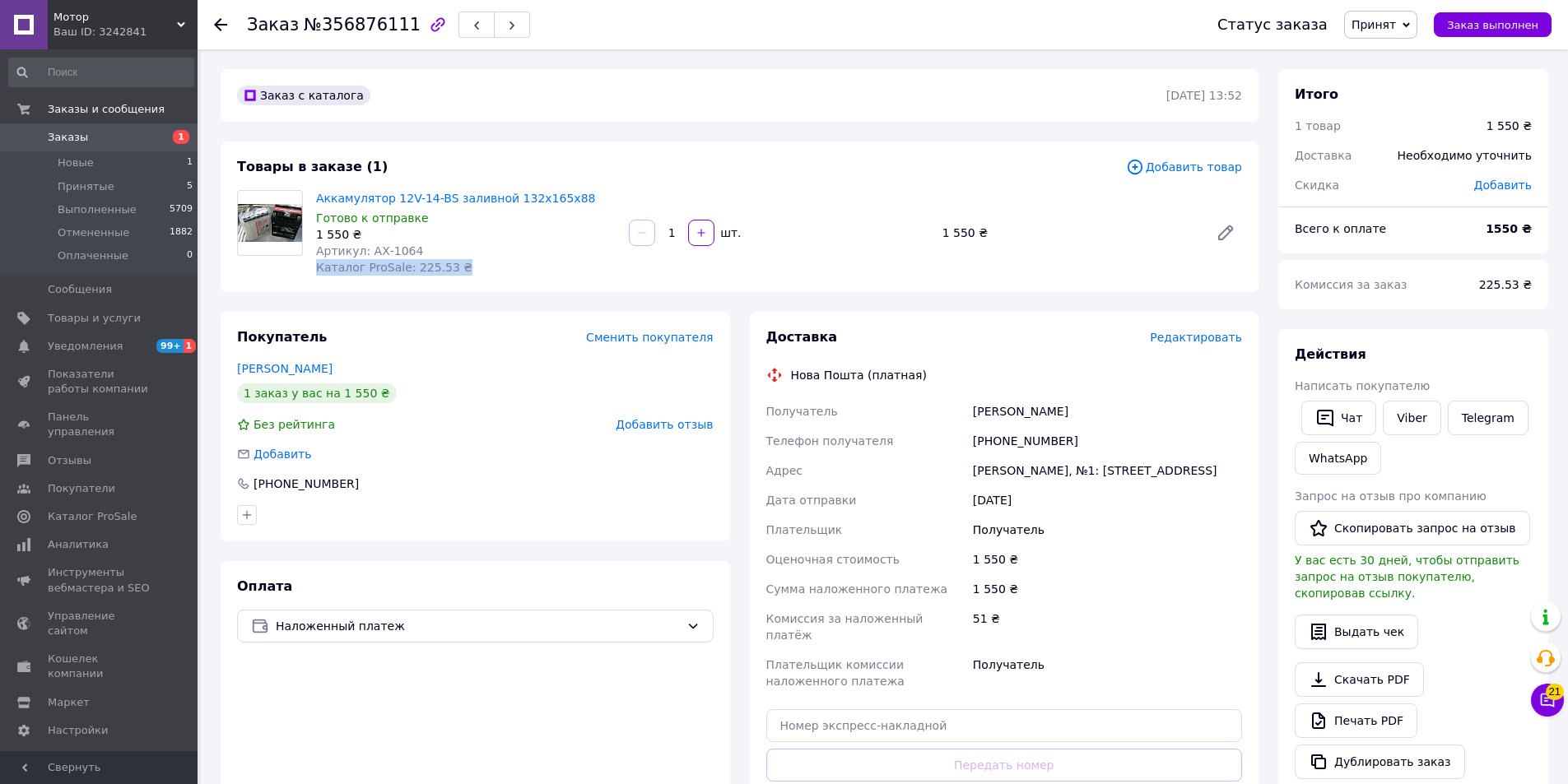
click at [515, 259] on div "Аккамулятор 12V-14-BS заливной 132х165х88 Готово к отправке 1 550 ₴ Артикул: АХ…" at bounding box center [465, 232] width 313 height 92
click at [574, 194] on span "Аккамулятор 12V-14-BS заливной 132х165х88" at bounding box center [465, 198] width 299 height 16
drag, startPoint x: 583, startPoint y: 192, endPoint x: 318, endPoint y: 194, distance: 265.0
click at [318, 194] on span "Аккамулятор 12V-14-BS заливной 132х165х88" at bounding box center [465, 198] width 299 height 16
copy link "Аккамулятор 12V-14-BS заливной 132х165х88"
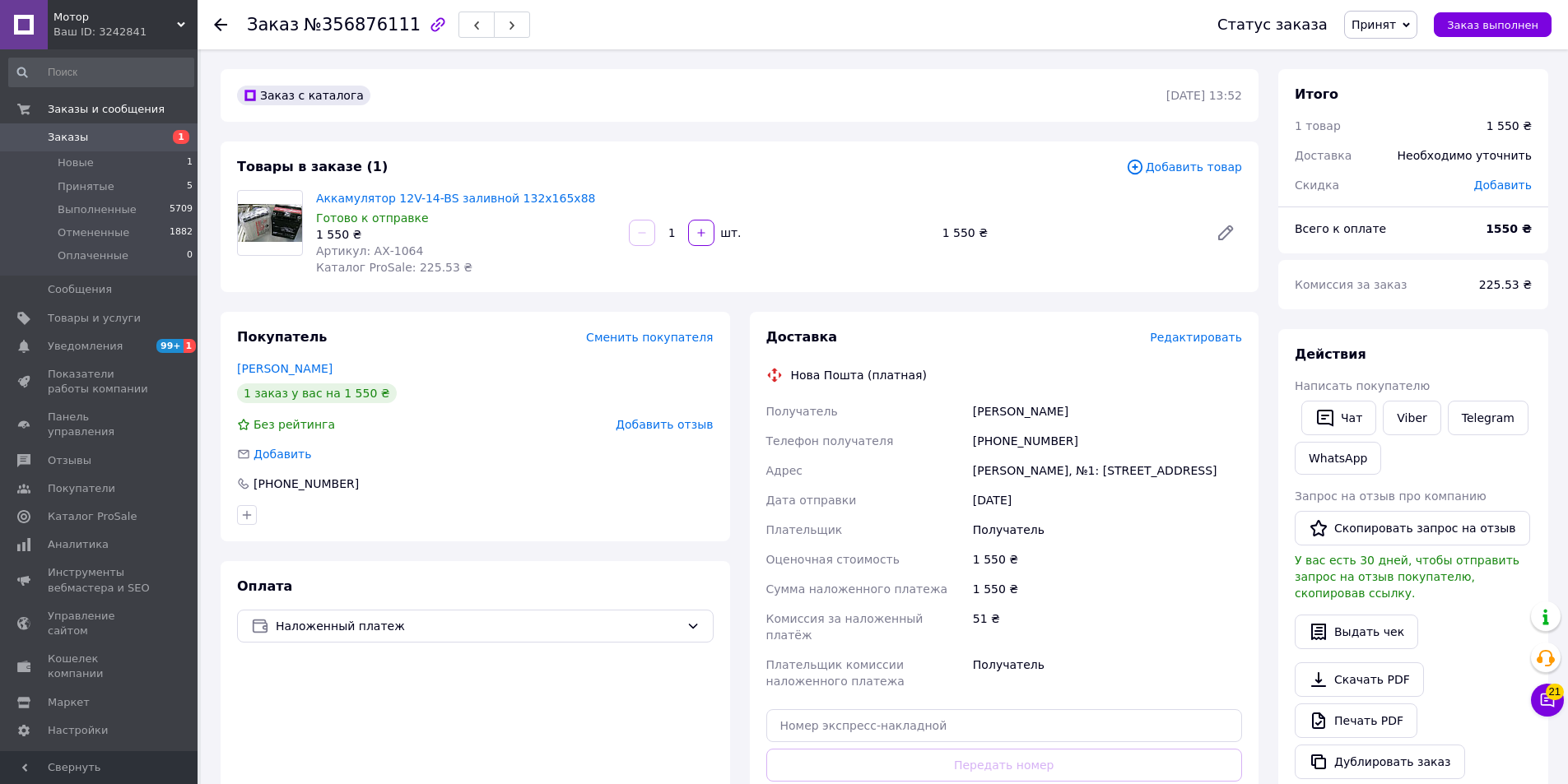
click at [995, 402] on div "[PERSON_NAME]" at bounding box center [1107, 411] width 276 height 30
copy div "[PERSON_NAME]"
click at [1003, 462] on div "[PERSON_NAME], №1: [STREET_ADDRESS]" at bounding box center [1107, 470] width 276 height 30
click at [985, 471] on div "[PERSON_NAME], №1: [STREET_ADDRESS]" at bounding box center [1107, 470] width 276 height 30
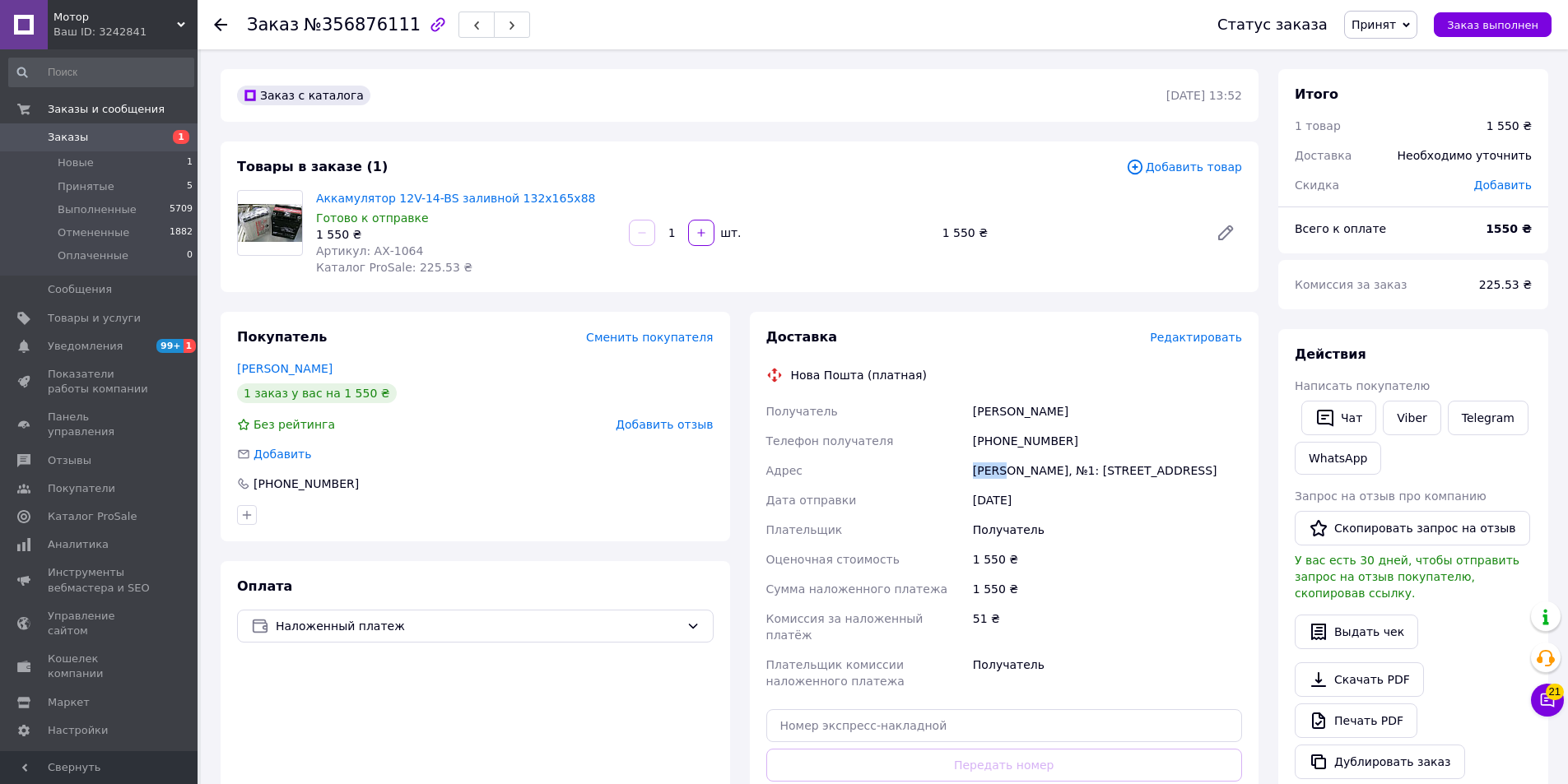
click at [984, 471] on div "[PERSON_NAME], №1: [STREET_ADDRESS]" at bounding box center [1107, 470] width 276 height 30
copy div "[PERSON_NAME]"
click at [1022, 435] on div "[PHONE_NUMBER]" at bounding box center [1107, 440] width 276 height 30
copy div "380504413539"
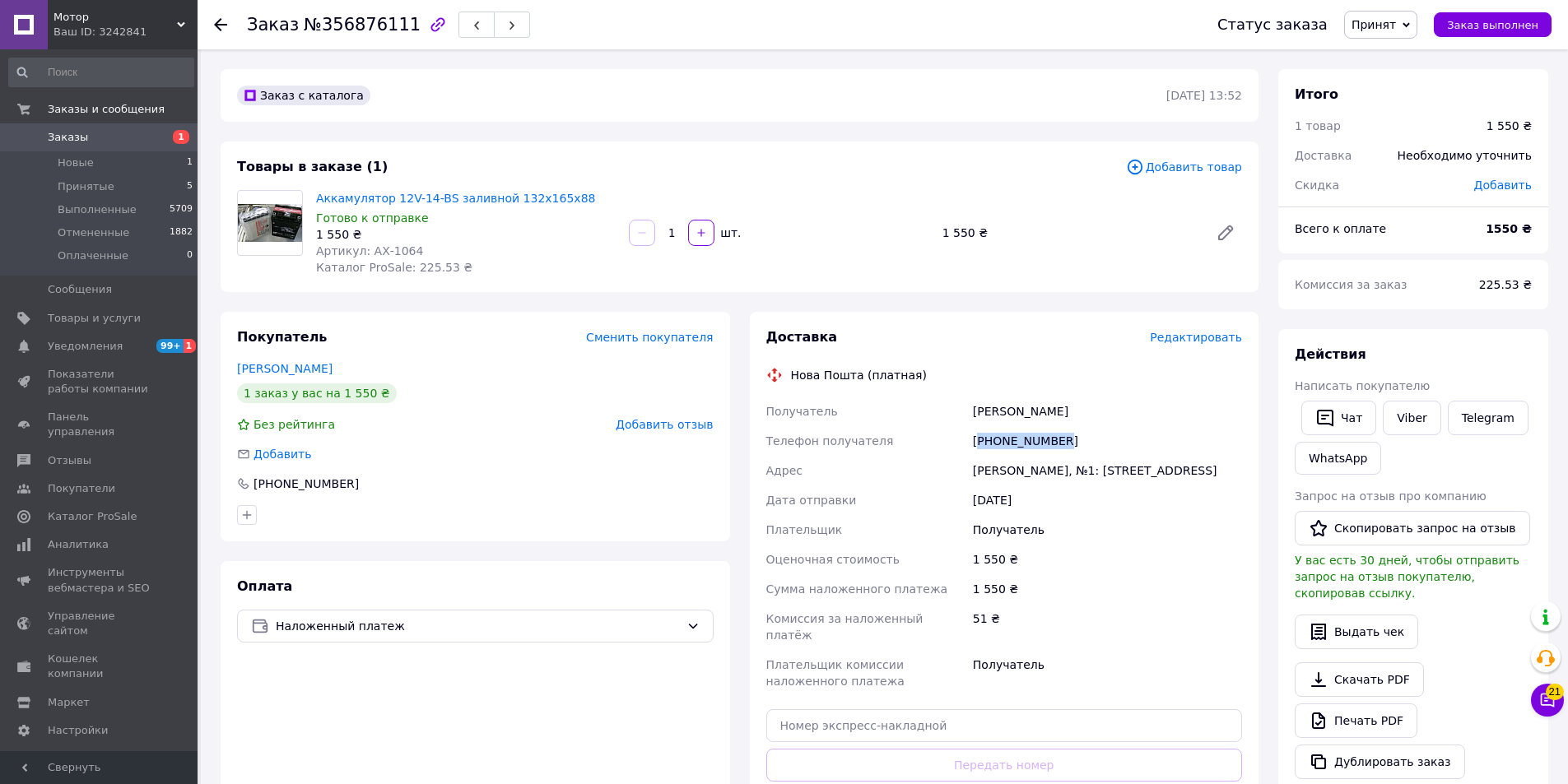
copy div "380504413539"
click at [995, 426] on div "[PHONE_NUMBER]" at bounding box center [1107, 440] width 276 height 30
click at [995, 423] on div "[PERSON_NAME]" at bounding box center [1107, 411] width 276 height 30
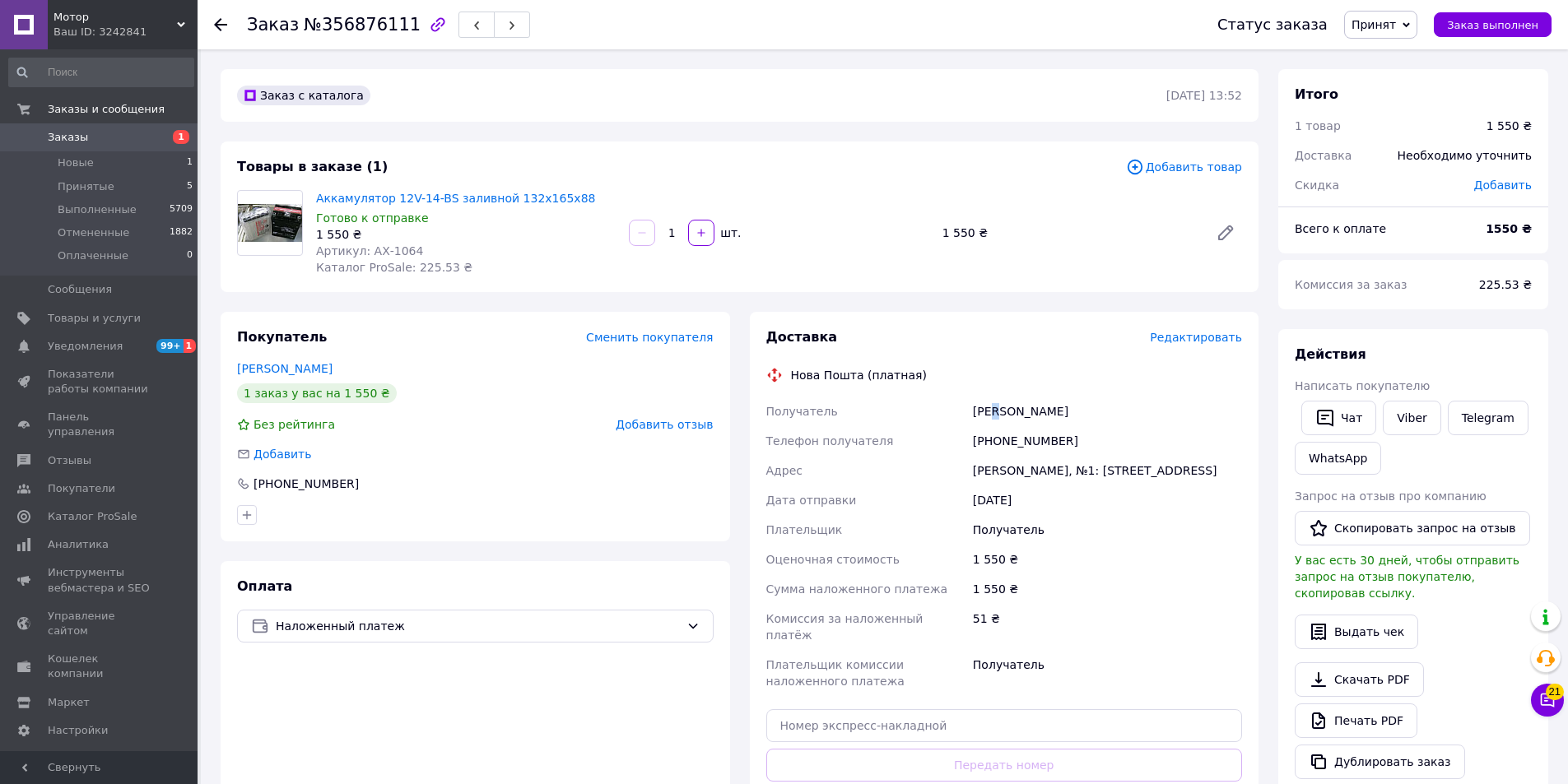
click at [1000, 415] on div "[PERSON_NAME]" at bounding box center [1107, 411] width 276 height 30
click at [1050, 408] on div "[PERSON_NAME]" at bounding box center [1107, 411] width 276 height 30
copy div "[PERSON_NAME]"
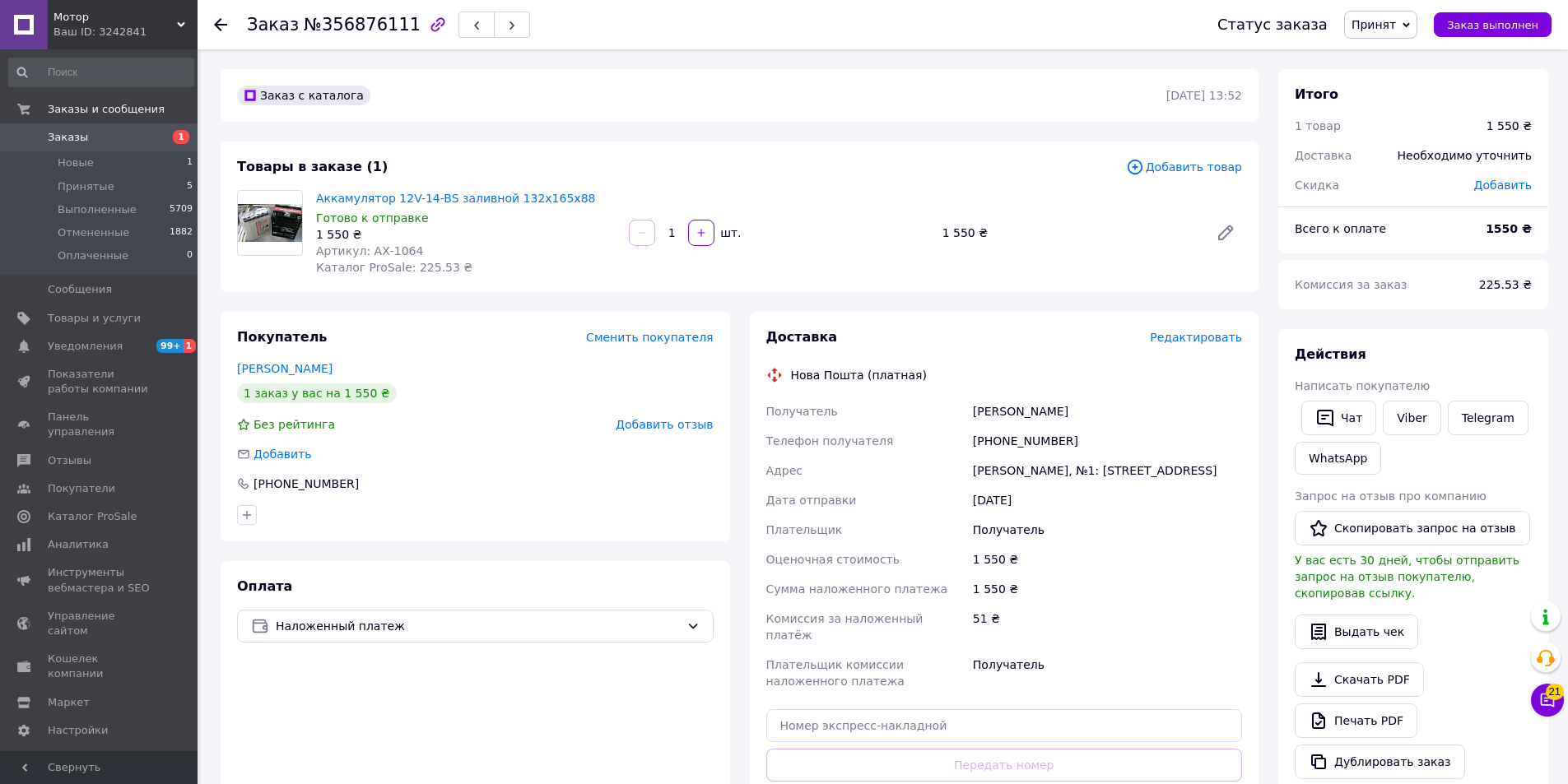
click at [986, 475] on div "[PERSON_NAME], №1: [STREET_ADDRESS]" at bounding box center [1107, 470] width 276 height 30
copy div "[PERSON_NAME]"
click at [968, 723] on input "text" at bounding box center [1003, 726] width 476 height 33
paste input "20451225198540"
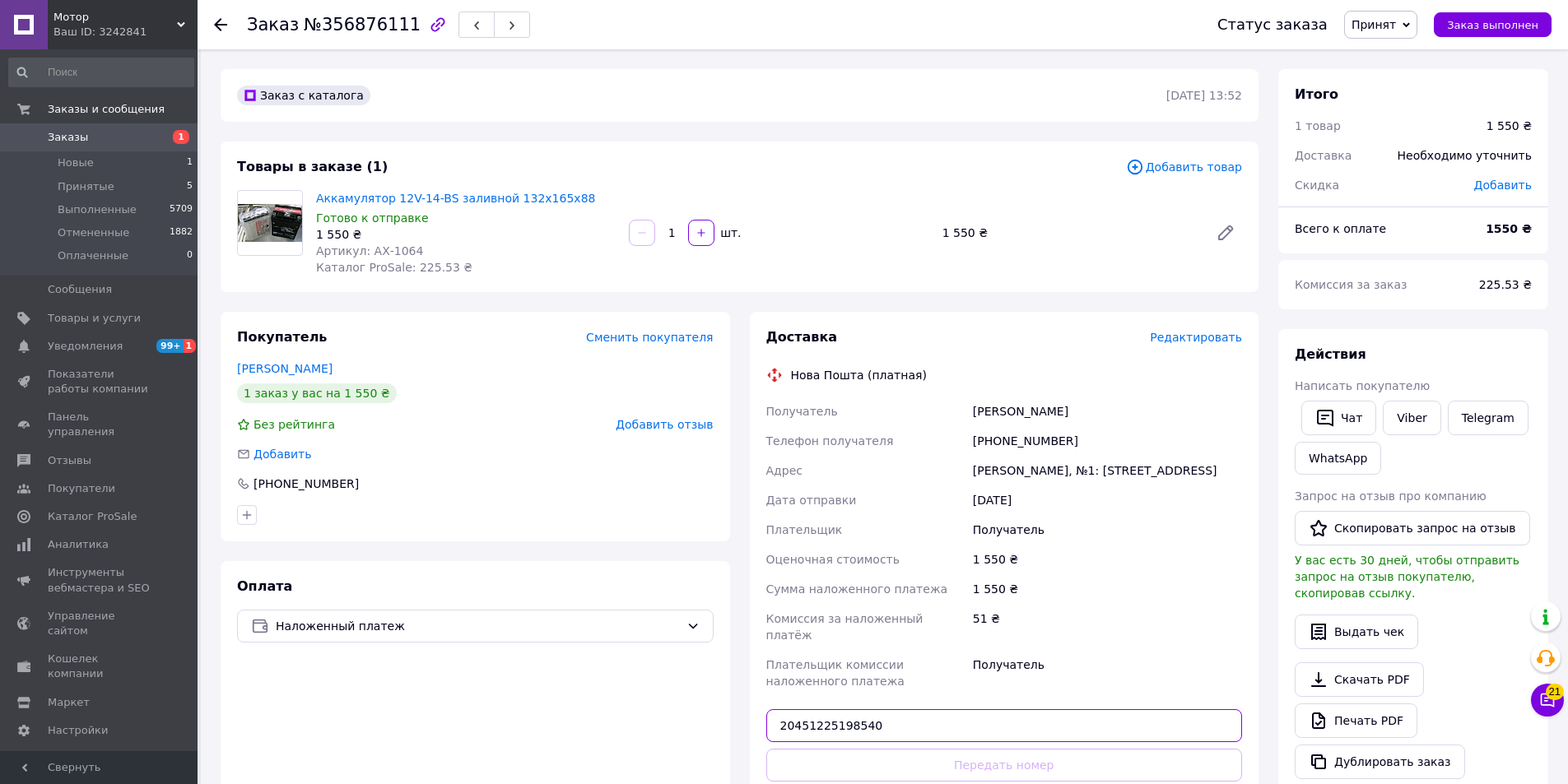
type input "20451225198540"
click at [942, 754] on button "Передать номер" at bounding box center [1003, 766] width 476 height 33
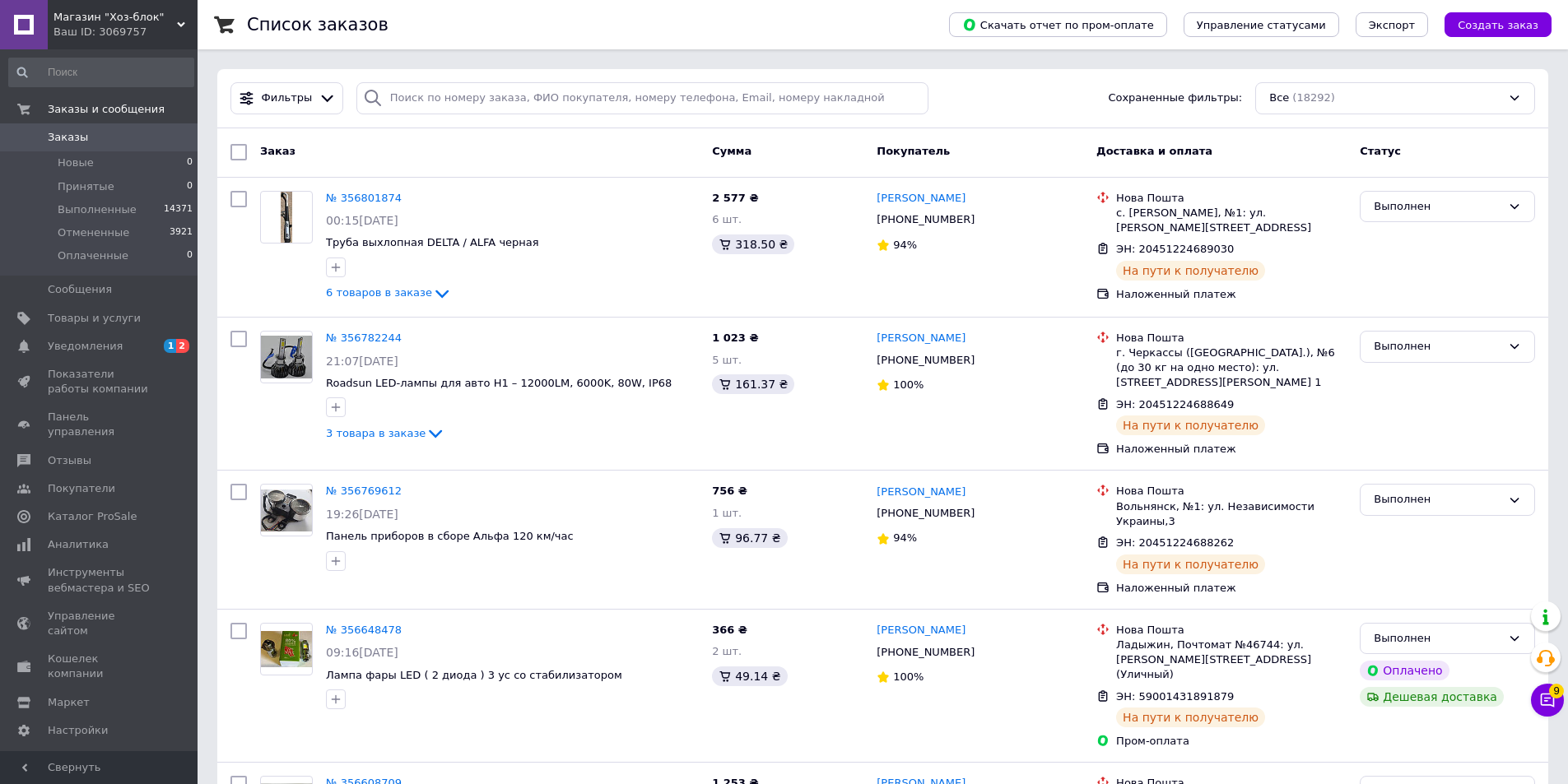
click at [137, 25] on div "Ваш ID: 3069757" at bounding box center [125, 32] width 144 height 14
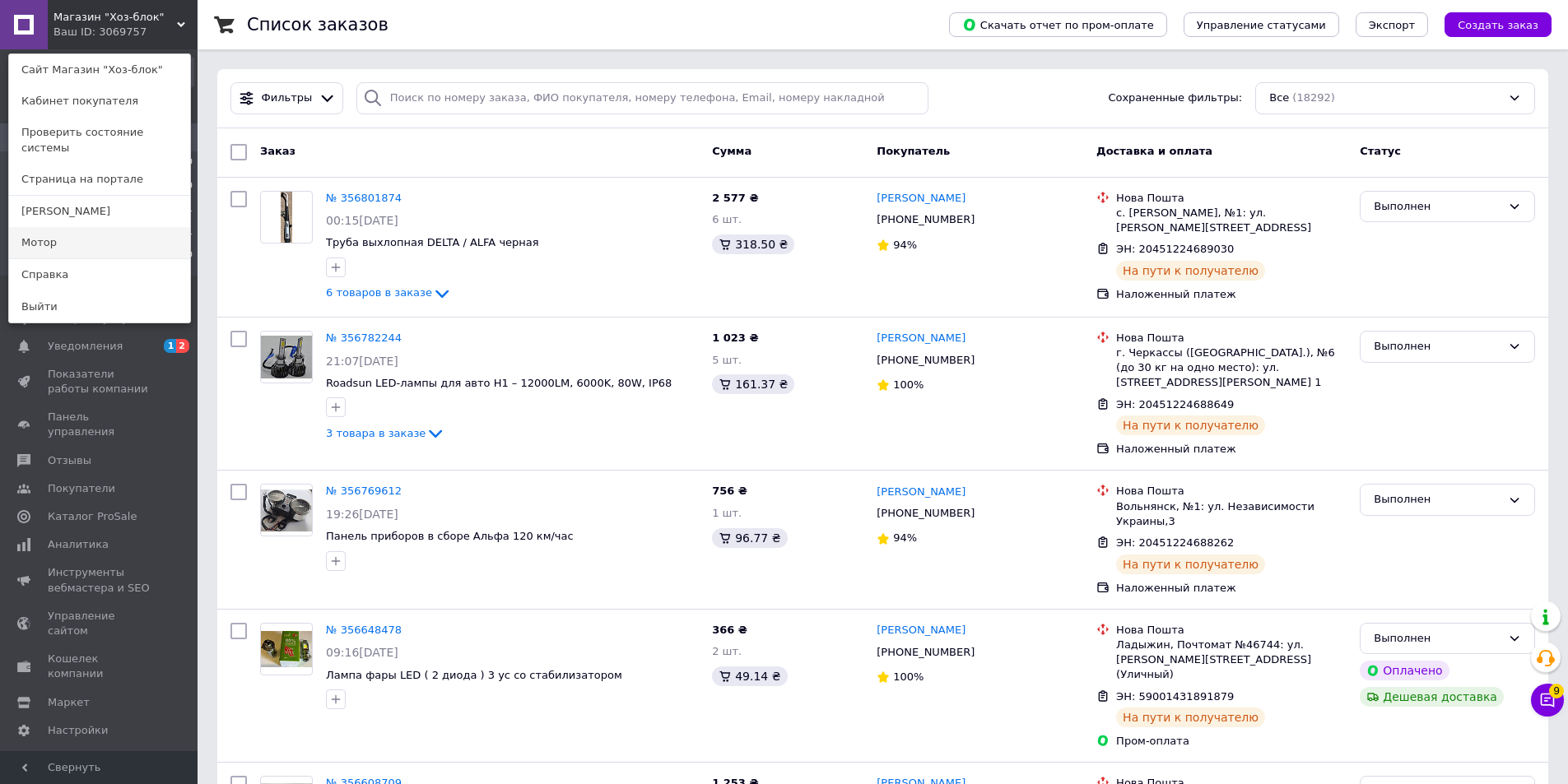
click at [128, 227] on link "Мотор" at bounding box center [99, 242] width 182 height 31
